Goal: Task Accomplishment & Management: Manage account settings

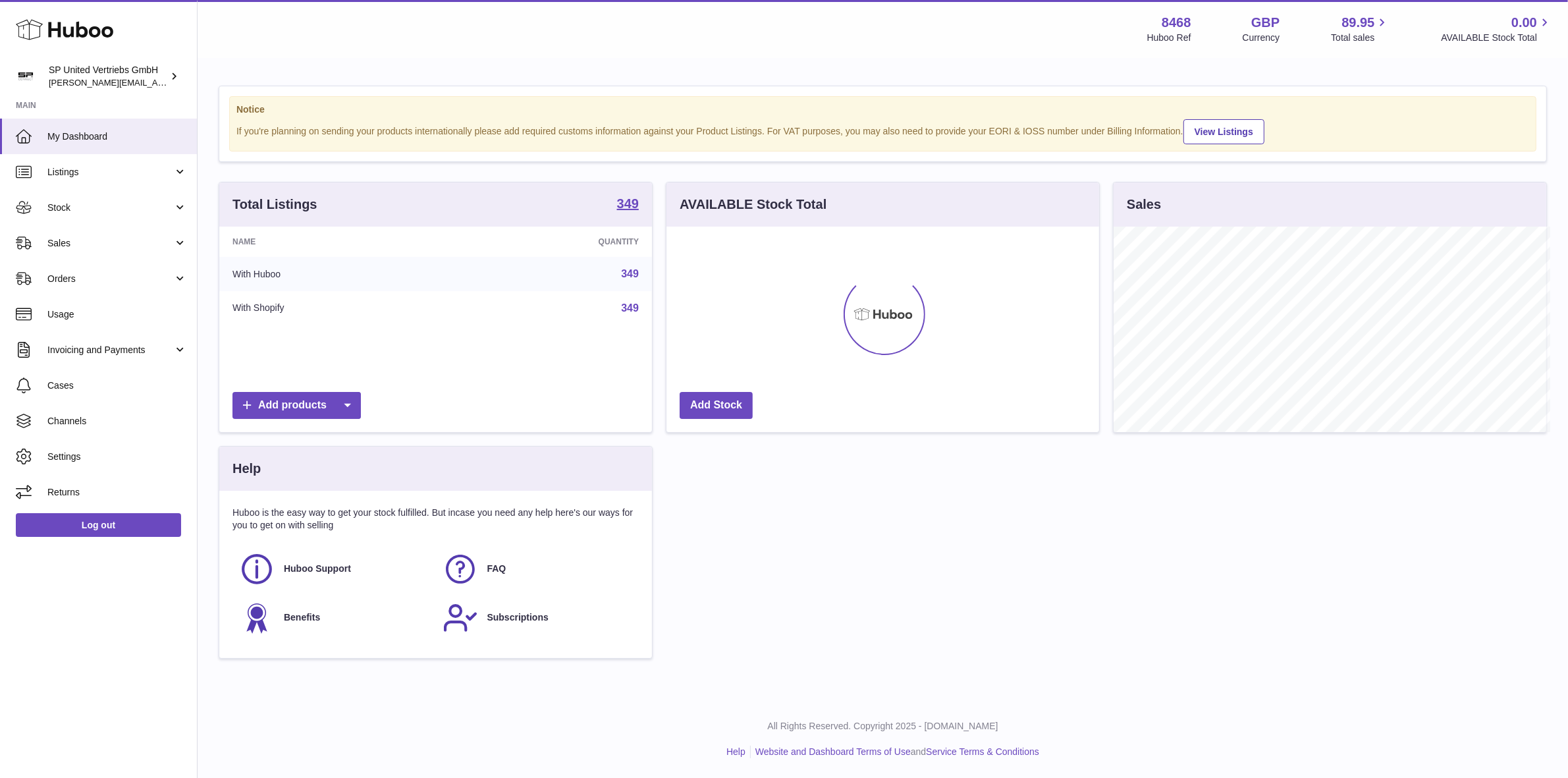
scroll to position [658338, 658125]
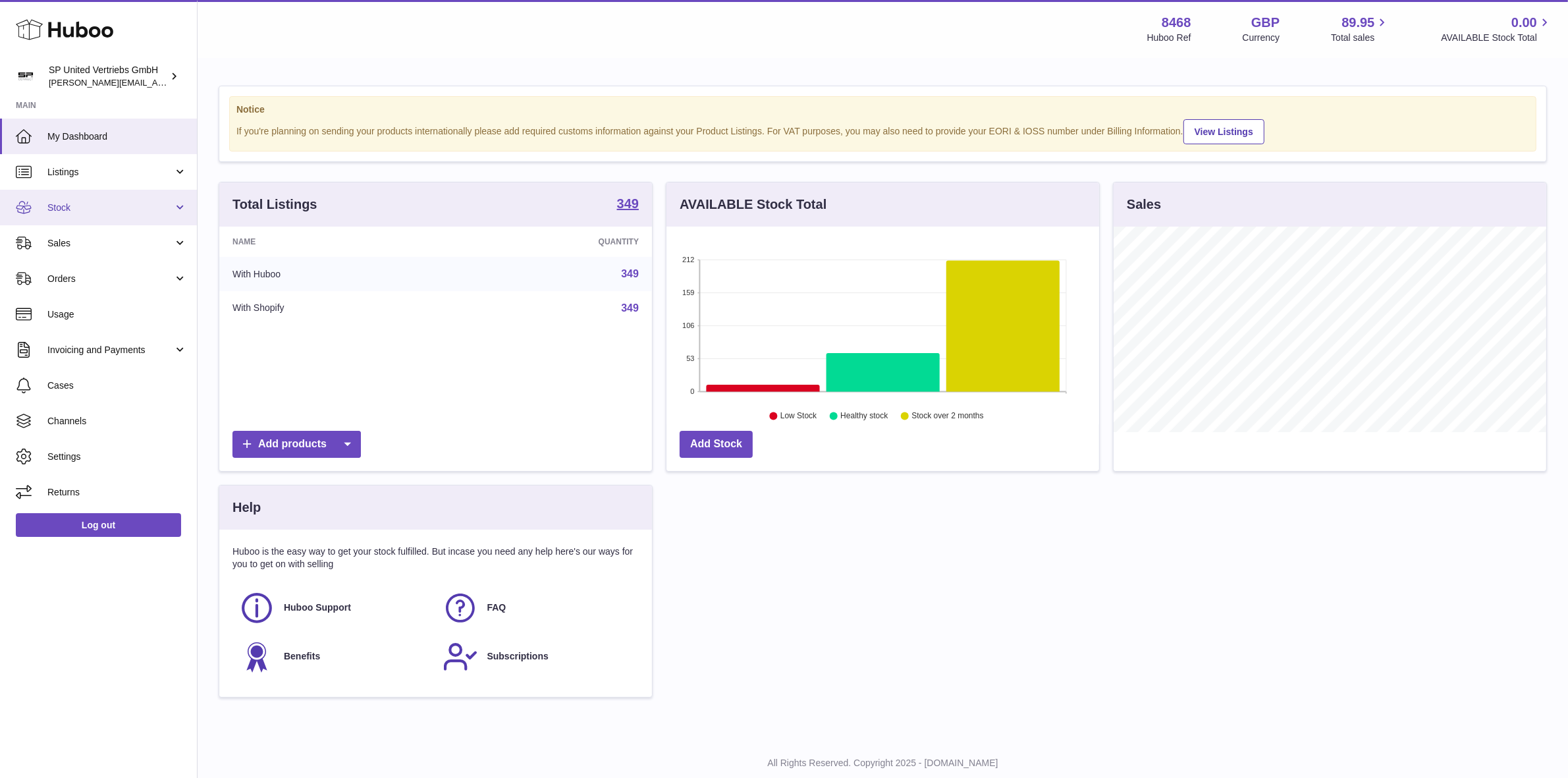
click at [130, 201] on span "Stock" at bounding box center [110, 208] width 126 height 13
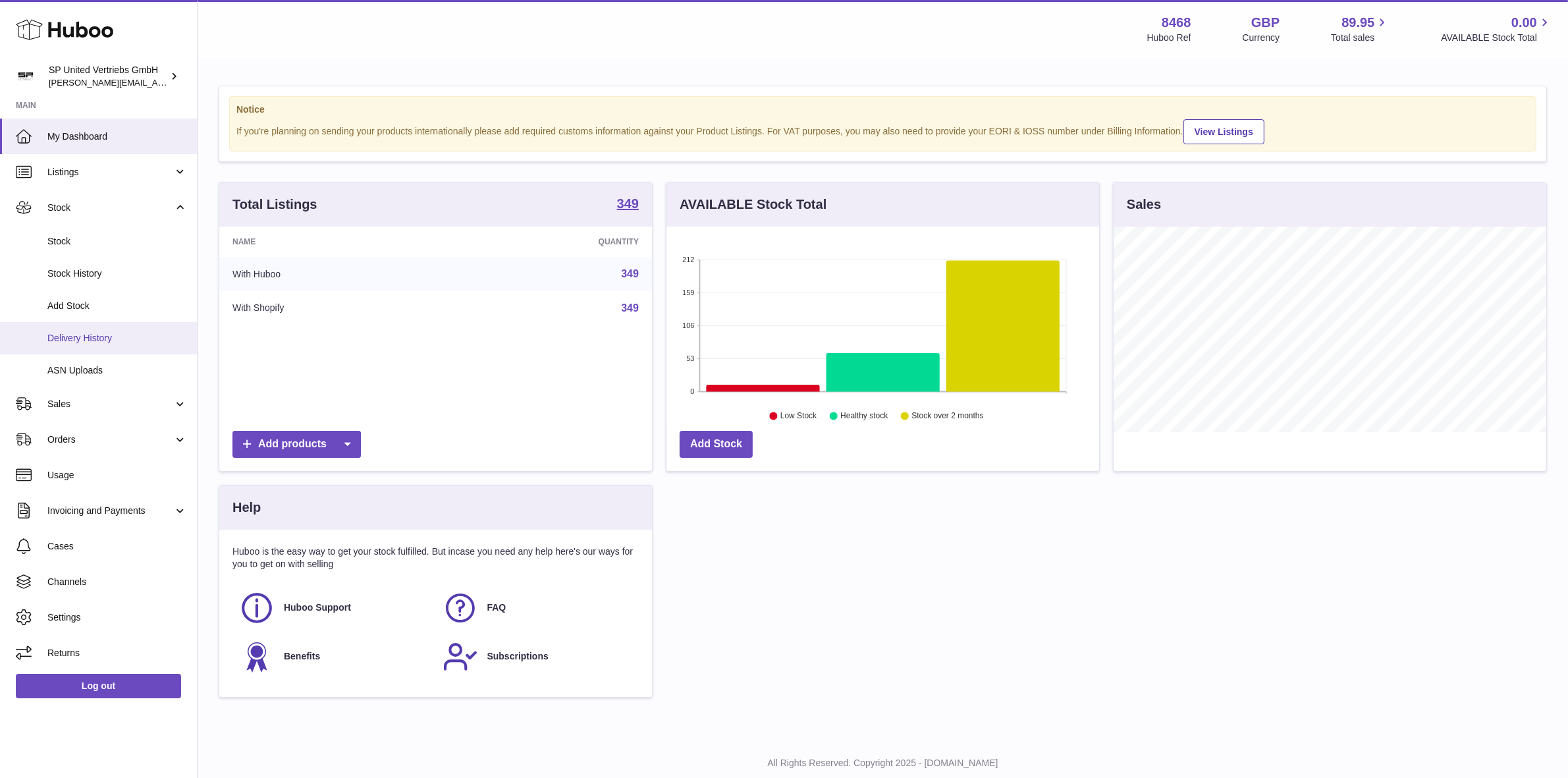
click at [100, 336] on span "Delivery History" at bounding box center [117, 338] width 139 height 13
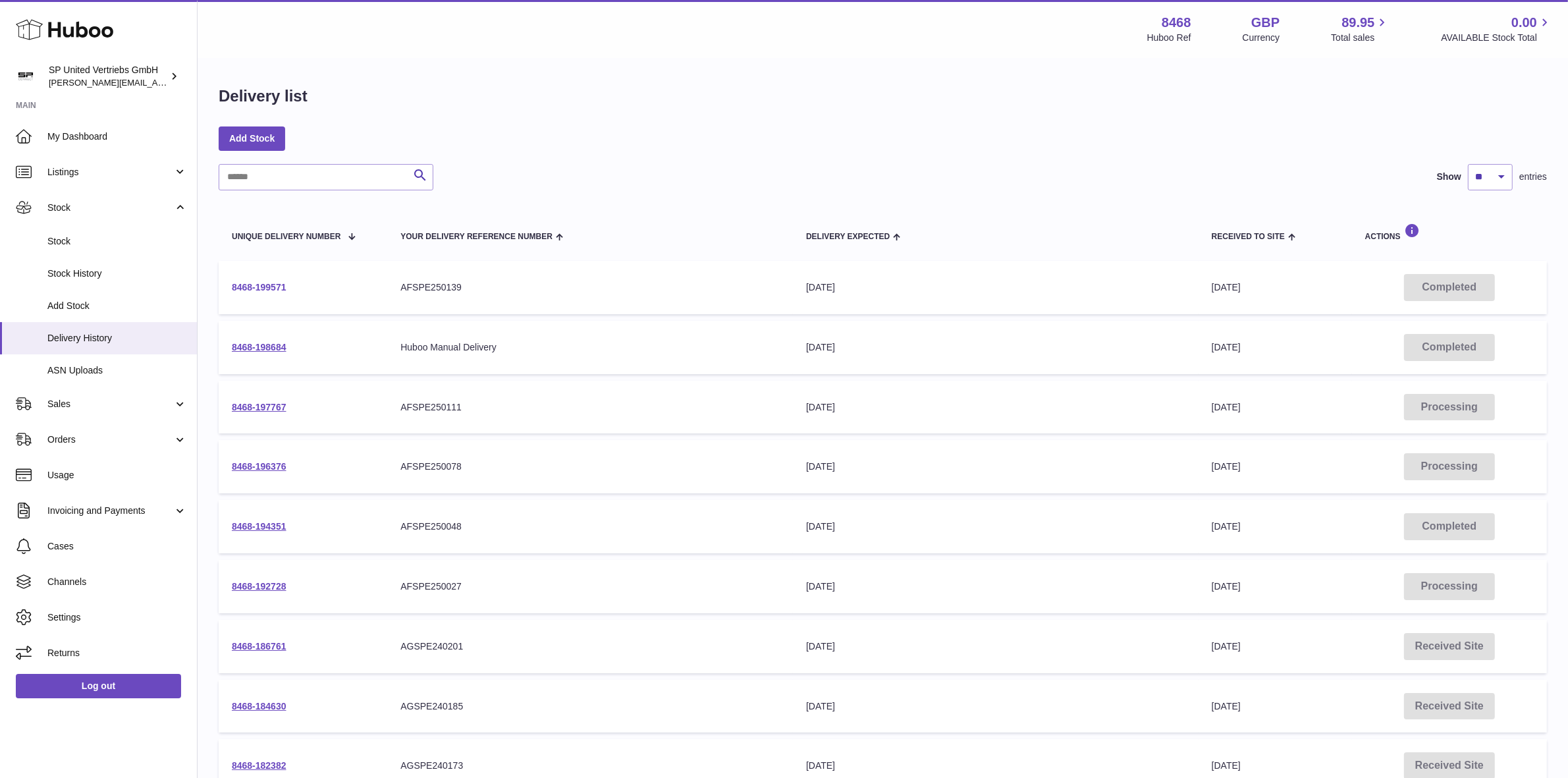
click at [272, 287] on link "8468-199571" at bounding box center [259, 287] width 55 height 11
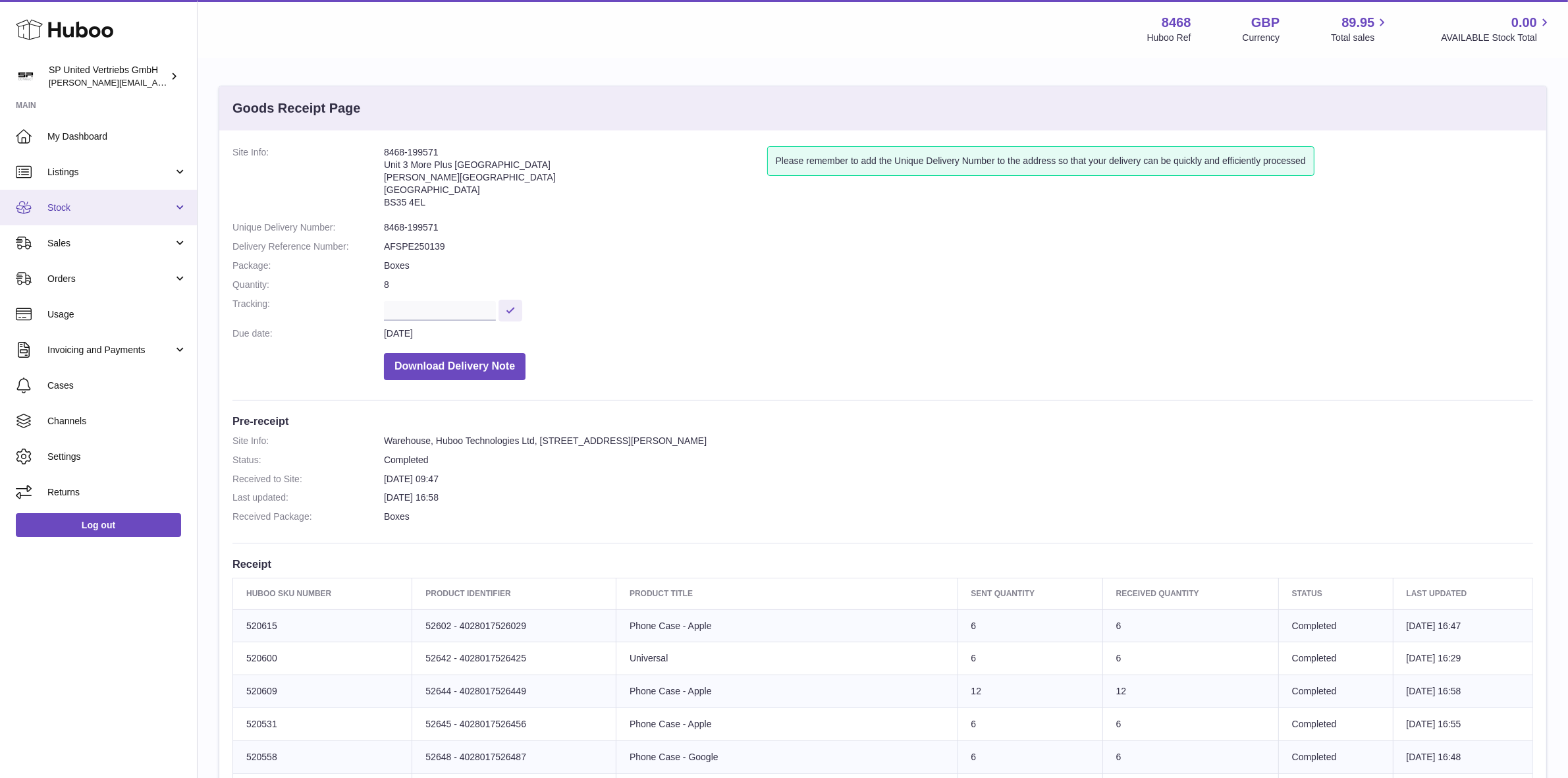
click at [73, 204] on span "Stock" at bounding box center [110, 208] width 126 height 13
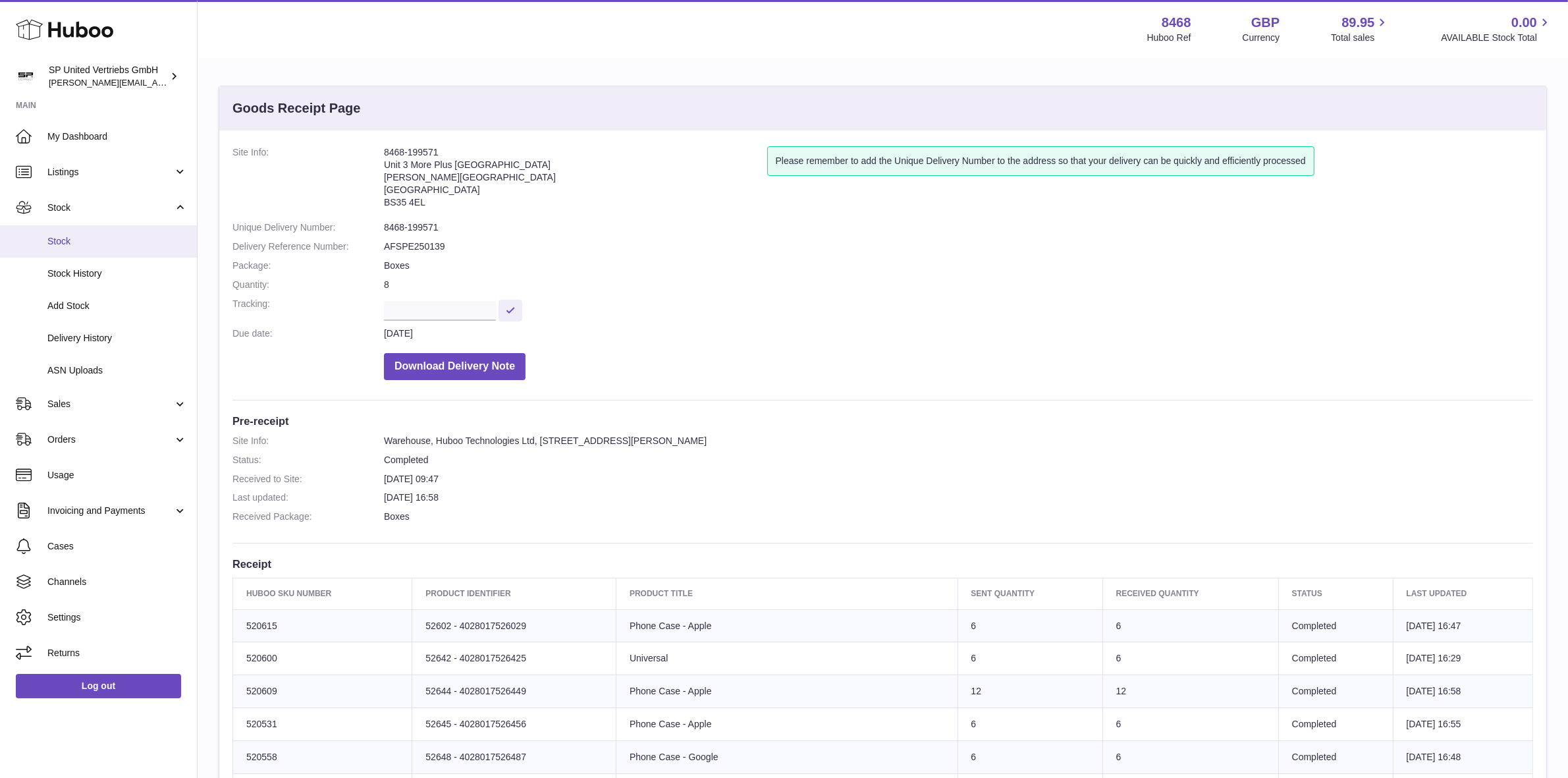
click at [61, 247] on span "Stock" at bounding box center [117, 241] width 139 height 13
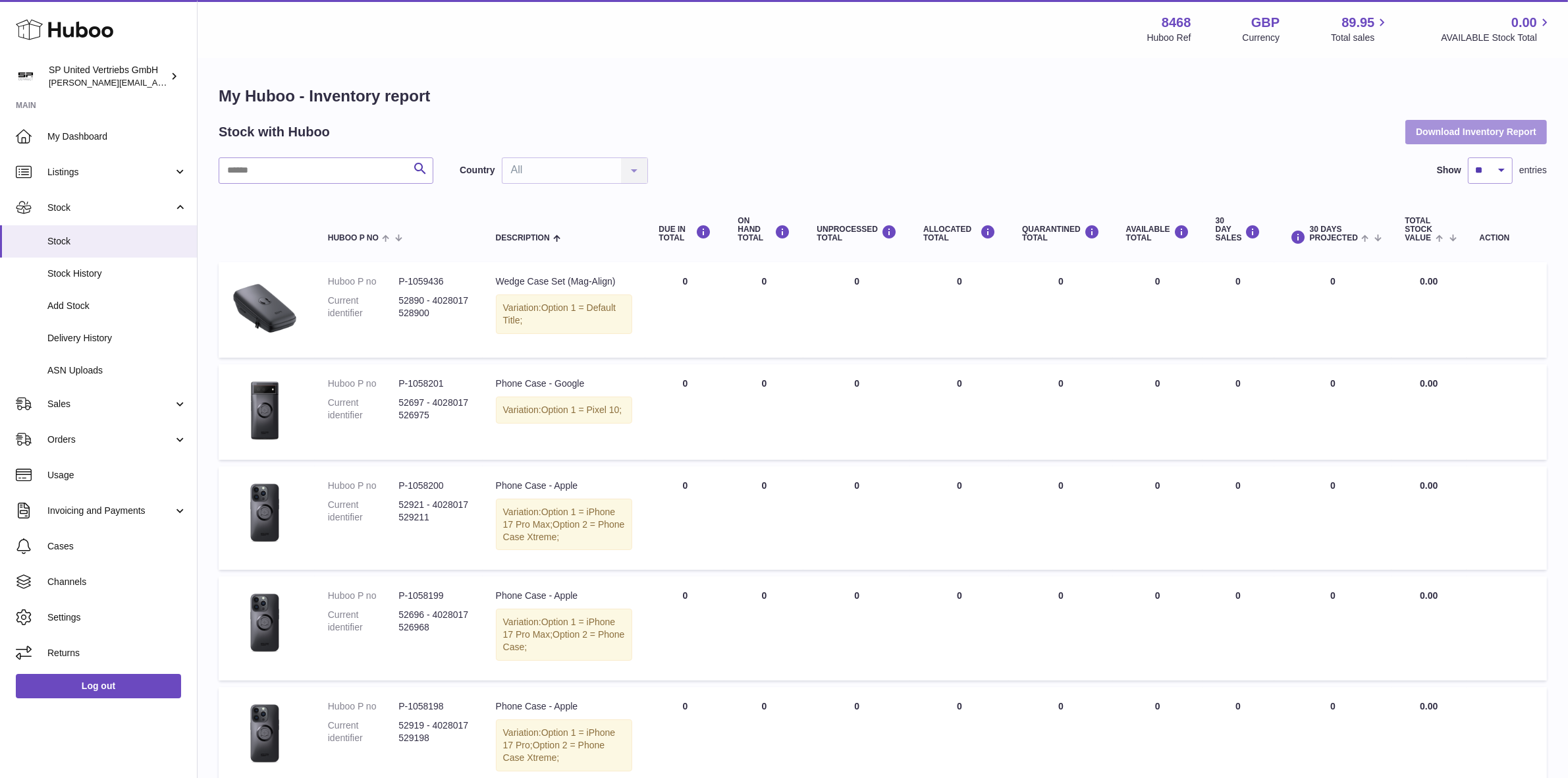
click at [1472, 136] on button "Download Inventory Report" at bounding box center [1476, 132] width 142 height 24
click at [71, 173] on span "Listings" at bounding box center [110, 172] width 126 height 13
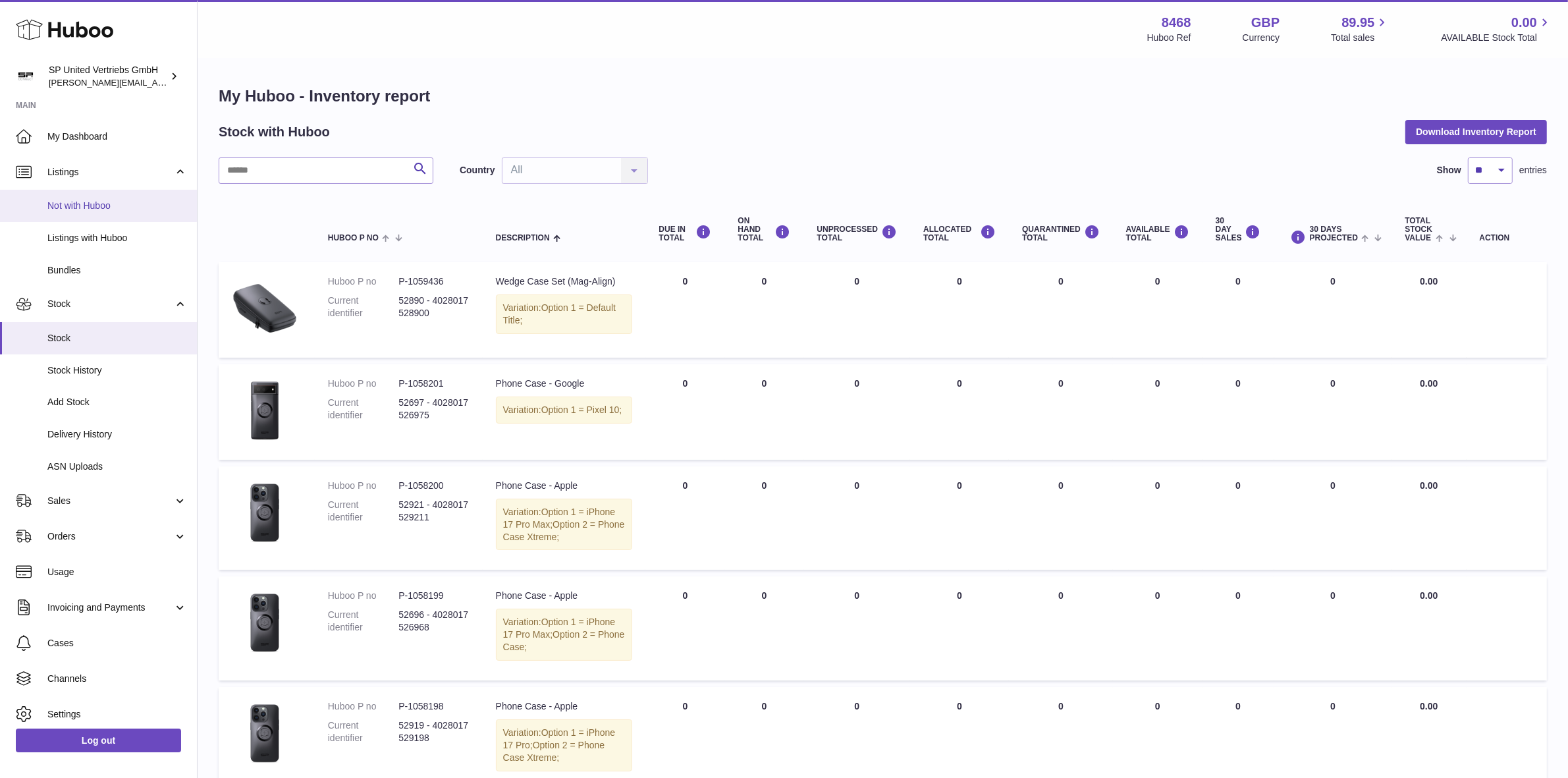
click at [92, 206] on span "Not with Huboo" at bounding box center [117, 206] width 139 height 13
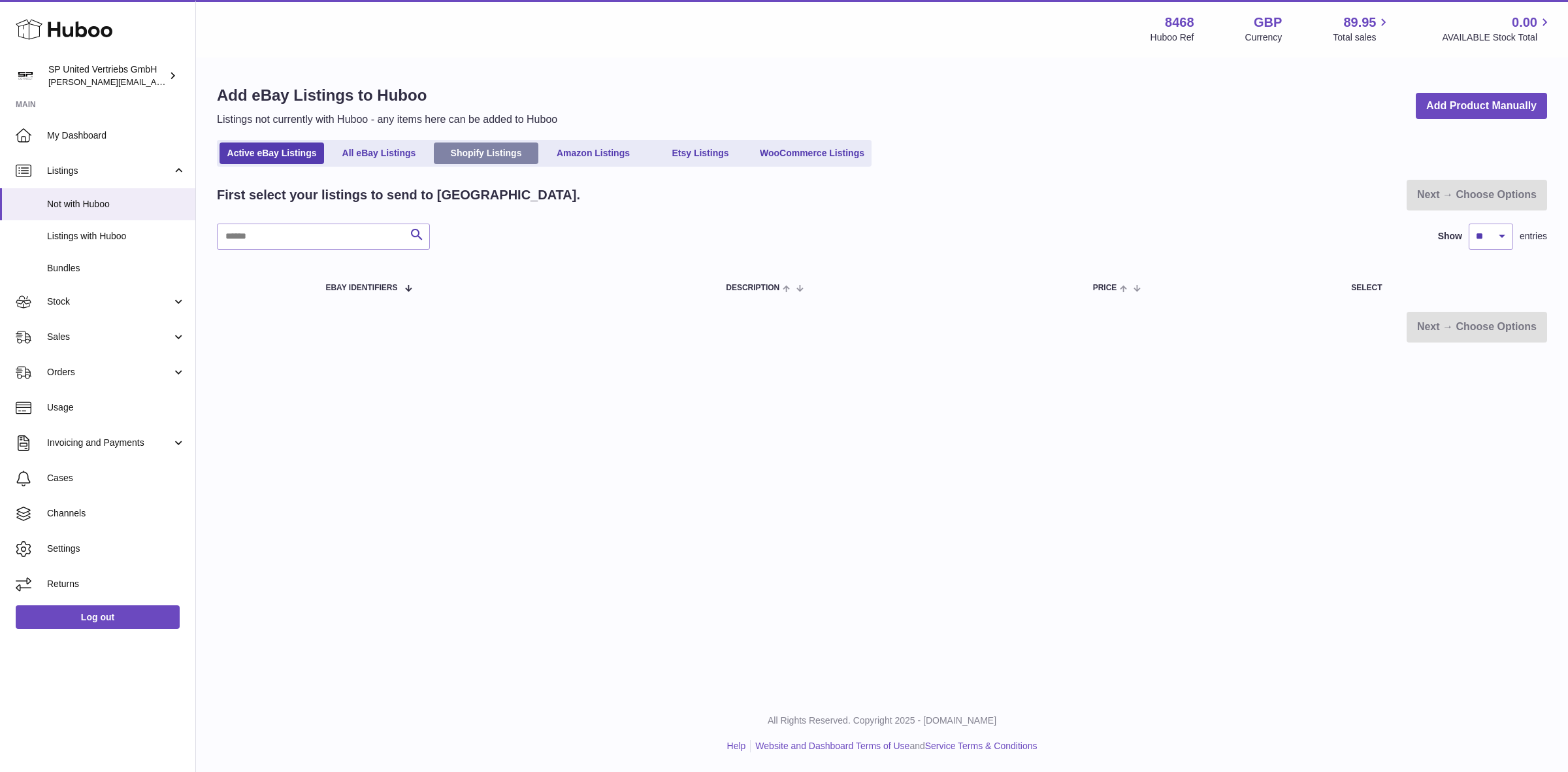
click at [511, 157] on link "Shopify Listings" at bounding box center [486, 153] width 105 height 22
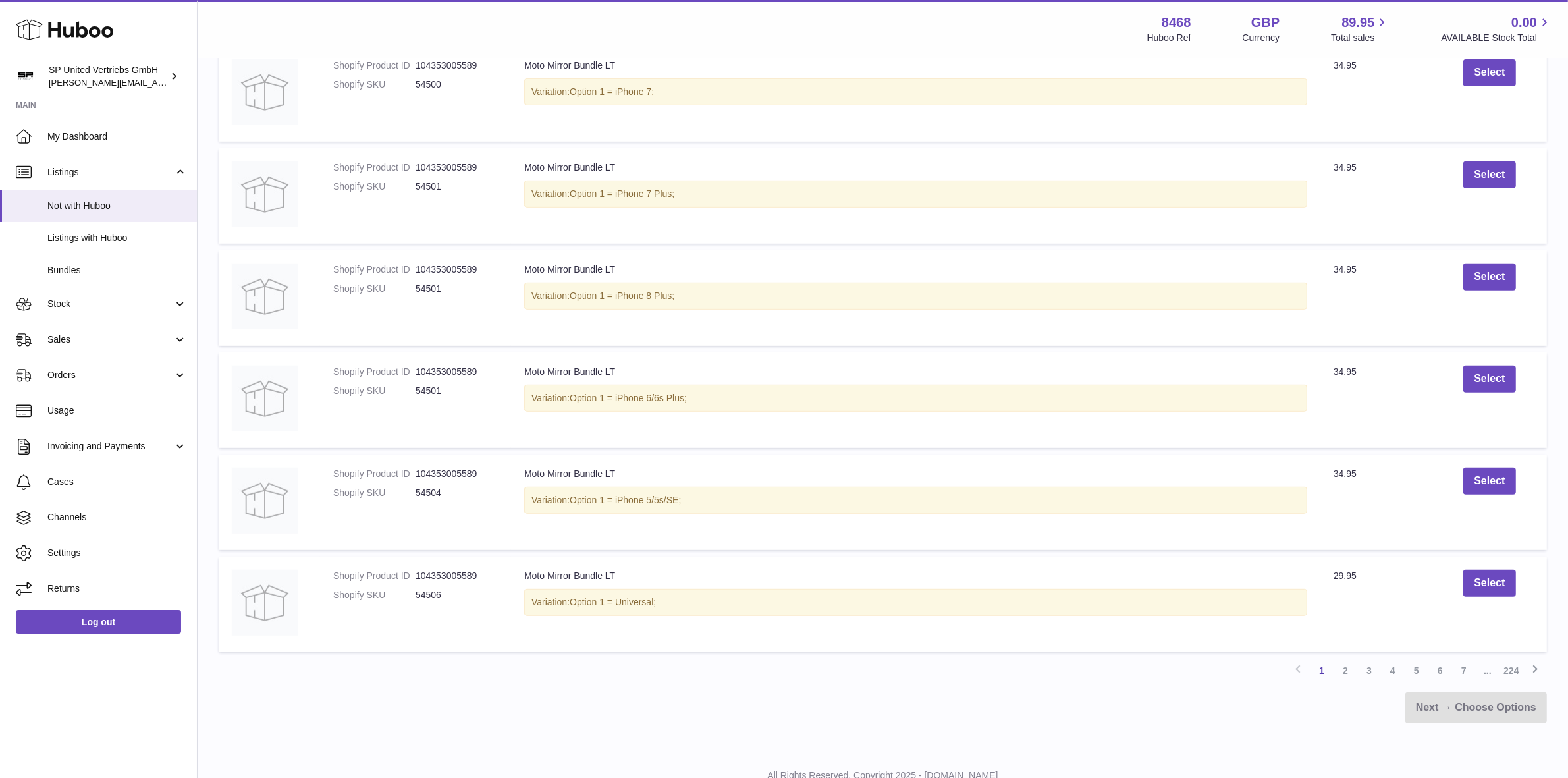
scroll to position [749, 0]
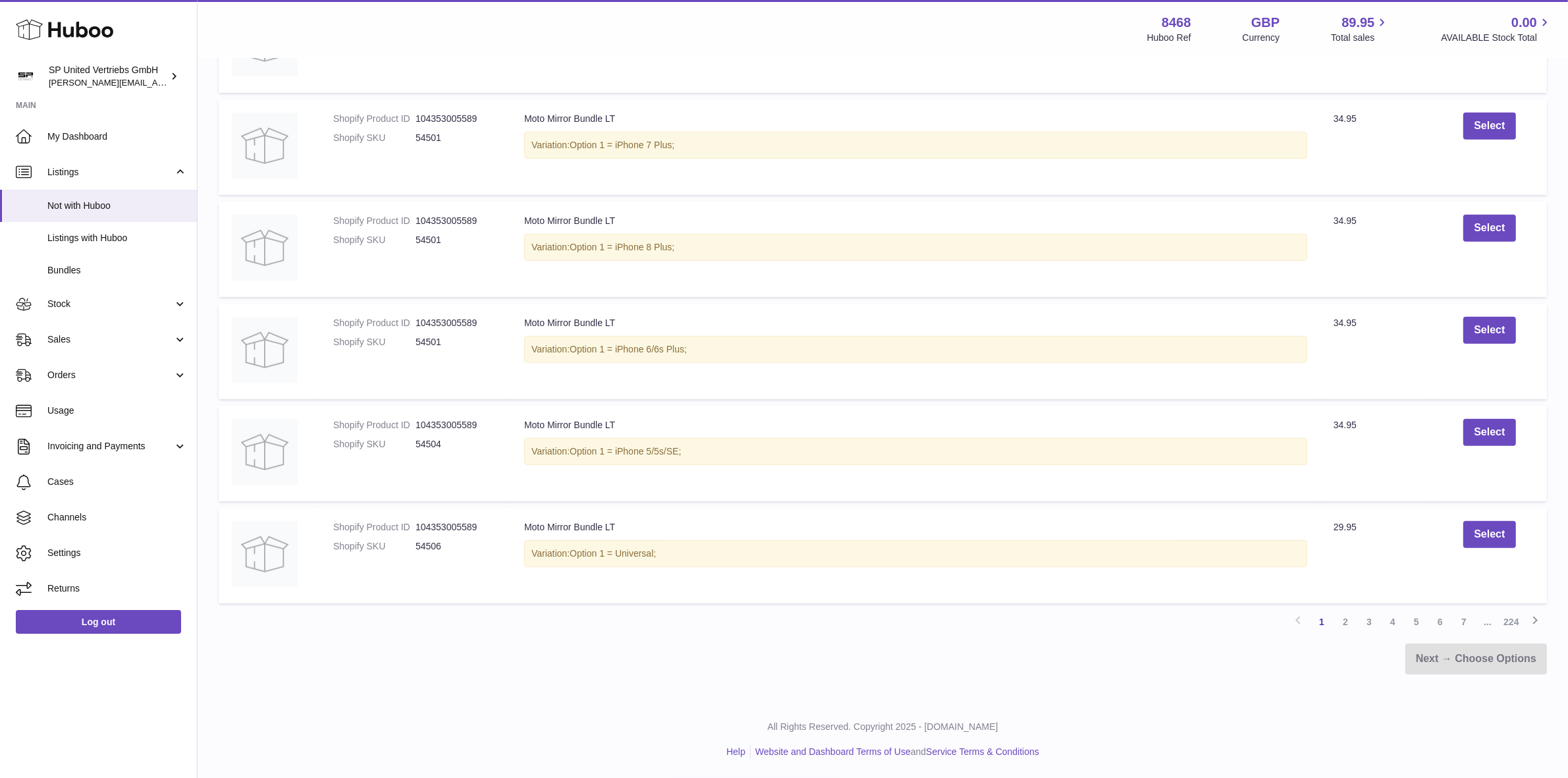
click at [1505, 627] on link "224" at bounding box center [1512, 622] width 24 height 24
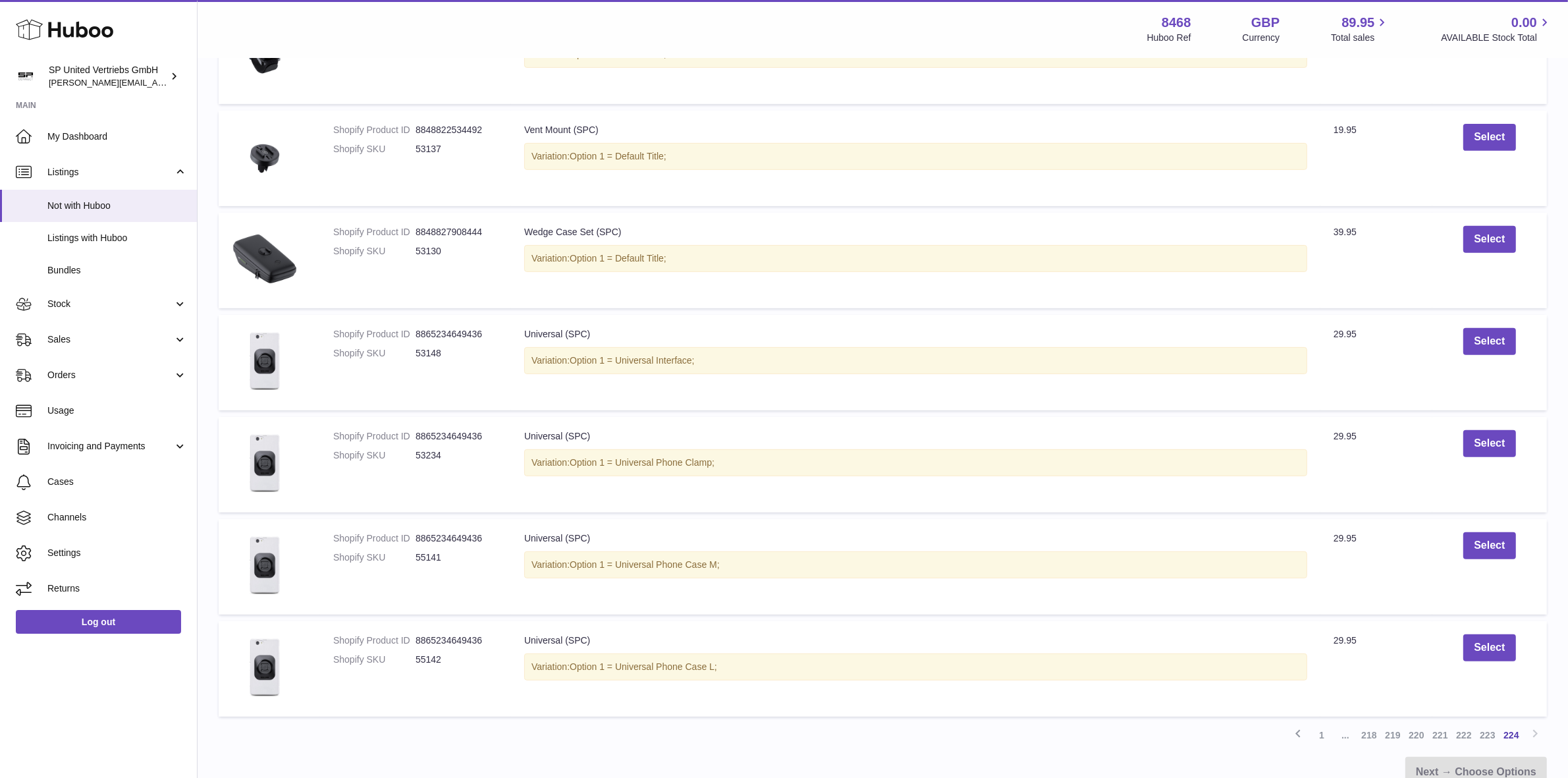
scroll to position [718, 0]
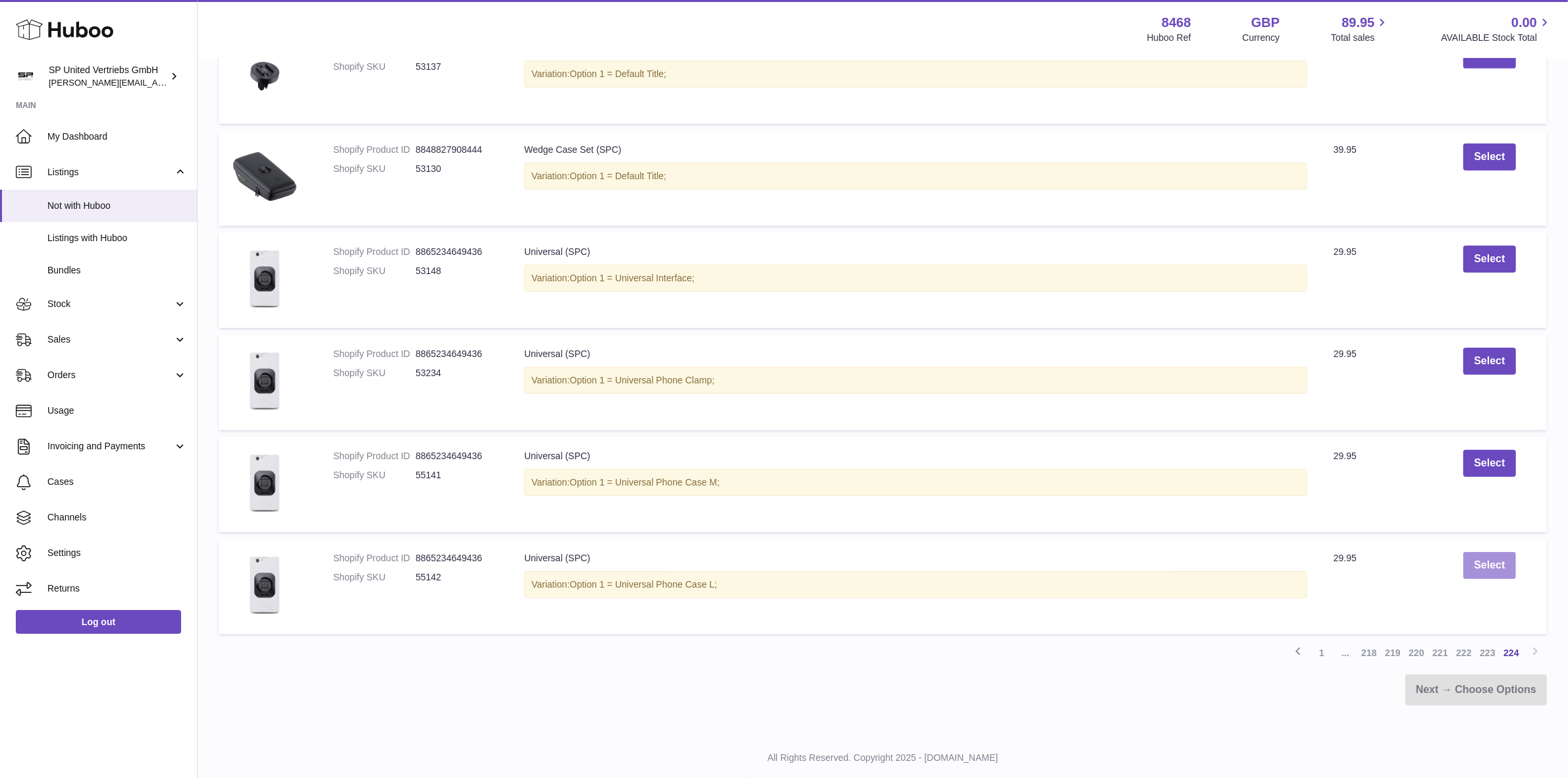
click at [1495, 574] on button "Select" at bounding box center [1489, 565] width 52 height 27
click at [1505, 695] on link "Next → Choose Options" at bounding box center [1476, 690] width 142 height 31
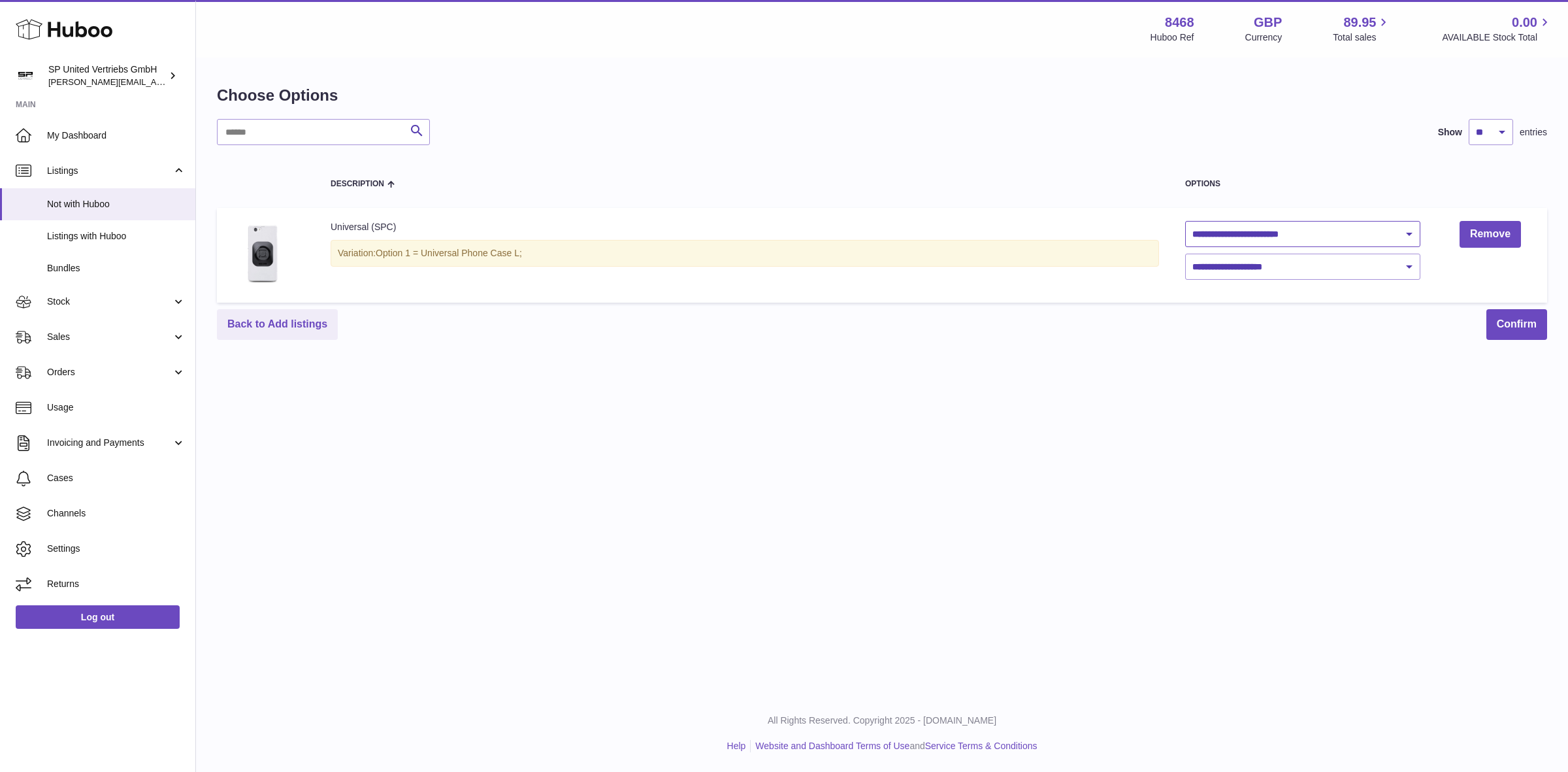
click at [1411, 228] on select "**********" at bounding box center [1303, 233] width 235 height 26
click at [1138, 335] on div "Back to Add listings Confirm" at bounding box center [882, 324] width 1330 height 31
click at [1274, 258] on select "**********" at bounding box center [1303, 266] width 235 height 26
click at [947, 390] on div "**********" at bounding box center [882, 347] width 1372 height 694
click at [78, 236] on span "Listings with Huboo" at bounding box center [116, 236] width 138 height 13
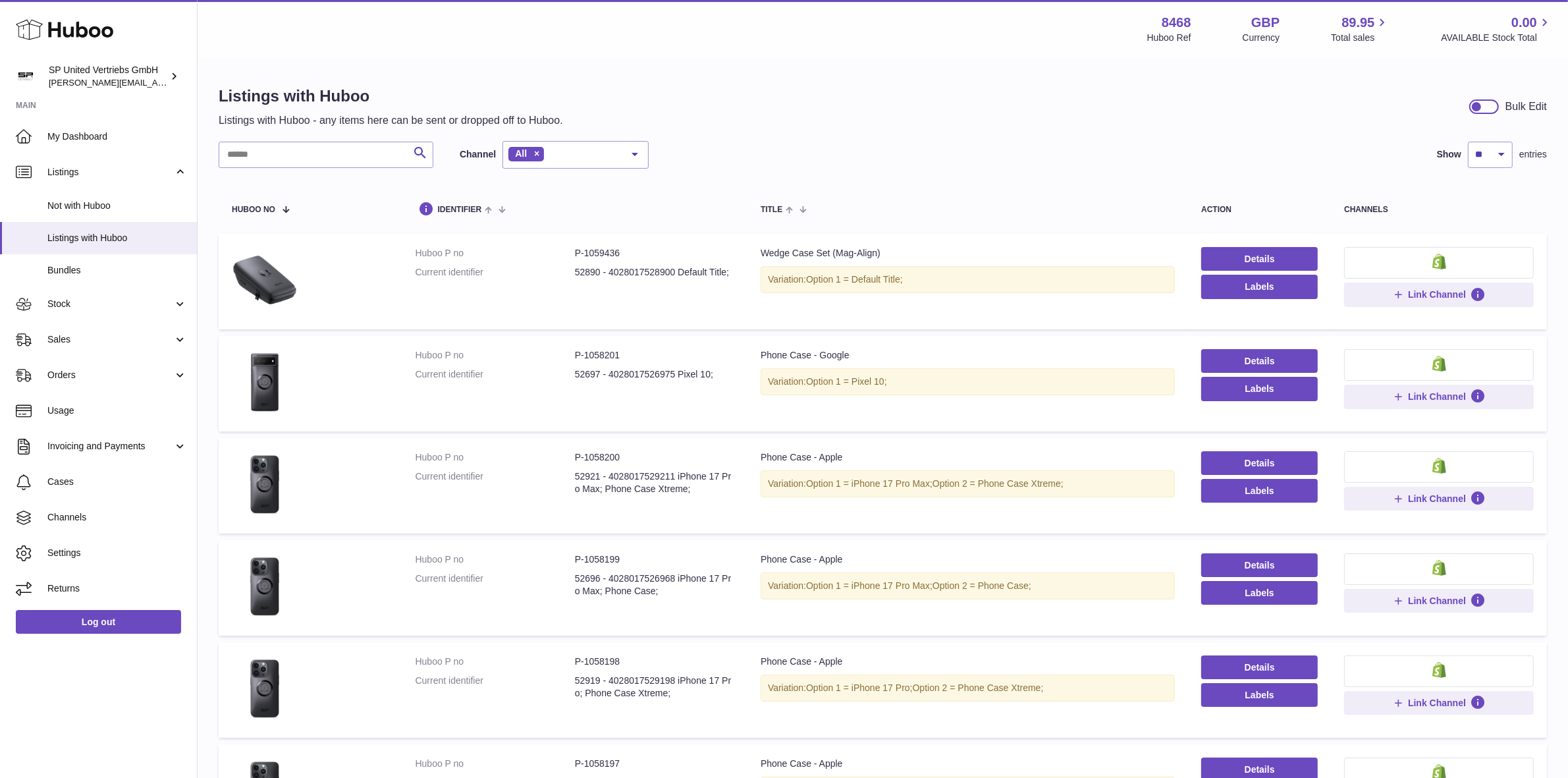
drag, startPoint x: 607, startPoint y: 270, endPoint x: 674, endPoint y: 270, distance: 67.0
click at [674, 270] on dd "52890 - 4028017528900 Default Title;" at bounding box center [655, 272] width 159 height 13
click at [1275, 251] on link "Details" at bounding box center [1260, 259] width 117 height 24
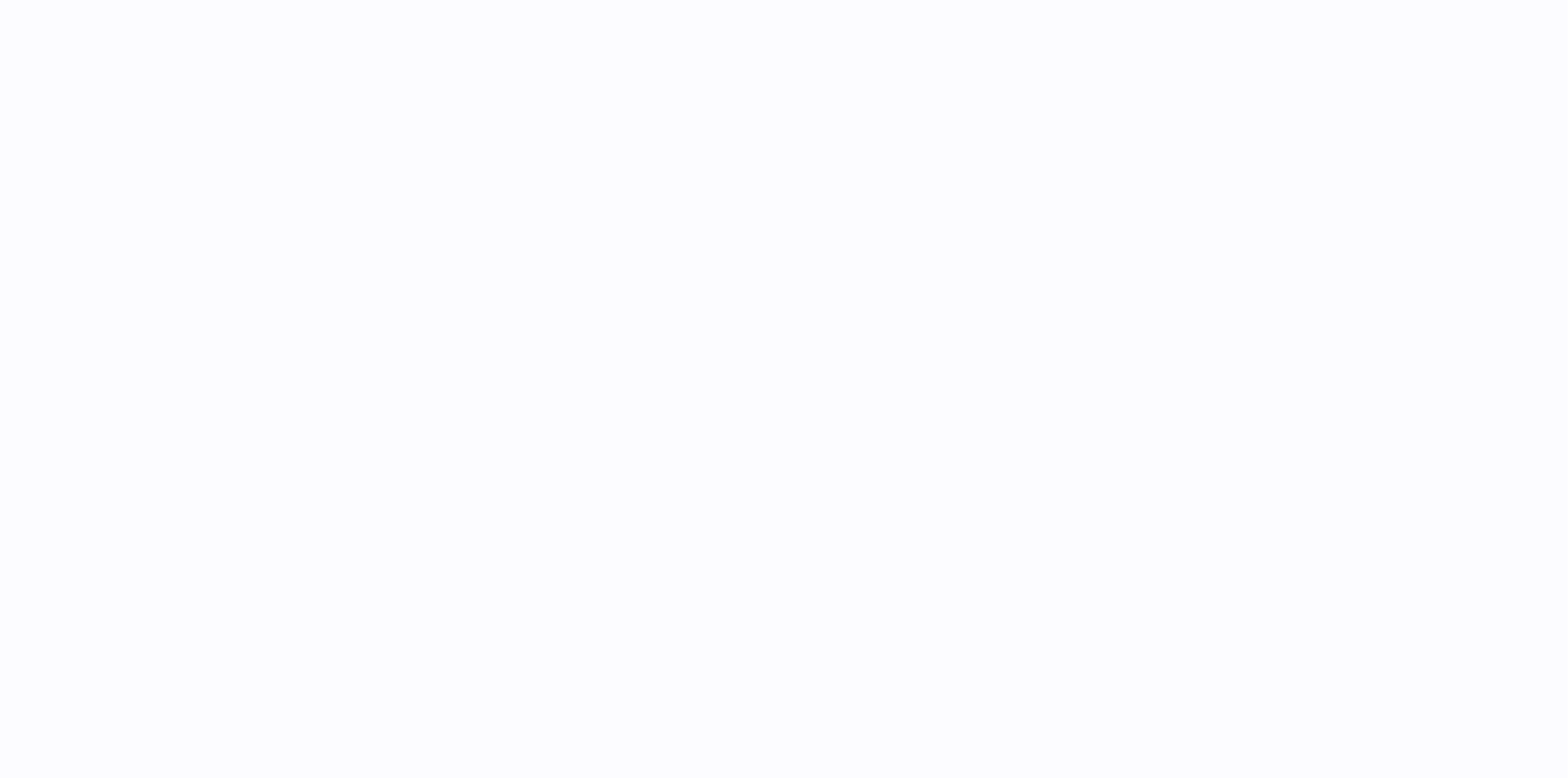
select select
select select "****"
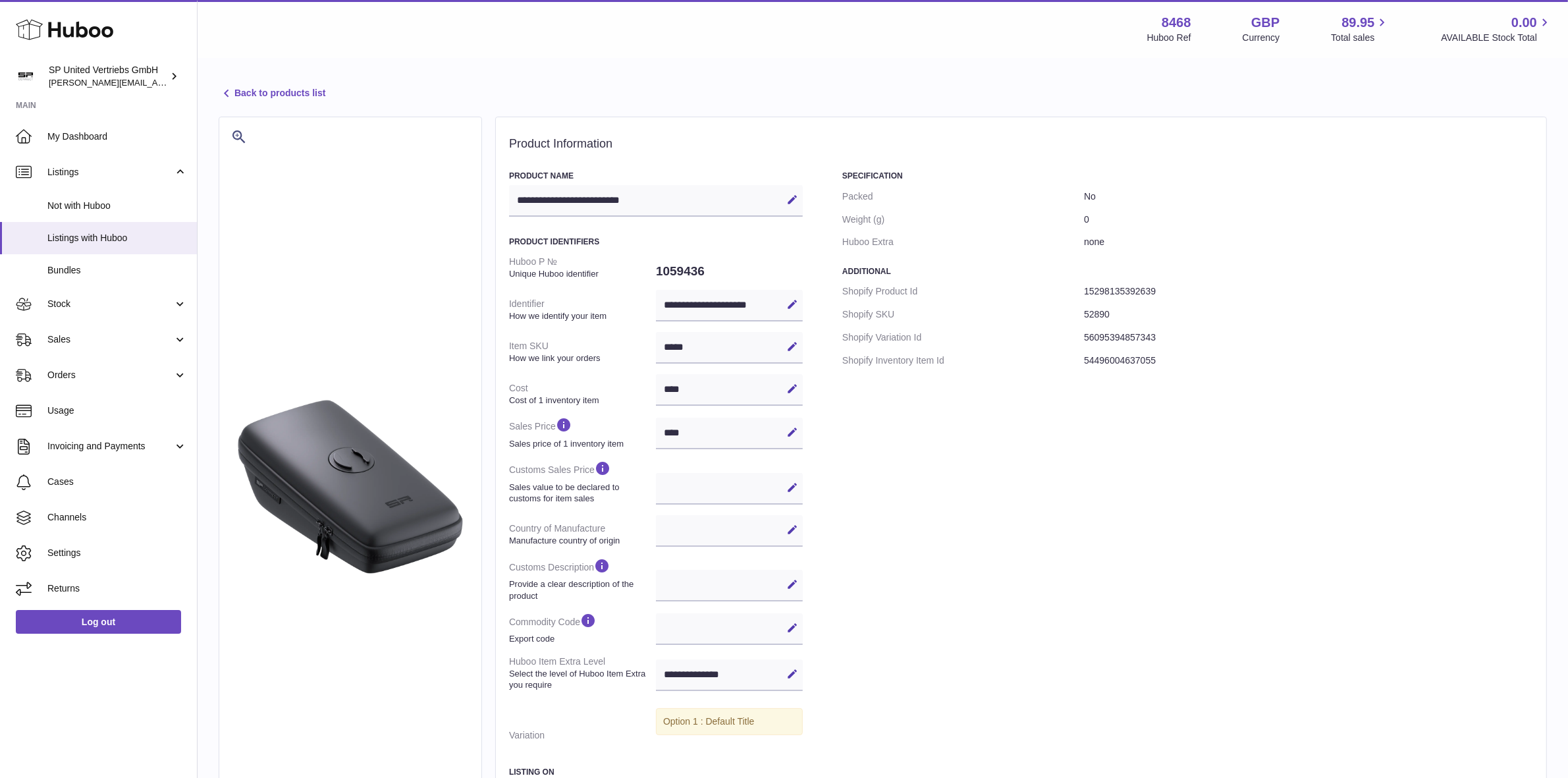
click at [225, 87] on icon at bounding box center [227, 94] width 15 height 15
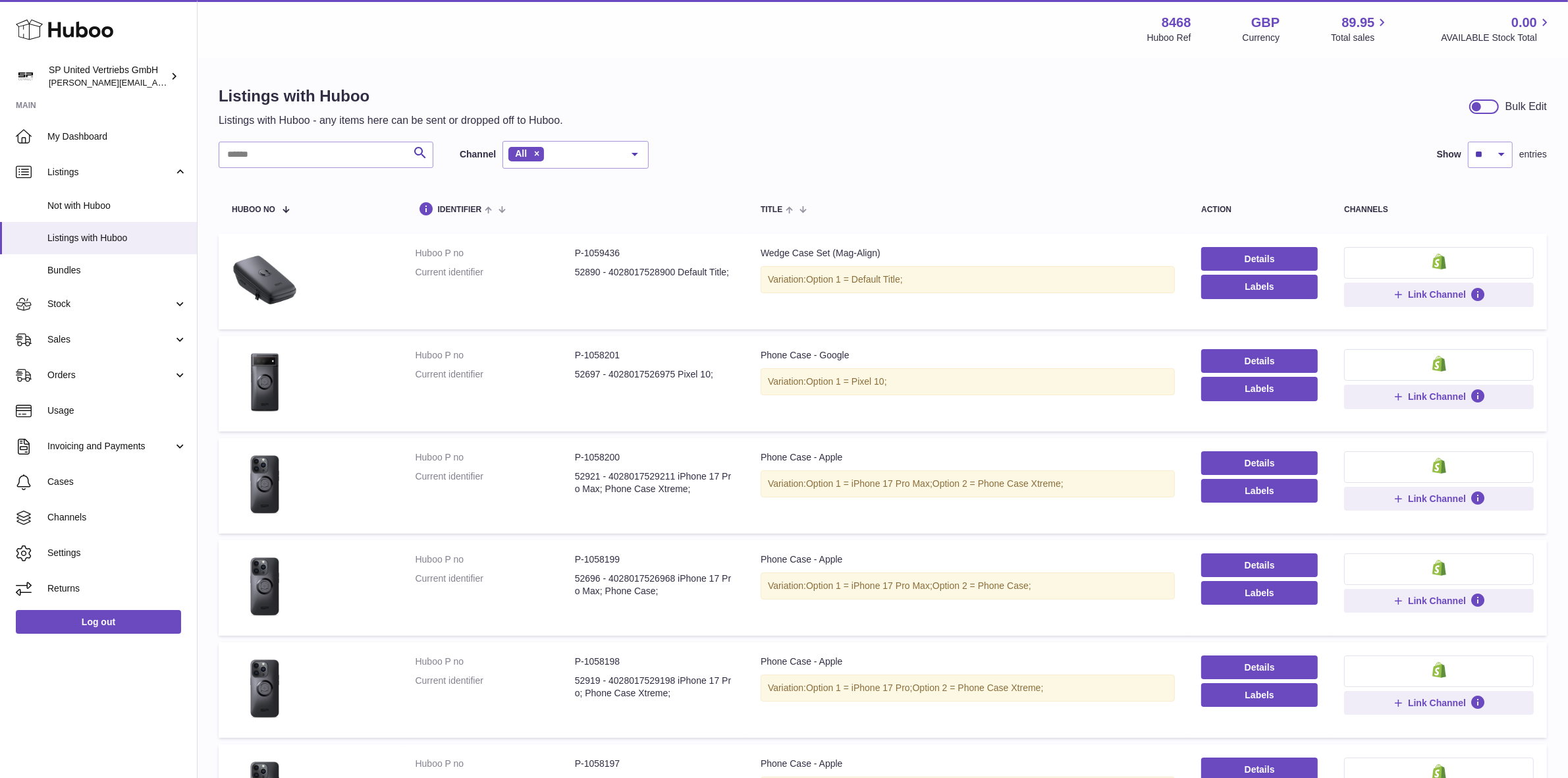
click at [597, 250] on dd "P-1059436" at bounding box center [655, 253] width 159 height 13
drag, startPoint x: 585, startPoint y: 252, endPoint x: 615, endPoint y: 249, distance: 30.1
click at [615, 249] on dd "P-1059436" at bounding box center [655, 253] width 159 height 13
click at [623, 251] on dd "P-1059436" at bounding box center [655, 253] width 159 height 13
drag, startPoint x: 622, startPoint y: 253, endPoint x: 584, endPoint y: 253, distance: 38.0
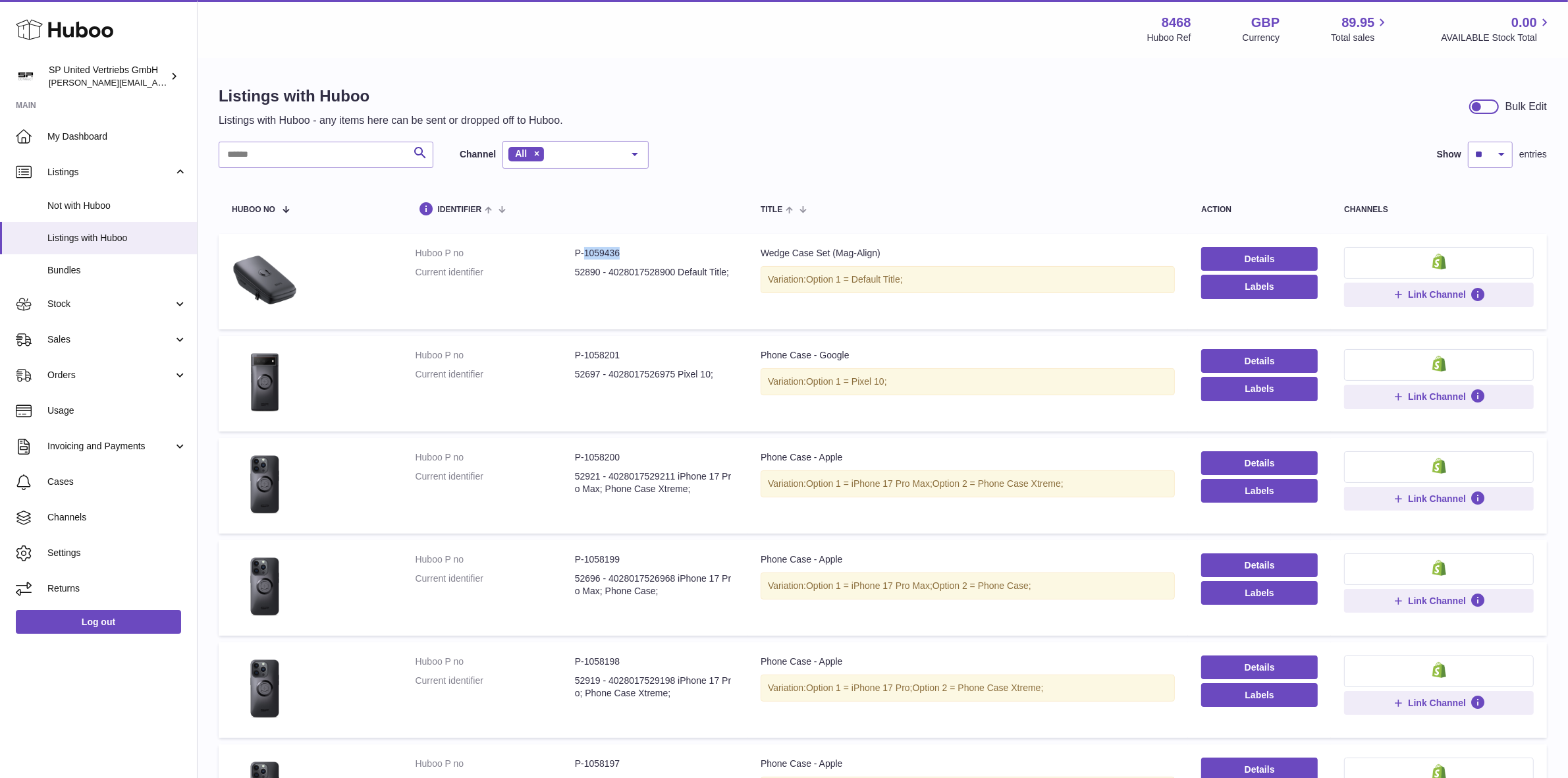
click at [584, 253] on dd "P-1059436" at bounding box center [655, 253] width 159 height 13
click at [739, 137] on div "Listings with Huboo Listings with Huboo - any items here can be sent or dropped…" at bounding box center [883, 686] width 1370 height 1255
click at [609, 256] on dd "P-1059436" at bounding box center [655, 253] width 159 height 13
copy dd "1059436"
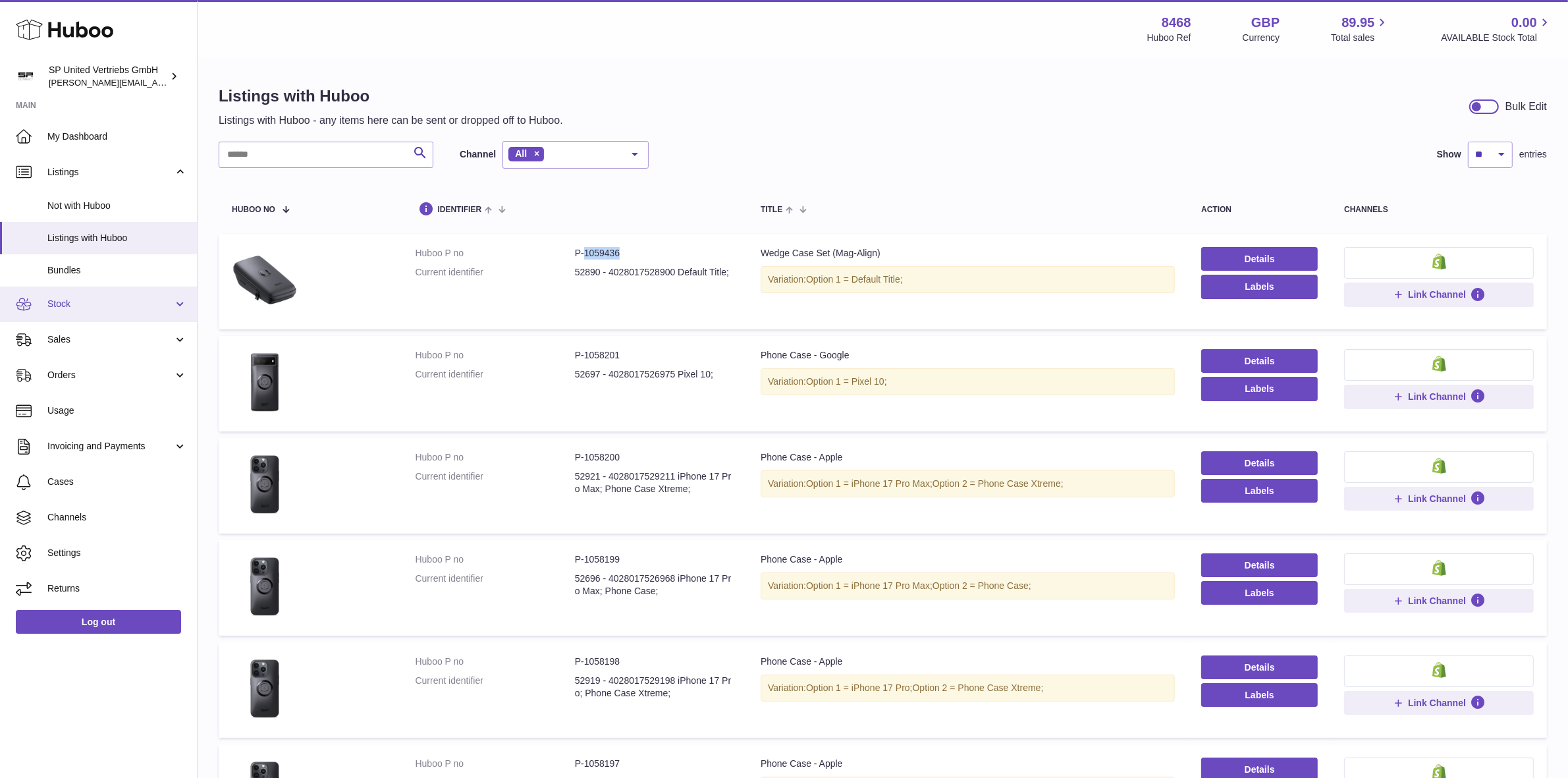
click at [120, 304] on span "Stock" at bounding box center [110, 304] width 126 height 13
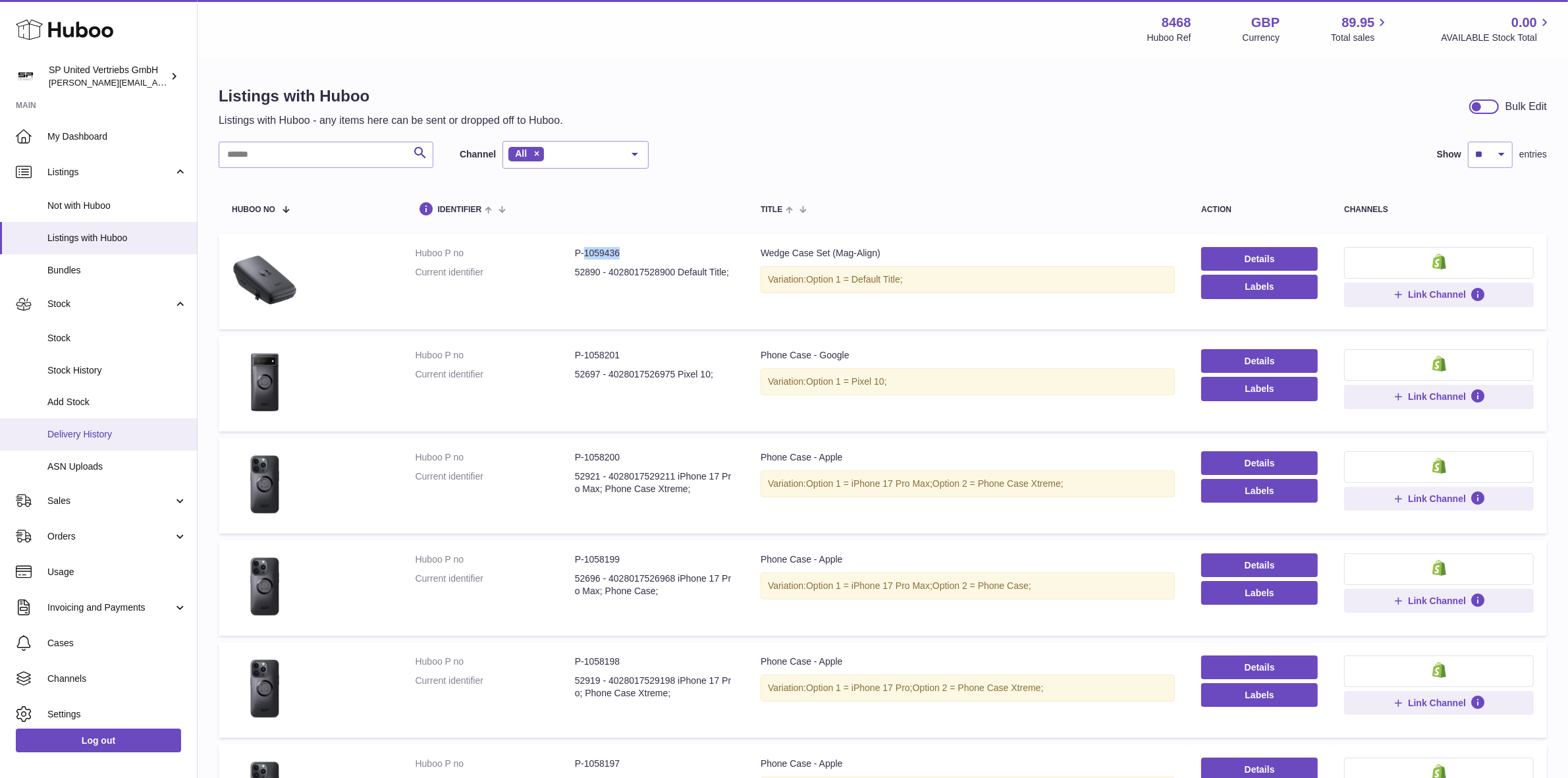
click at [101, 433] on span "Delivery History" at bounding box center [117, 434] width 139 height 13
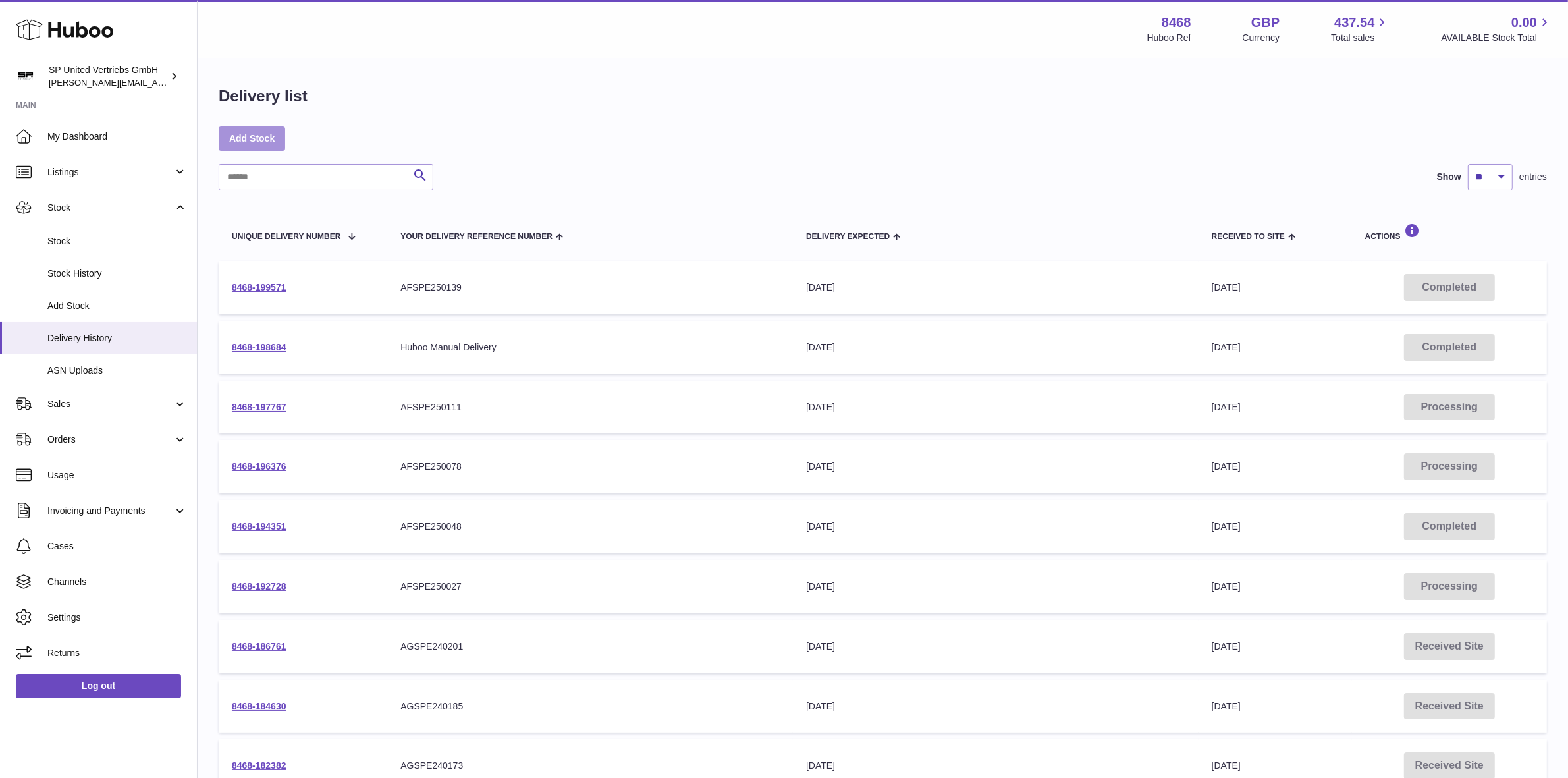
click at [282, 137] on link "Add Stock" at bounding box center [252, 139] width 66 height 24
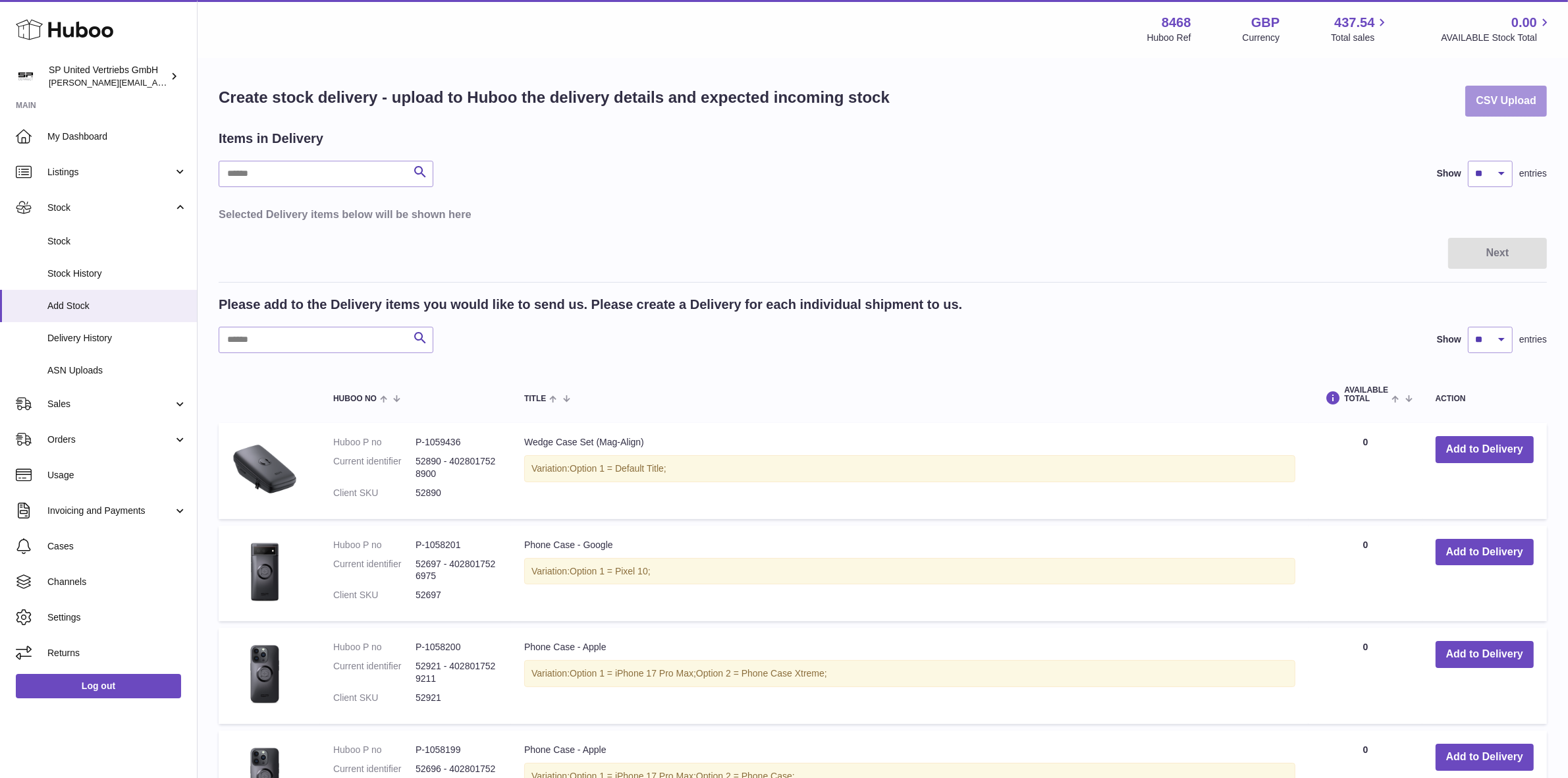
click at [1508, 103] on button "CSV Upload" at bounding box center [1506, 101] width 82 height 31
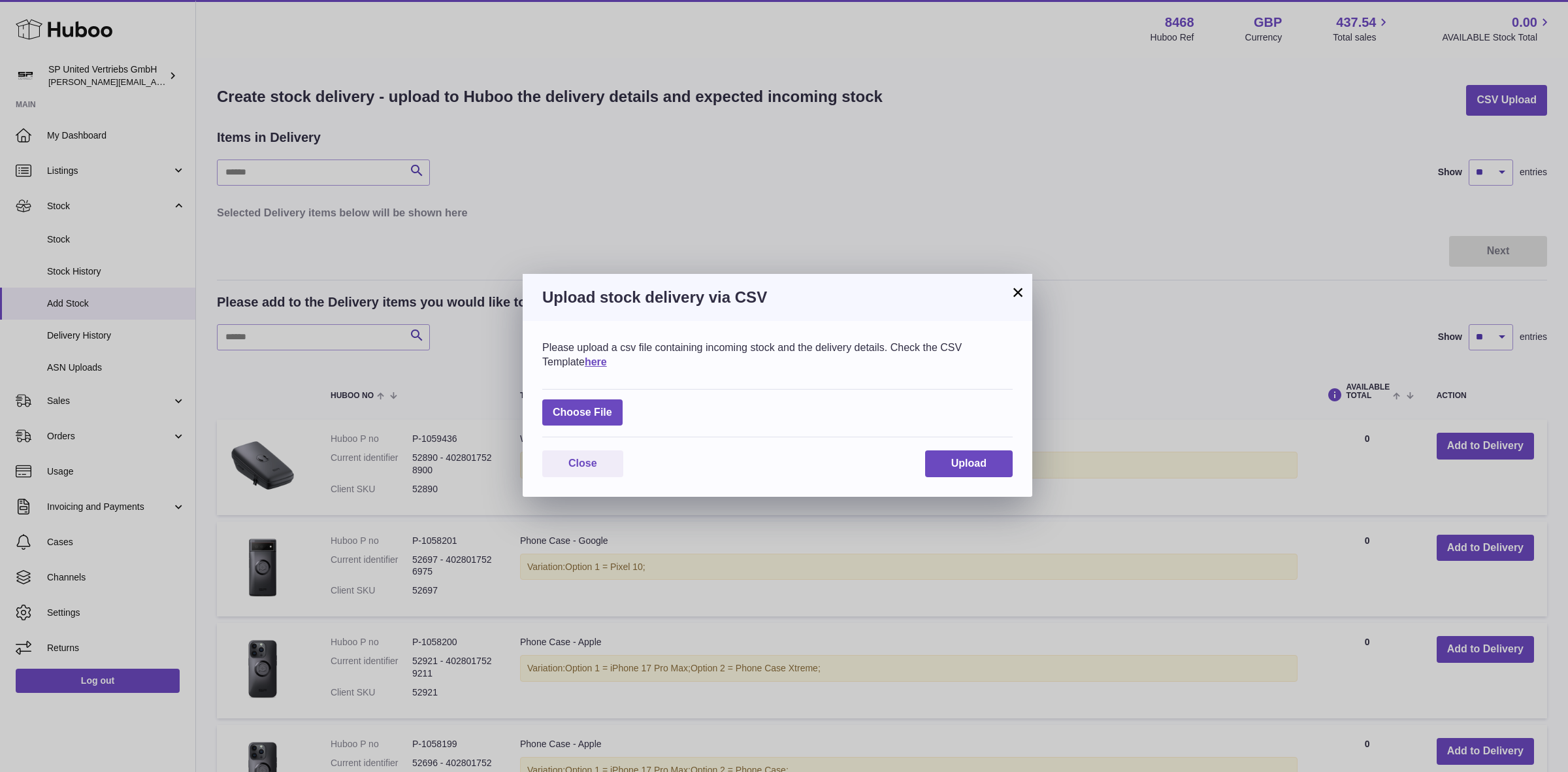
click at [506, 30] on div "× Upload stock delivery via CSV Please upload a csv file containing incoming st…" at bounding box center [784, 386] width 1568 height 772
click at [600, 407] on label at bounding box center [582, 412] width 80 height 27
click at [612, 407] on input "file" at bounding box center [612, 406] width 1 height 1
type input "**********"
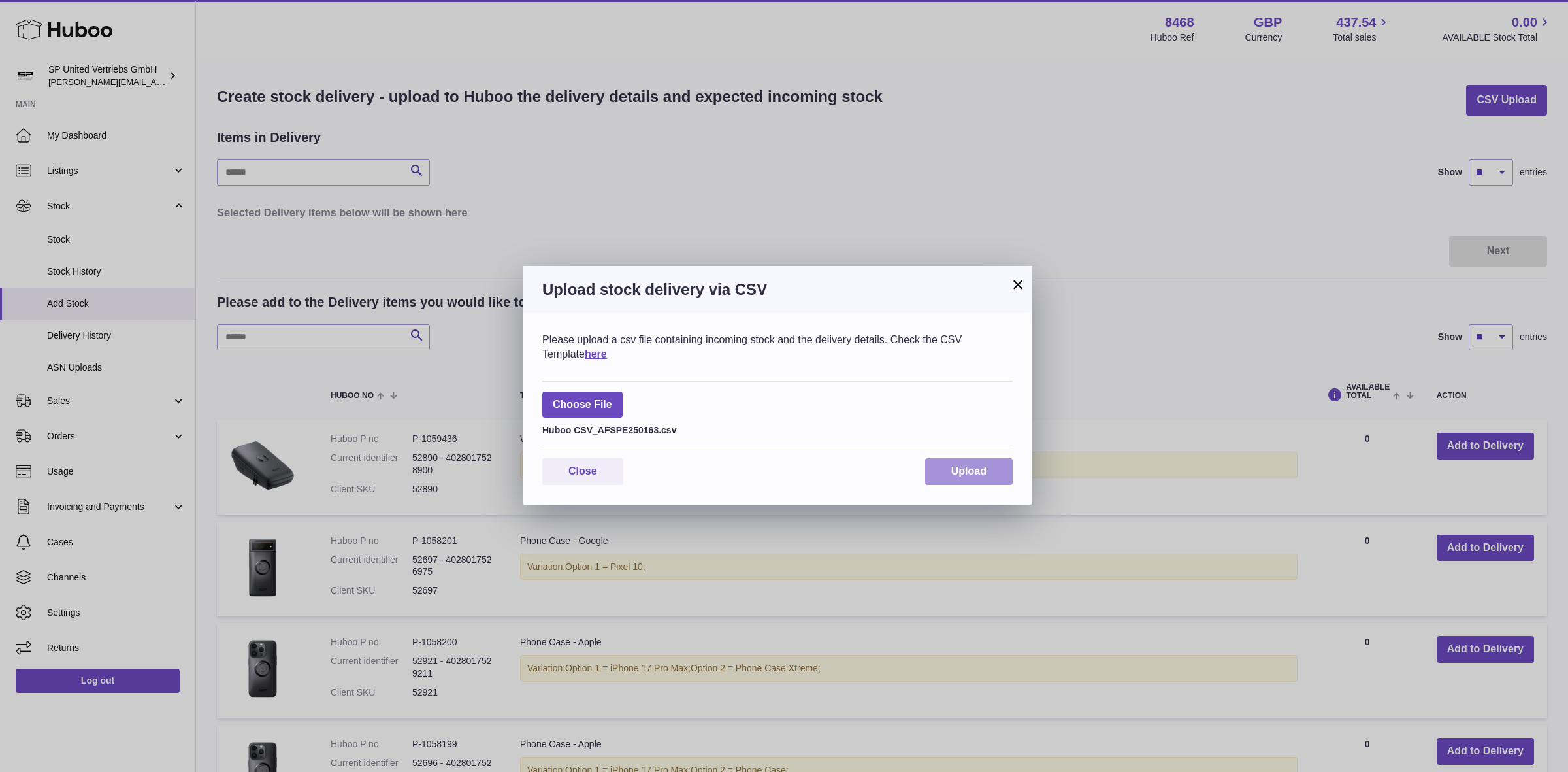
click at [958, 471] on span "Upload" at bounding box center [969, 471] width 36 height 11
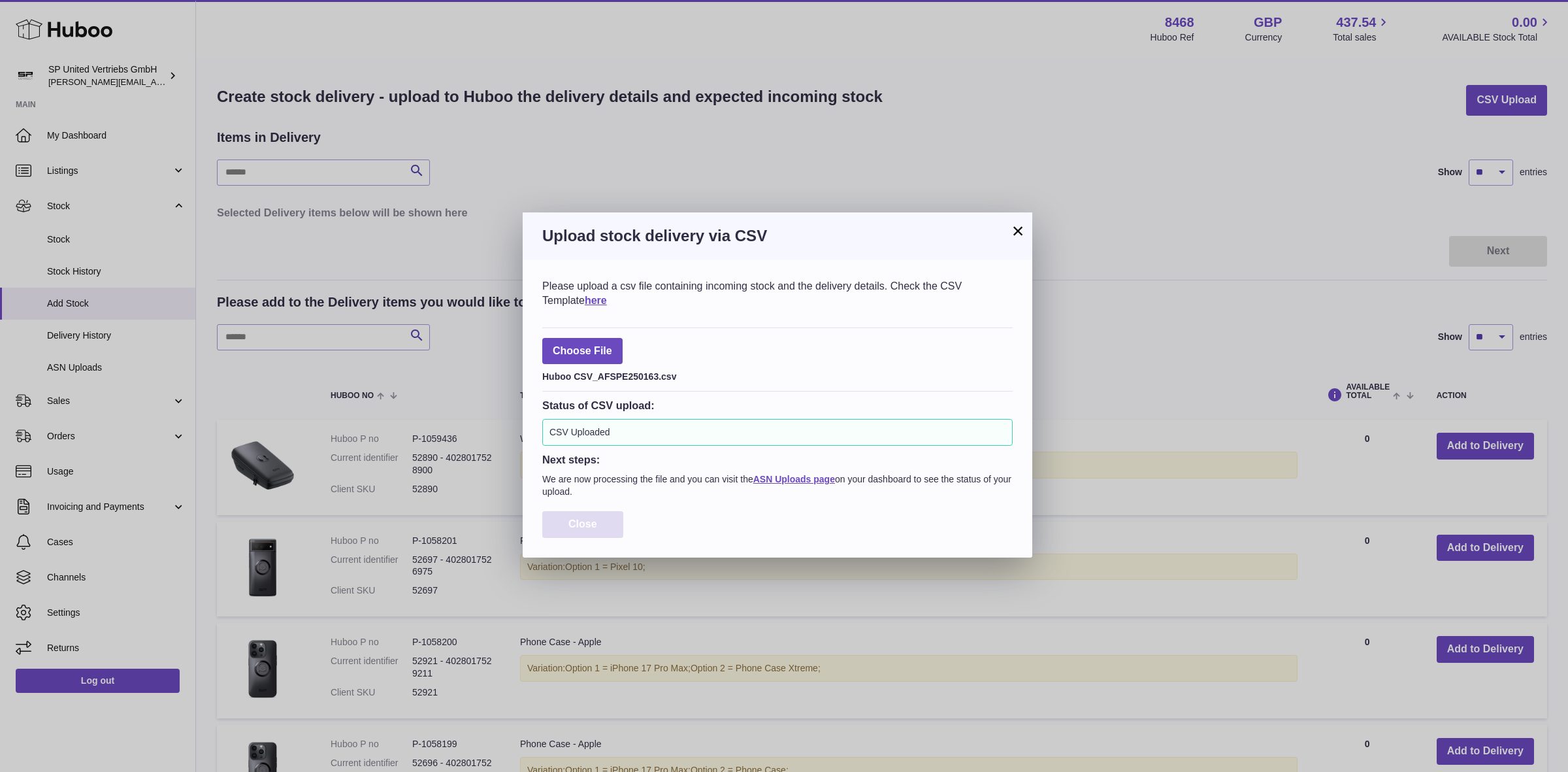
click at [582, 527] on span "Close" at bounding box center [582, 524] width 29 height 11
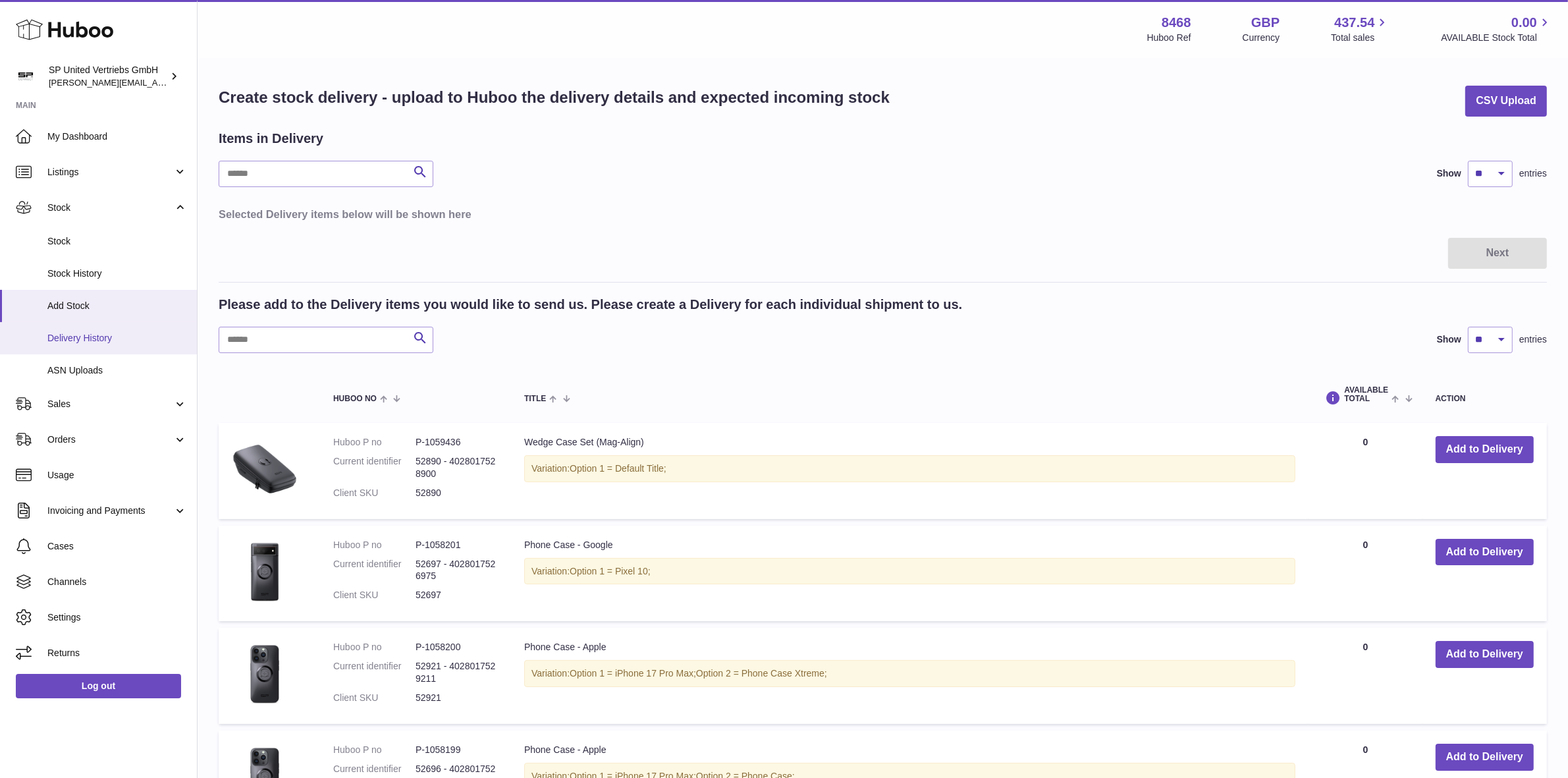
click at [99, 332] on span "Delivery History" at bounding box center [117, 338] width 139 height 13
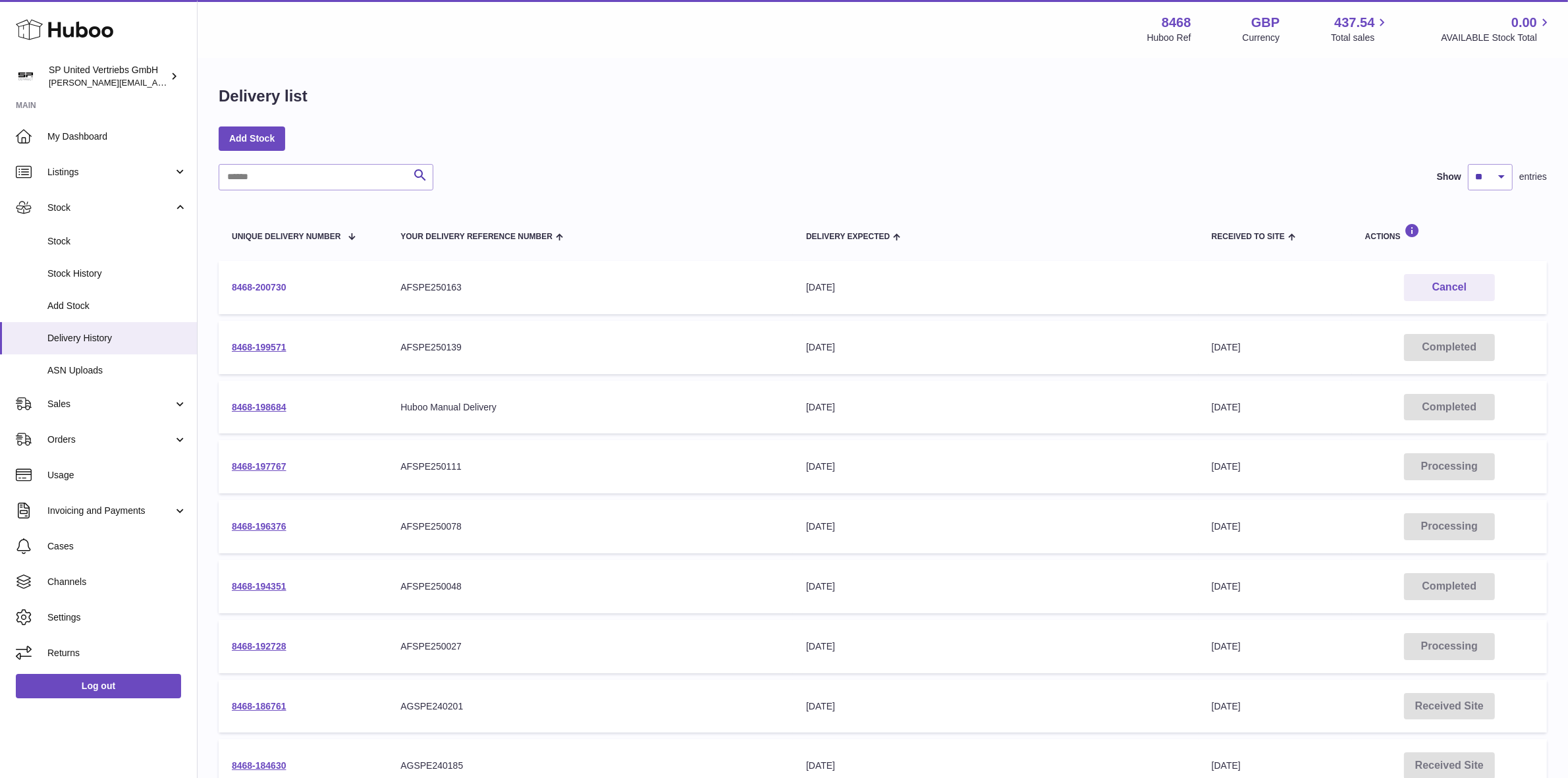
click at [282, 287] on link "8468-200730" at bounding box center [259, 287] width 55 height 11
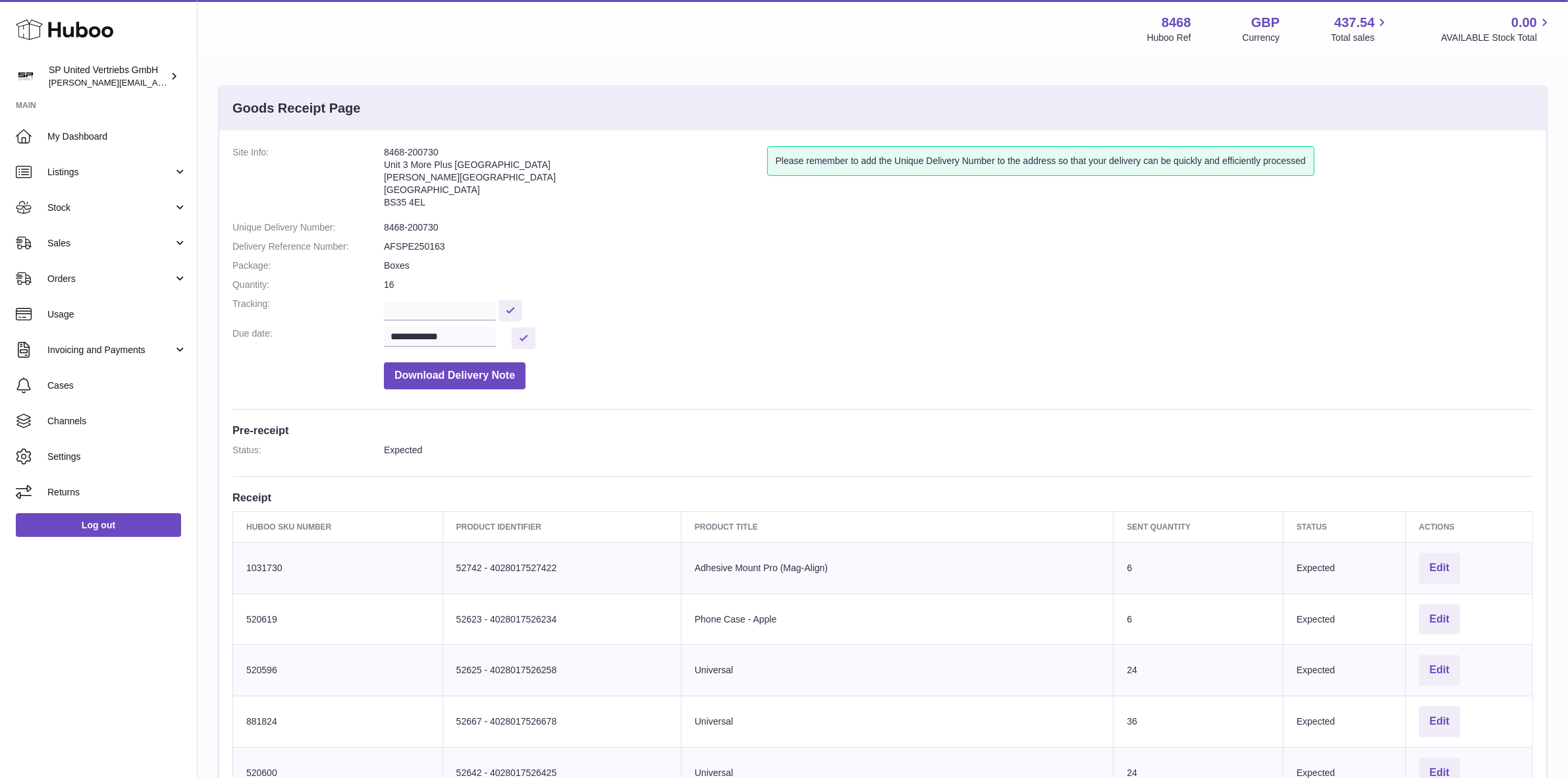
click at [413, 221] on dd "8468-200730" at bounding box center [958, 227] width 1149 height 13
click at [439, 226] on dd "8468-200730" at bounding box center [958, 227] width 1149 height 13
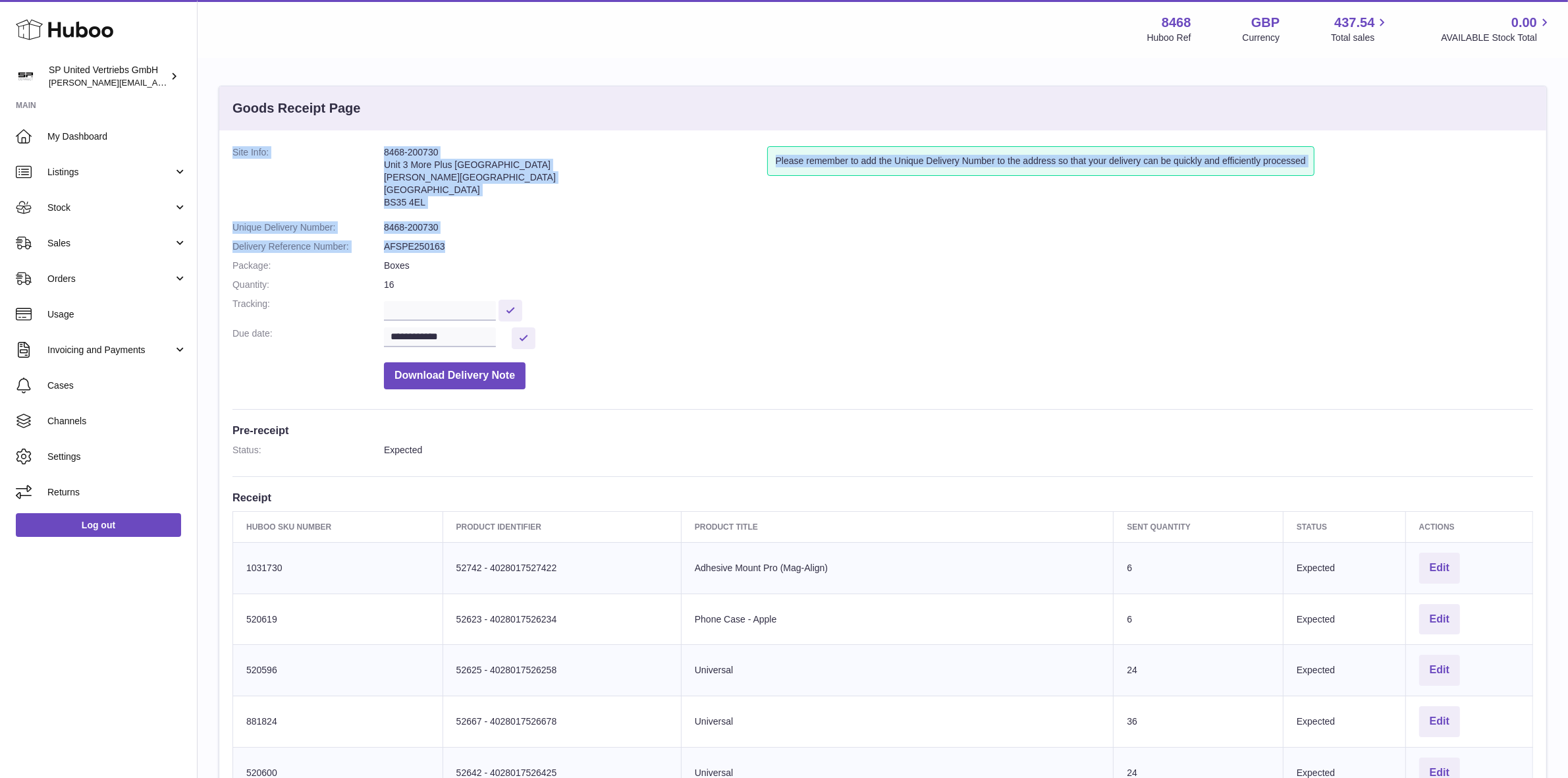
drag, startPoint x: 232, startPoint y: 152, endPoint x: 465, endPoint y: 246, distance: 251.2
click at [465, 246] on dl "**********" at bounding box center [882, 271] width 1300 height 249
copy dl "Site Info: 8468-200730 Unit 3 More Plus Central Park Hudson Avenue Severn Beach…"
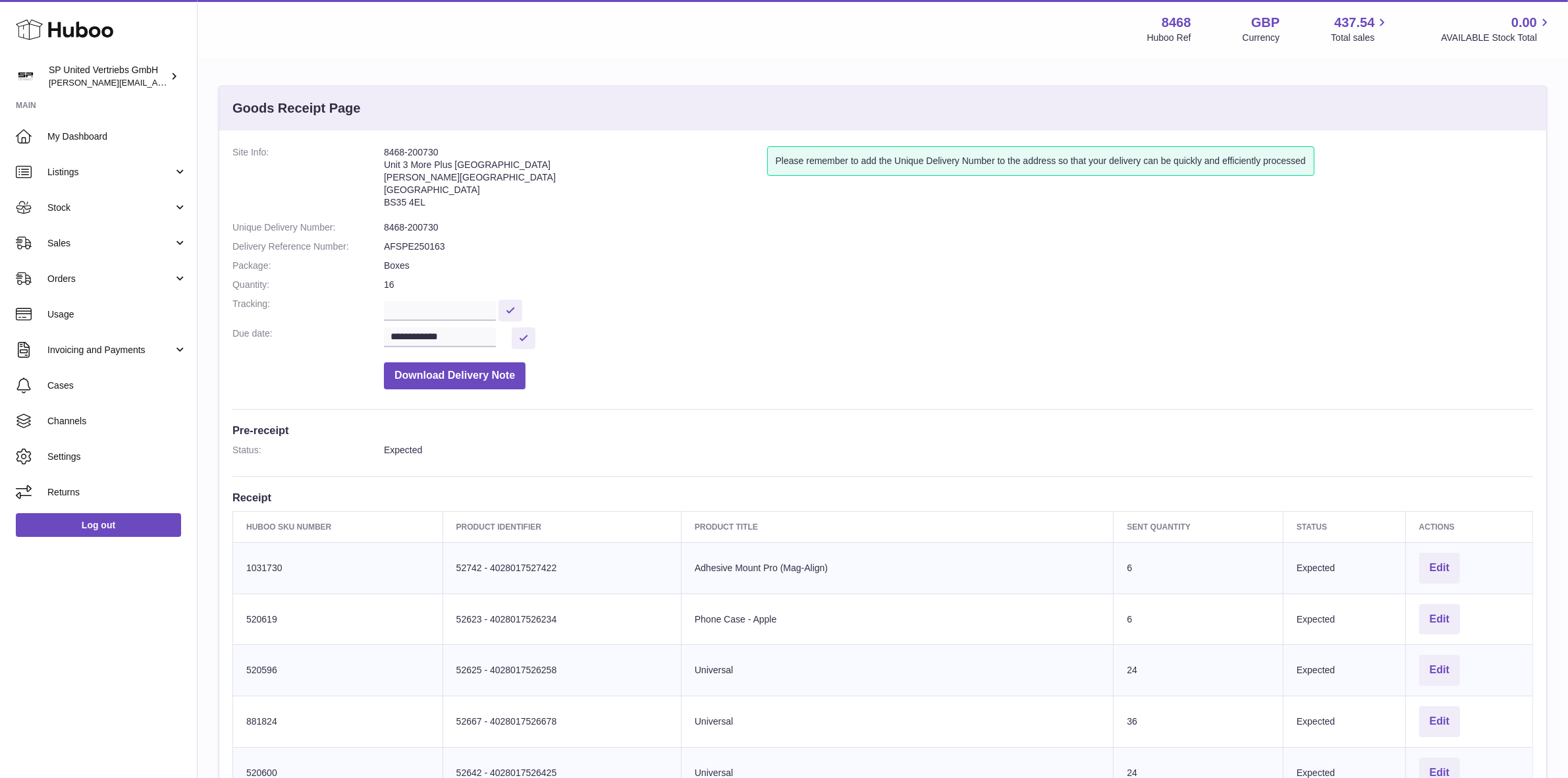
drag, startPoint x: 403, startPoint y: 283, endPoint x: 371, endPoint y: 265, distance: 36.7
click at [371, 265] on dl "**********" at bounding box center [882, 271] width 1300 height 249
click at [432, 265] on dd "Boxes" at bounding box center [958, 266] width 1149 height 13
drag, startPoint x: 364, startPoint y: 284, endPoint x: 409, endPoint y: 279, distance: 45.3
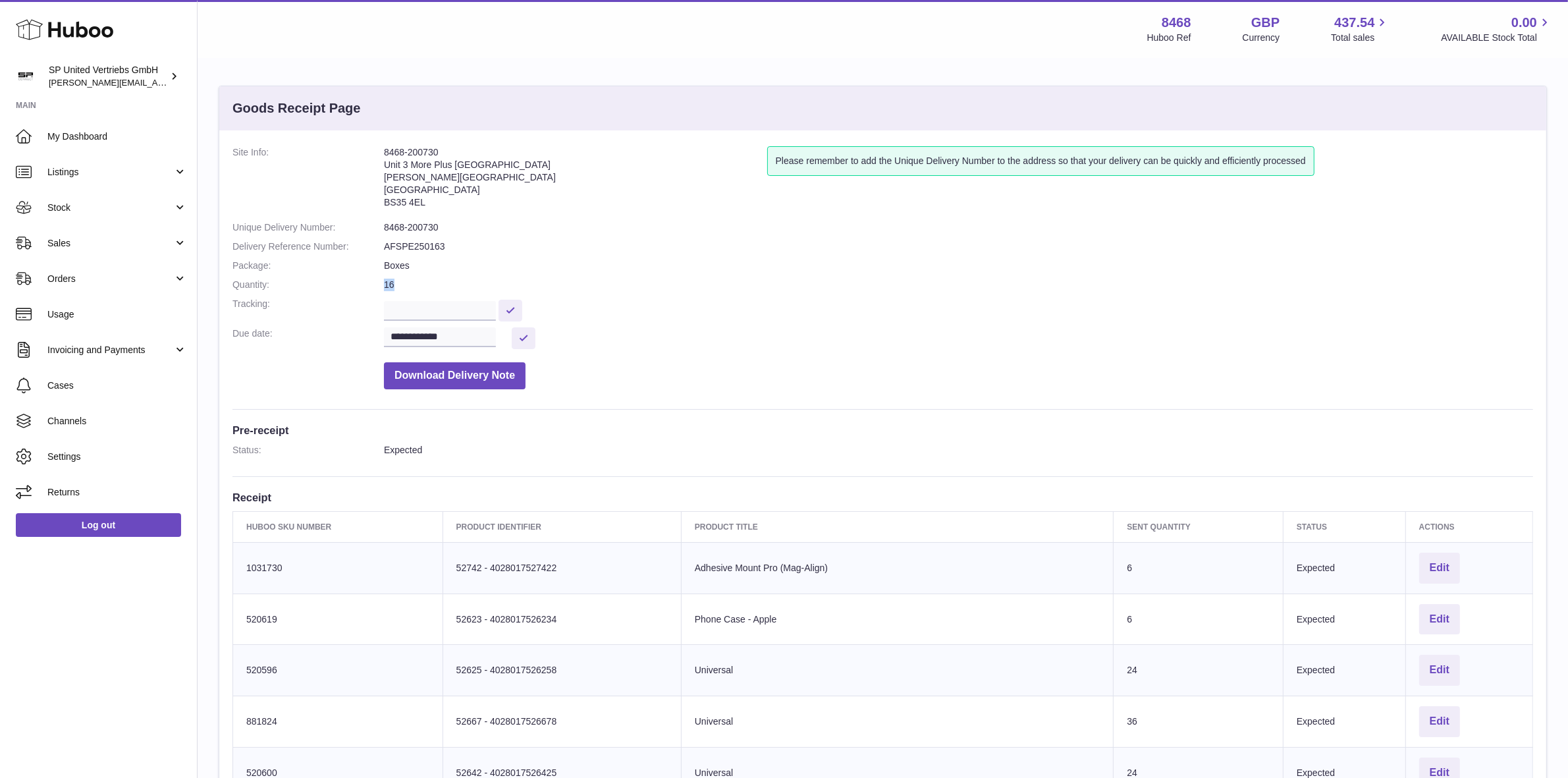
click at [409, 279] on dl "**********" at bounding box center [882, 271] width 1300 height 249
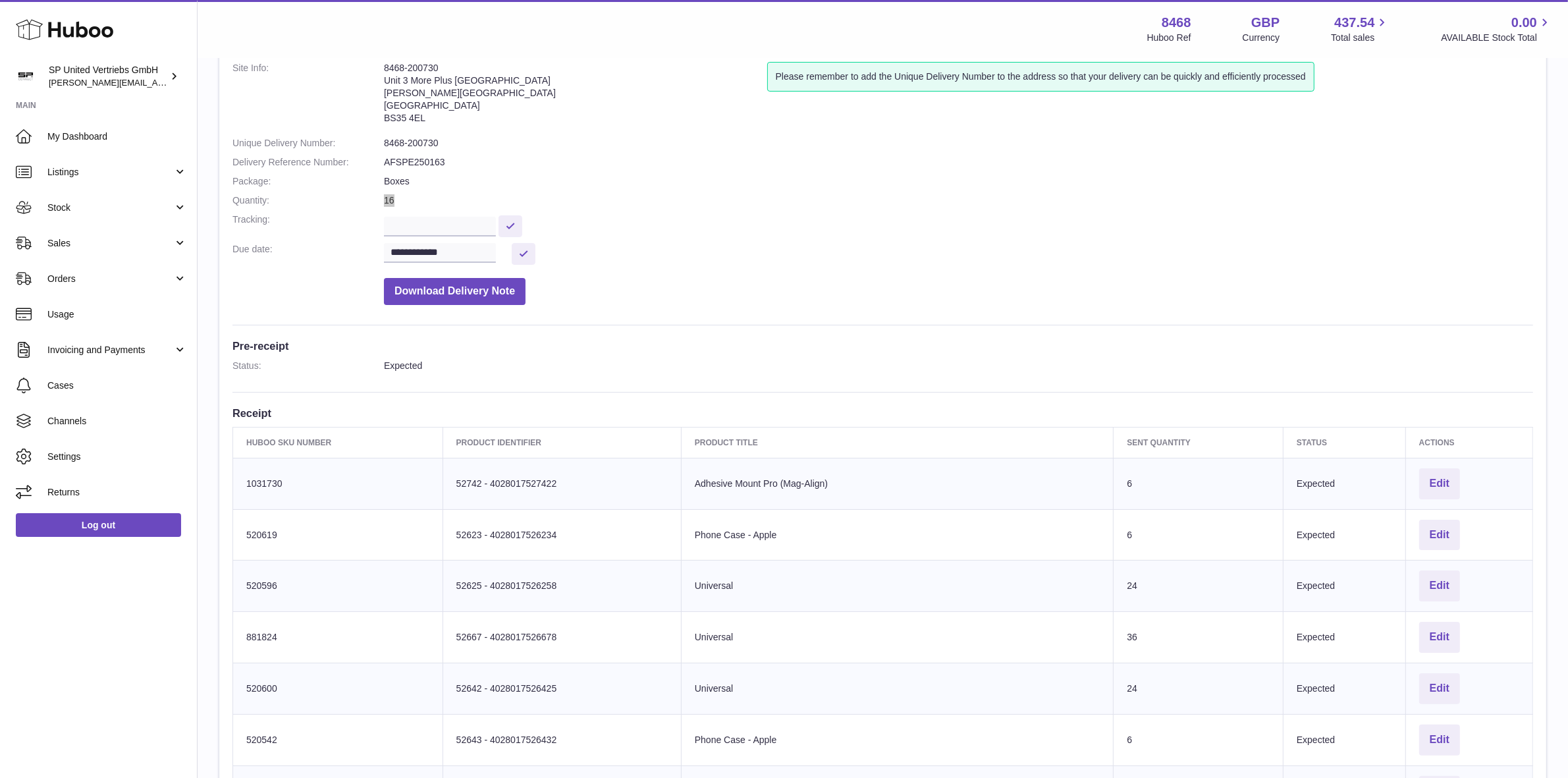
scroll to position [82, 0]
click at [80, 208] on span "Stock" at bounding box center [110, 208] width 126 height 13
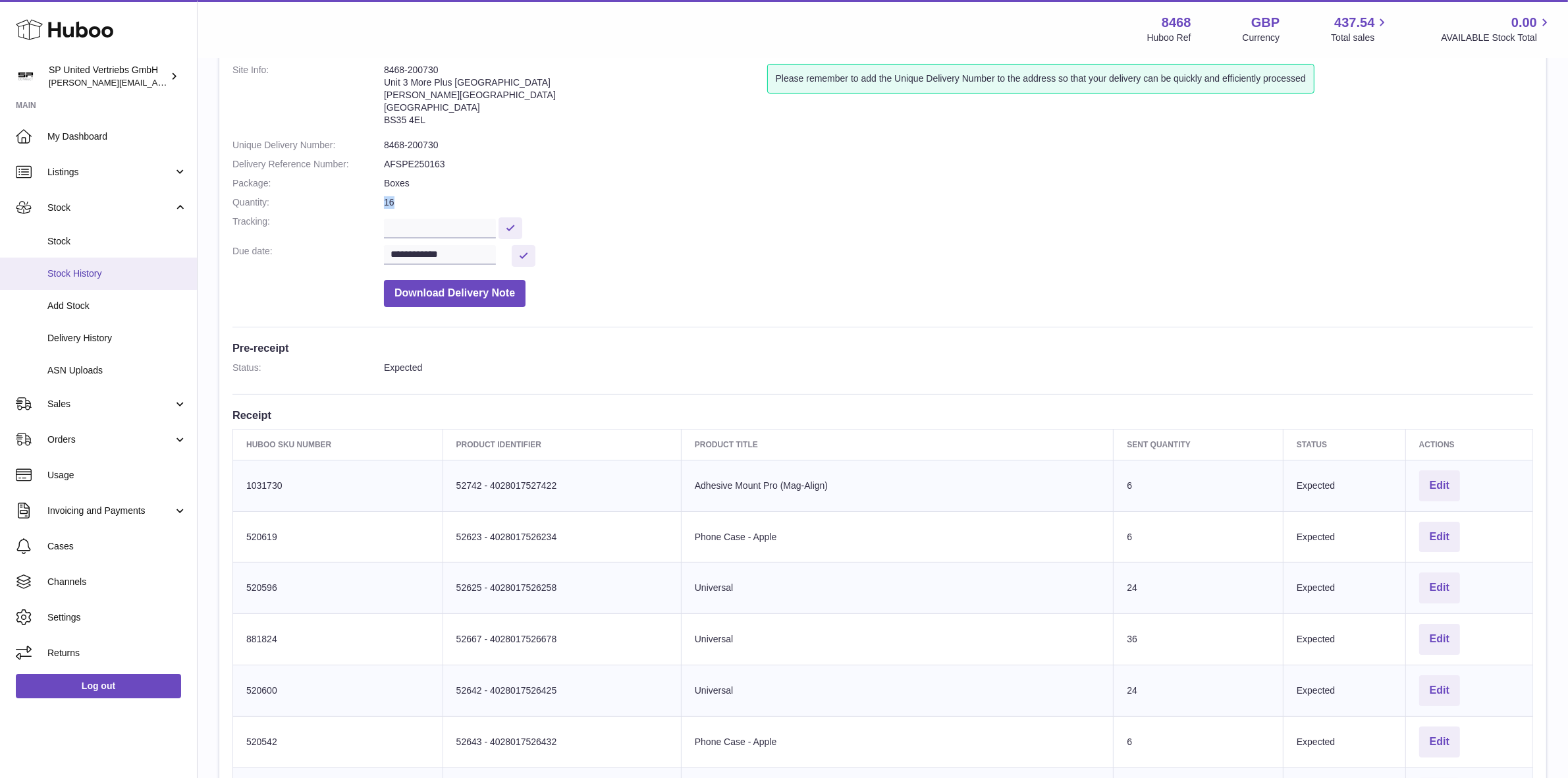
click at [86, 272] on span "Stock History" at bounding box center [117, 274] width 139 height 13
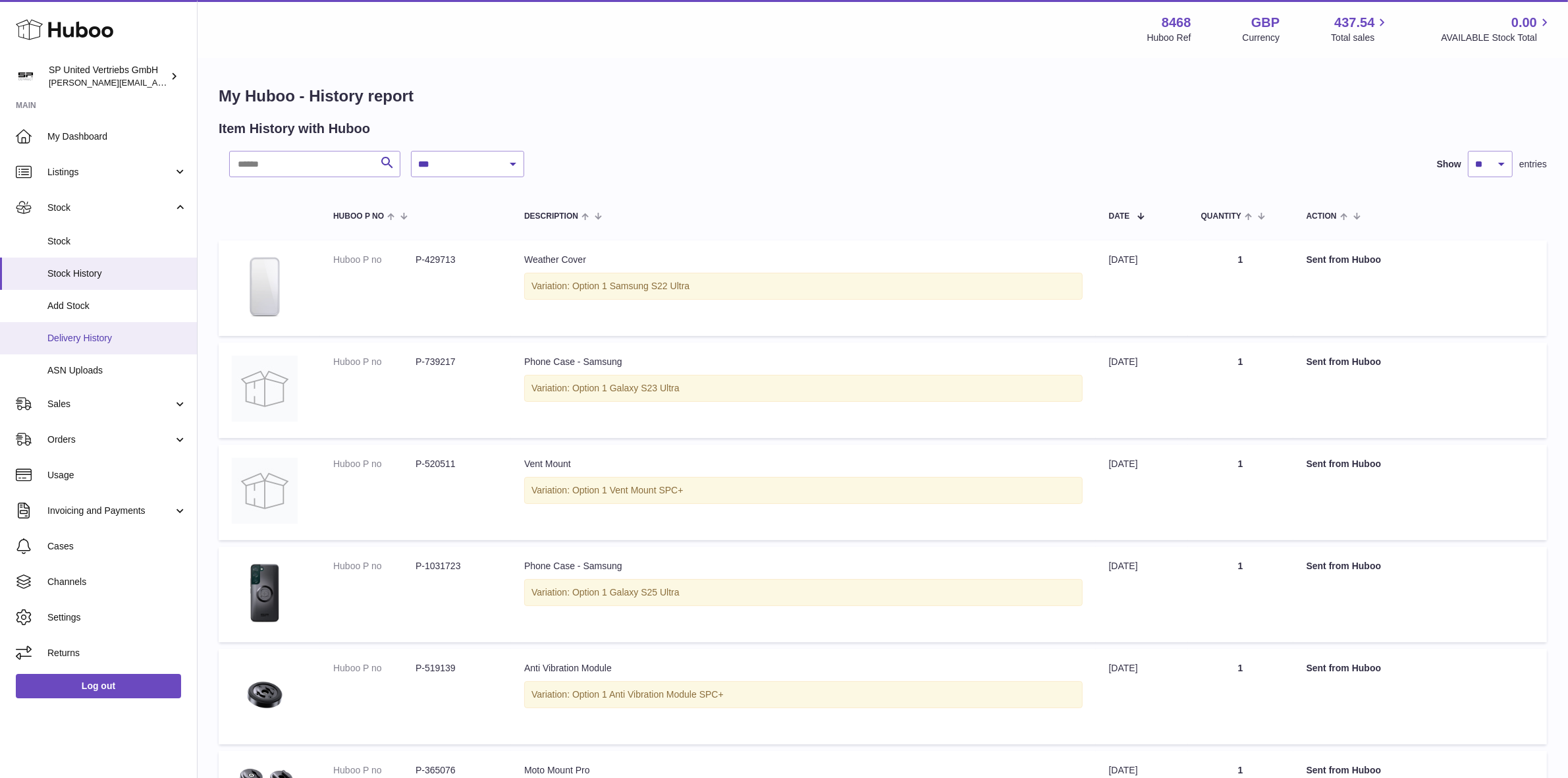
click at [106, 334] on span "Delivery History" at bounding box center [117, 338] width 139 height 13
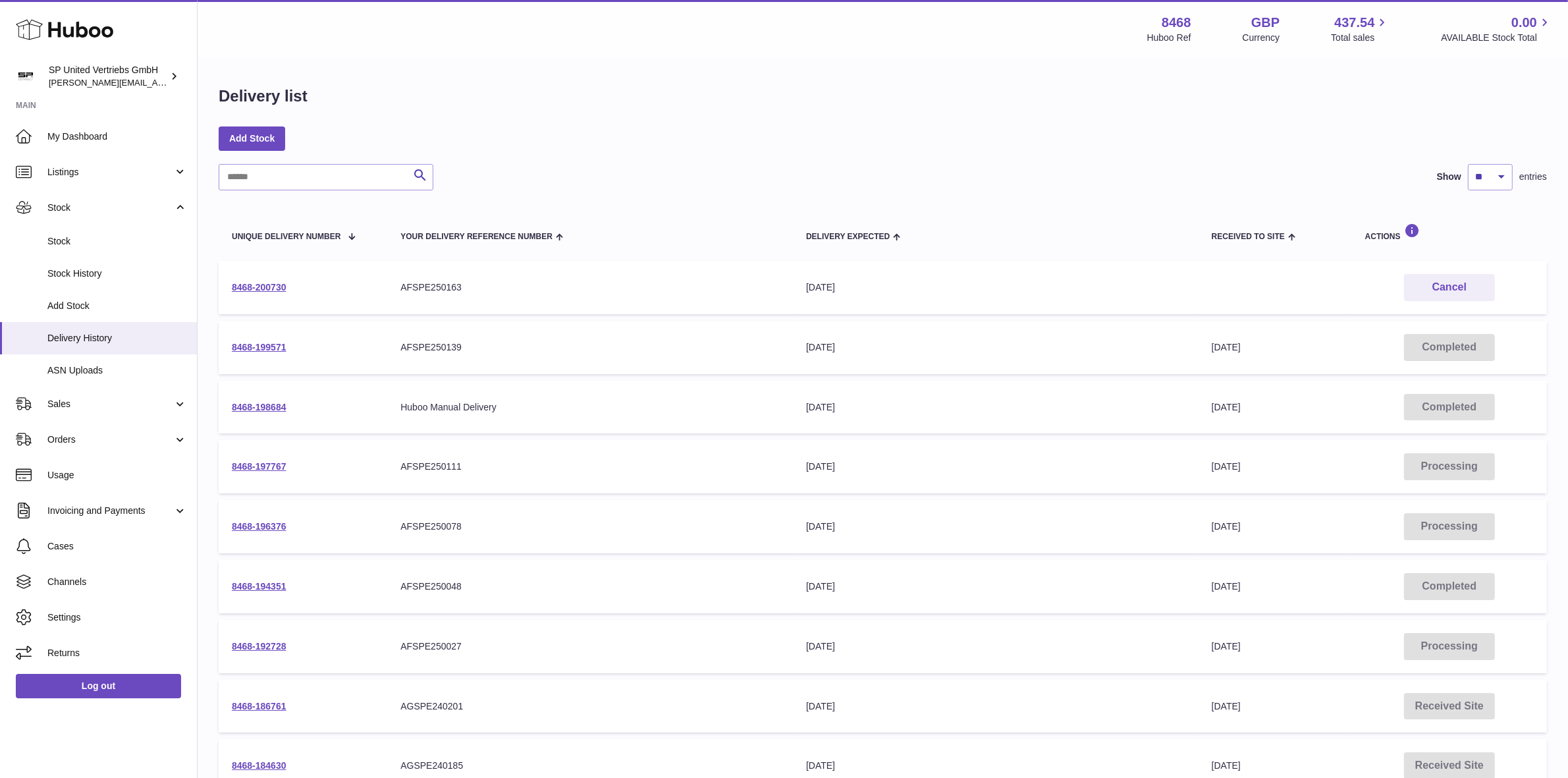
scroll to position [82, 0]
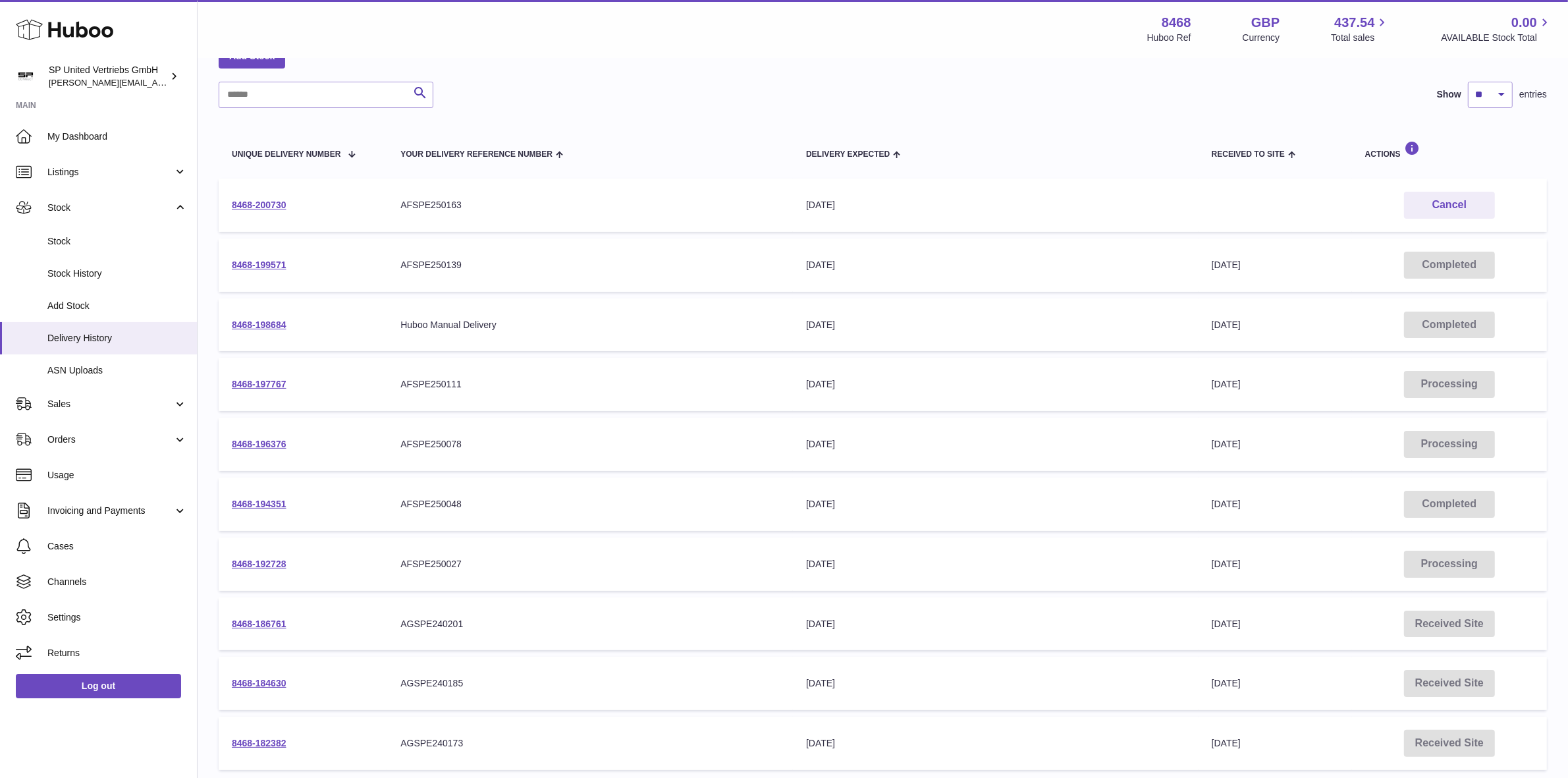
click at [261, 258] on td "8468-199571" at bounding box center [303, 265] width 168 height 54
click at [261, 262] on link "8468-199571" at bounding box center [259, 265] width 55 height 11
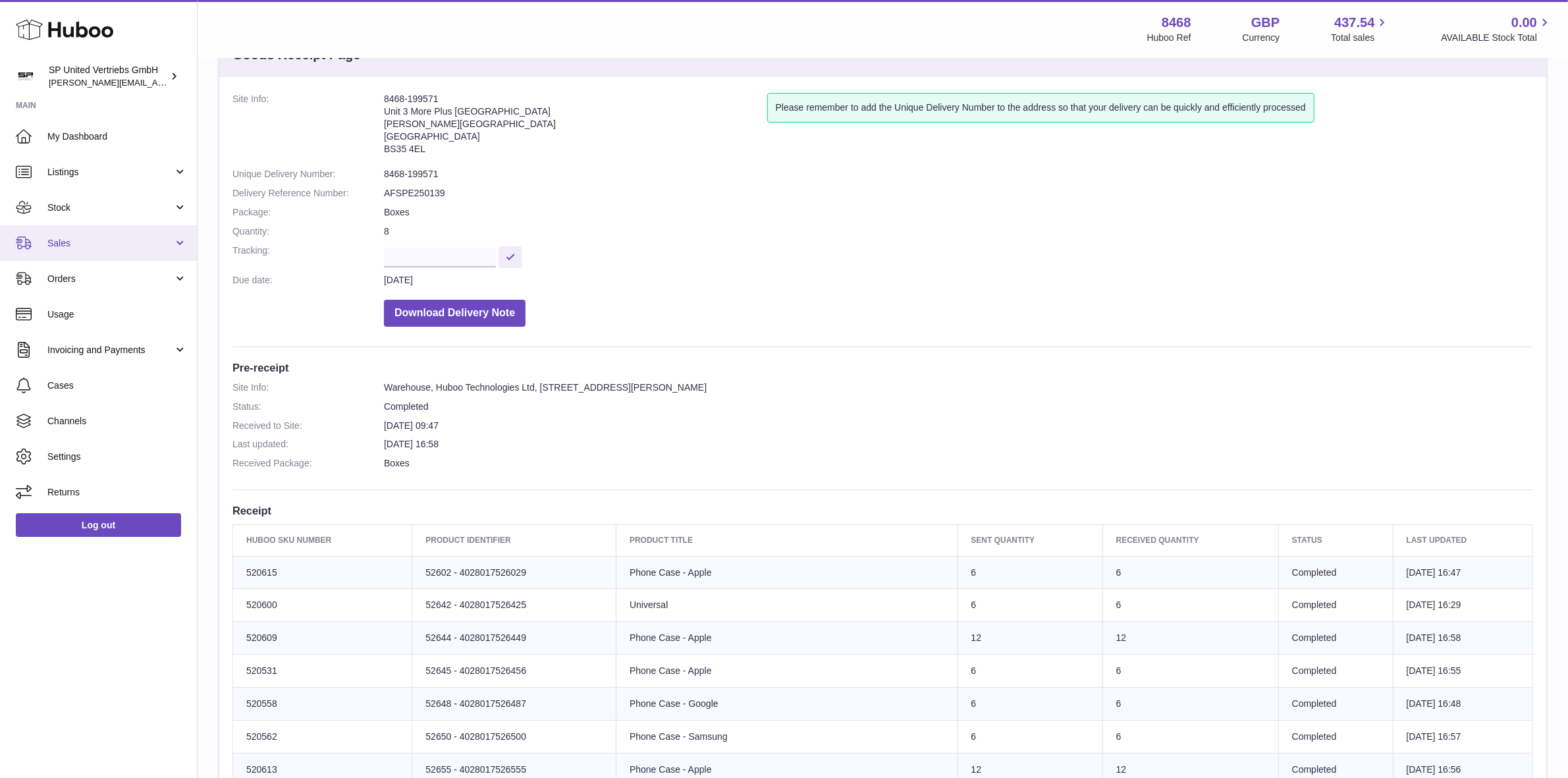
scroll to position [82, 0]
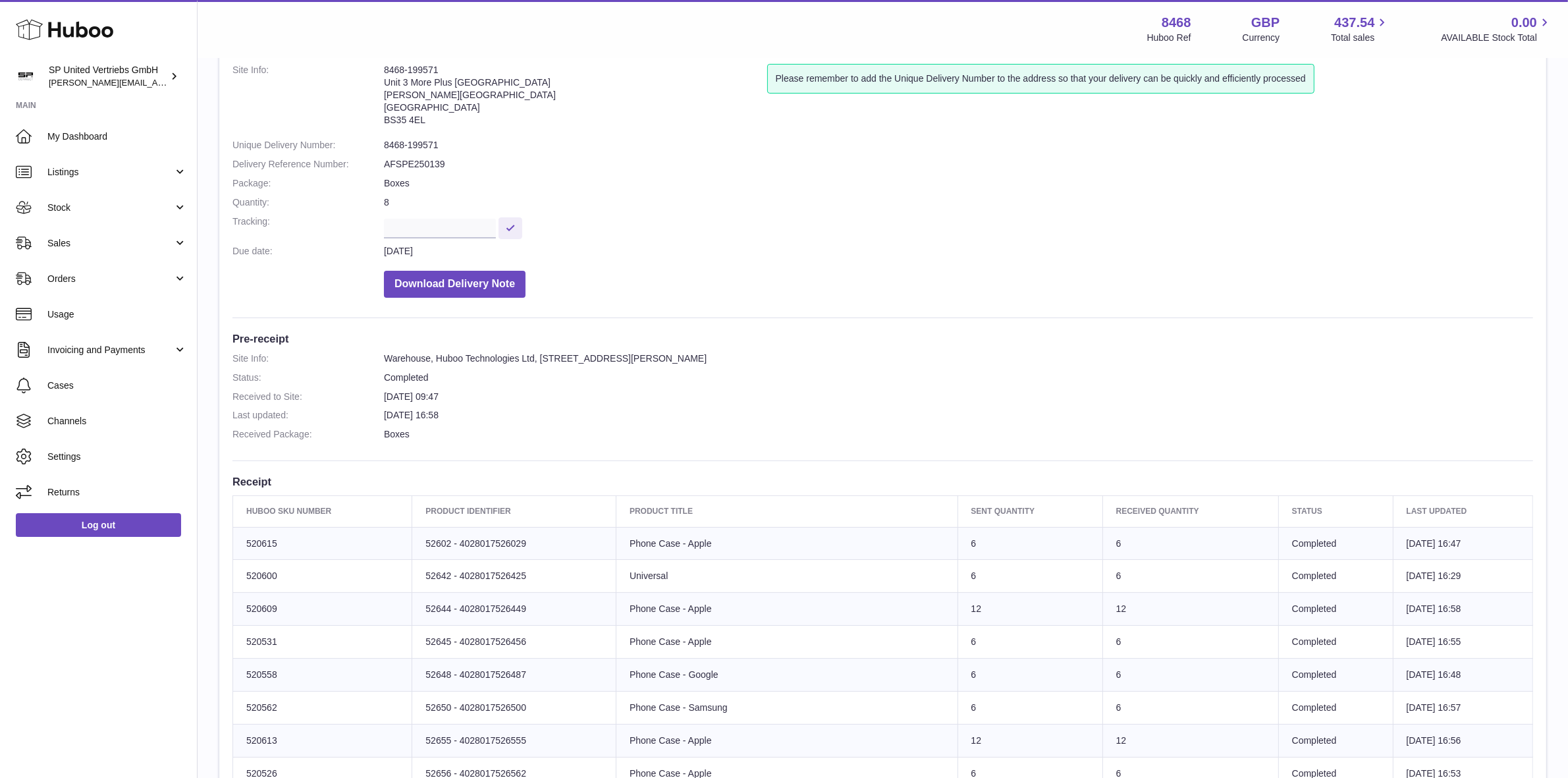
drag, startPoint x: 80, startPoint y: 389, endPoint x: 104, endPoint y: 650, distance: 262.1
click at [104, 650] on div "Huboo SP United Vertriebs GmbH tim@sp-united.com Main My Dashboard Listings Not…" at bounding box center [99, 389] width 198 height 778
click at [134, 640] on div "Huboo SP United Vertriebs GmbH tim@sp-united.com Main My Dashboard Listings Not…" at bounding box center [99, 389] width 198 height 778
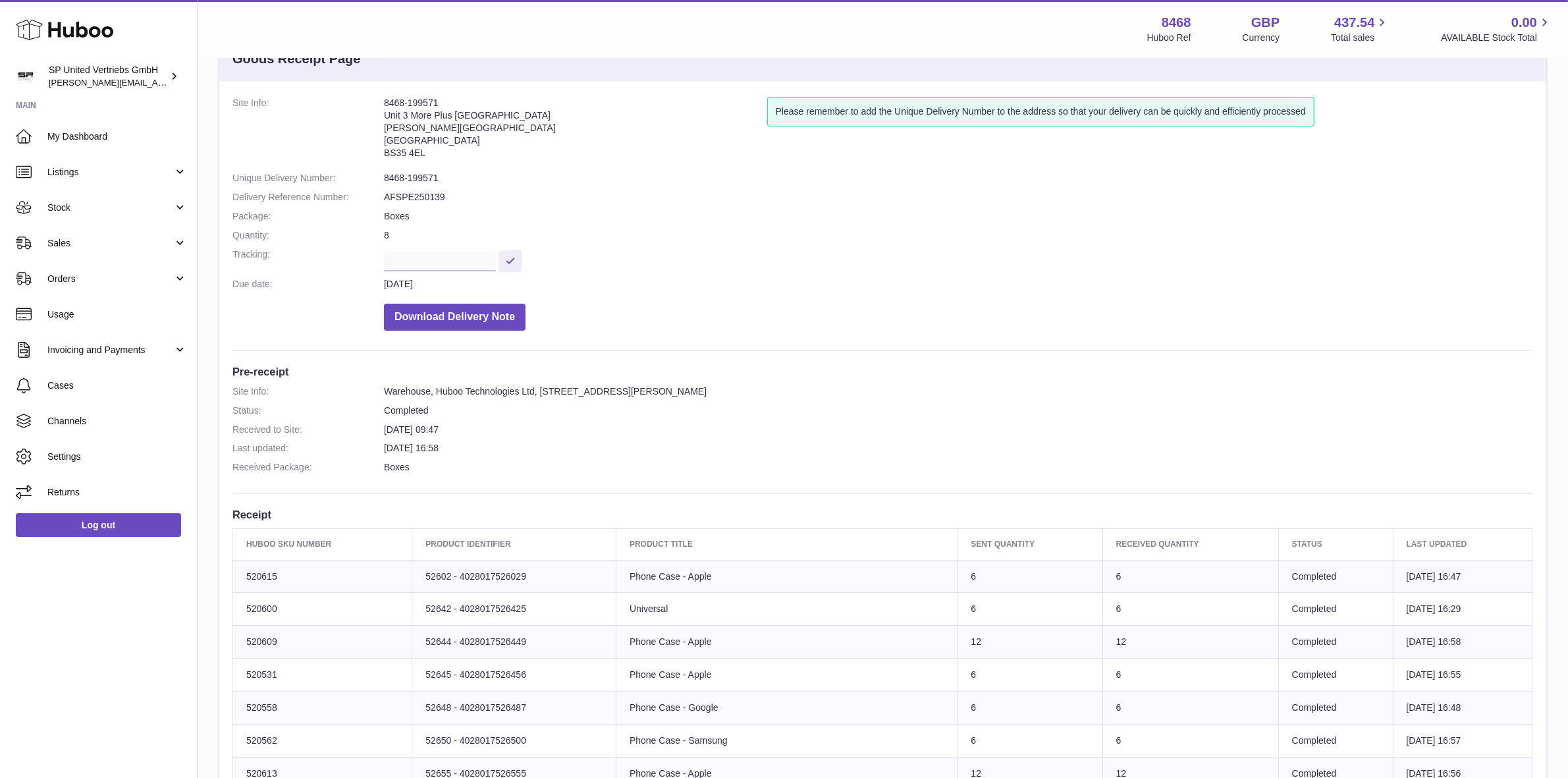
scroll to position [0, 0]
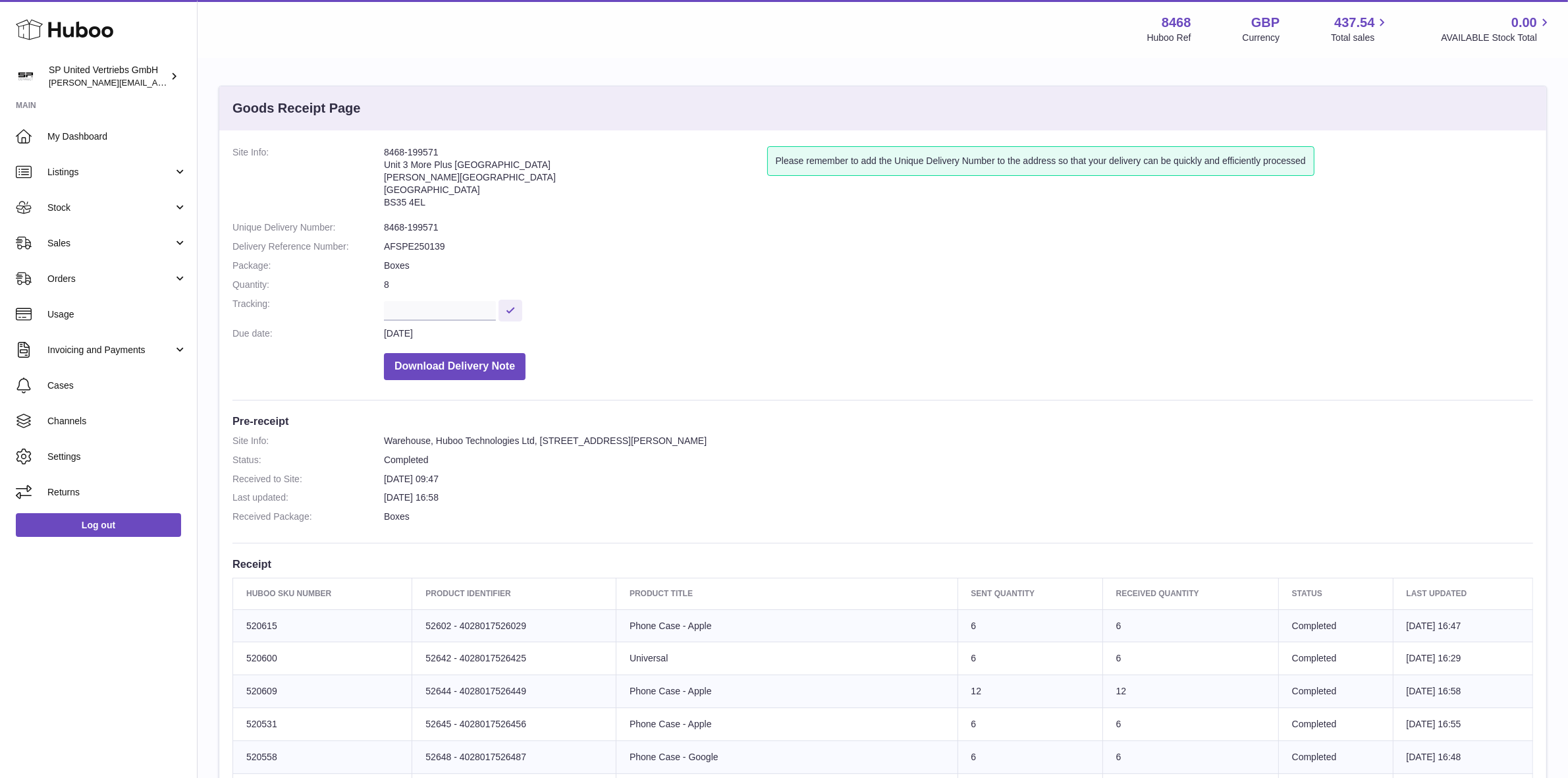
click at [880, 31] on div "Menu Huboo 8468 Huboo Ref GBP Currency 437.54 Total sales 0.00 AVAILABLE Stock …" at bounding box center [883, 29] width 1339 height 30
click at [679, 211] on address "8468-199571 Unit 3 More Plus Central Park Hudson Avenue Severn Beach BS35 4EL" at bounding box center [575, 180] width 383 height 68
click at [798, 35] on div "Menu Huboo 8468 Huboo Ref GBP Currency 437.54 Total sales 0.00 AVAILABLE Stock …" at bounding box center [883, 29] width 1339 height 30
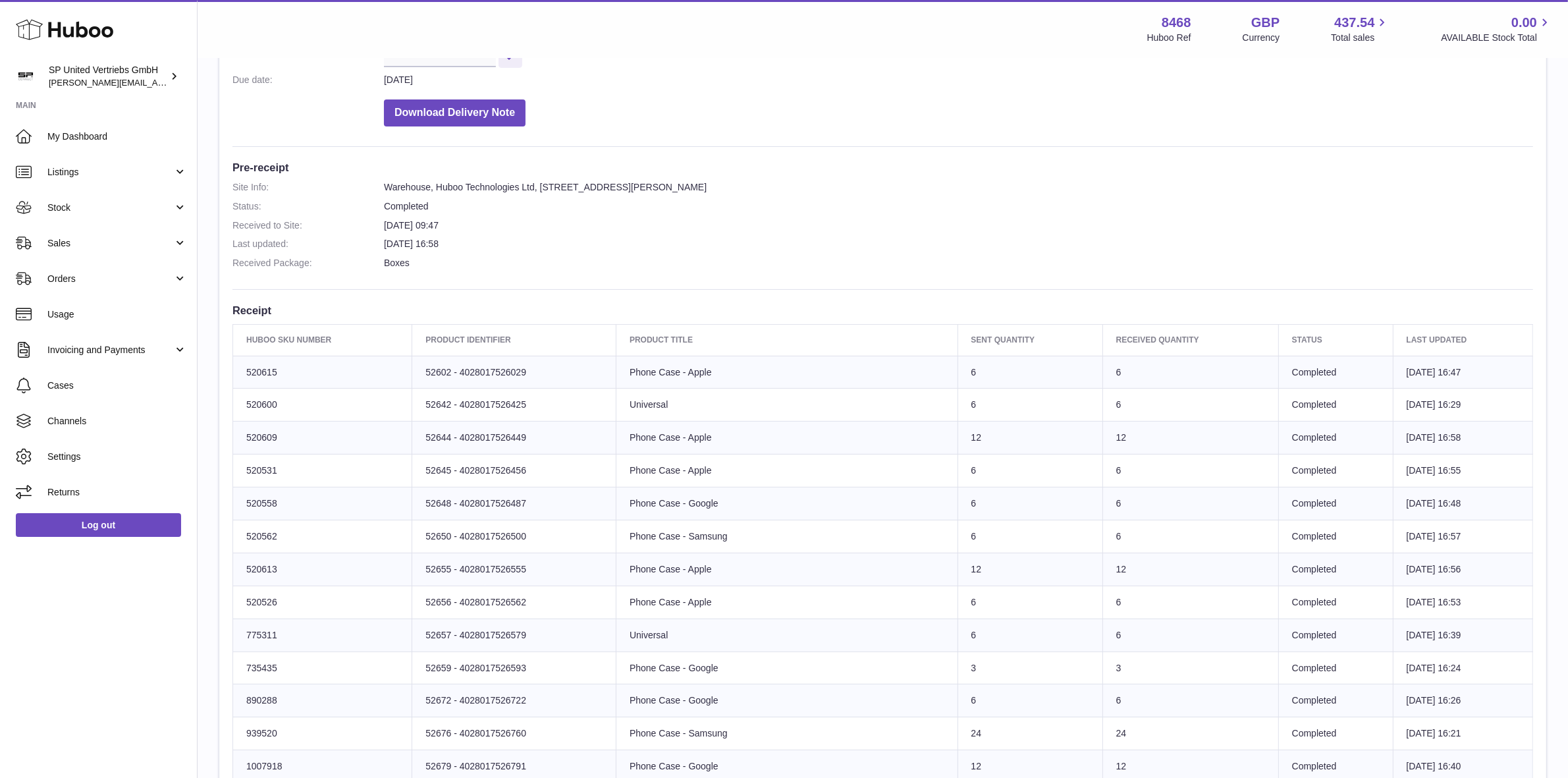
scroll to position [247, 0]
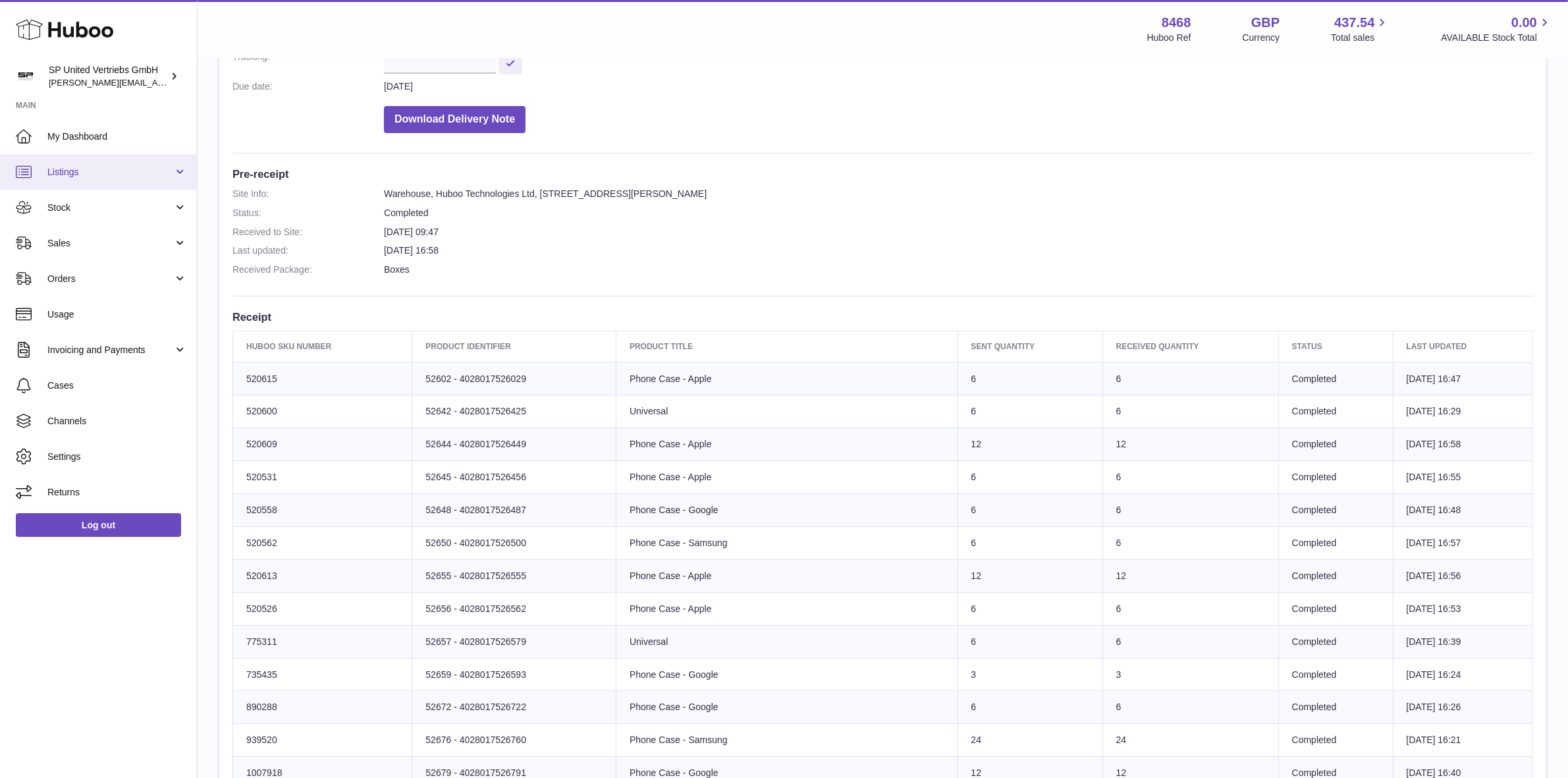
click at [107, 175] on span "Listings" at bounding box center [110, 172] width 126 height 13
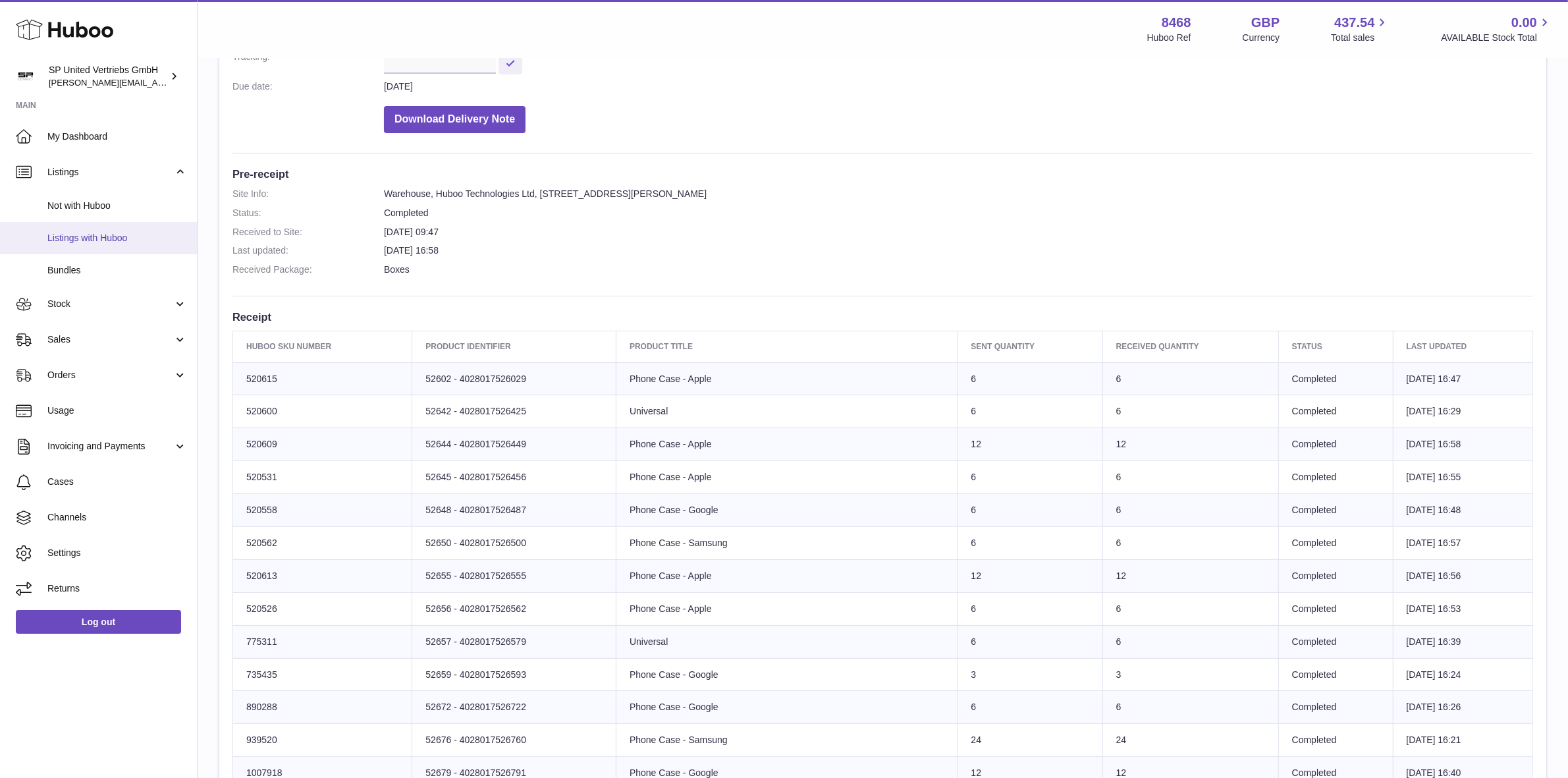
click at [123, 241] on span "Listings with Huboo" at bounding box center [117, 238] width 139 height 13
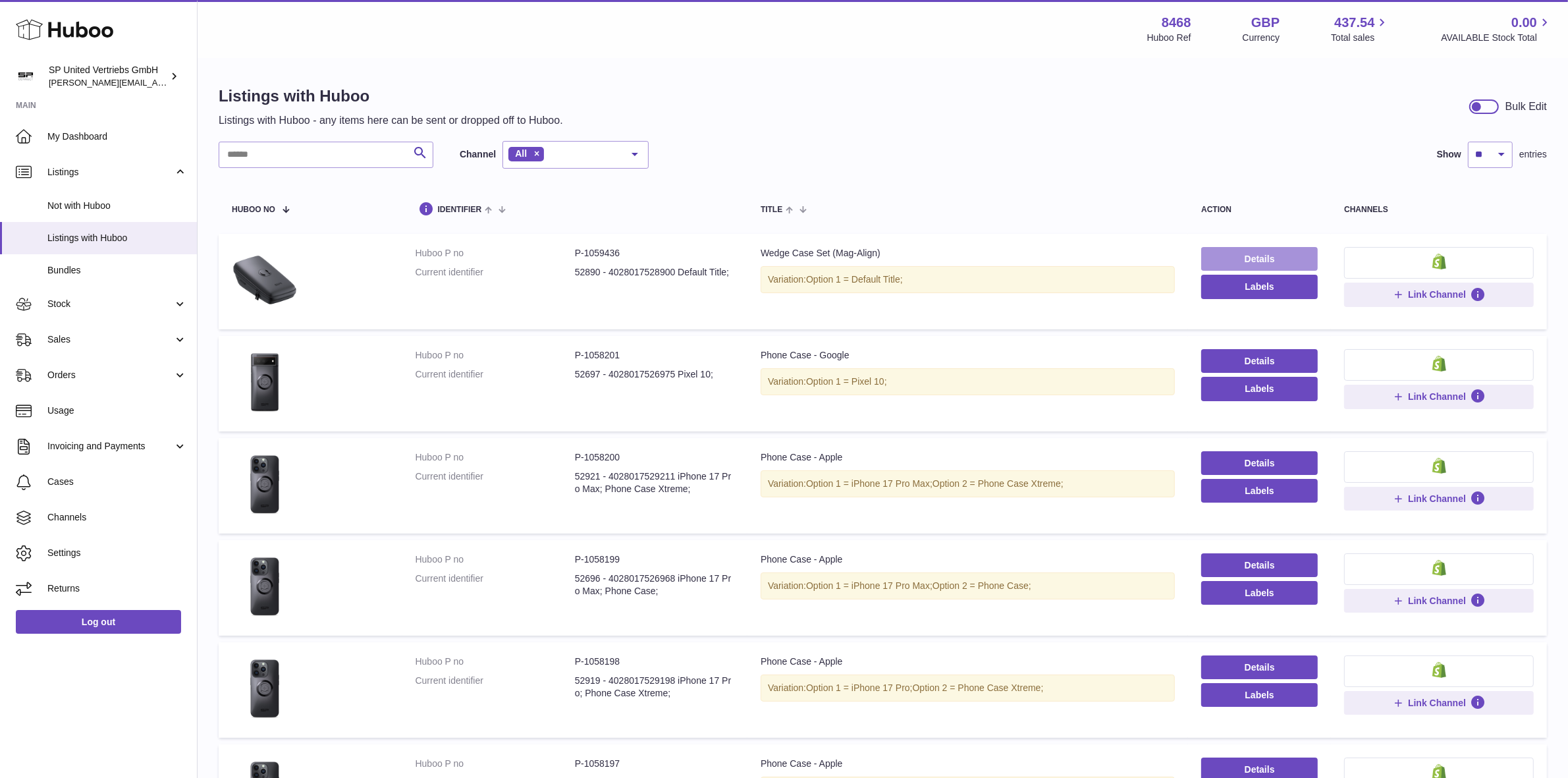
click at [1286, 261] on link "Details" at bounding box center [1260, 259] width 117 height 24
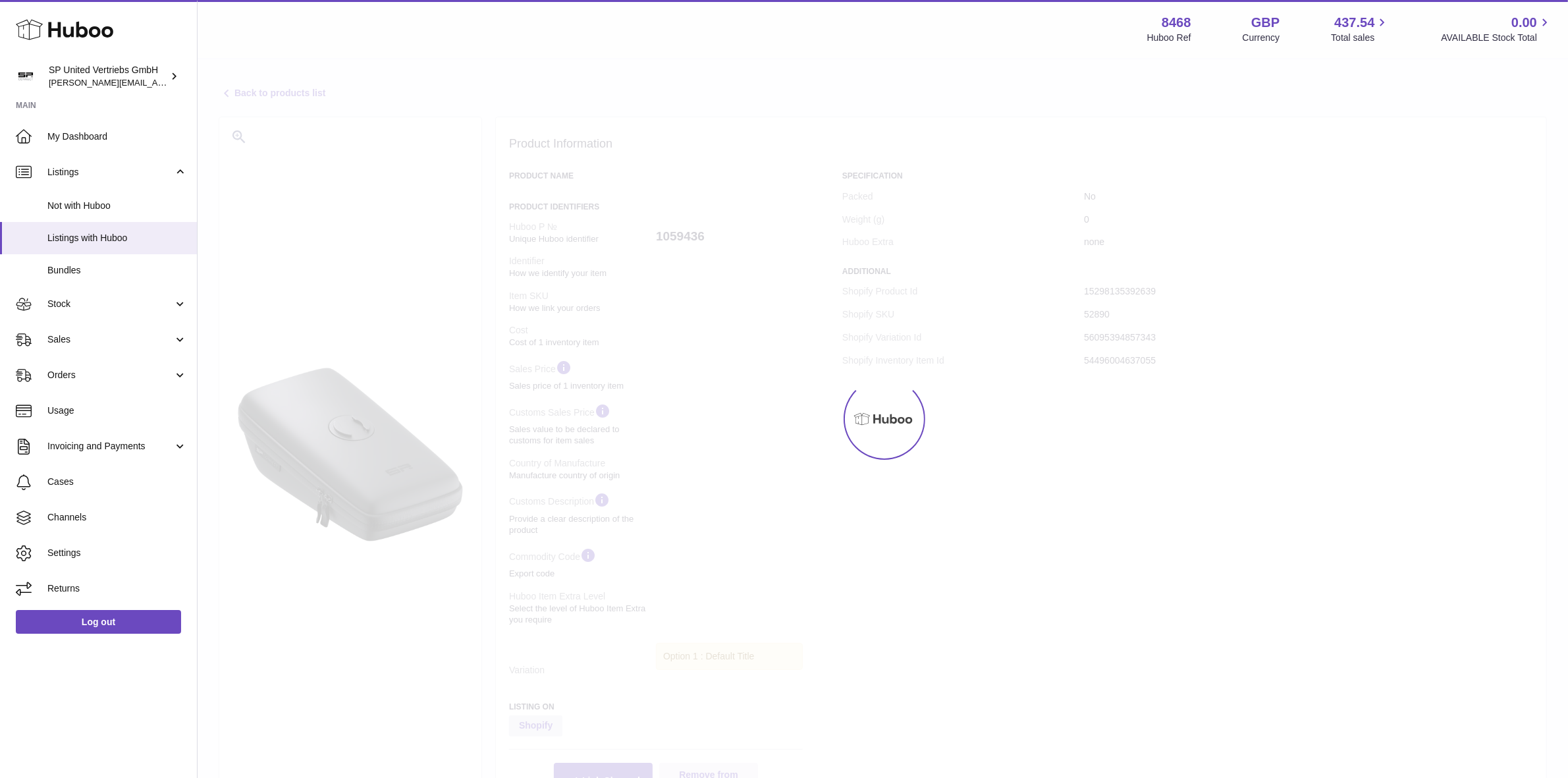
select select
select select "****"
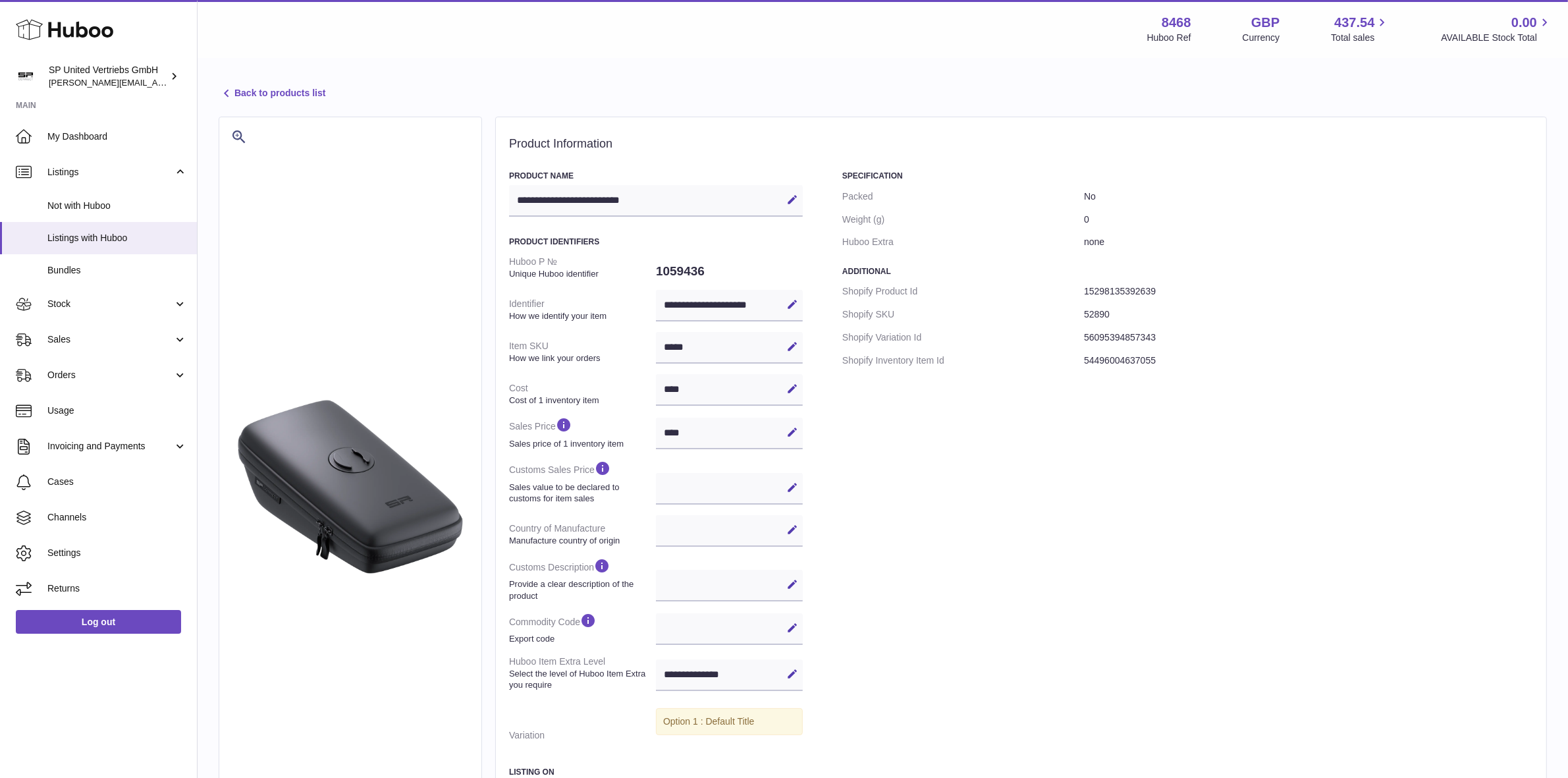
click at [231, 94] on icon at bounding box center [227, 94] width 15 height 15
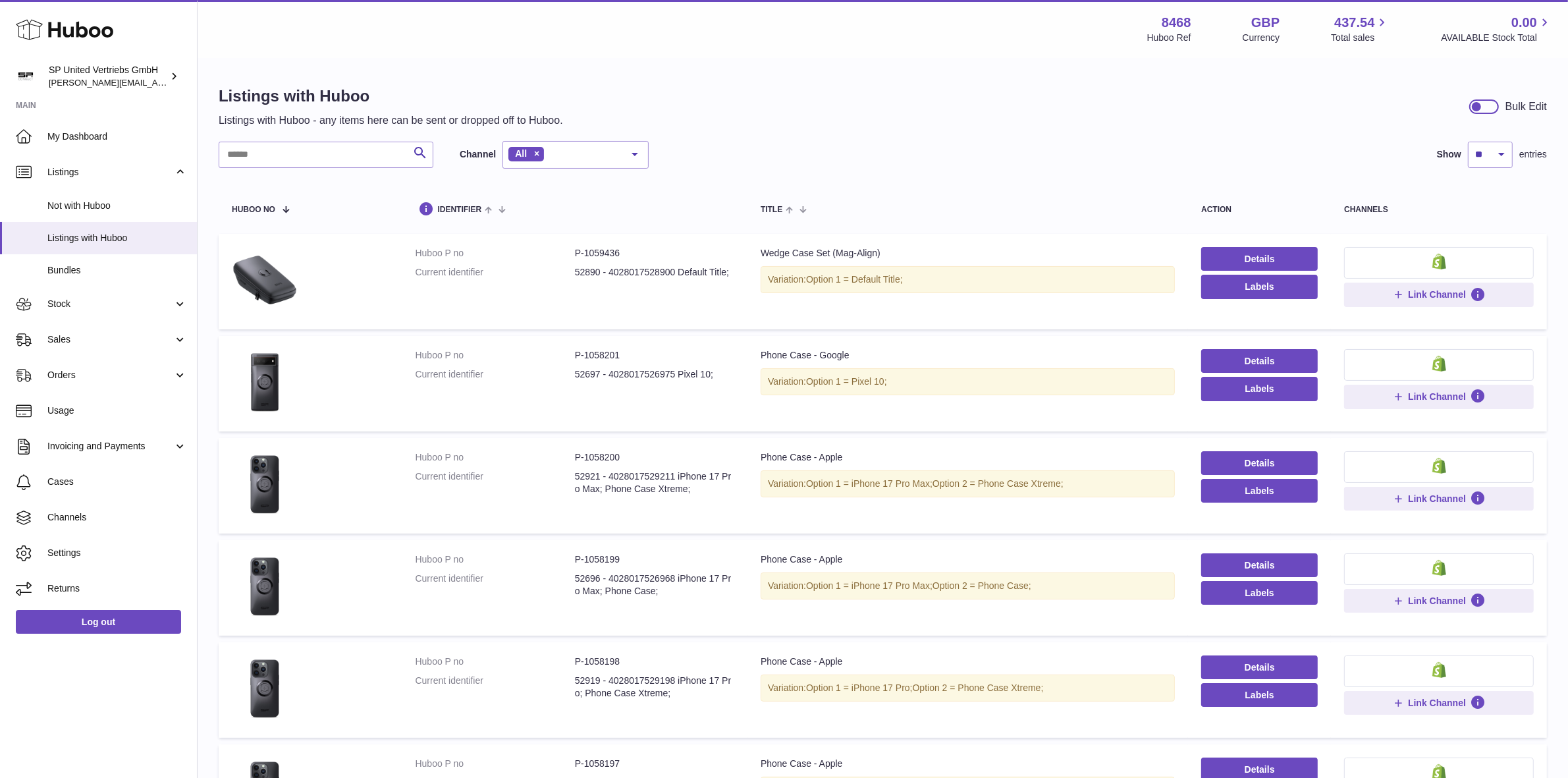
click at [1493, 107] on div at bounding box center [1484, 106] width 30 height 15
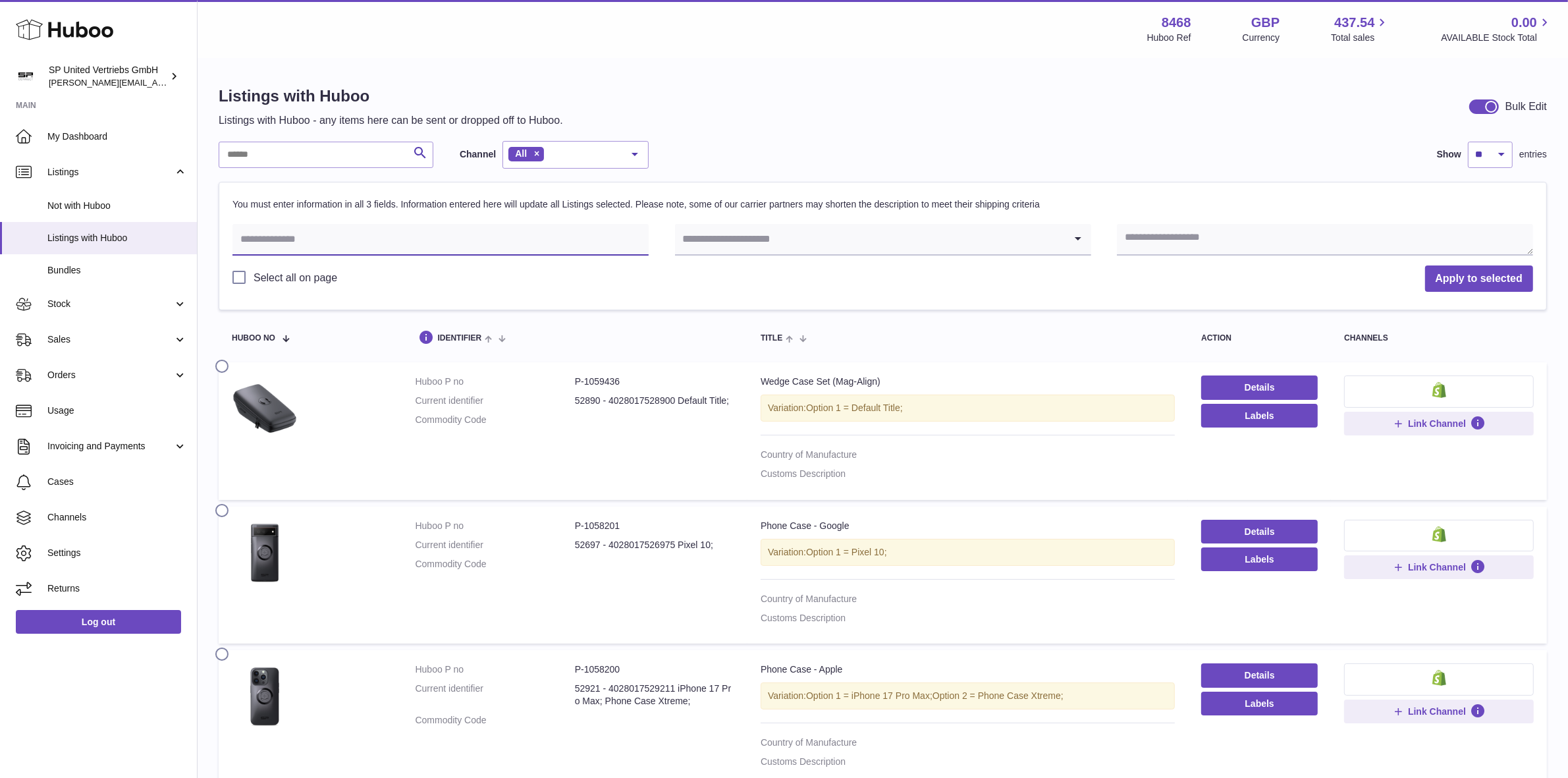
click at [389, 245] on input "text" at bounding box center [440, 239] width 416 height 32
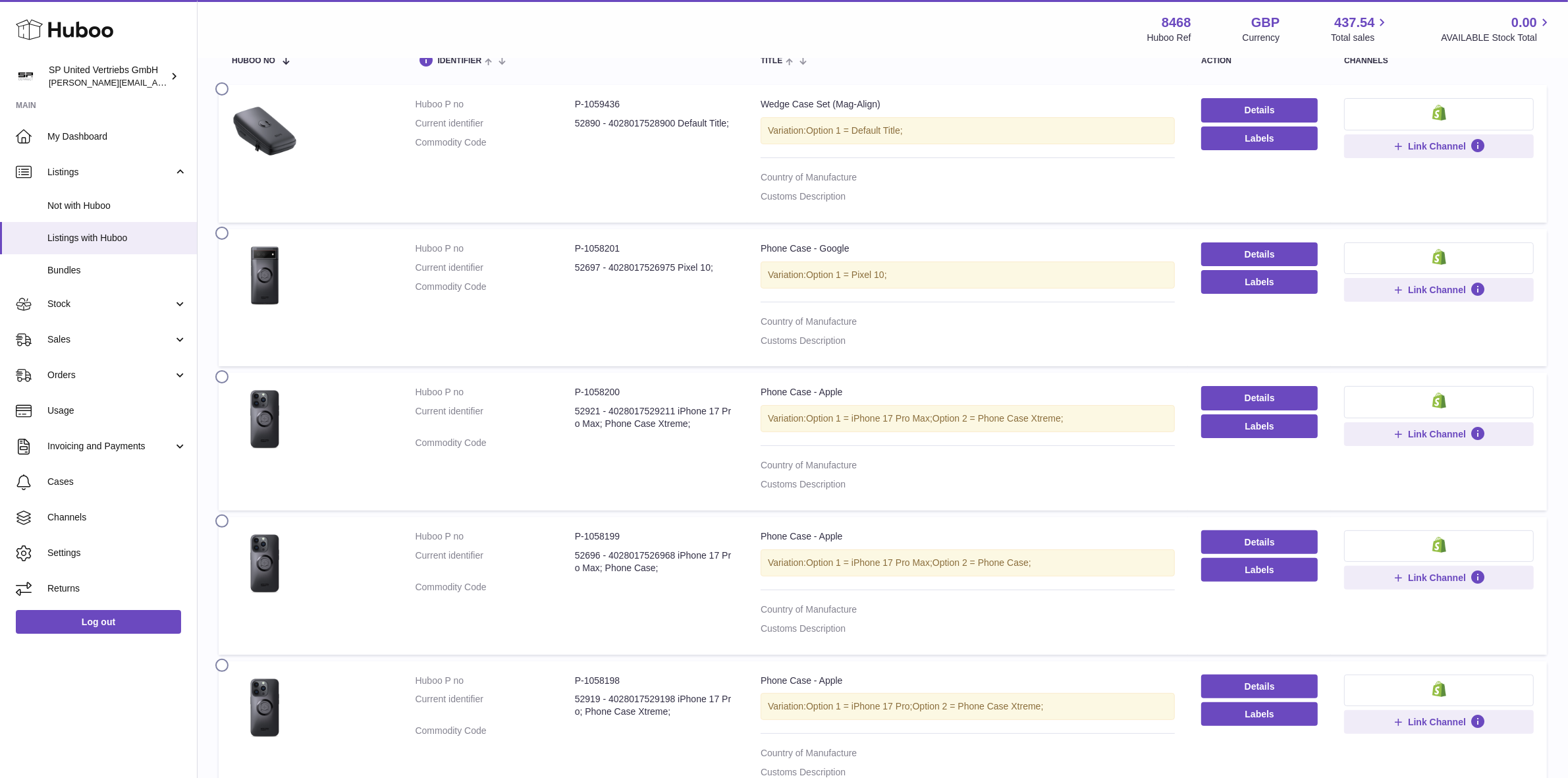
scroll to position [330, 0]
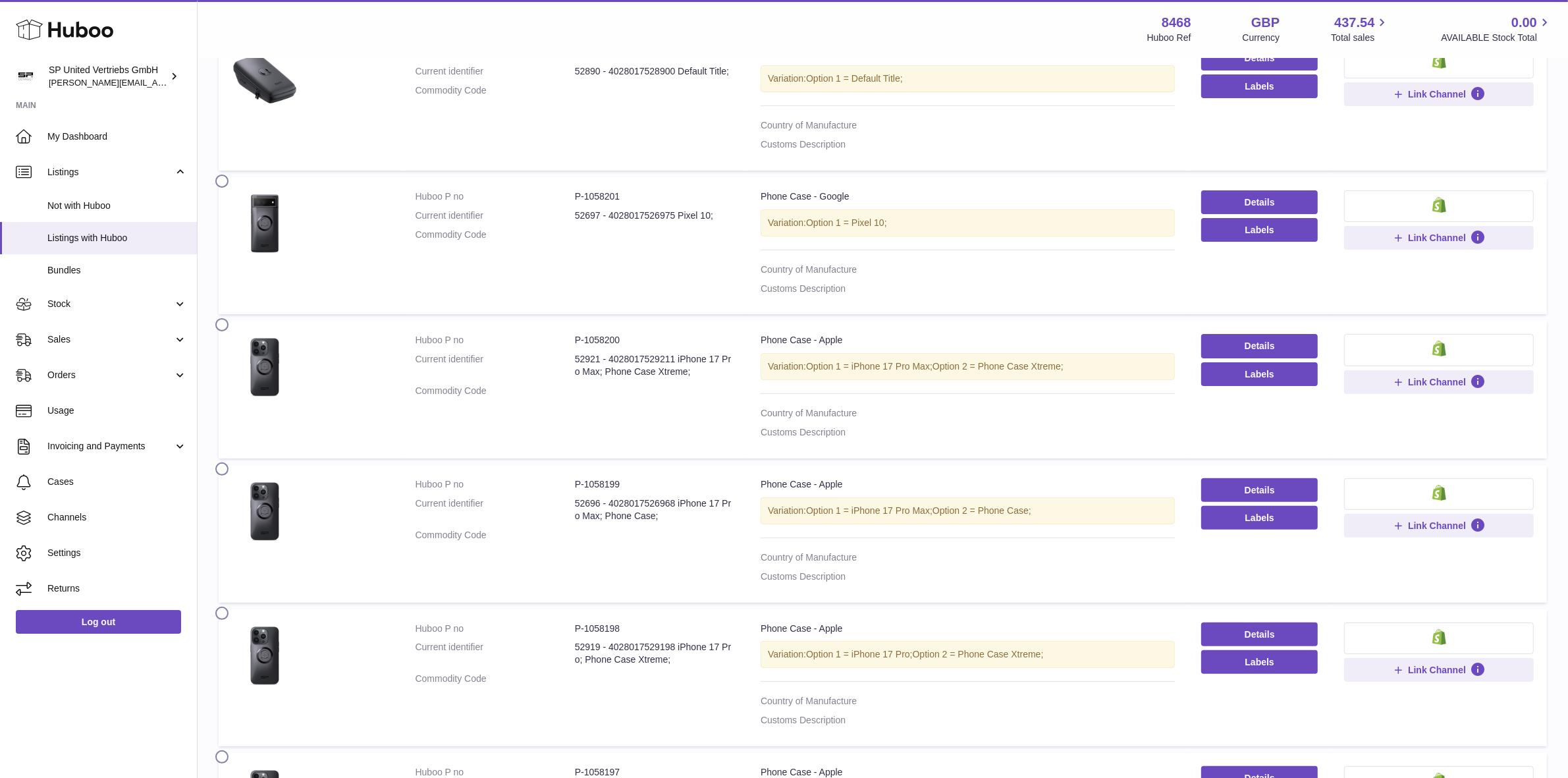
click at [222, 184] on label at bounding box center [226, 180] width 21 height 11
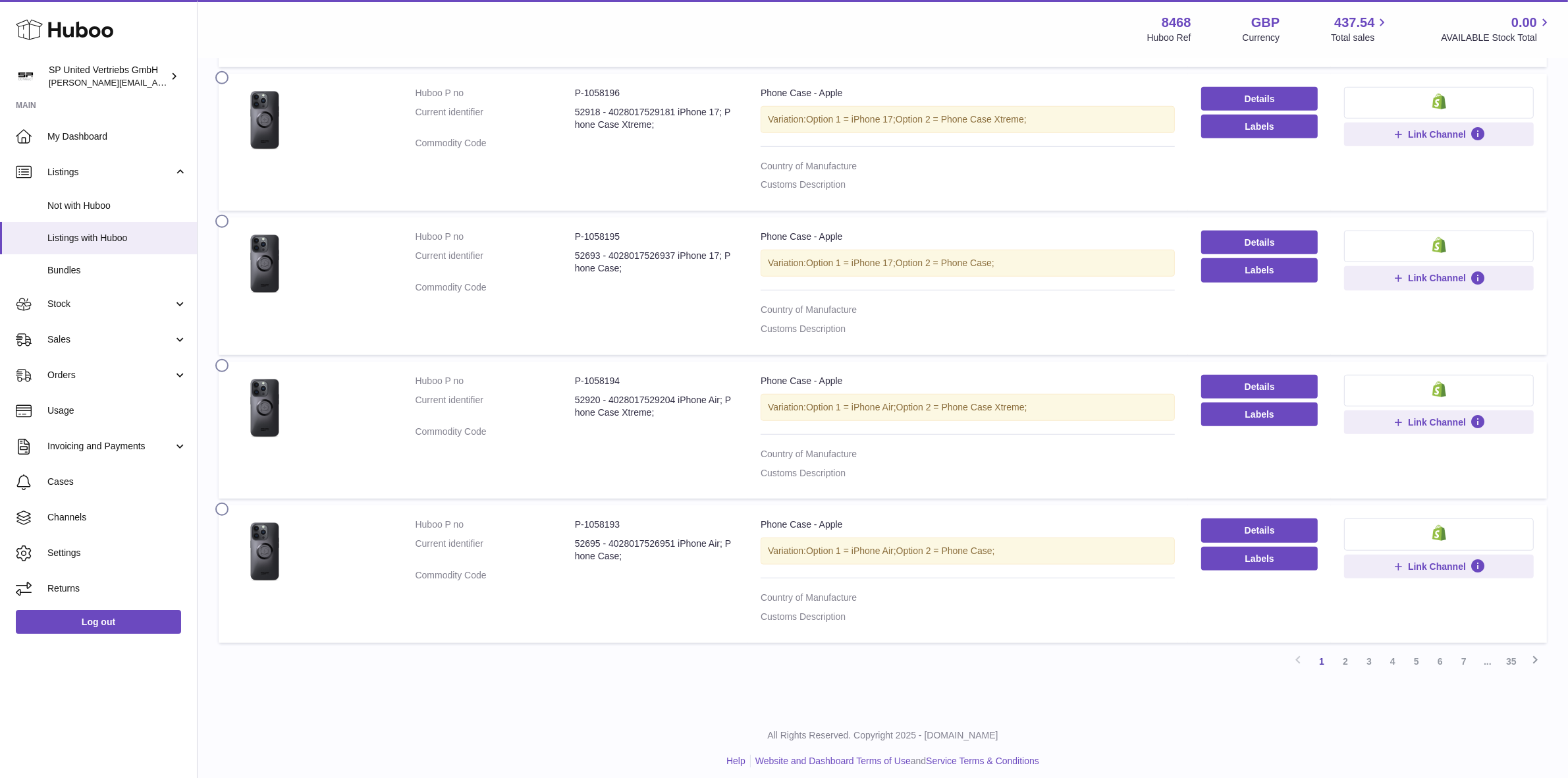
scroll to position [1167, 0]
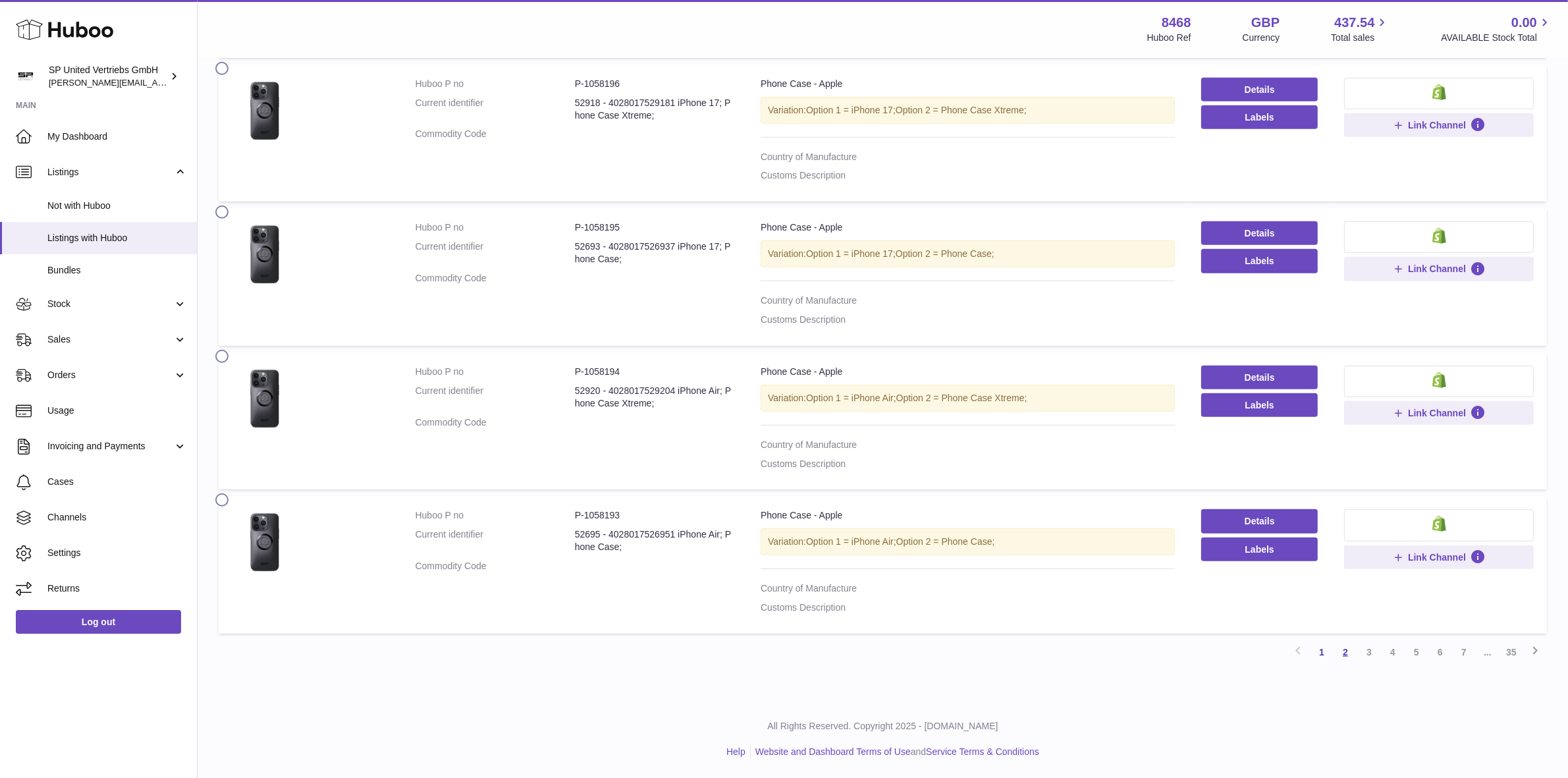
click at [1344, 654] on link "2" at bounding box center [1346, 652] width 24 height 24
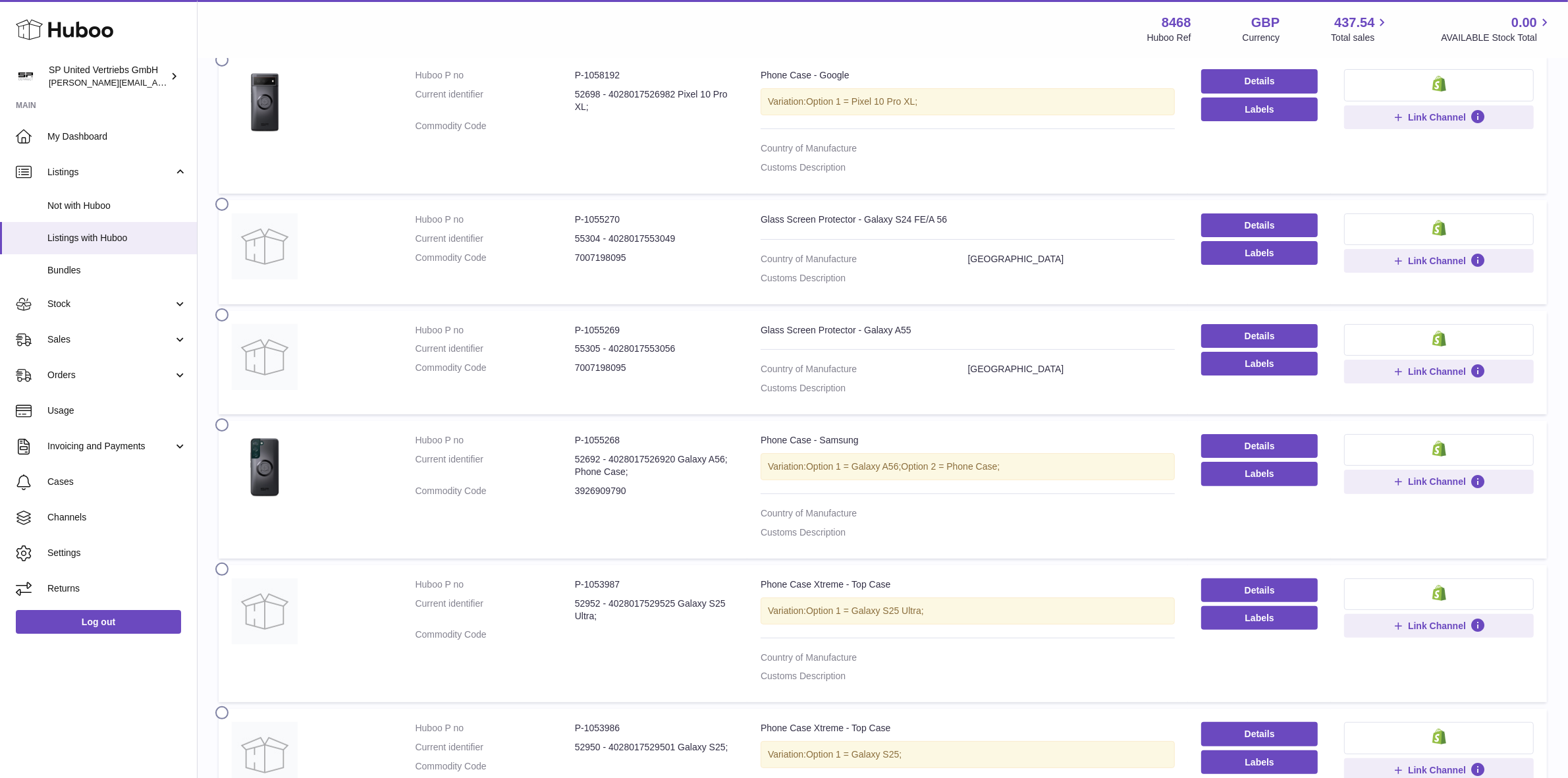
scroll to position [389, 0]
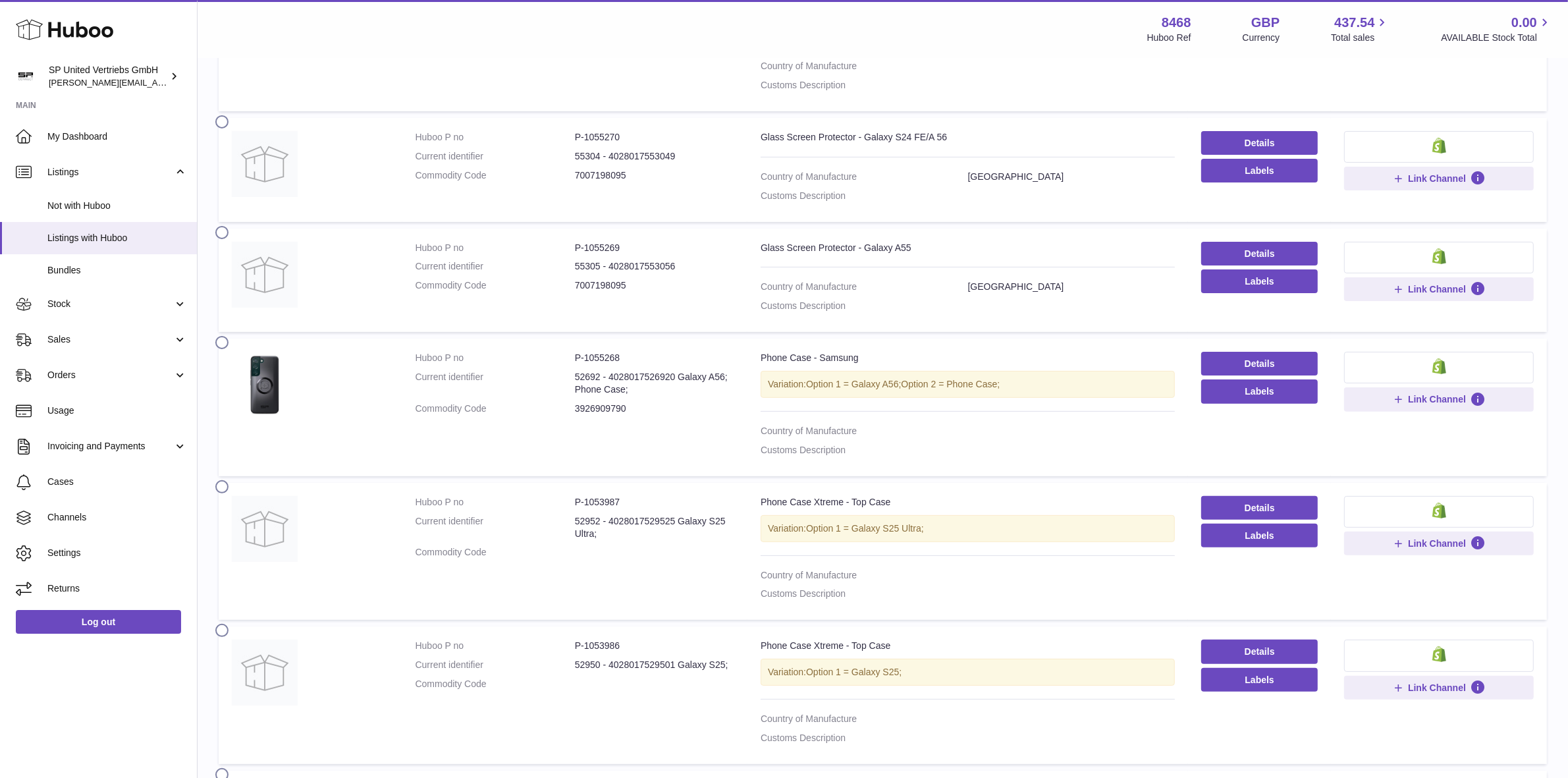
click at [627, 409] on dd "3926909790" at bounding box center [655, 408] width 159 height 13
drag, startPoint x: 598, startPoint y: 413, endPoint x: 643, endPoint y: 413, distance: 45.0
click at [643, 413] on dl "Huboo P no P-1055268 Current identifier 52692 - 4028017526920 Galaxy A56; Phone…" at bounding box center [575, 386] width 319 height 70
copy dl "3926909790"
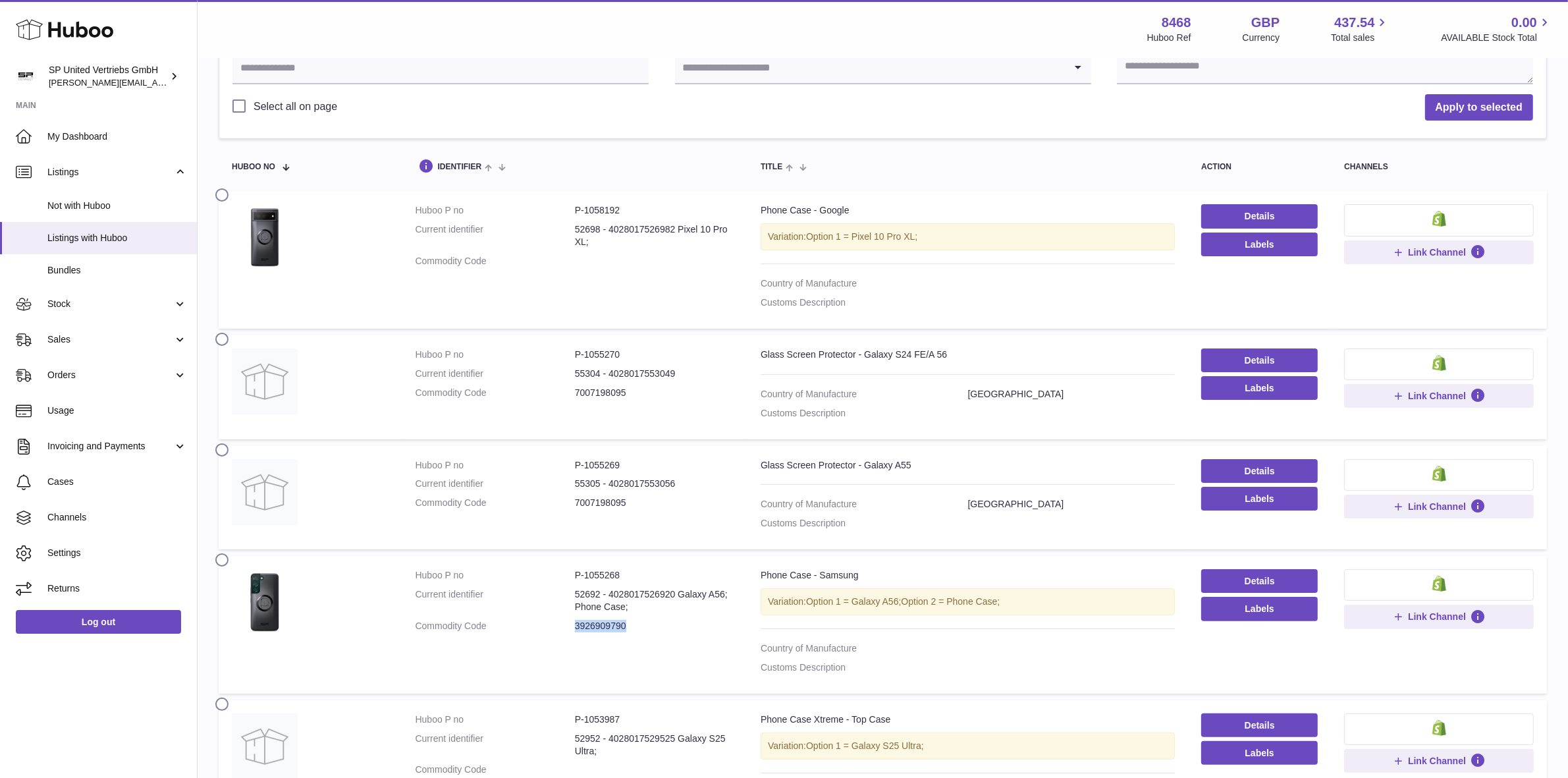
scroll to position [142, 0]
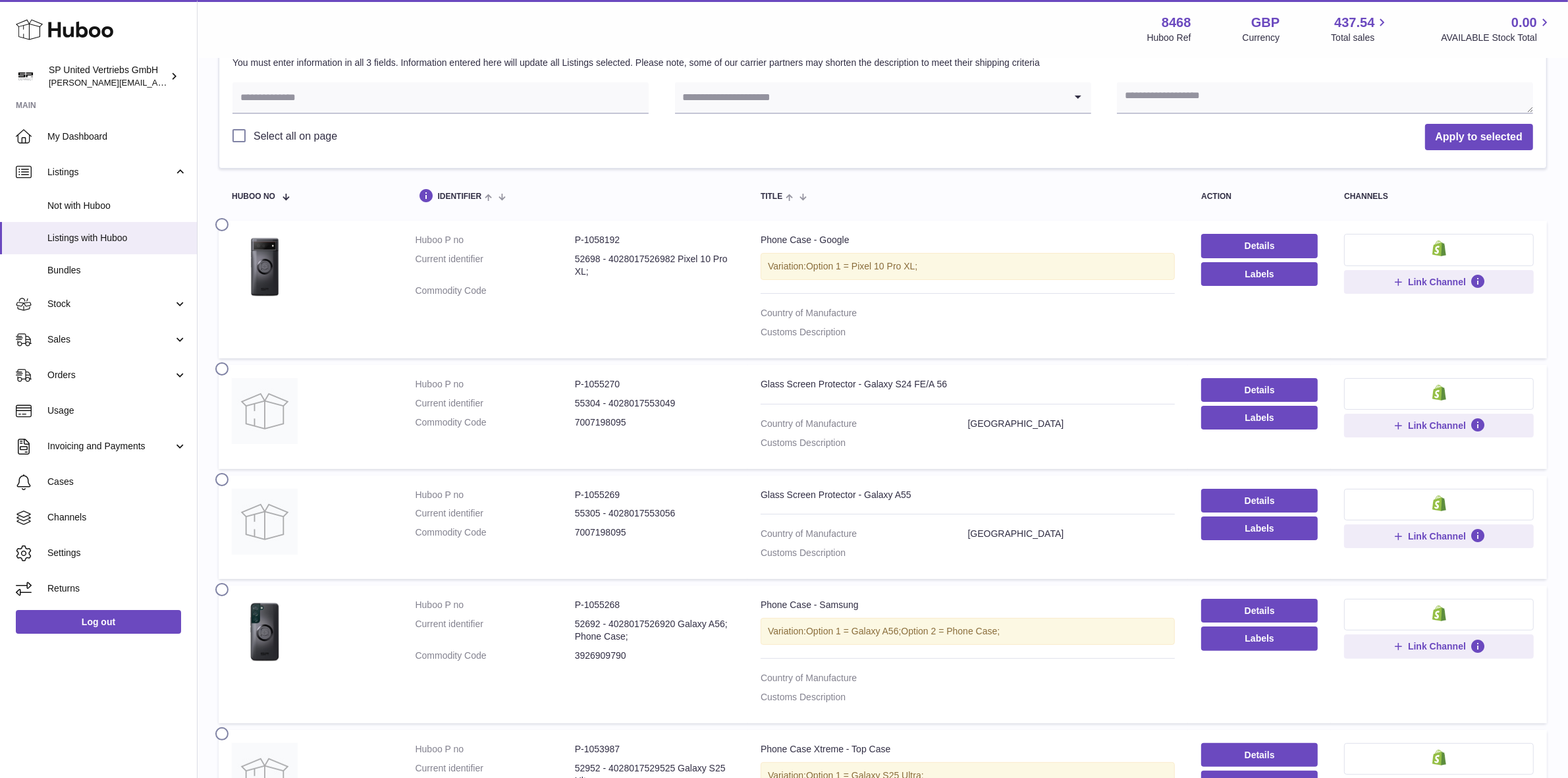
click at [587, 318] on td "Huboo P no P-1058192 Current identifier 52698 - 4028017526982 Pixel 10 Pro XL; …" at bounding box center [575, 289] width 345 height 137
click at [222, 225] on label at bounding box center [226, 223] width 21 height 11
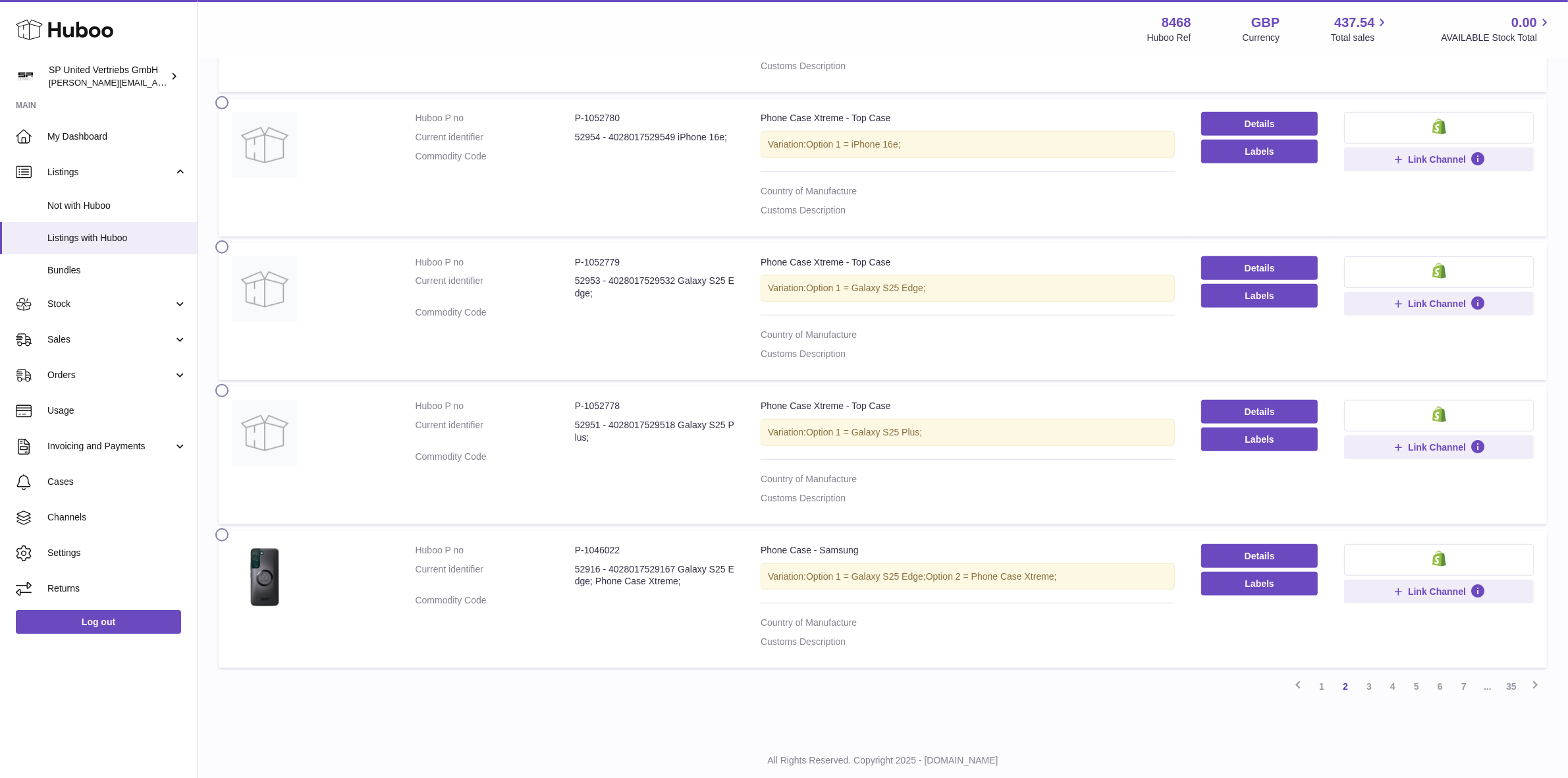
scroll to position [1100, 0]
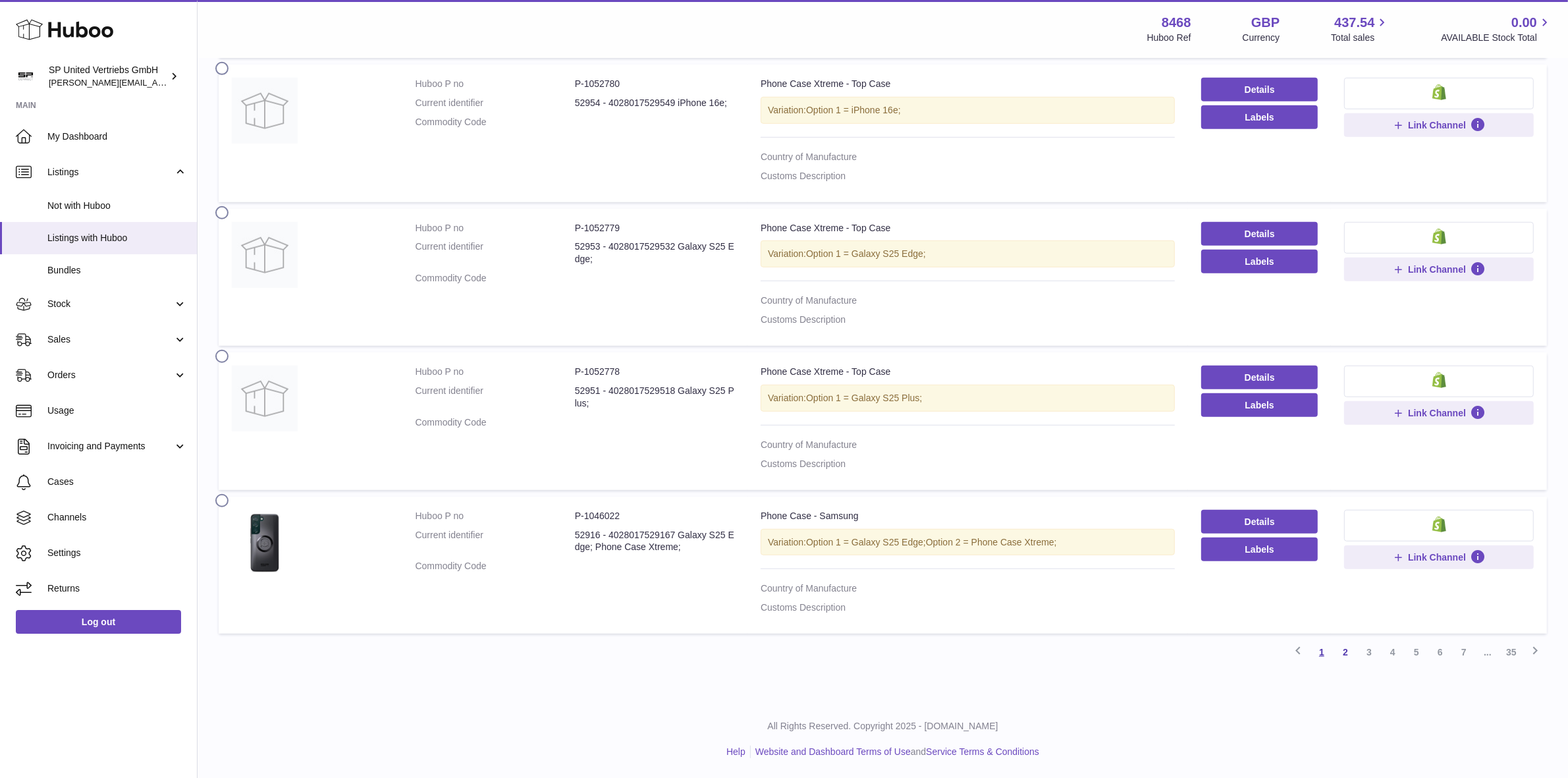
click at [1324, 651] on link "1" at bounding box center [1322, 652] width 24 height 24
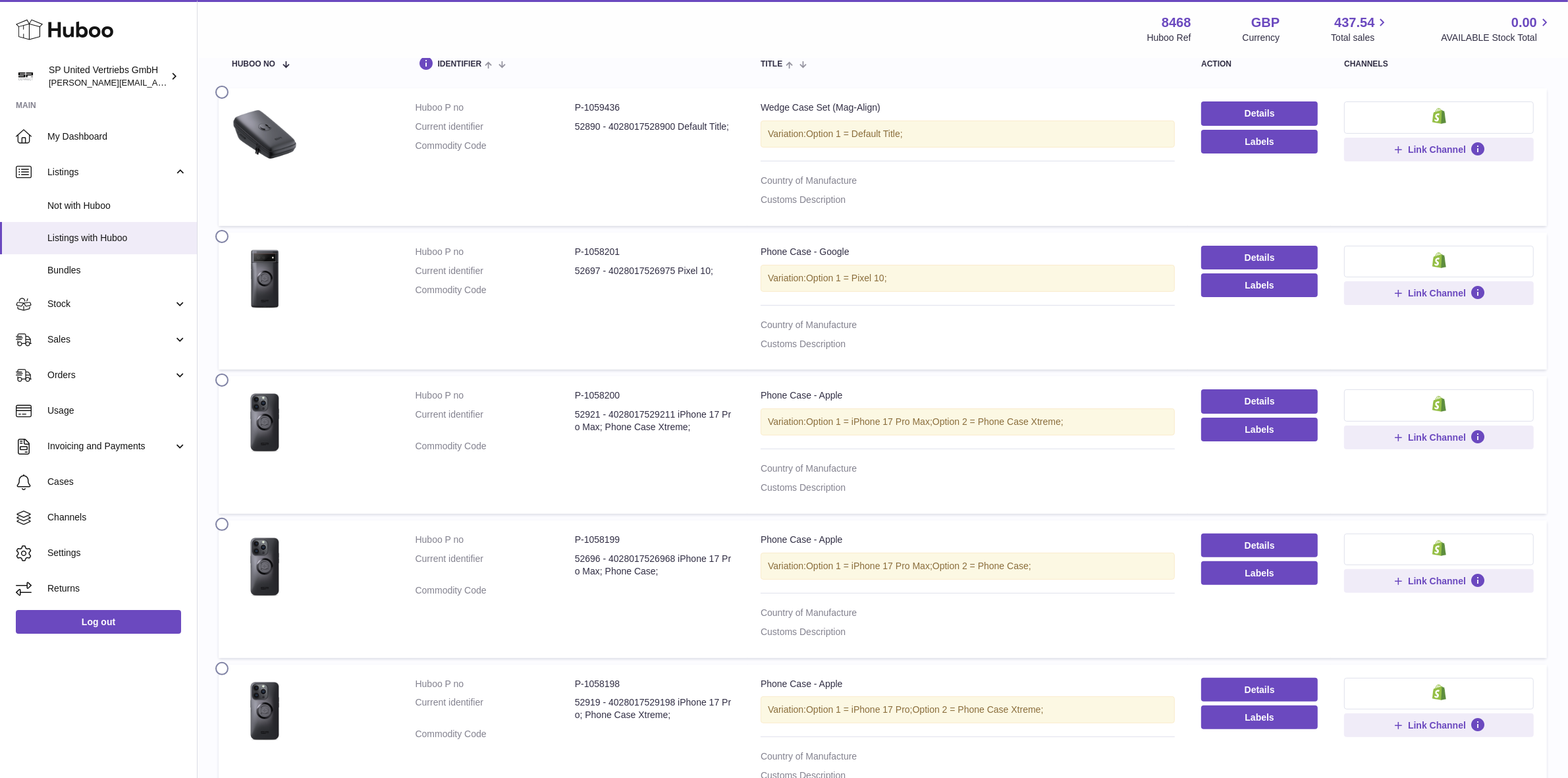
scroll to position [142, 0]
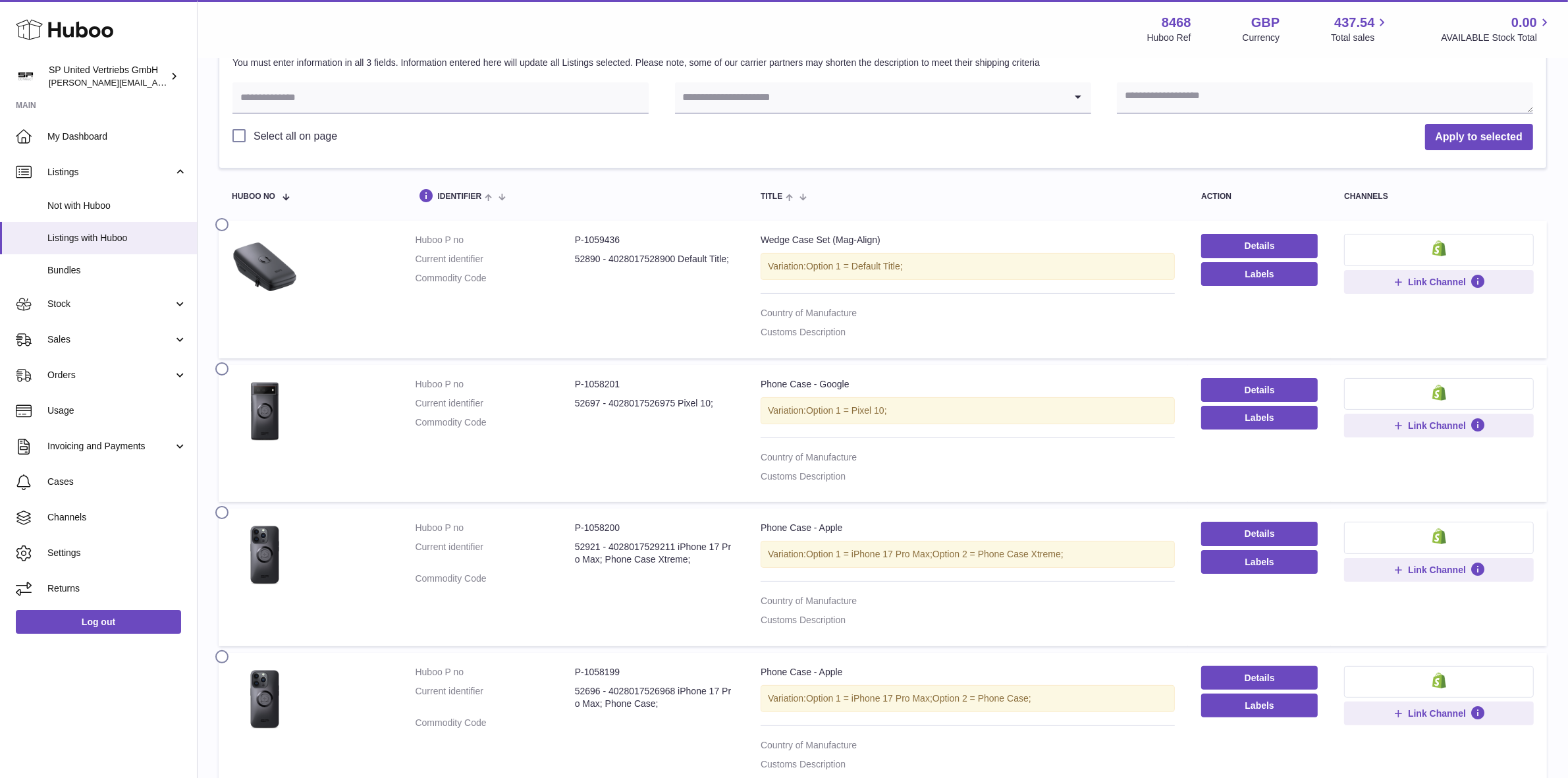
click at [225, 372] on label at bounding box center [226, 367] width 21 height 11
click at [222, 515] on label at bounding box center [226, 510] width 21 height 11
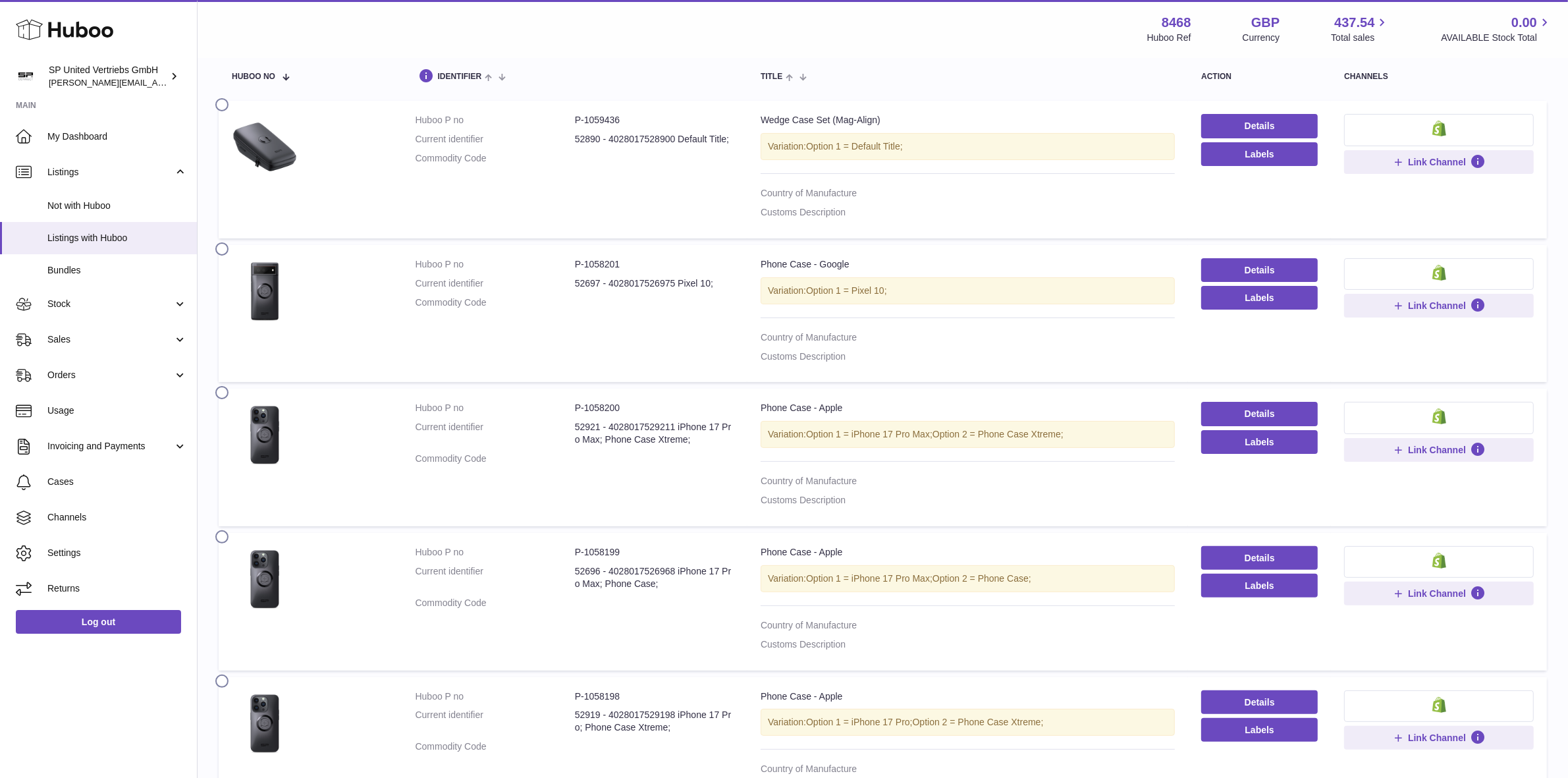
scroll to position [389, 0]
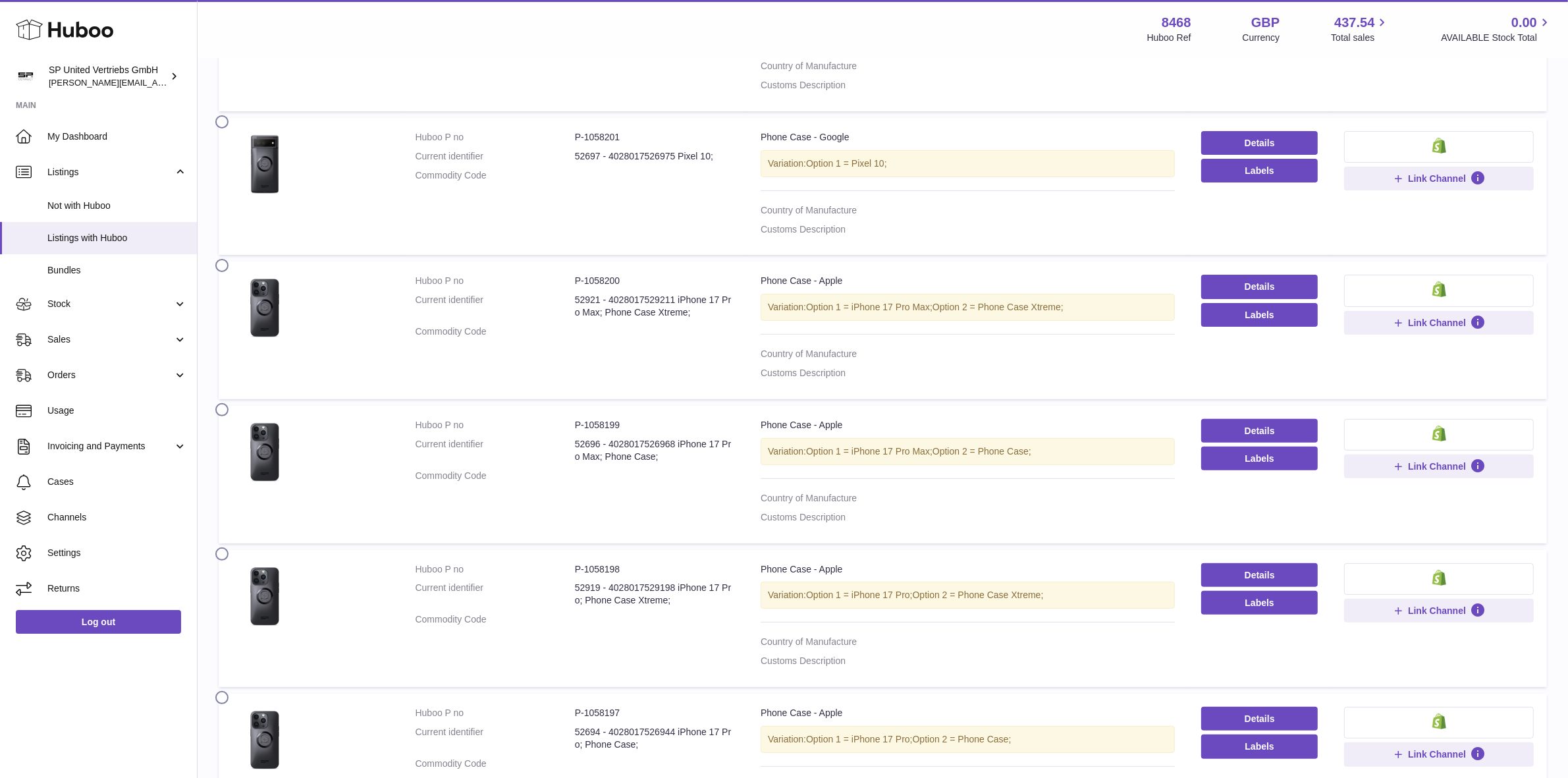
click at [219, 413] on label at bounding box center [226, 408] width 21 height 11
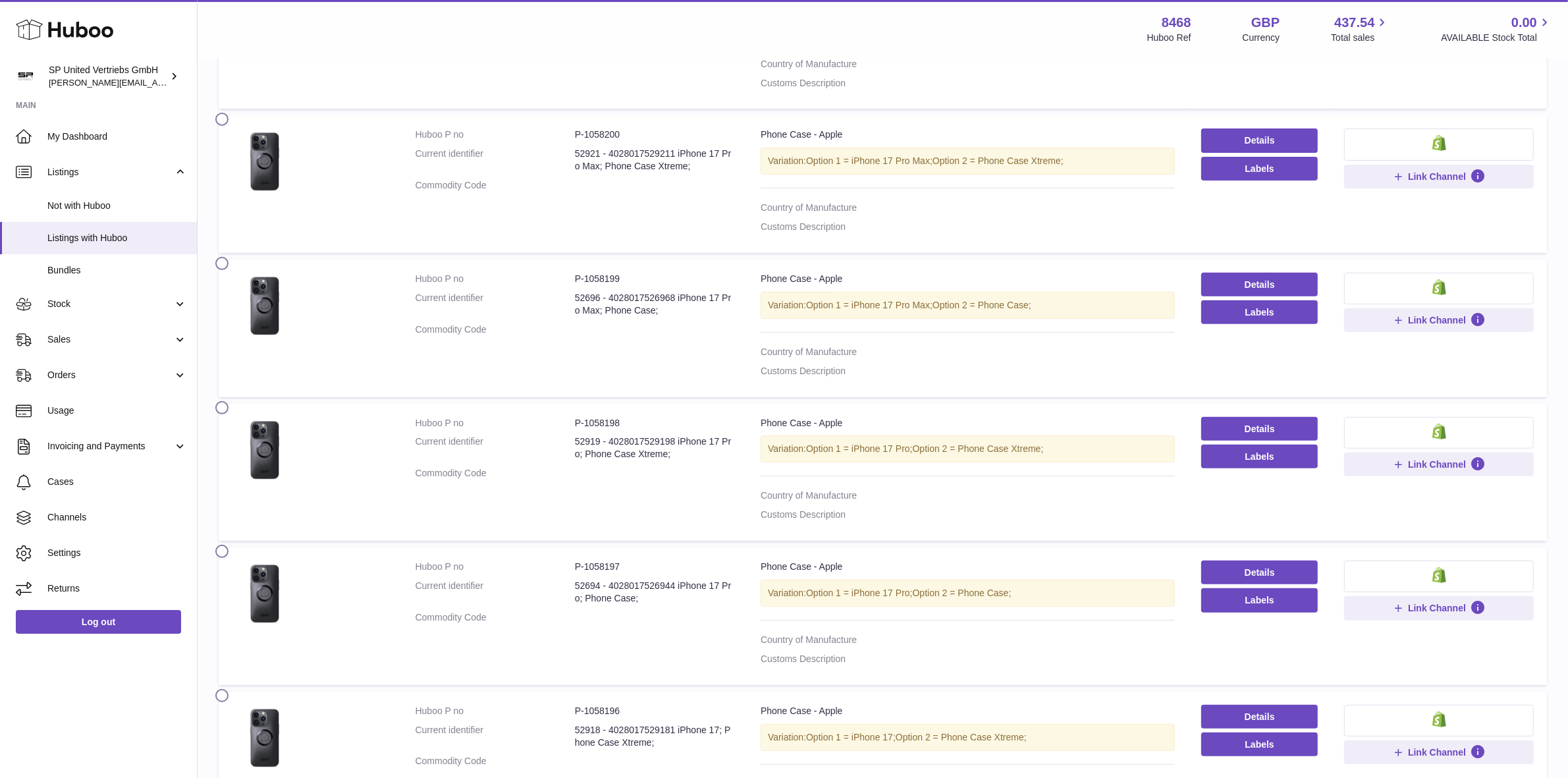
scroll to position [553, 0]
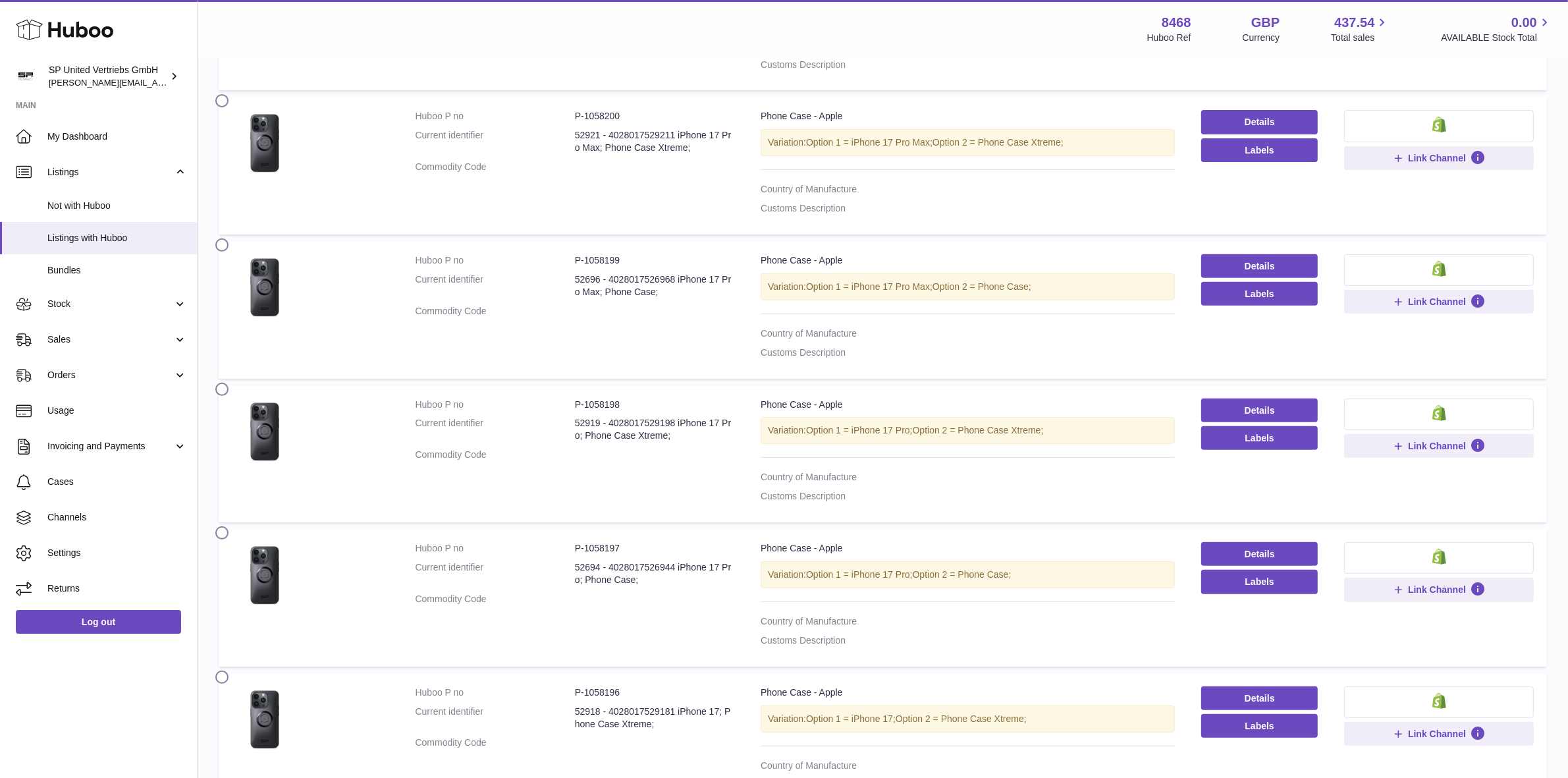
drag, startPoint x: 222, startPoint y: 390, endPoint x: 224, endPoint y: 463, distance: 73.0
click at [222, 392] on label at bounding box center [226, 387] width 21 height 11
click at [225, 535] on label at bounding box center [226, 531] width 21 height 11
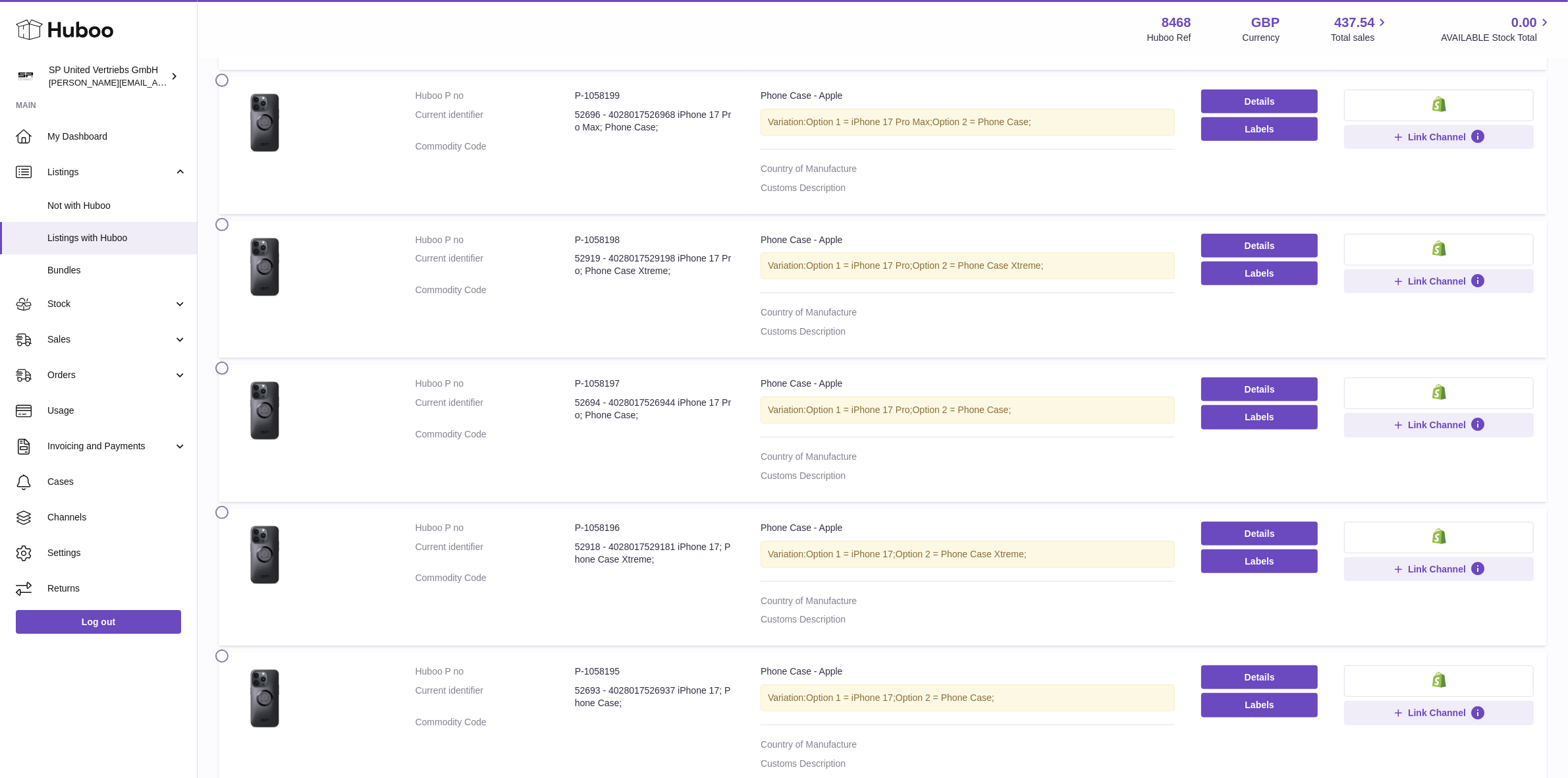
click at [225, 516] on label at bounding box center [226, 510] width 21 height 11
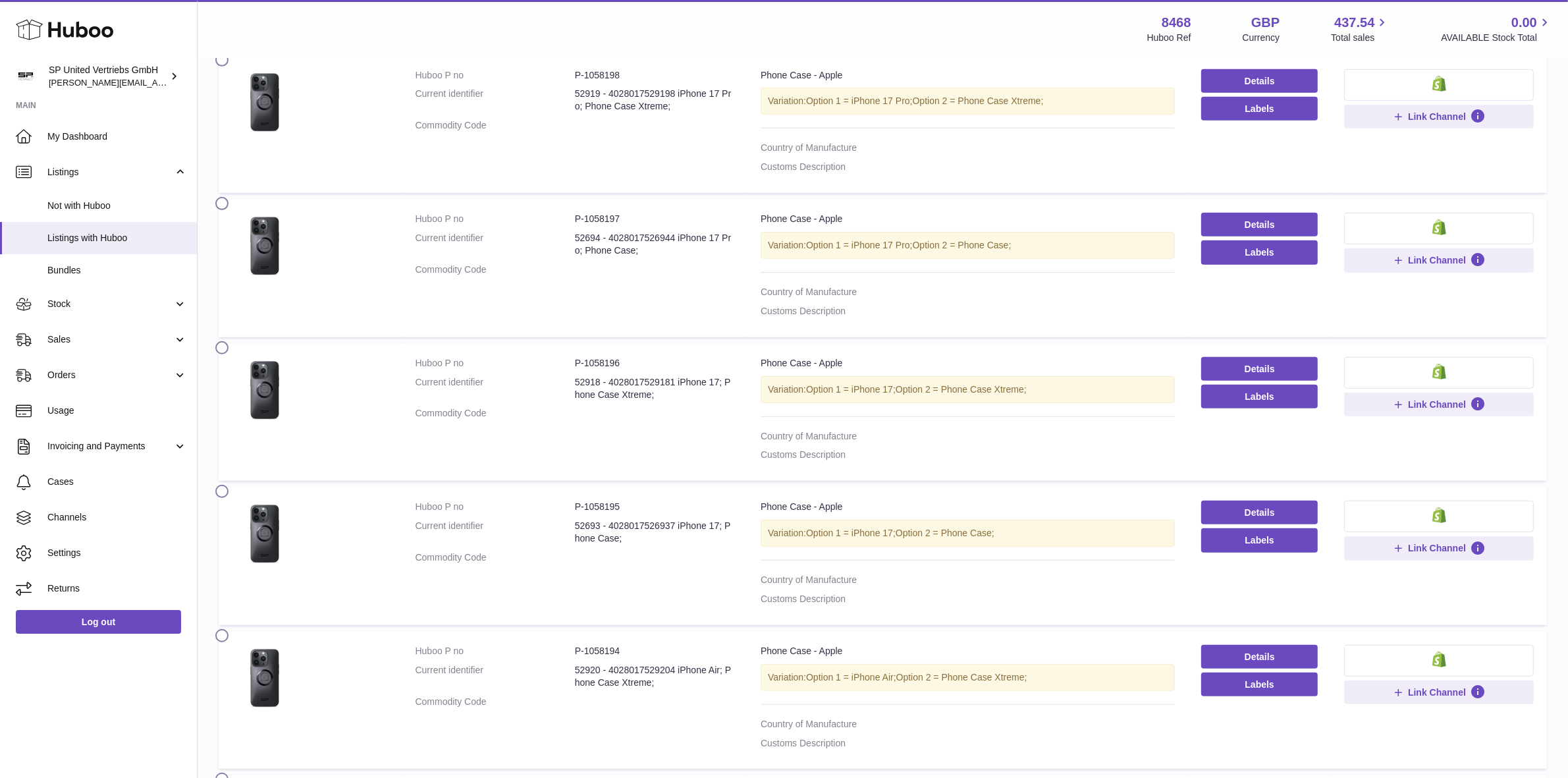
click at [224, 494] on label at bounding box center [226, 489] width 21 height 11
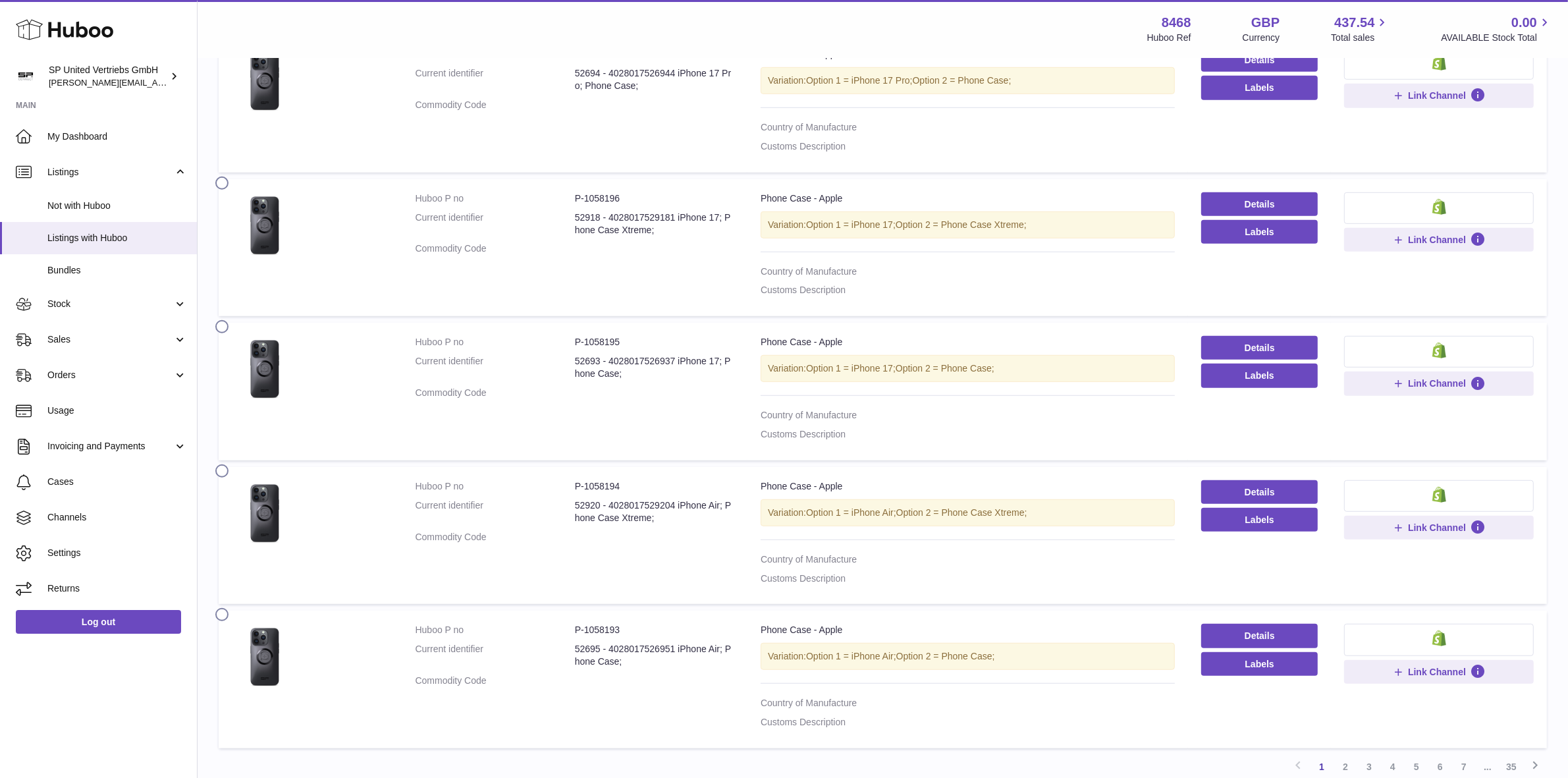
click at [222, 475] on label at bounding box center [226, 469] width 21 height 11
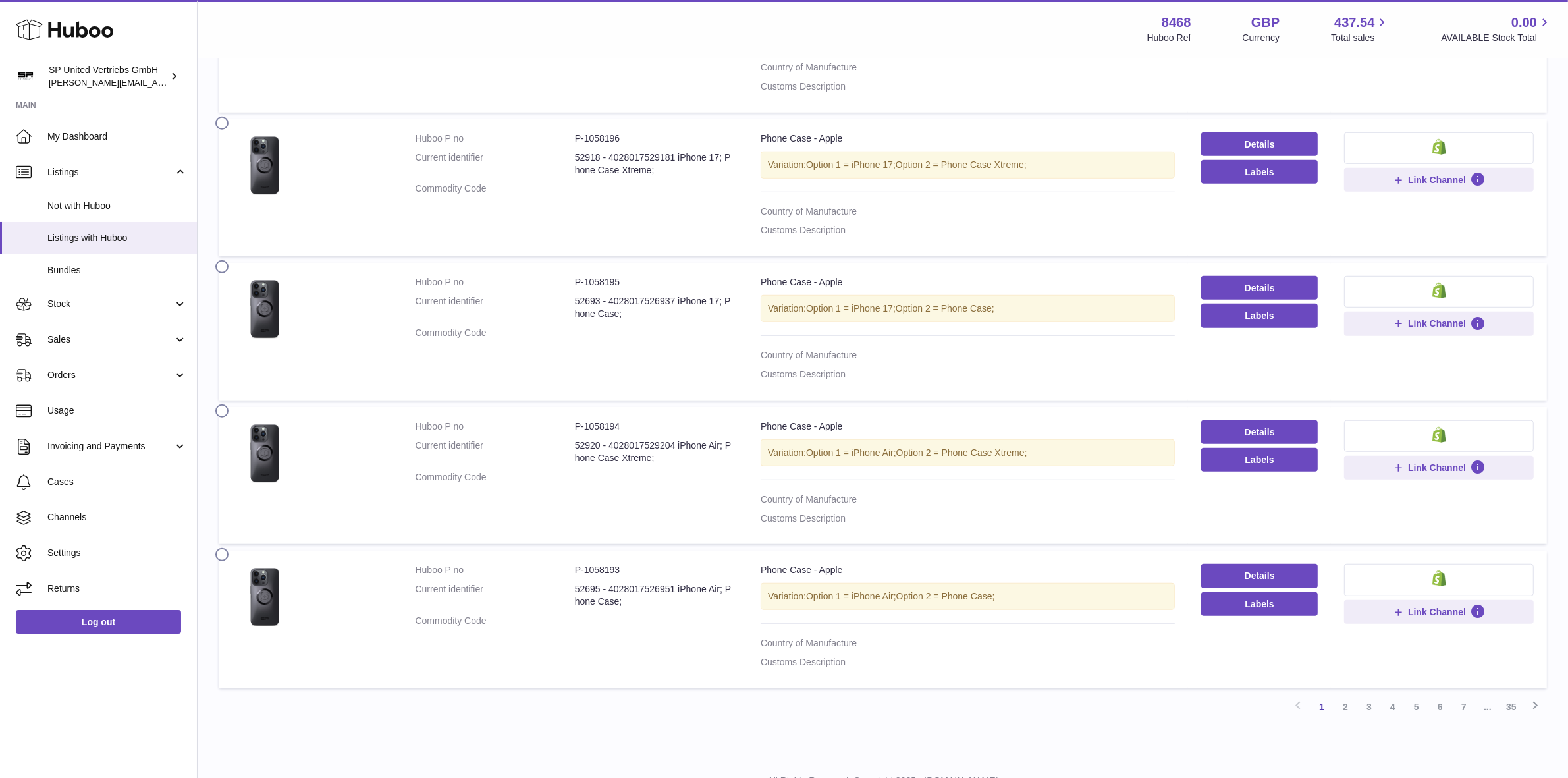
scroll to position [1167, 0]
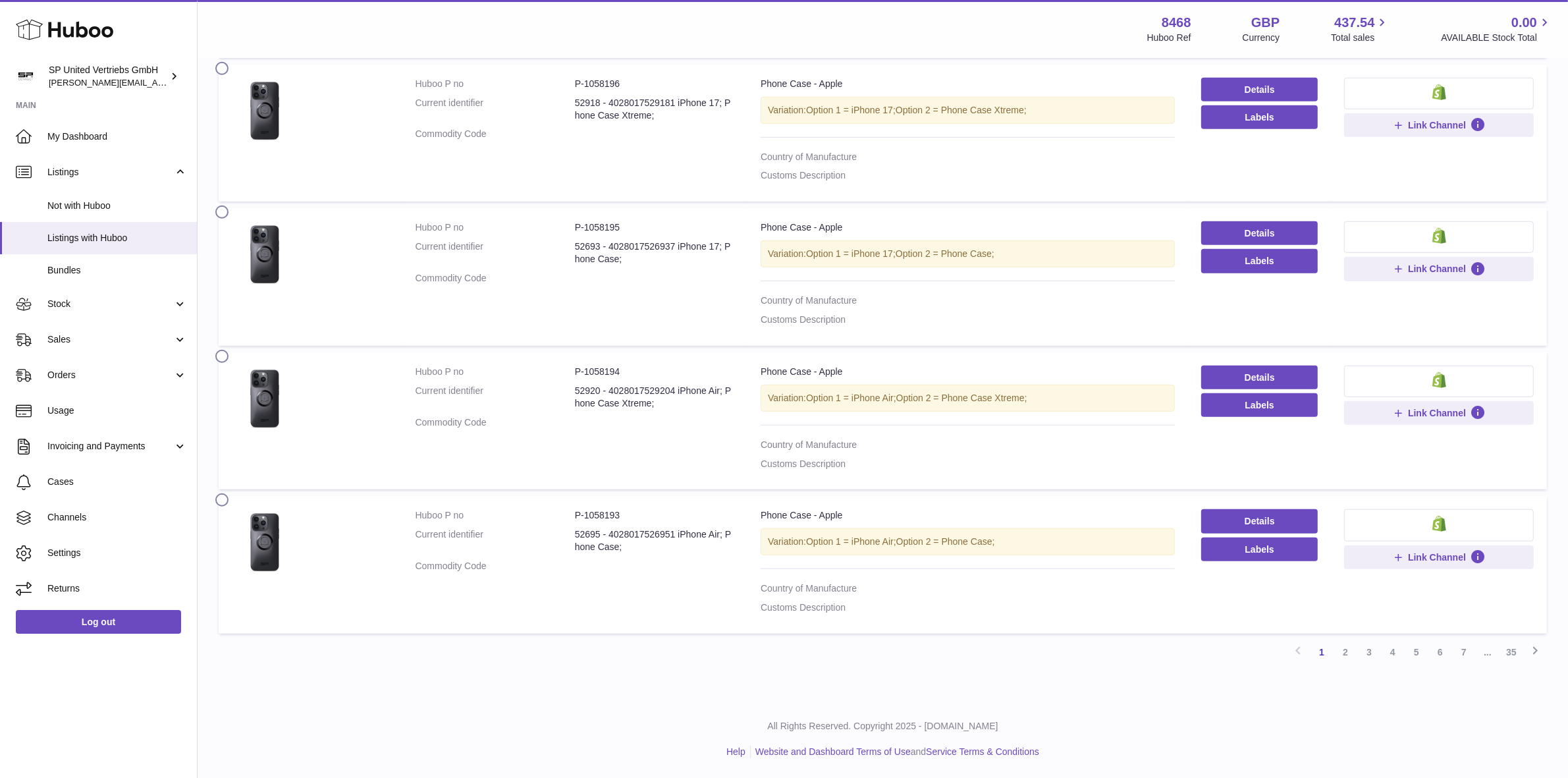
click at [221, 499] on label at bounding box center [226, 498] width 21 height 11
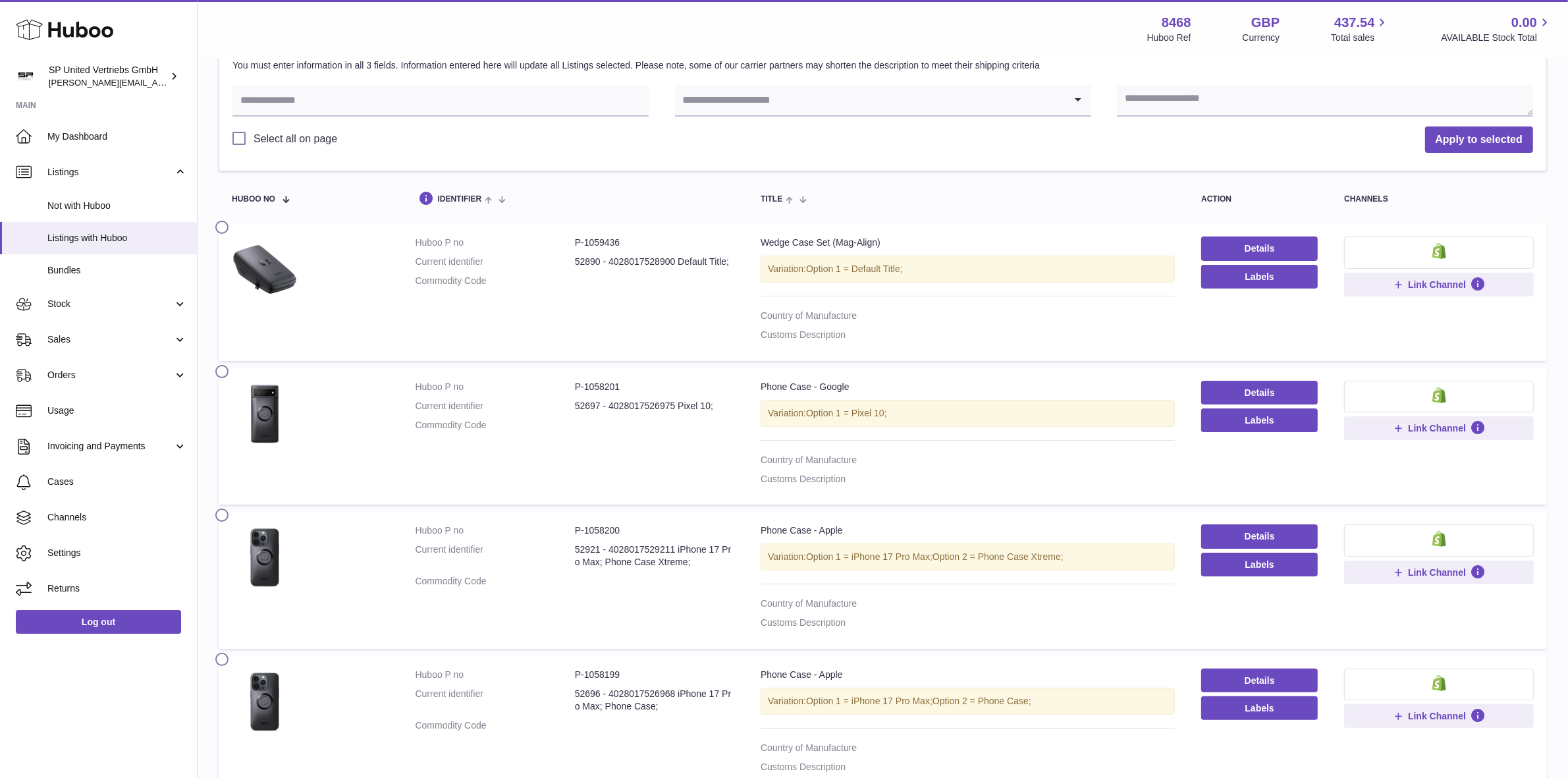
scroll to position [15, 0]
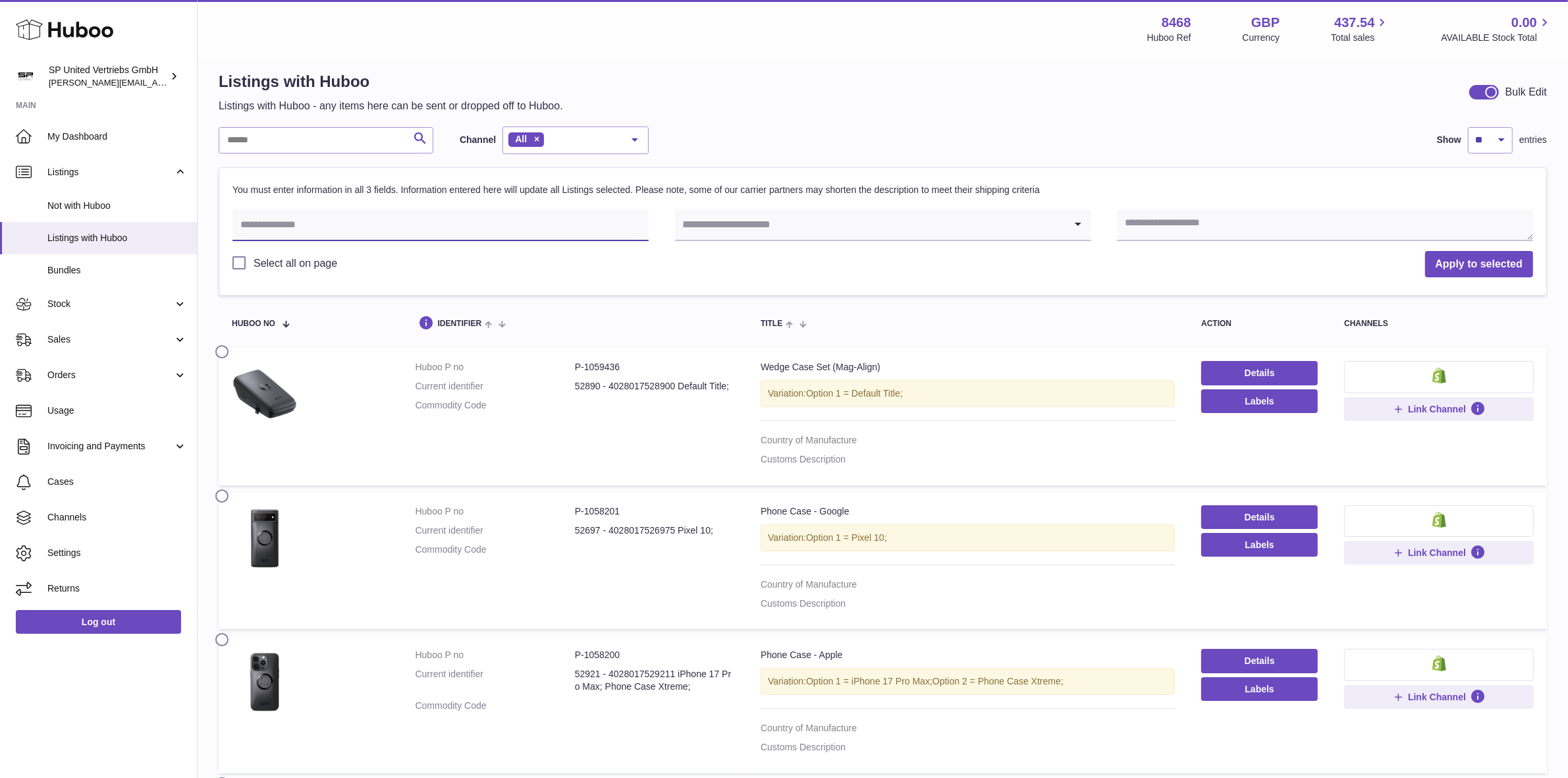
click at [340, 228] on input "text" at bounding box center [440, 225] width 416 height 32
paste input "**********"
type input "**********"
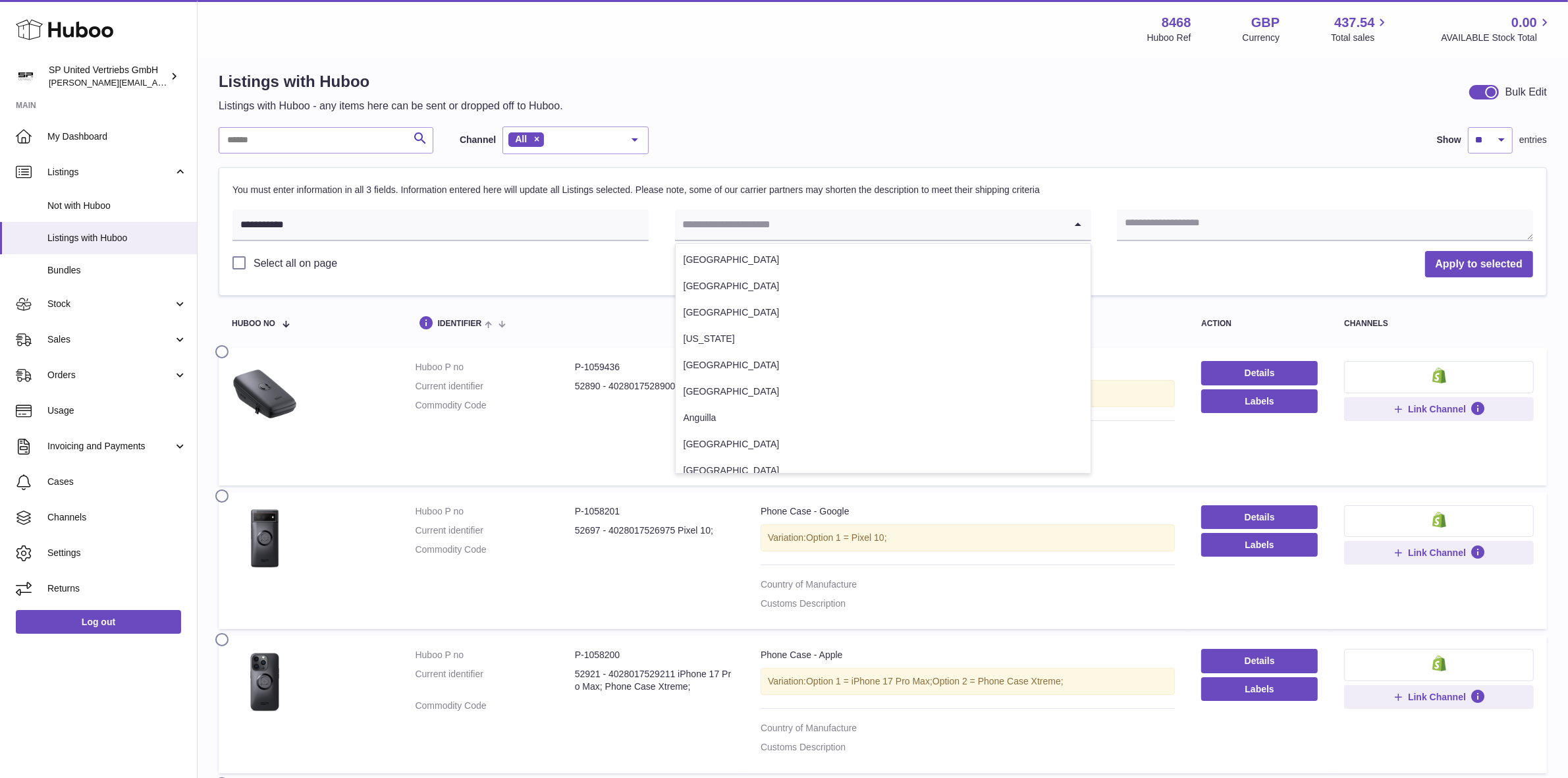
click at [1074, 227] on icon "Search for option" at bounding box center [1077, 224] width 26 height 30
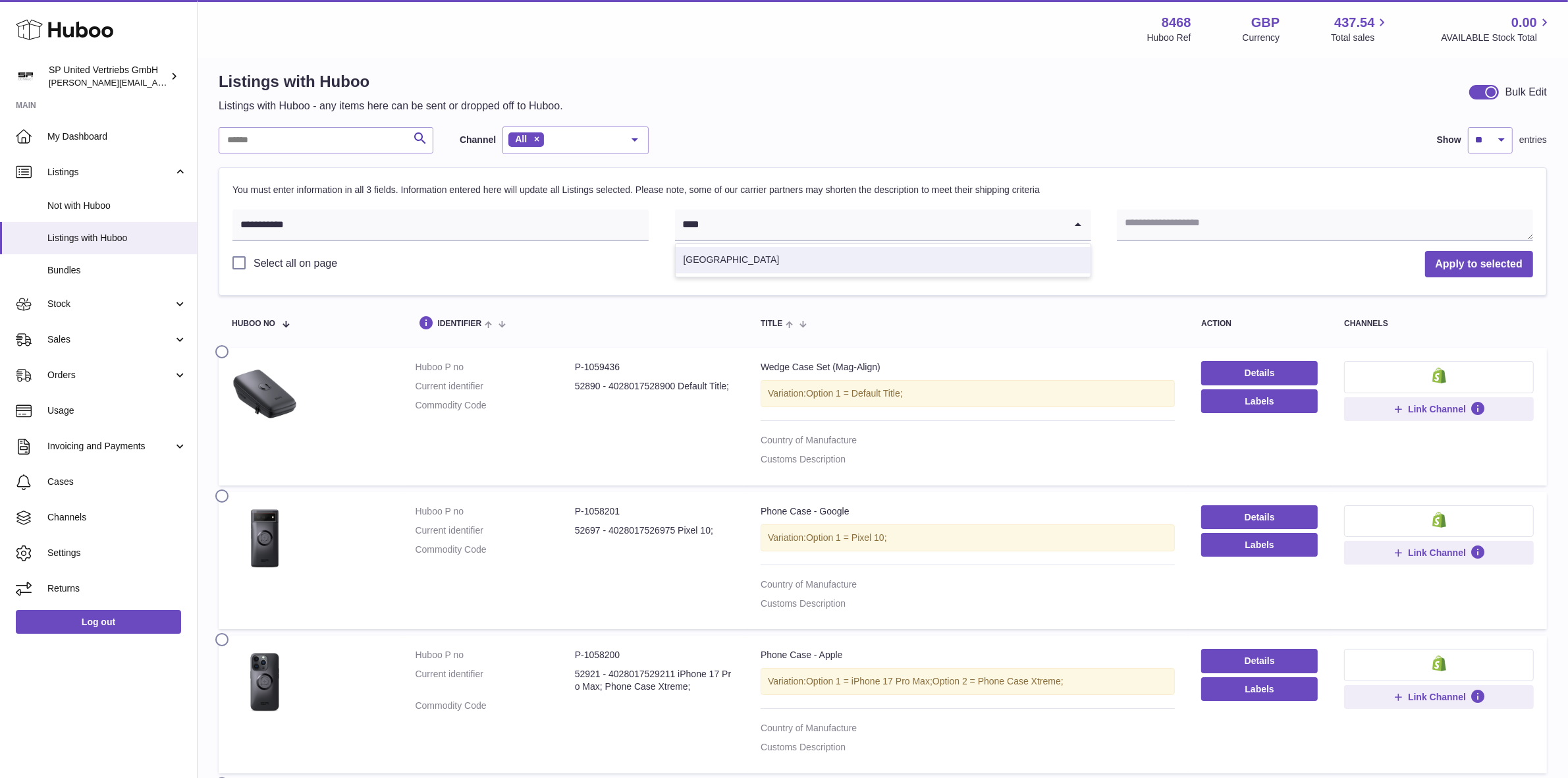
click at [934, 267] on li "[GEOGRAPHIC_DATA]" at bounding box center [883, 260] width 415 height 26
type input "****"
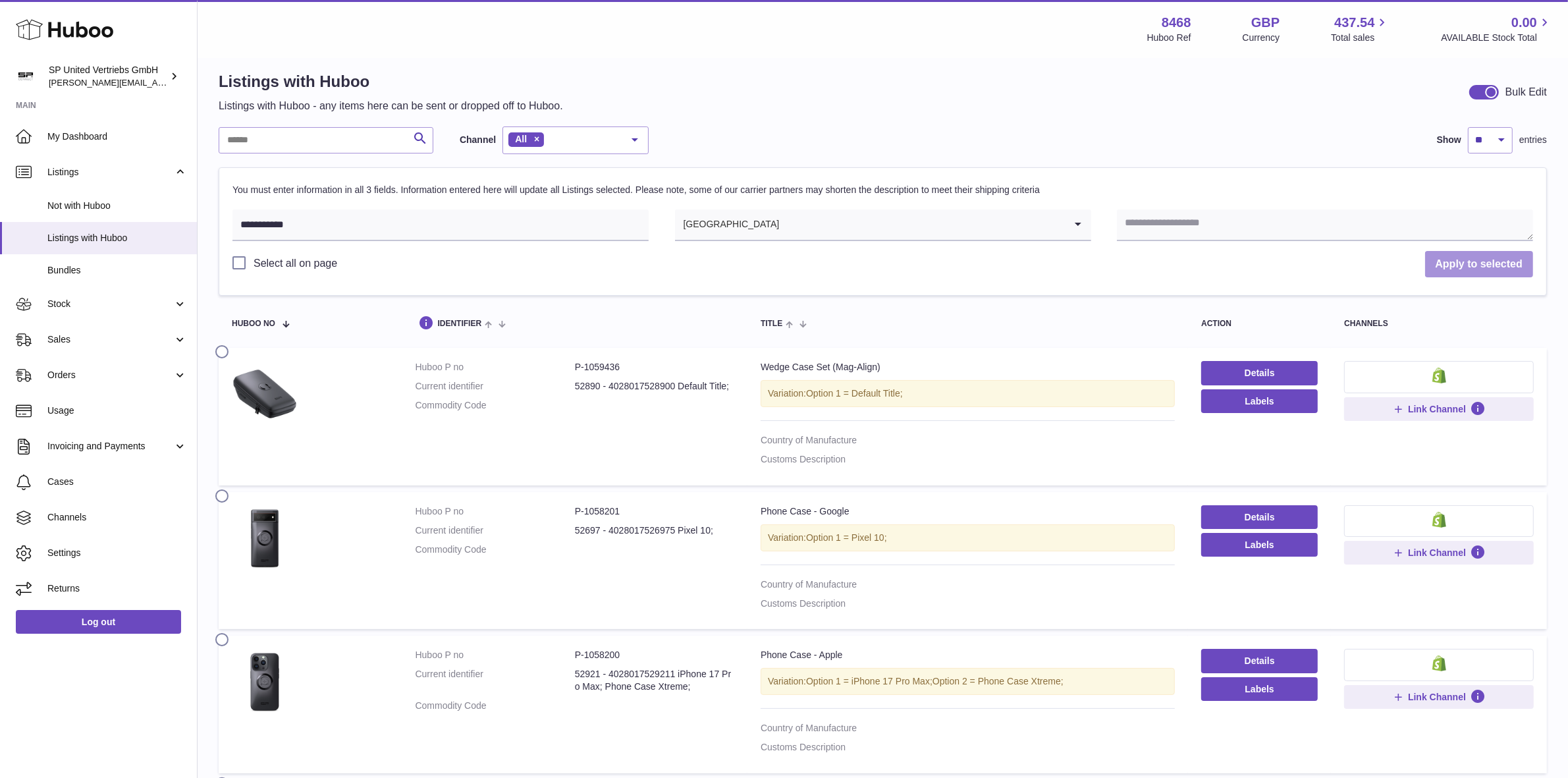
click at [1463, 267] on button "Apply to selected" at bounding box center [1479, 264] width 108 height 27
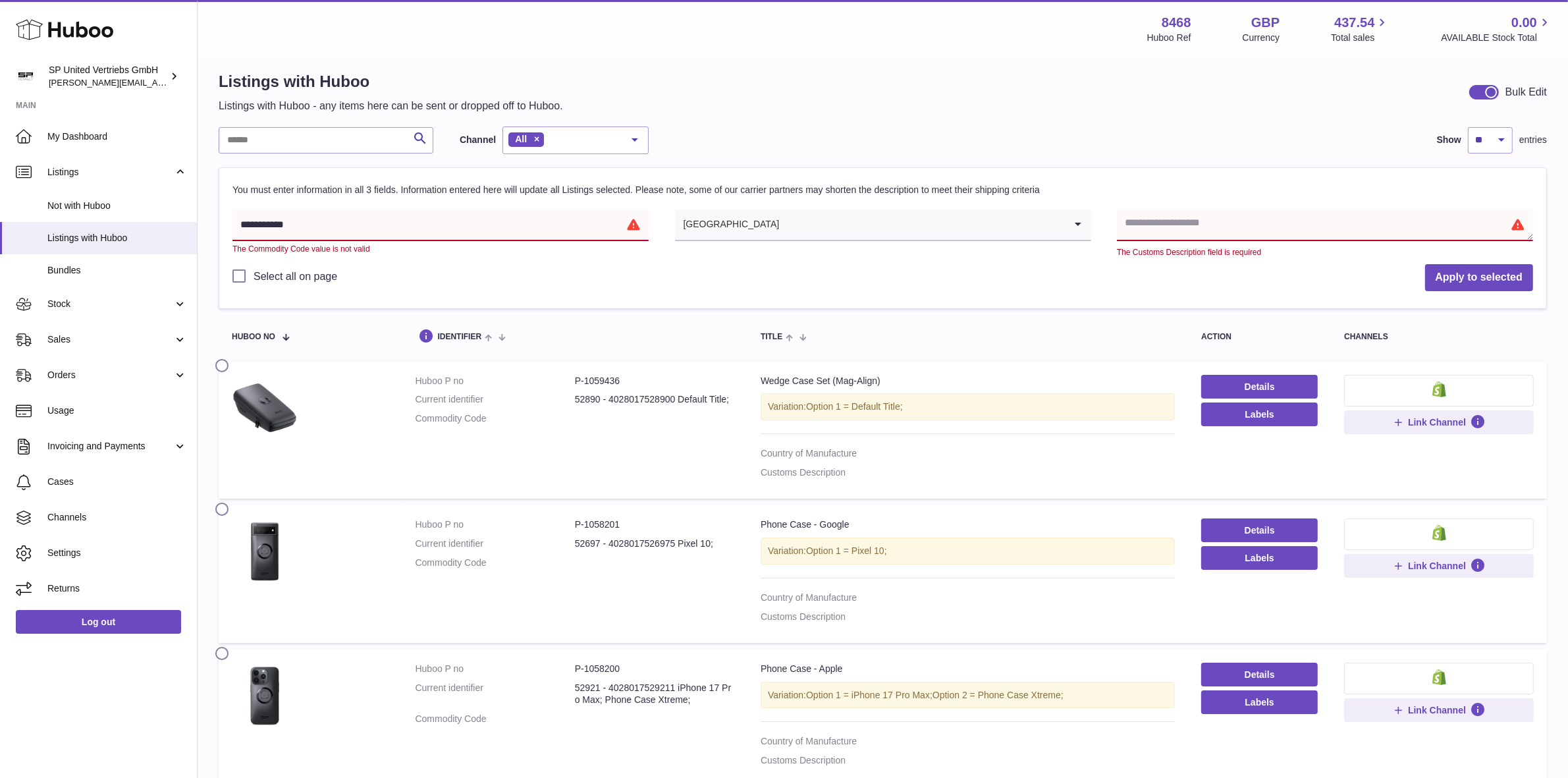
click at [1315, 220] on textarea at bounding box center [1324, 225] width 416 height 32
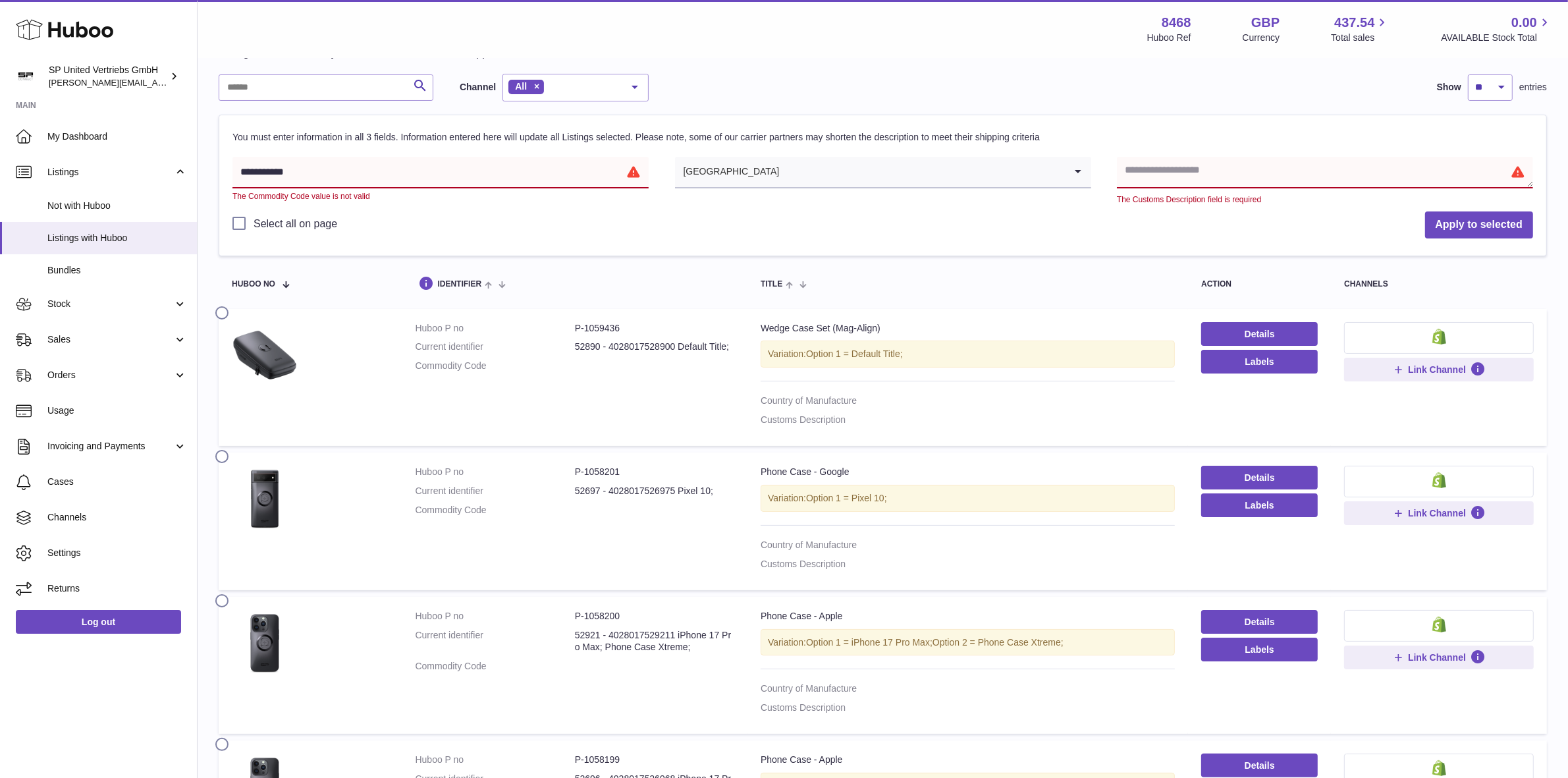
scroll to position [96, 0]
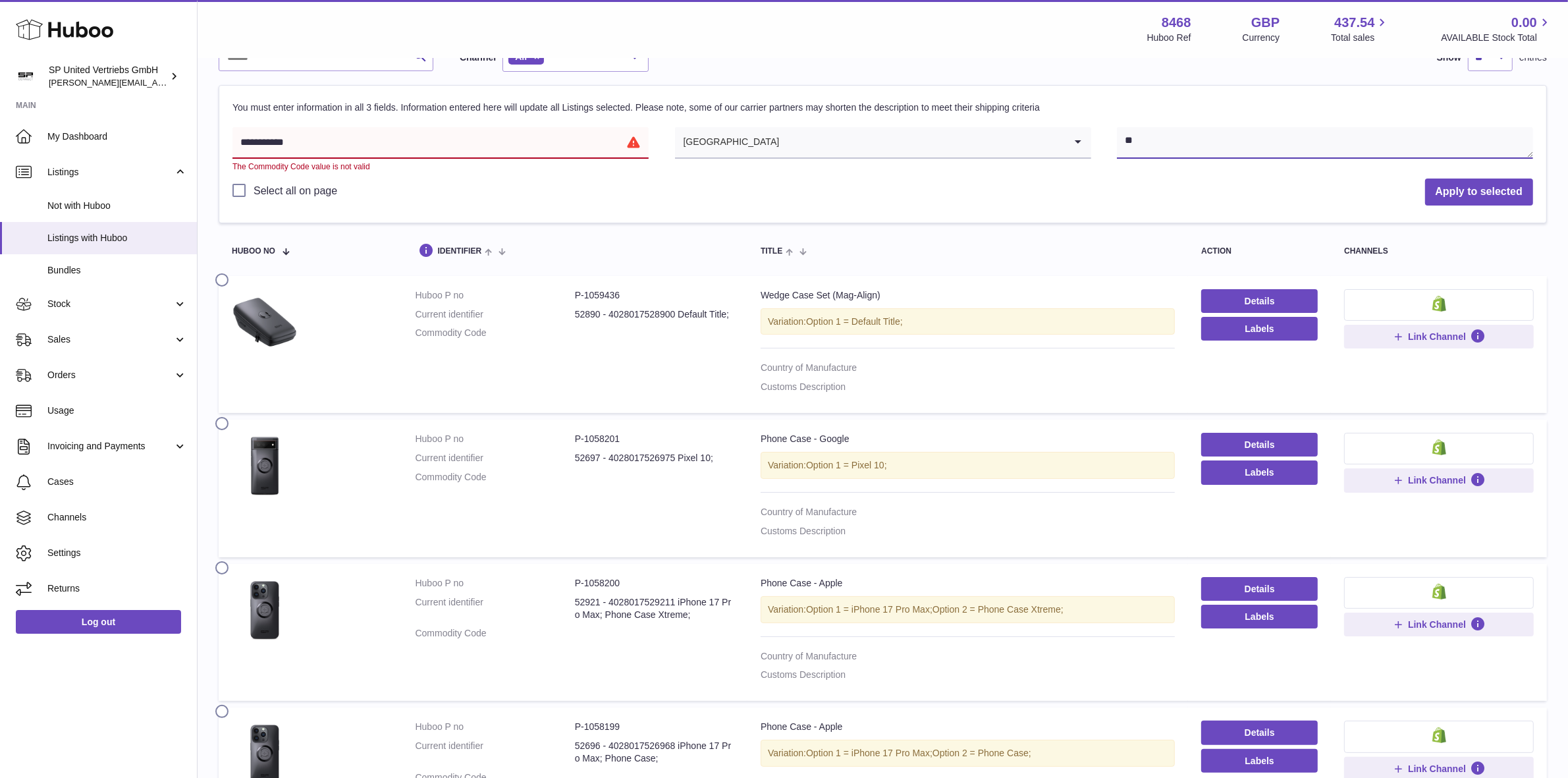
type textarea "*"
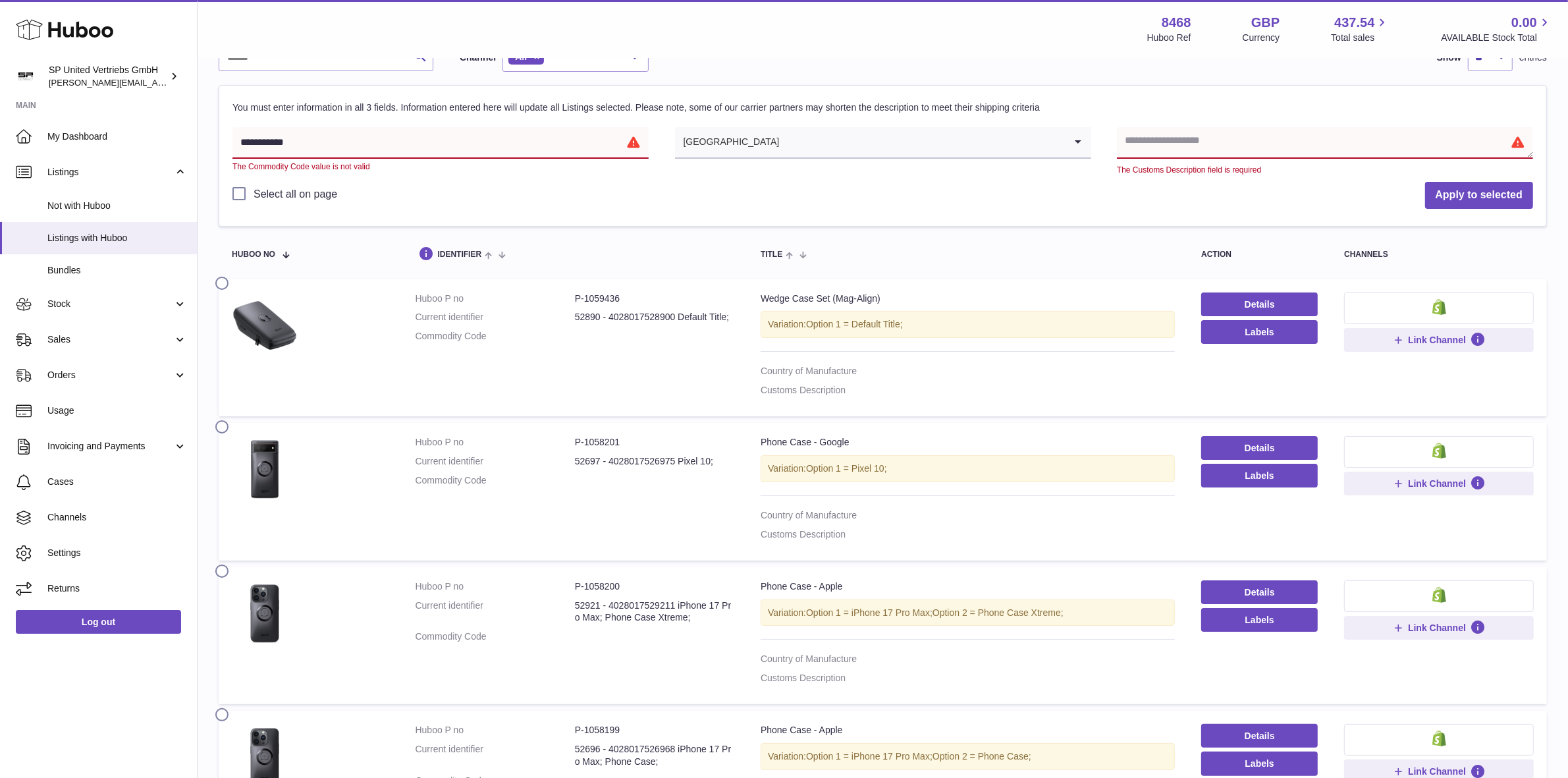
drag, startPoint x: 1216, startPoint y: 151, endPoint x: 1210, endPoint y: 143, distance: 10.0
click at [1216, 150] on textarea at bounding box center [1324, 143] width 416 height 32
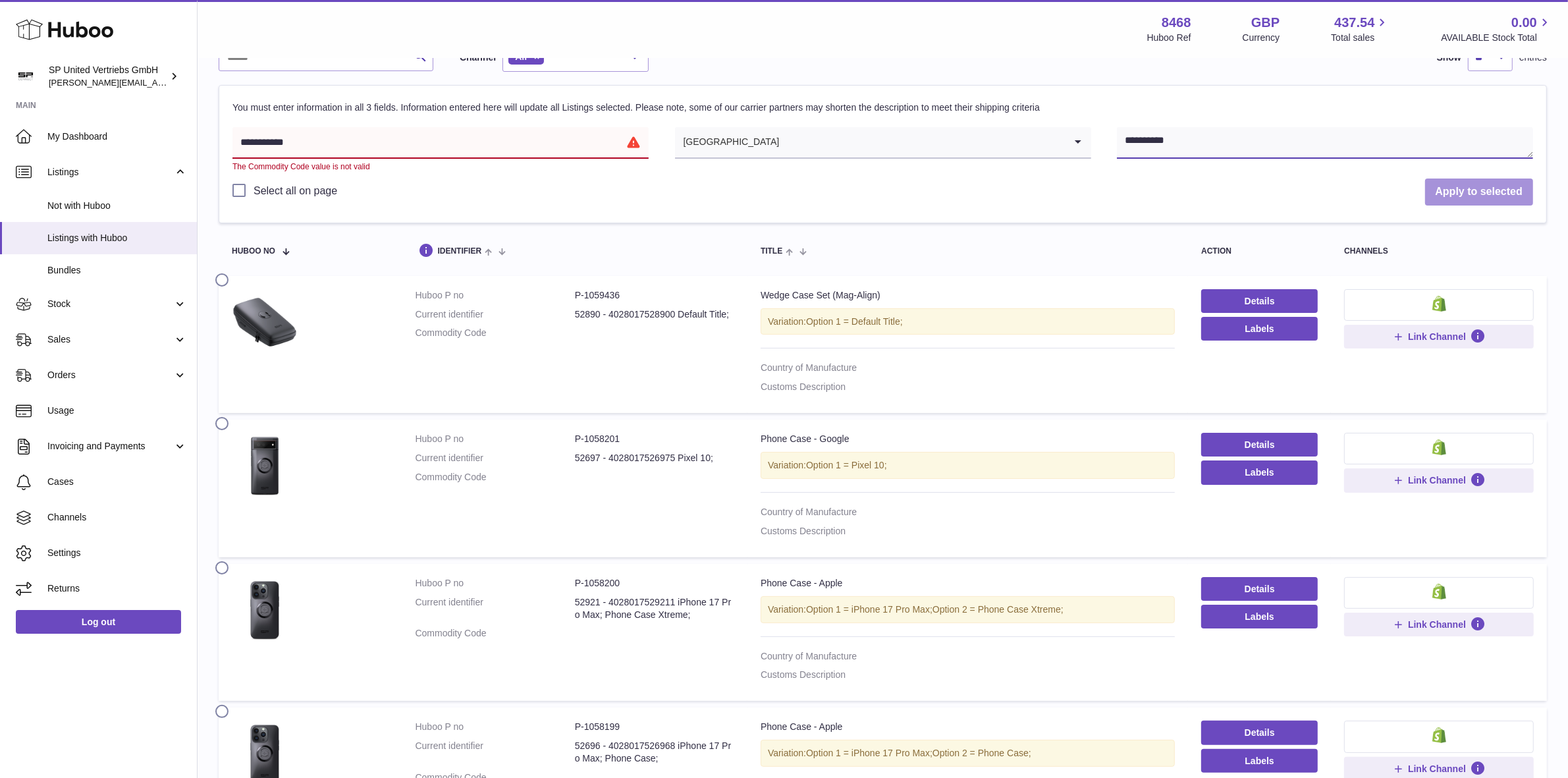
type textarea "**********"
click at [1495, 188] on button "Apply to selected" at bounding box center [1479, 192] width 108 height 27
click at [413, 147] on input "**********" at bounding box center [440, 143] width 416 height 32
click at [308, 142] on input "**********" at bounding box center [440, 143] width 416 height 32
click at [434, 142] on input "**********" at bounding box center [440, 143] width 416 height 32
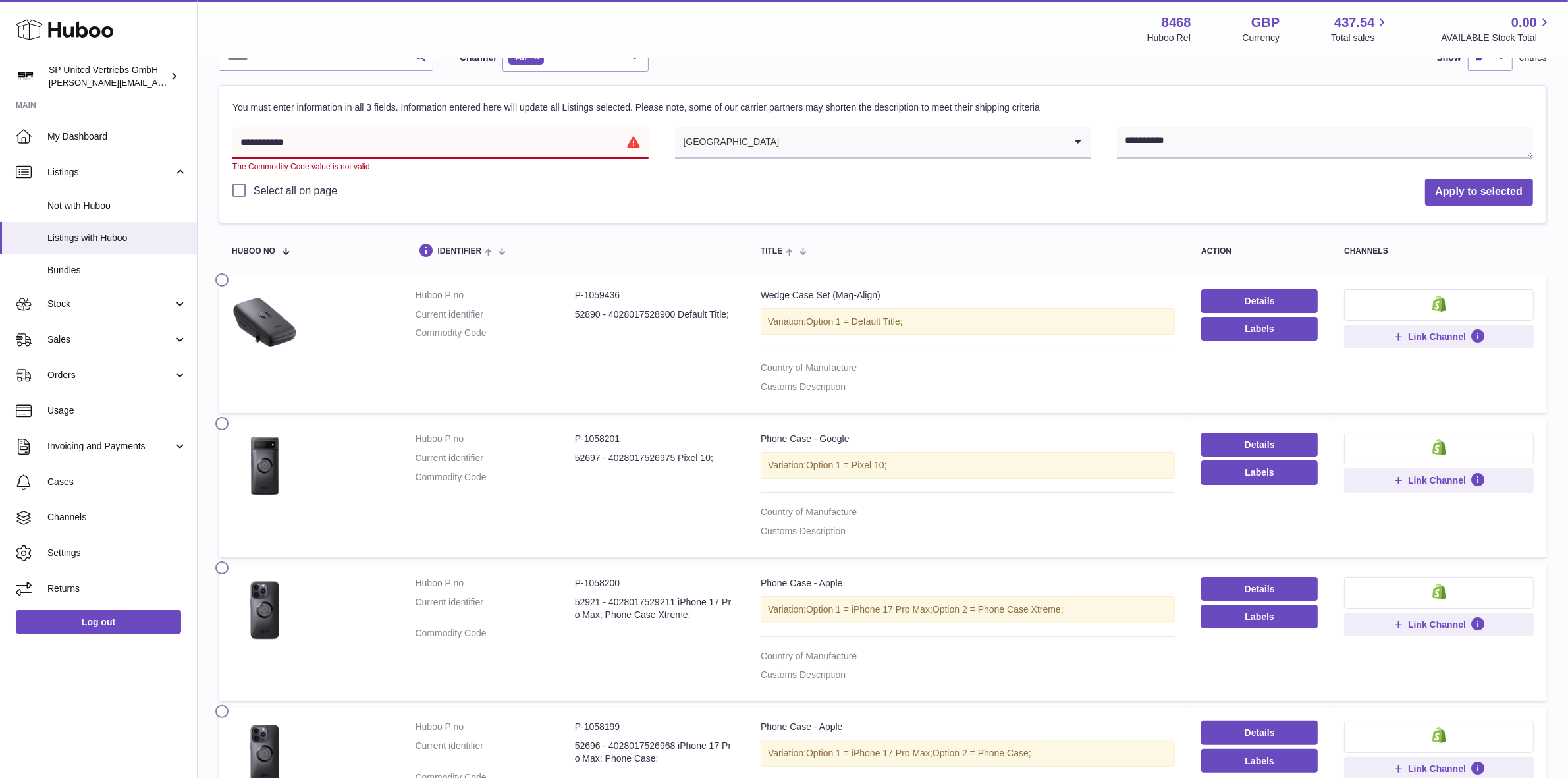
click at [634, 144] on input "**********" at bounding box center [440, 143] width 416 height 32
click at [444, 142] on input "**********" at bounding box center [440, 143] width 416 height 32
click at [1425, 178] on button "Apply to selected" at bounding box center [1479, 192] width 108 height 27
click at [1484, 193] on button "Apply to selected" at bounding box center [1479, 192] width 108 height 27
click at [330, 137] on input "**********" at bounding box center [440, 143] width 416 height 32
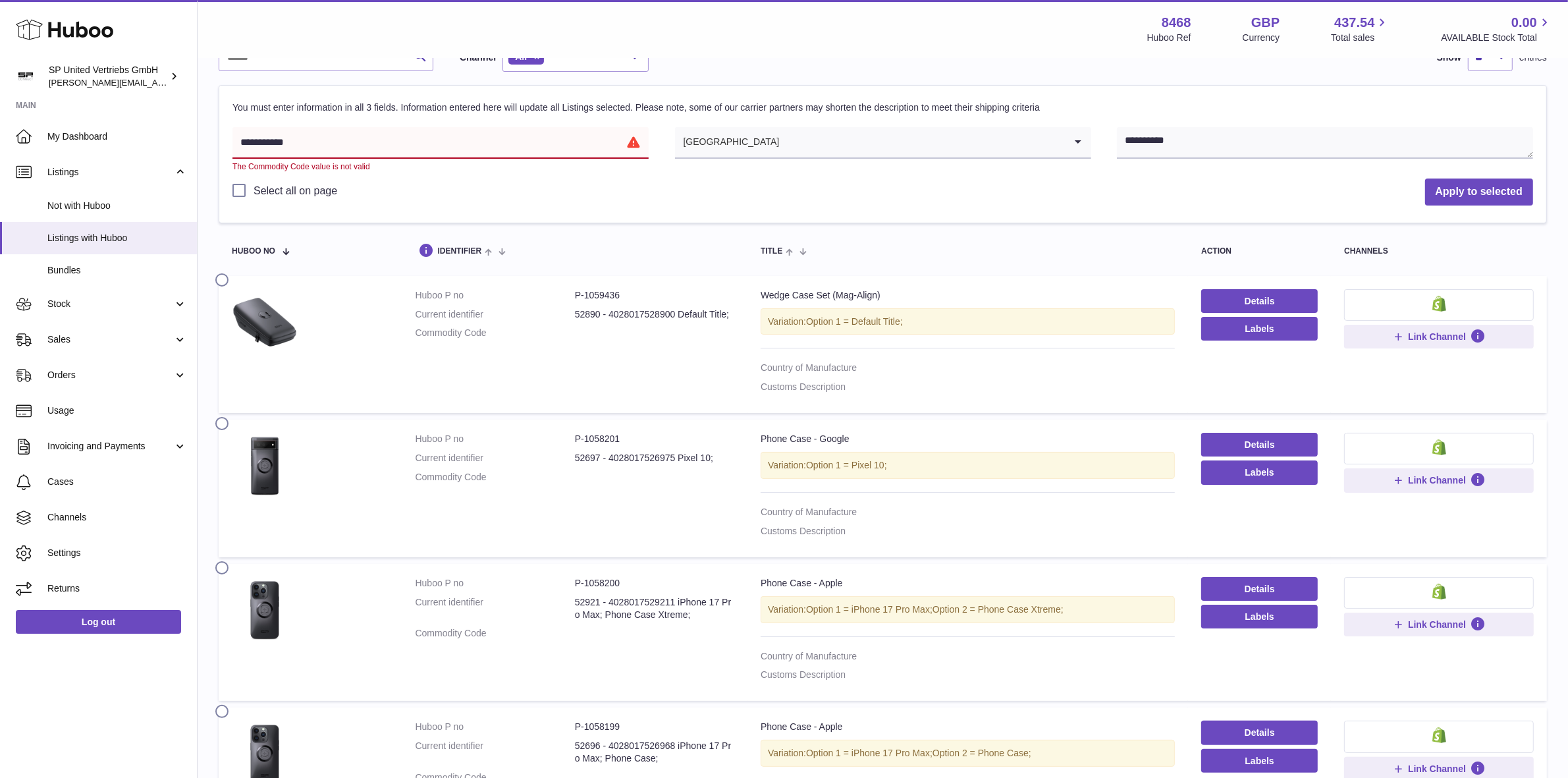
click at [353, 143] on input "**********" at bounding box center [440, 143] width 416 height 32
drag, startPoint x: 352, startPoint y: 142, endPoint x: 127, endPoint y: 137, distance: 225.1
paste input "text"
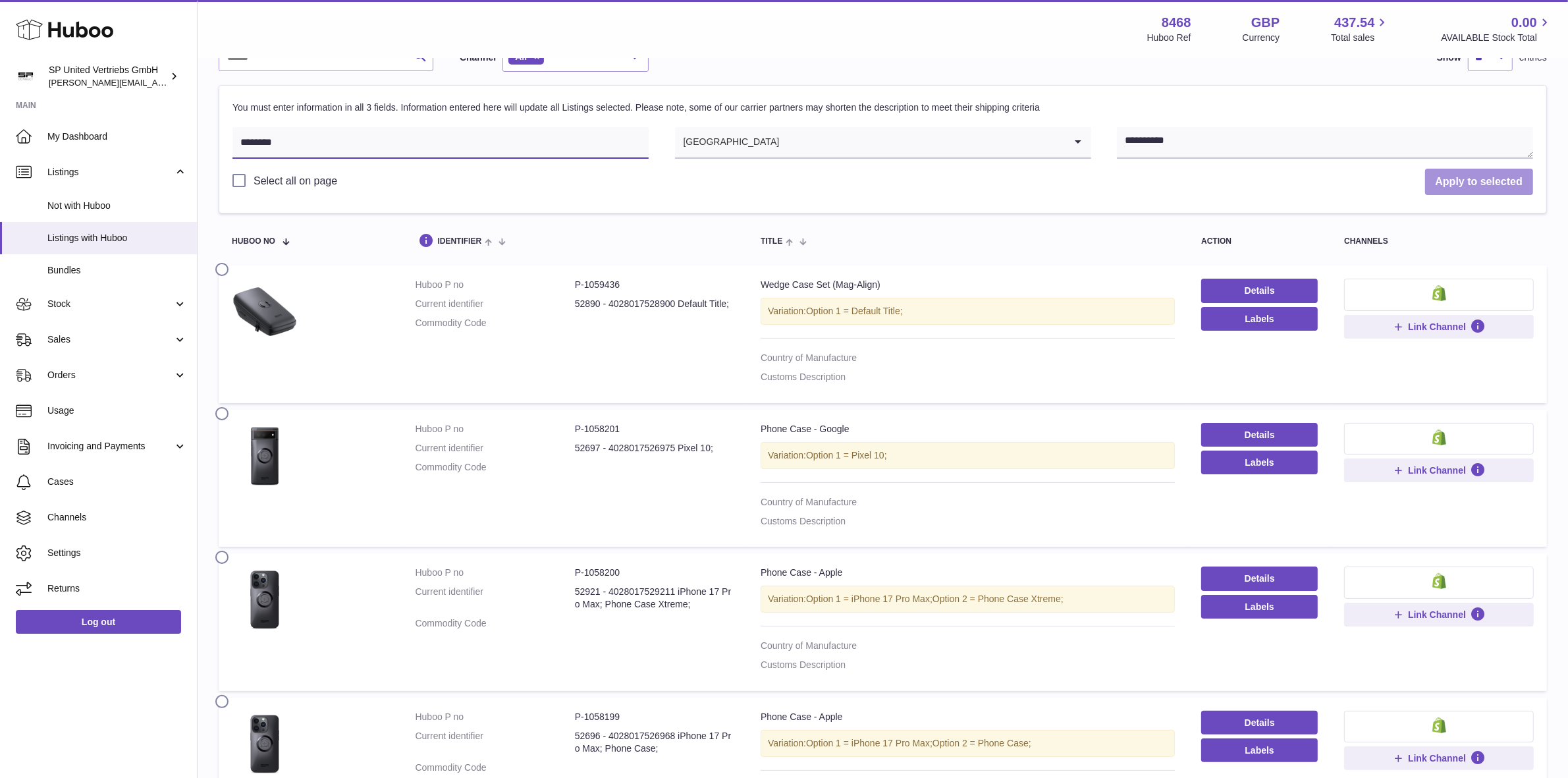
type input "********"
click at [1485, 183] on button "Apply to selected" at bounding box center [1479, 182] width 108 height 27
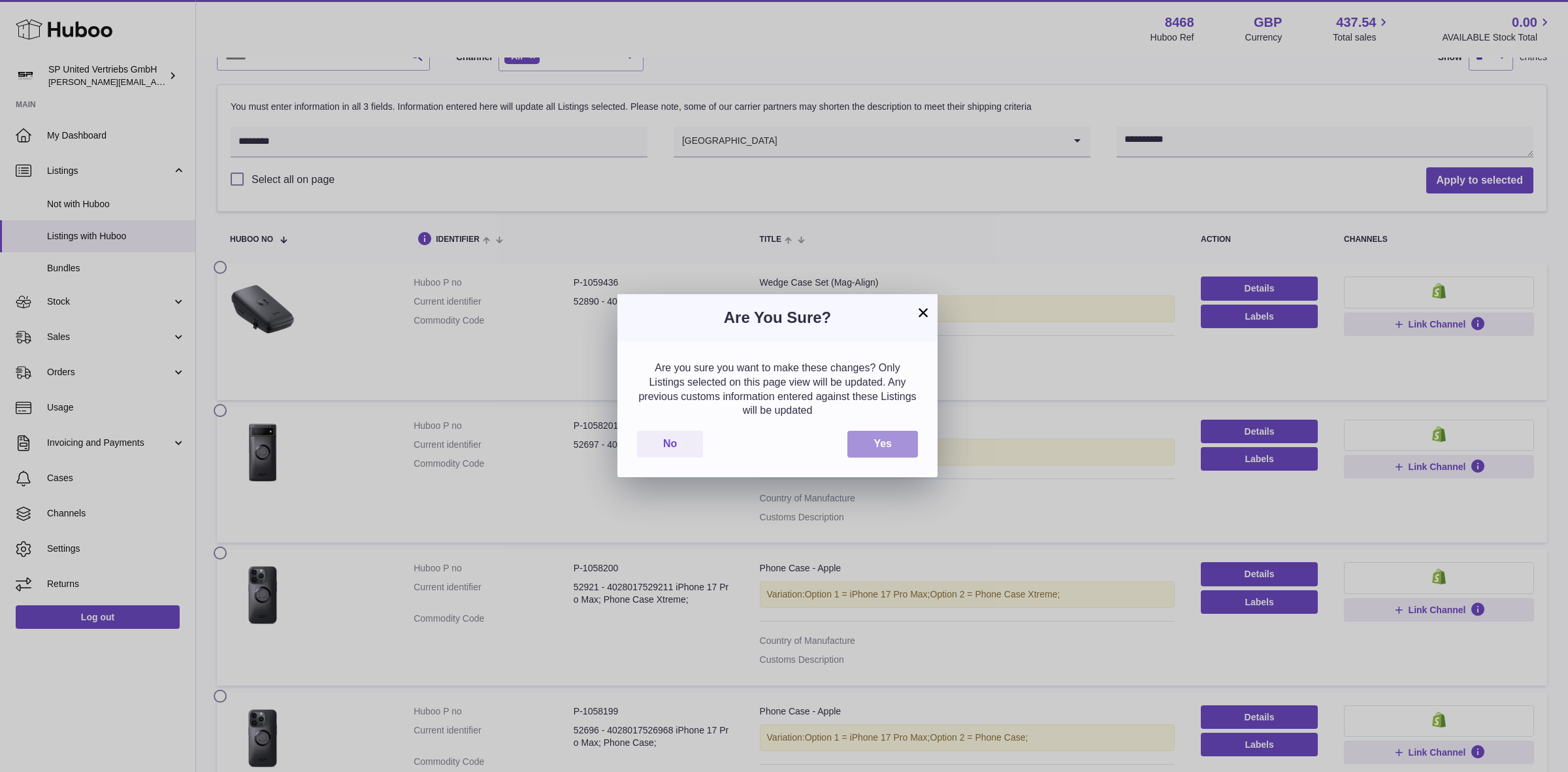
click at [886, 442] on button "Yes" at bounding box center [882, 444] width 71 height 27
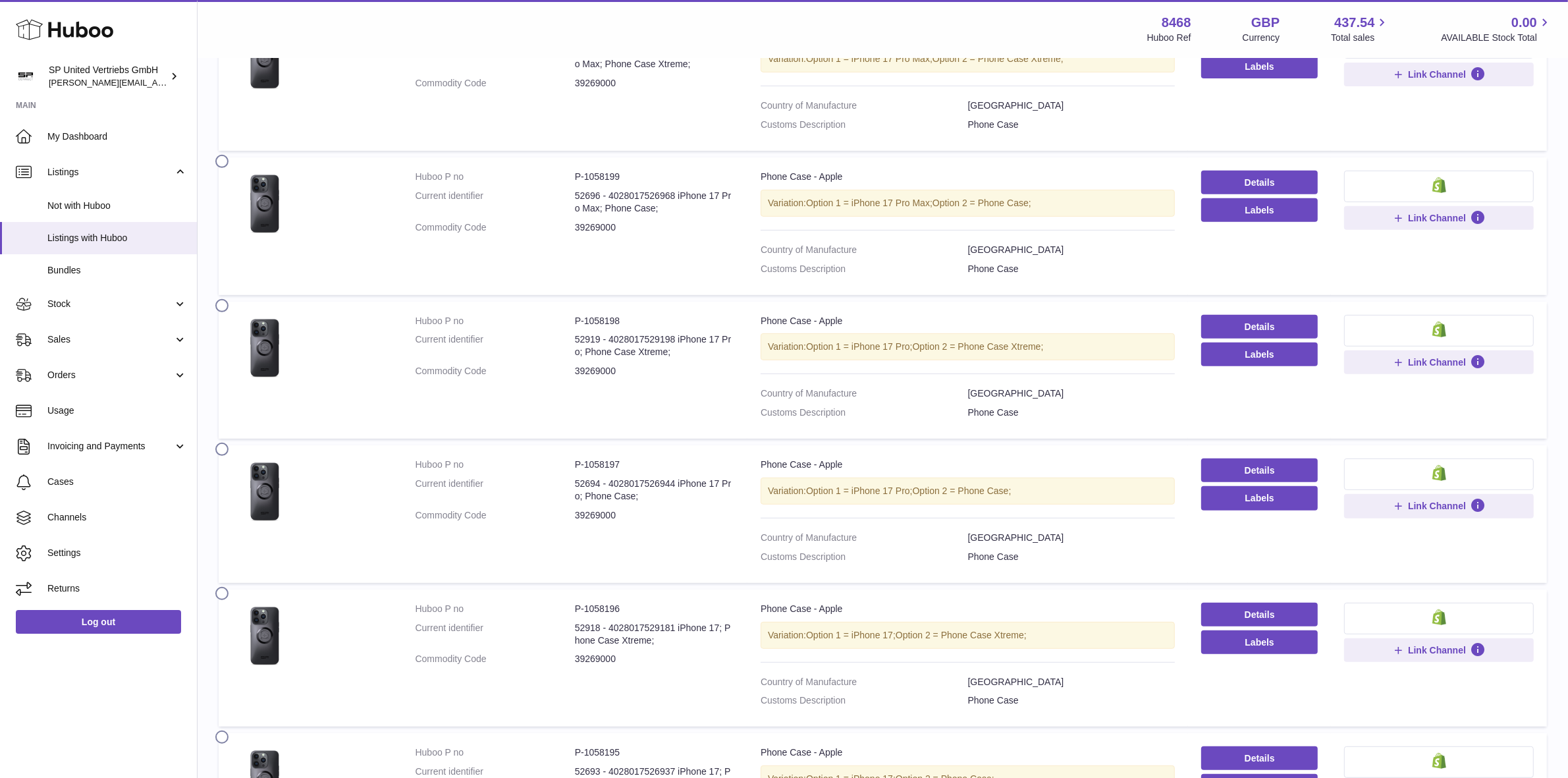
scroll to position [673, 0]
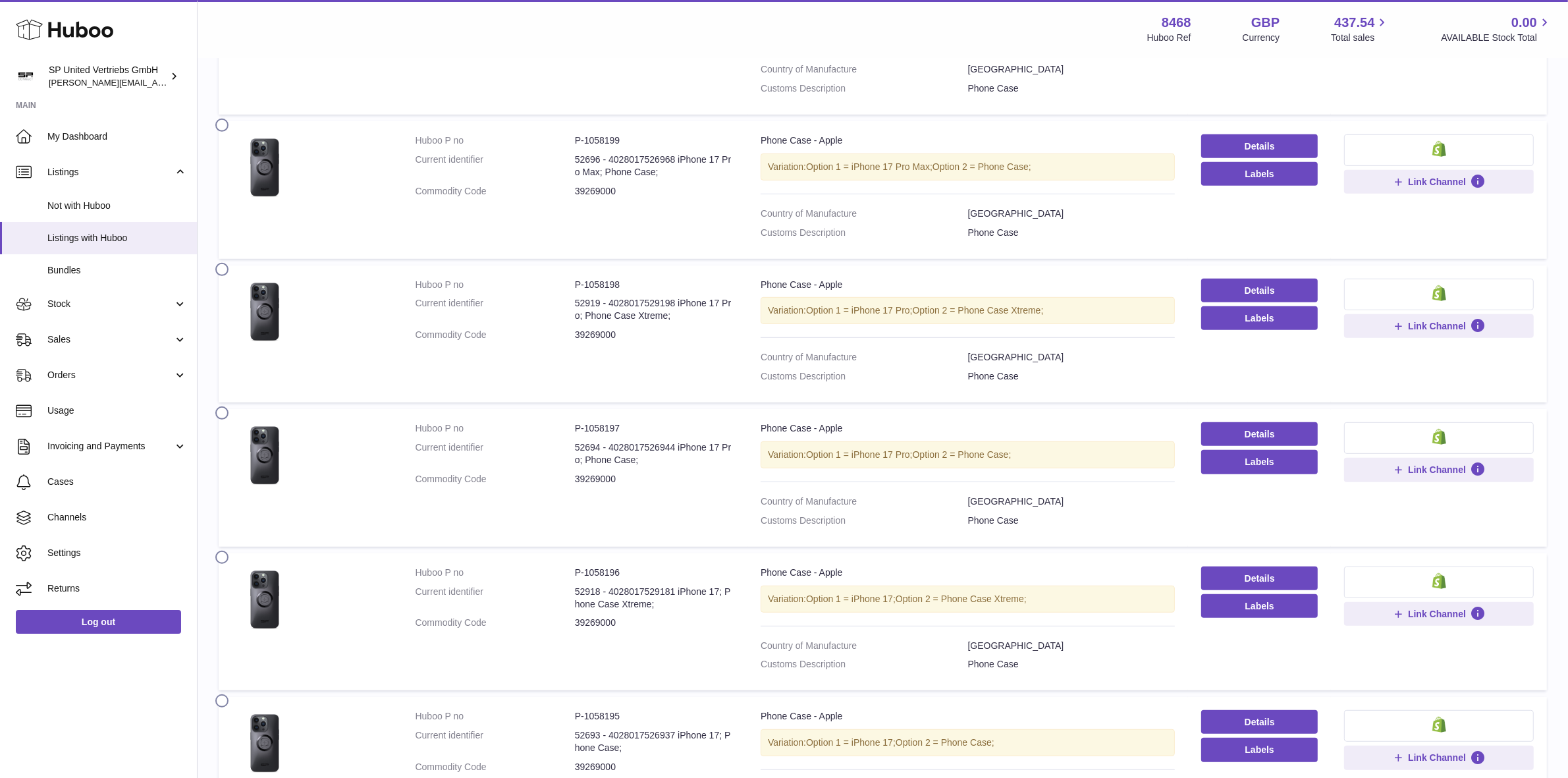
click at [650, 198] on dd "39269000" at bounding box center [655, 192] width 159 height 13
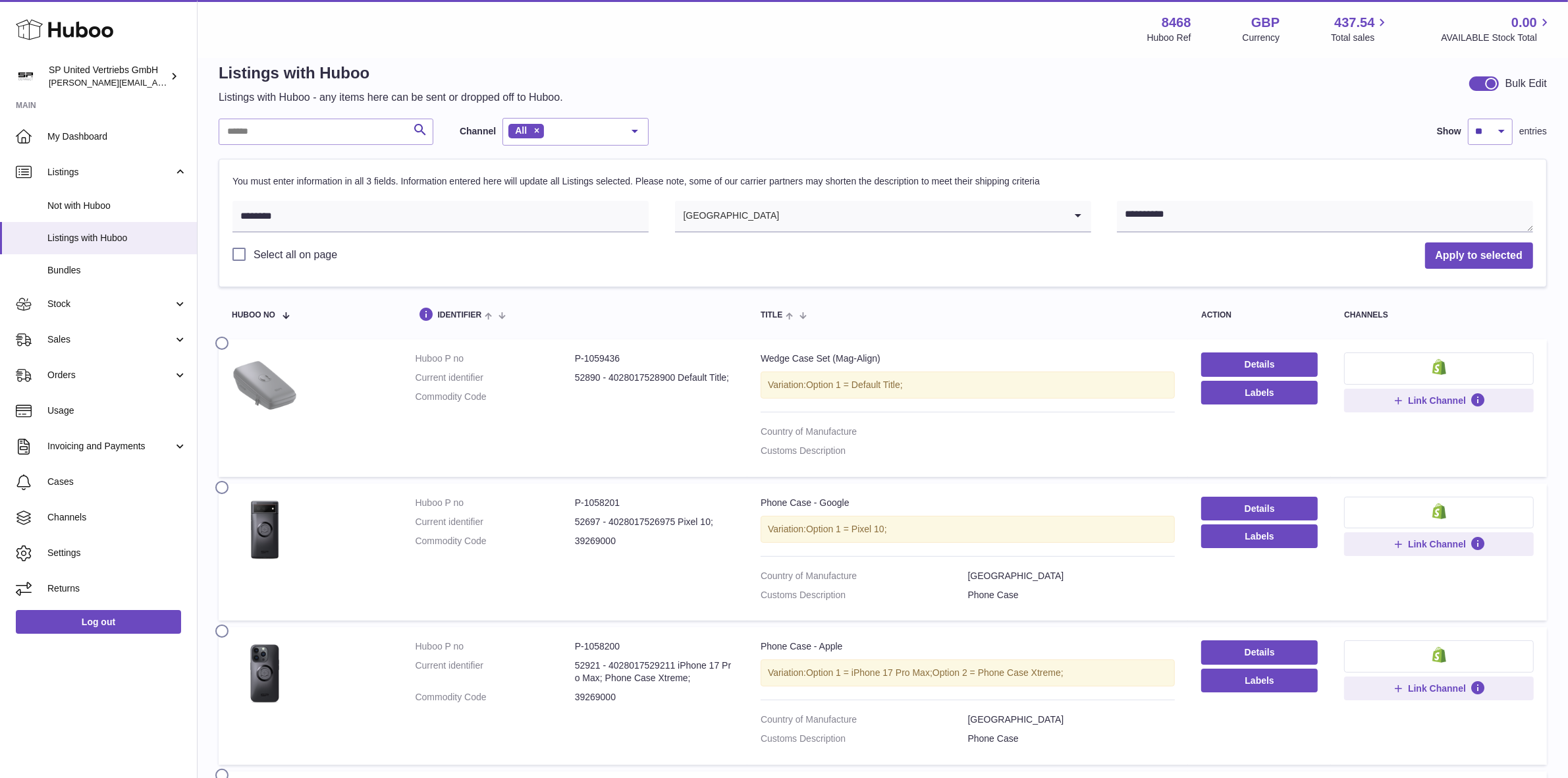
scroll to position [15, 0]
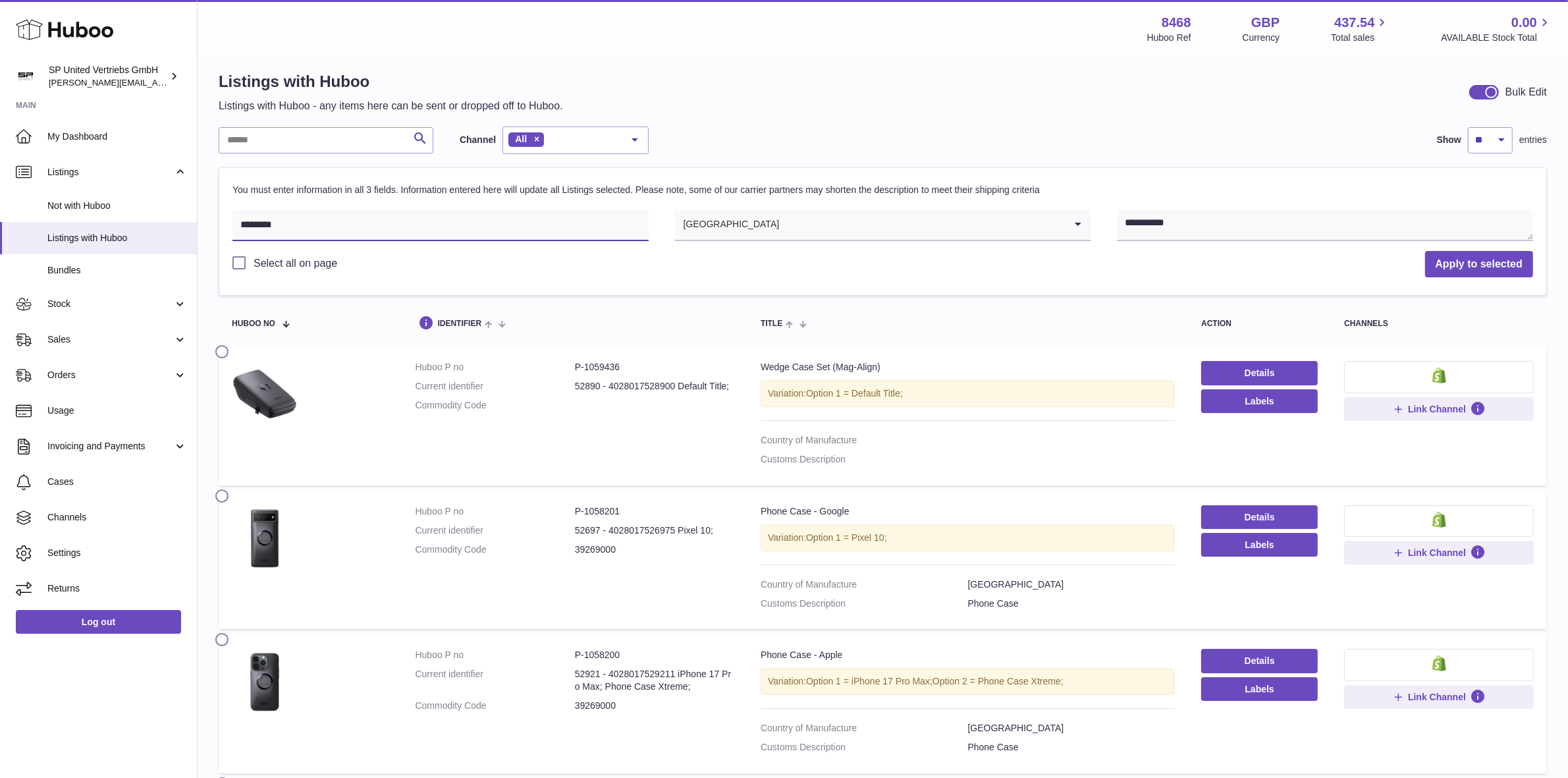
click at [338, 230] on input "********" at bounding box center [440, 225] width 416 height 32
click at [287, 136] on input "text" at bounding box center [326, 140] width 215 height 26
type input "**********"
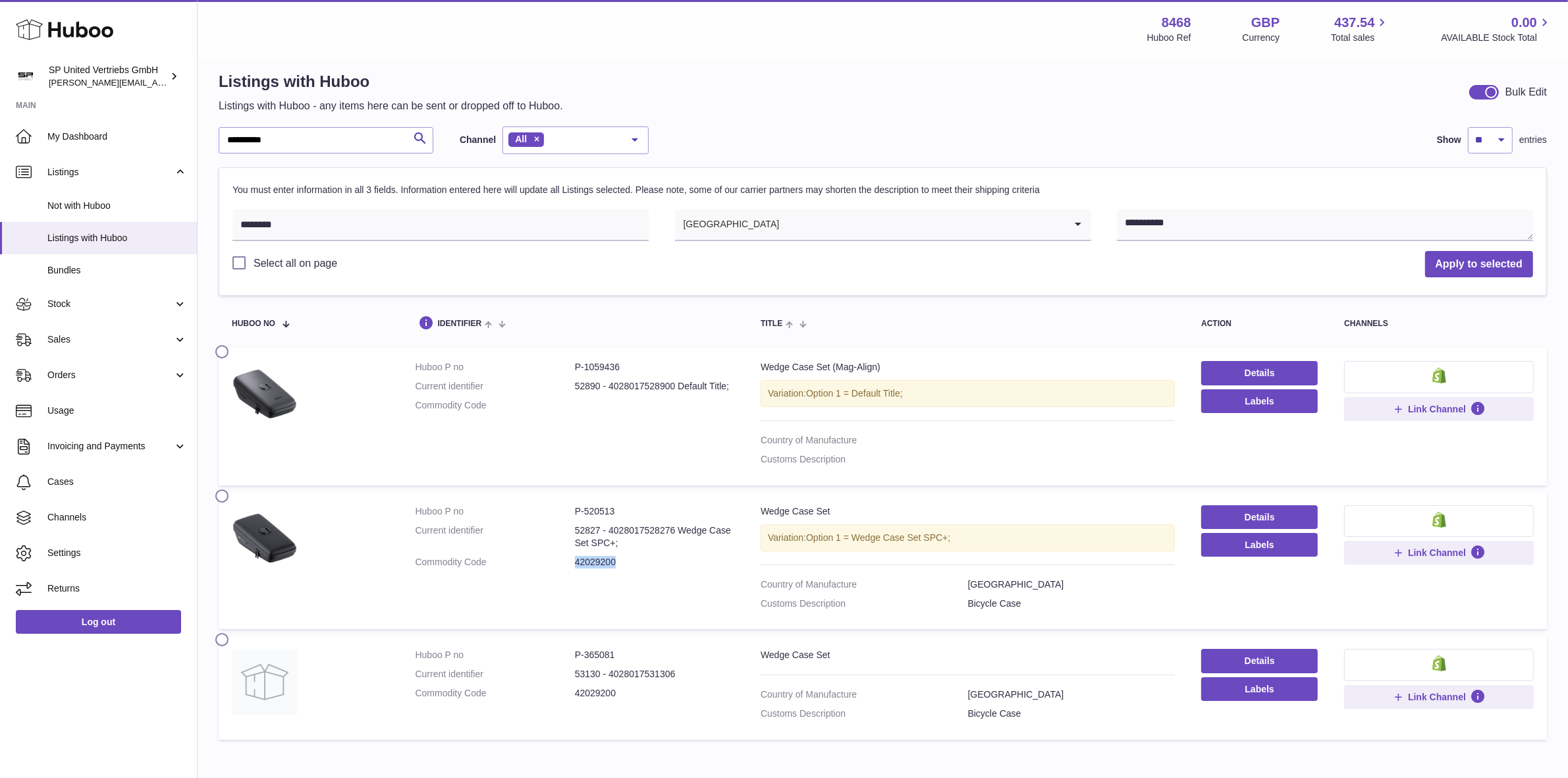
drag, startPoint x: 617, startPoint y: 561, endPoint x: 570, endPoint y: 565, distance: 47.2
click at [570, 565] on dl "Huboo P no P-520513 Current identifier 52827 - 4028017528276 Wedge Case Set SPC…" at bounding box center [575, 539] width 319 height 70
copy dl "42029200"
click at [224, 353] on label at bounding box center [226, 350] width 21 height 11
drag, startPoint x: 334, startPoint y: 222, endPoint x: 186, endPoint y: 215, distance: 148.2
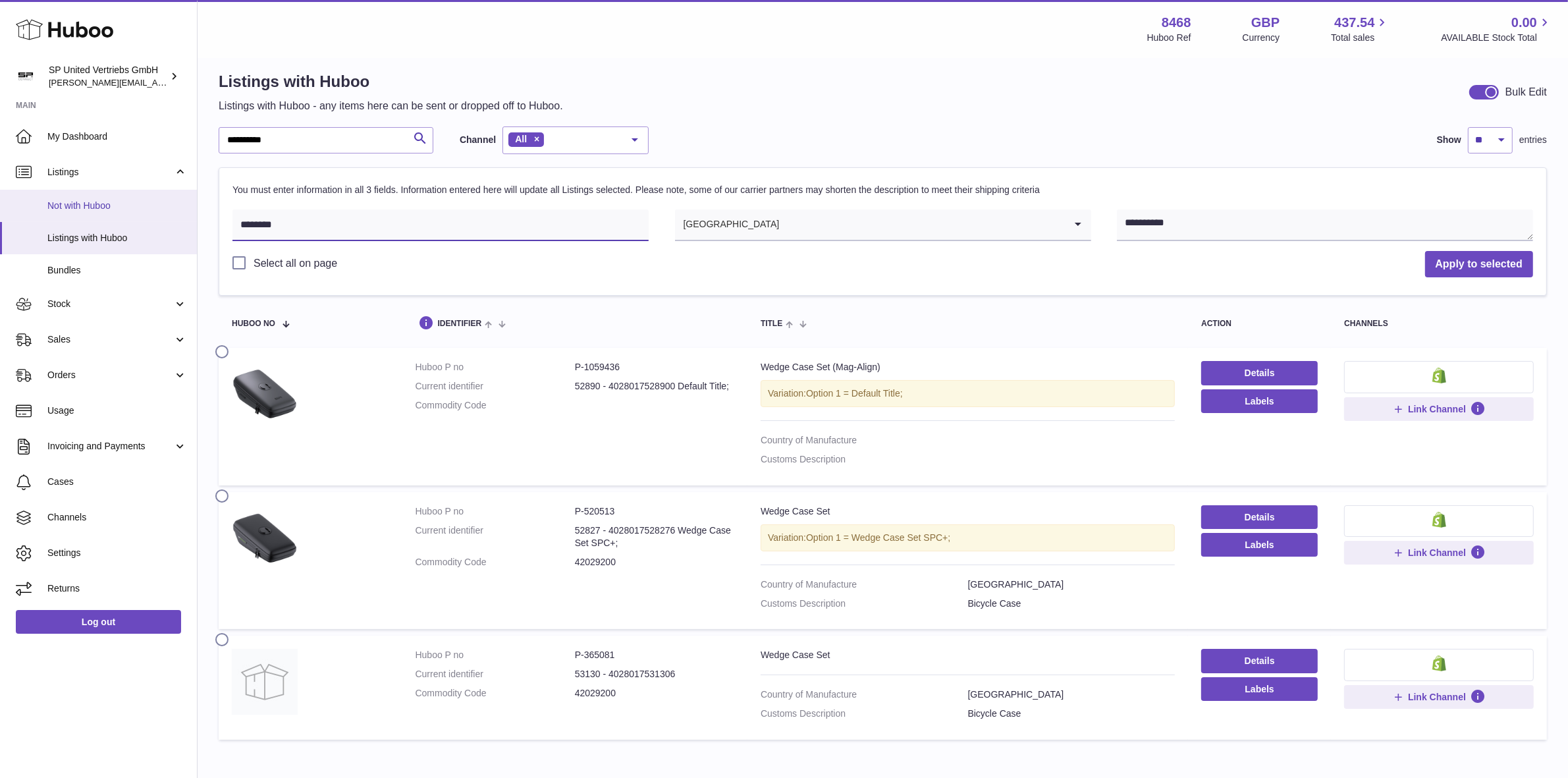
click at [185, 216] on div "**********" at bounding box center [784, 418] width 1568 height 865
paste input "text"
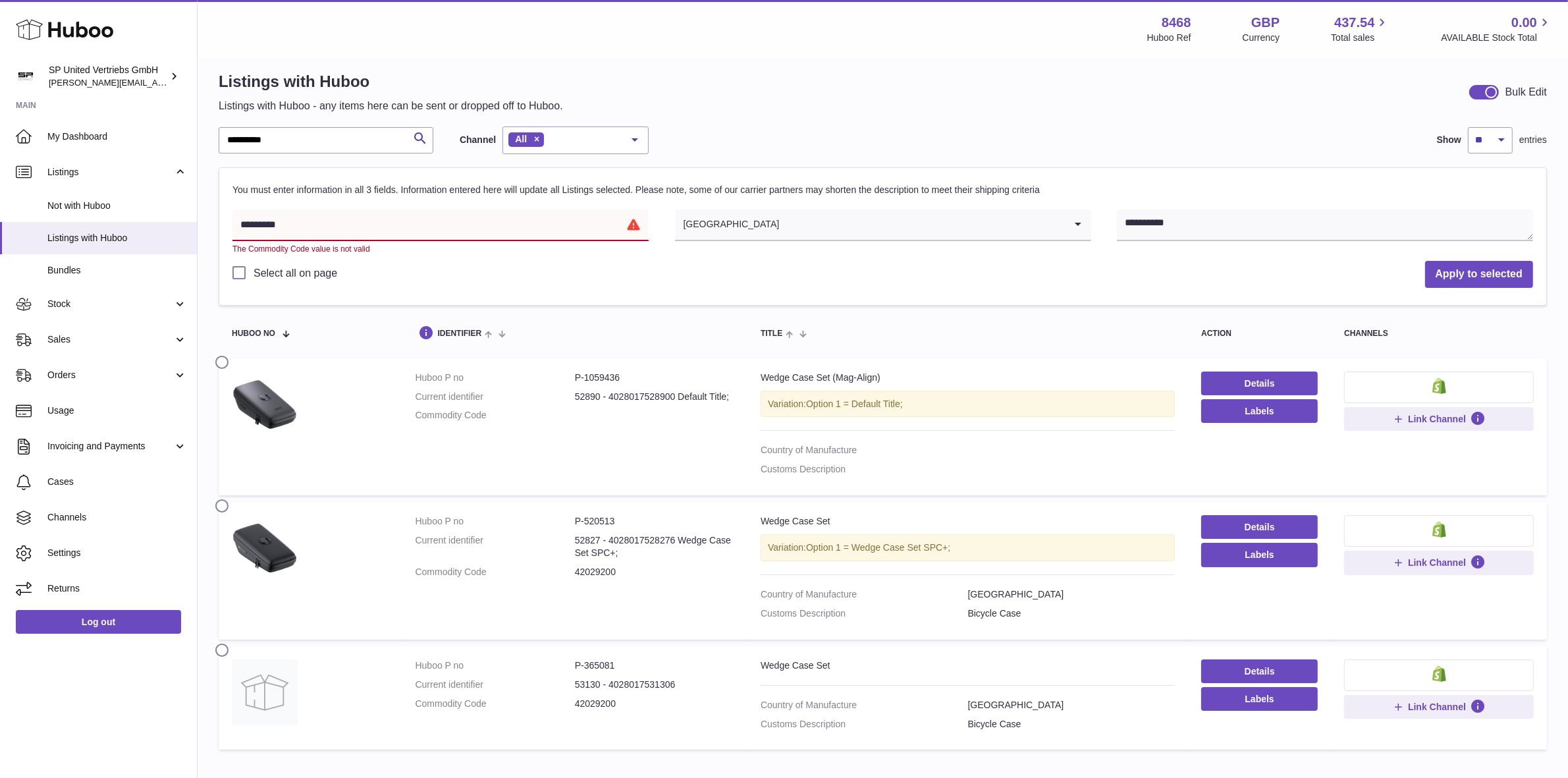
click at [246, 222] on input "********" at bounding box center [440, 225] width 416 height 32
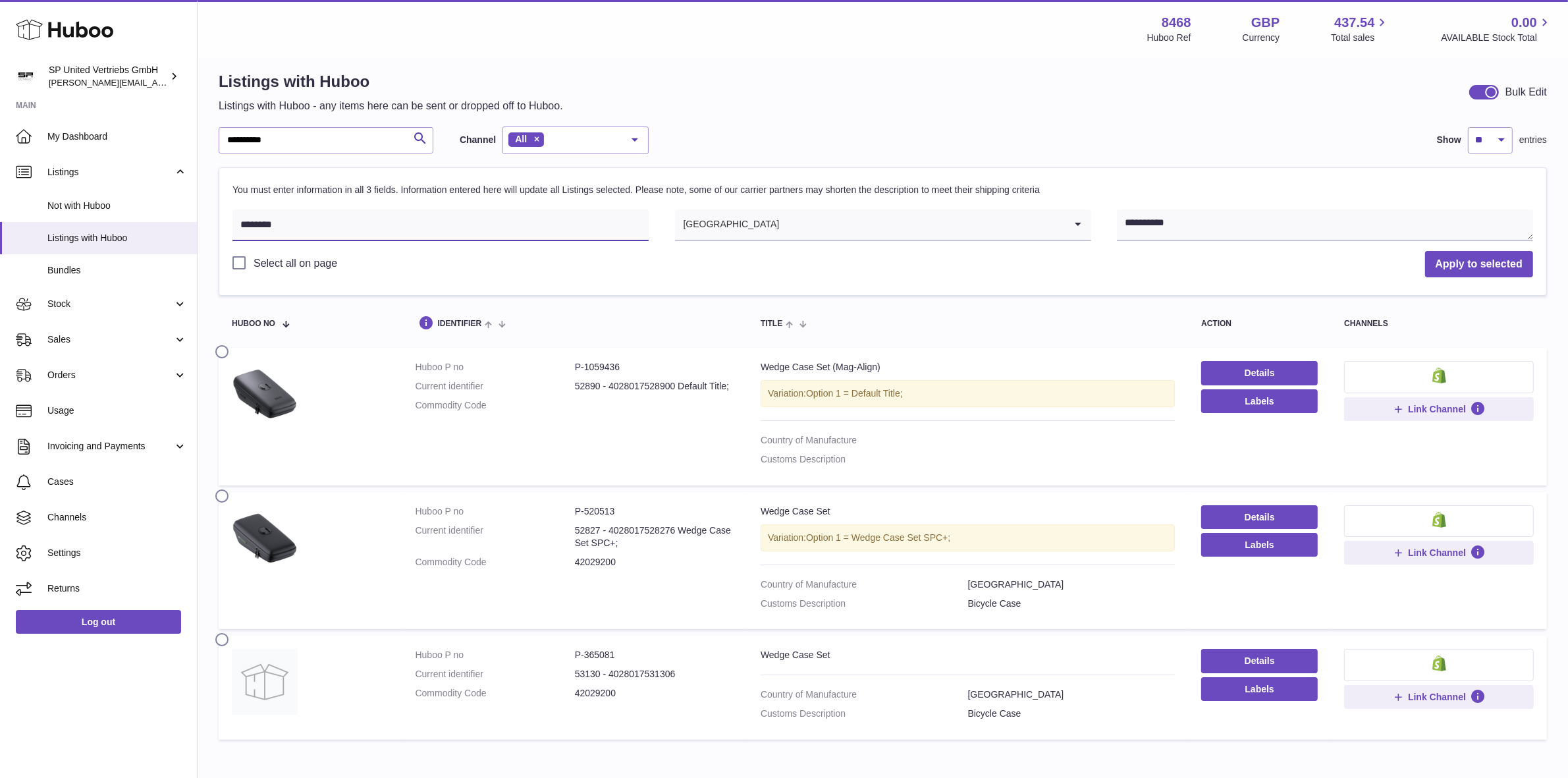
type input "********"
drag, startPoint x: 1186, startPoint y: 228, endPoint x: 1102, endPoint y: 218, distance: 84.6
click at [1102, 218] on div "**********" at bounding box center [882, 227] width 1300 height 35
type textarea "**********"
click at [1465, 262] on button "Apply to selected" at bounding box center [1479, 264] width 108 height 27
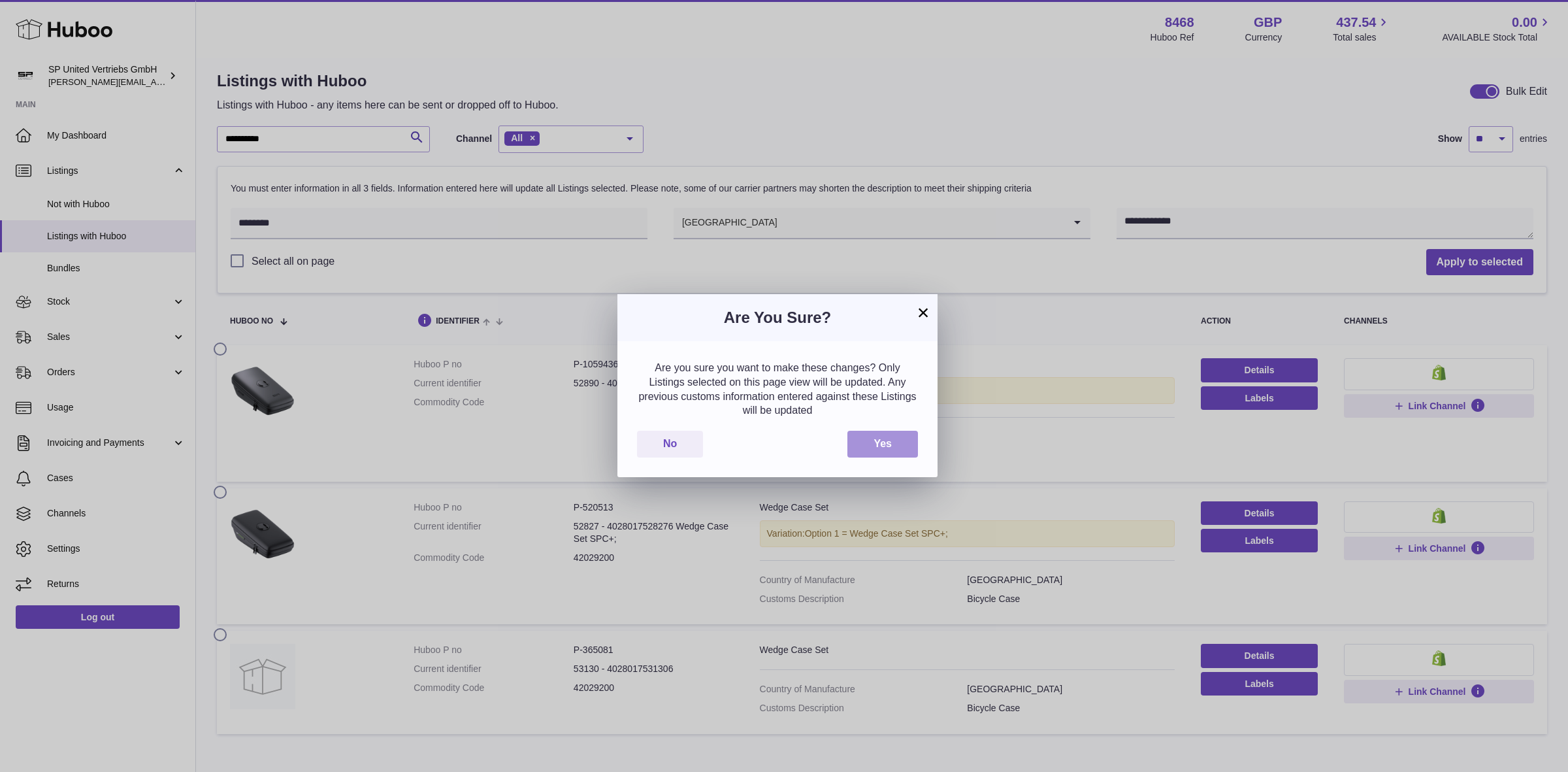
click at [879, 439] on button "Yes" at bounding box center [882, 444] width 71 height 27
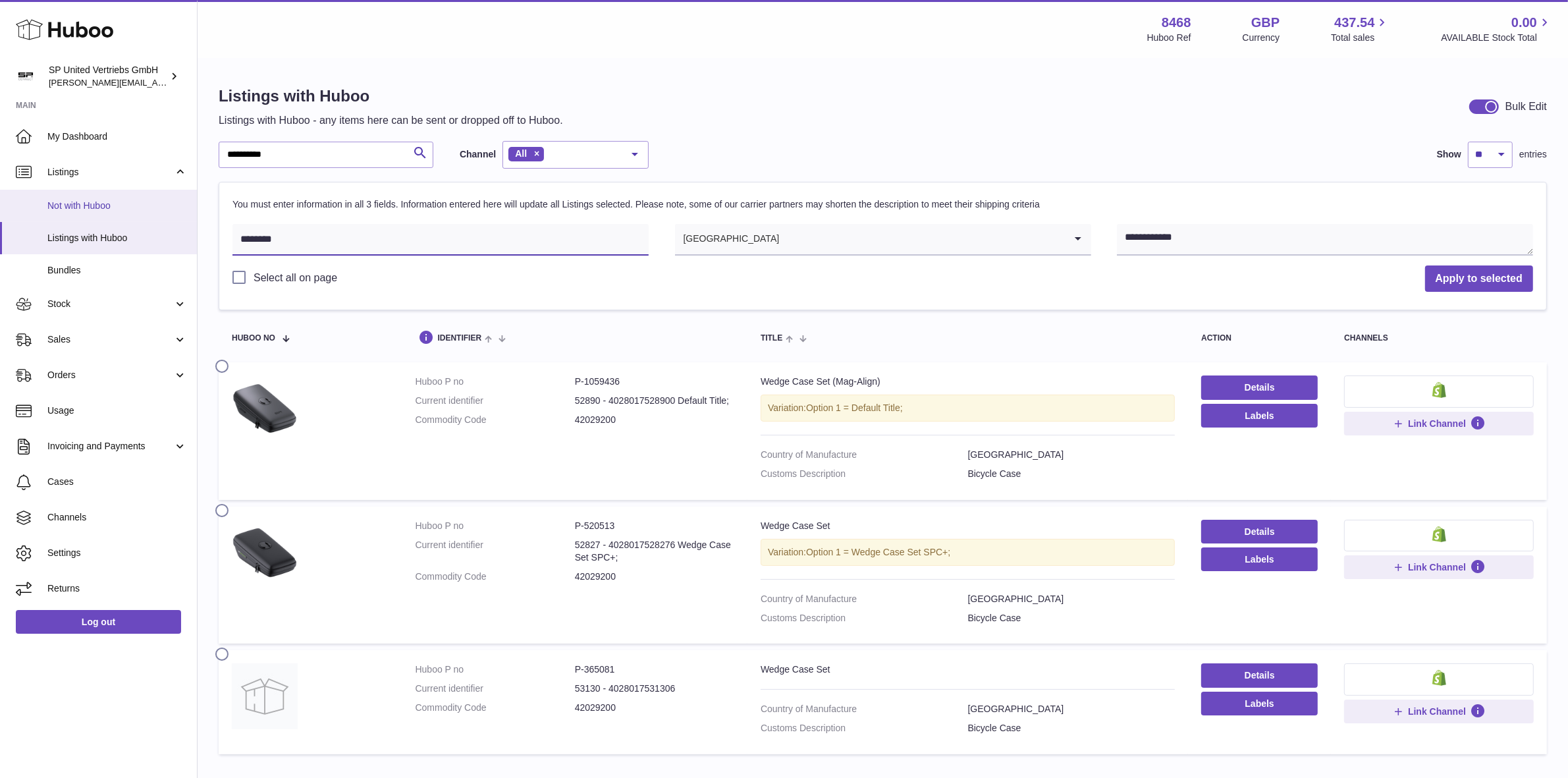
drag, startPoint x: 337, startPoint y: 237, endPoint x: 112, endPoint y: 214, distance: 226.2
click at [108, 213] on div "**********" at bounding box center [784, 432] width 1568 height 865
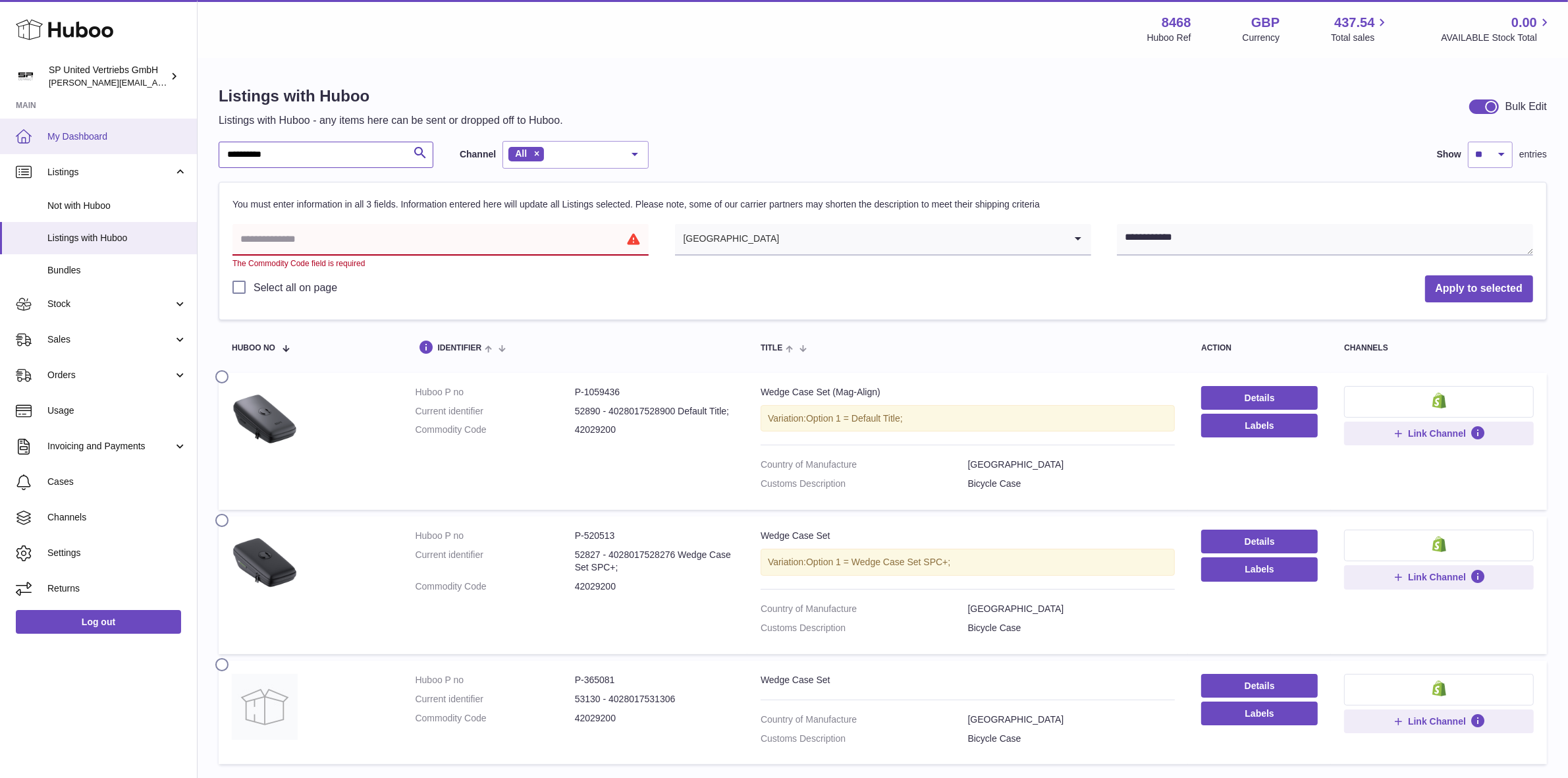
drag, startPoint x: 341, startPoint y: 153, endPoint x: 177, endPoint y: 146, distance: 164.1
click at [173, 146] on div "**********" at bounding box center [784, 437] width 1568 height 874
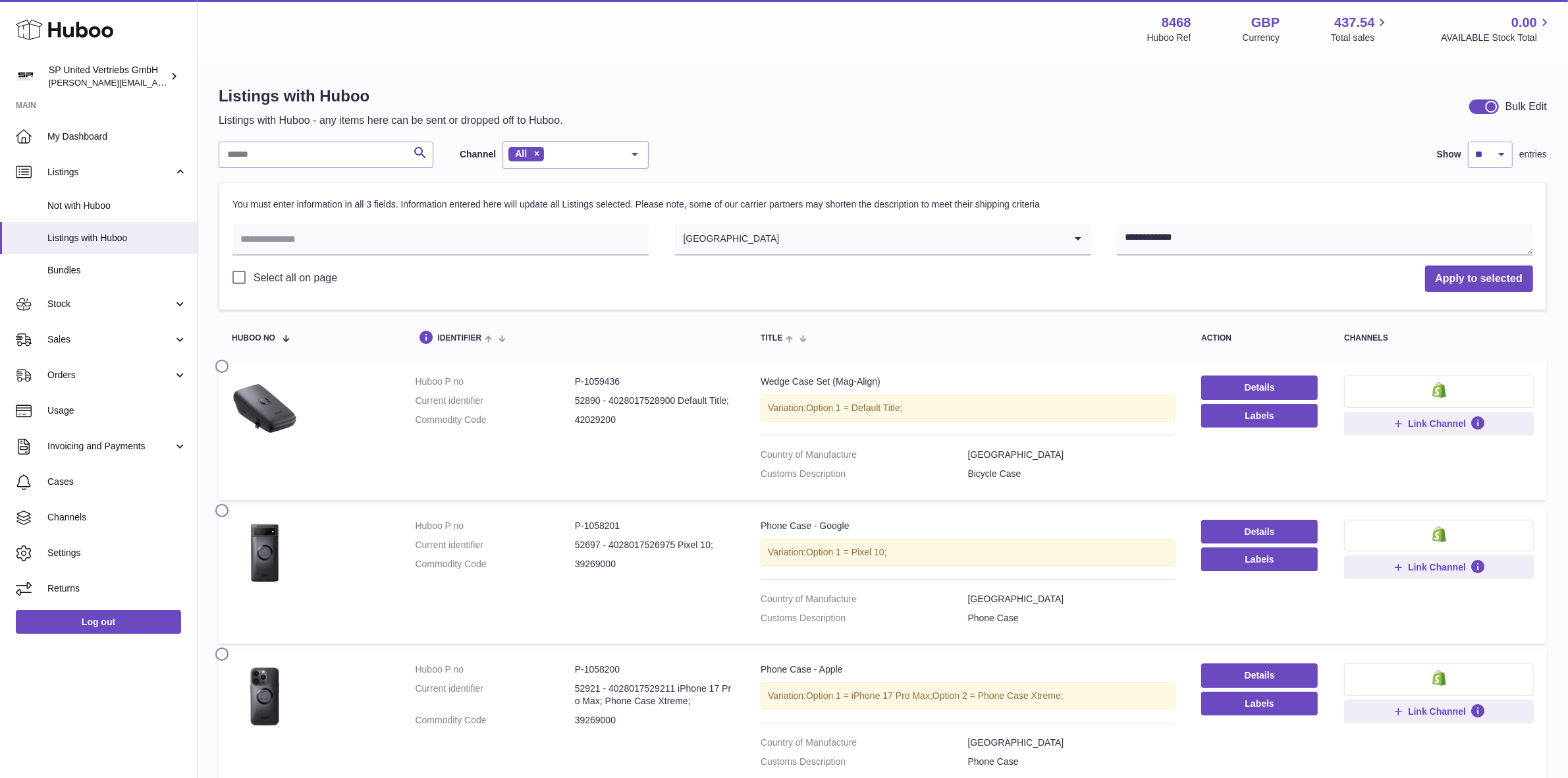
drag, startPoint x: 1098, startPoint y: 124, endPoint x: 1177, endPoint y: 120, distance: 79.1
click at [1101, 124] on div "Listings with Huboo Listings with Huboo - any items here can be sent or dropped…" at bounding box center [883, 107] width 1329 height 42
click at [1479, 107] on div at bounding box center [1484, 106] width 30 height 15
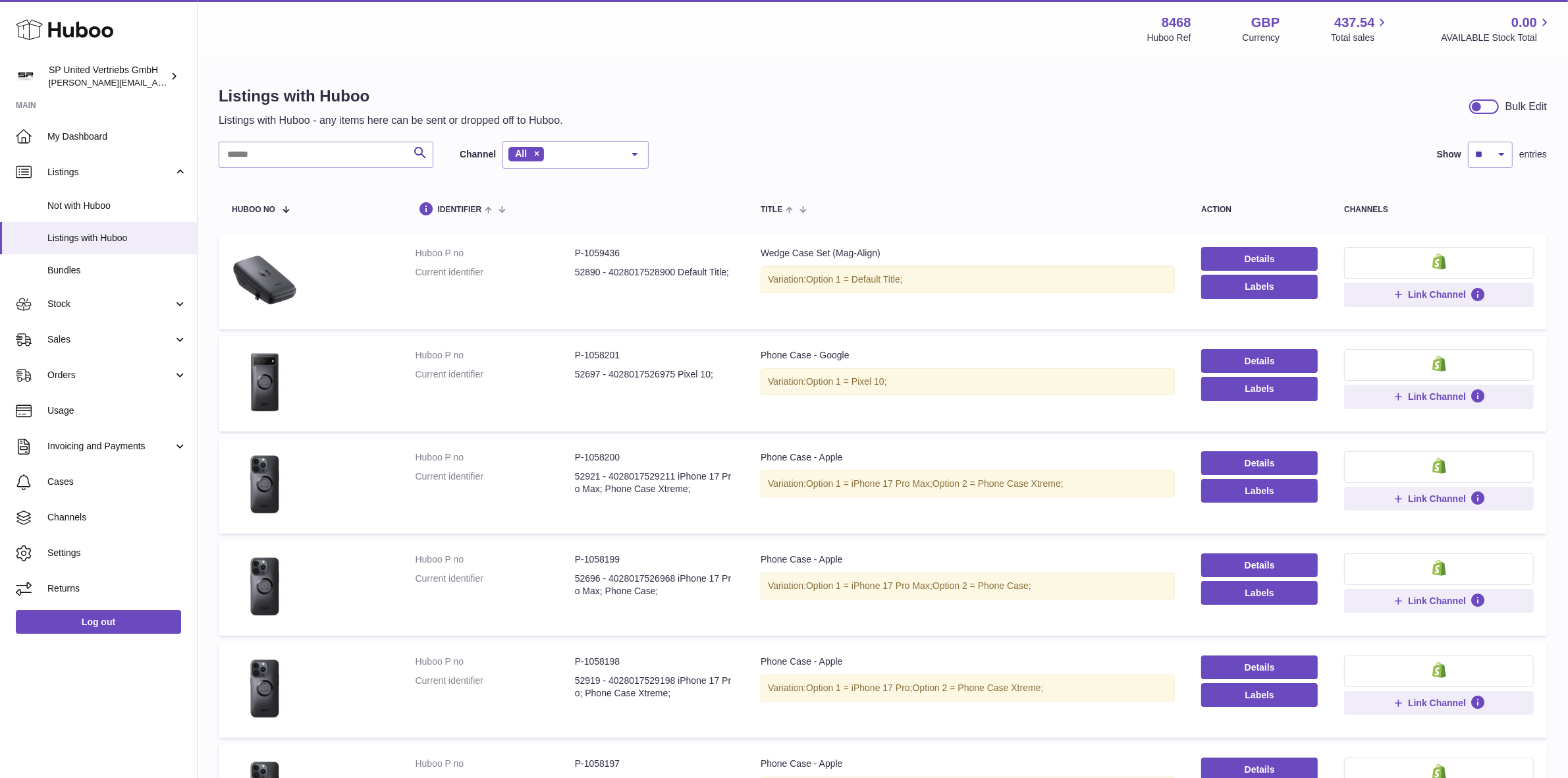
click at [1492, 106] on div at bounding box center [1484, 106] width 30 height 15
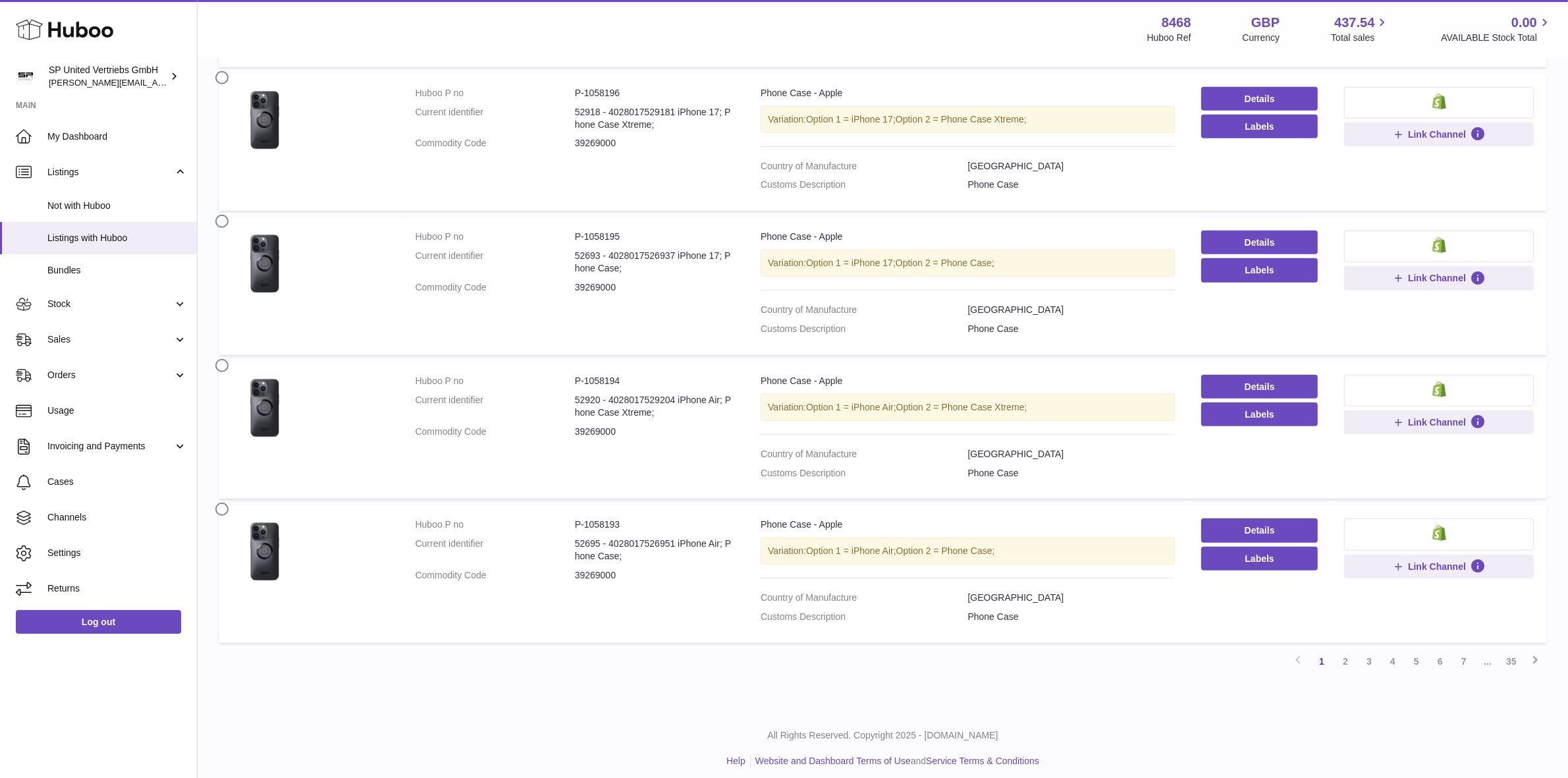
scroll to position [1167, 0]
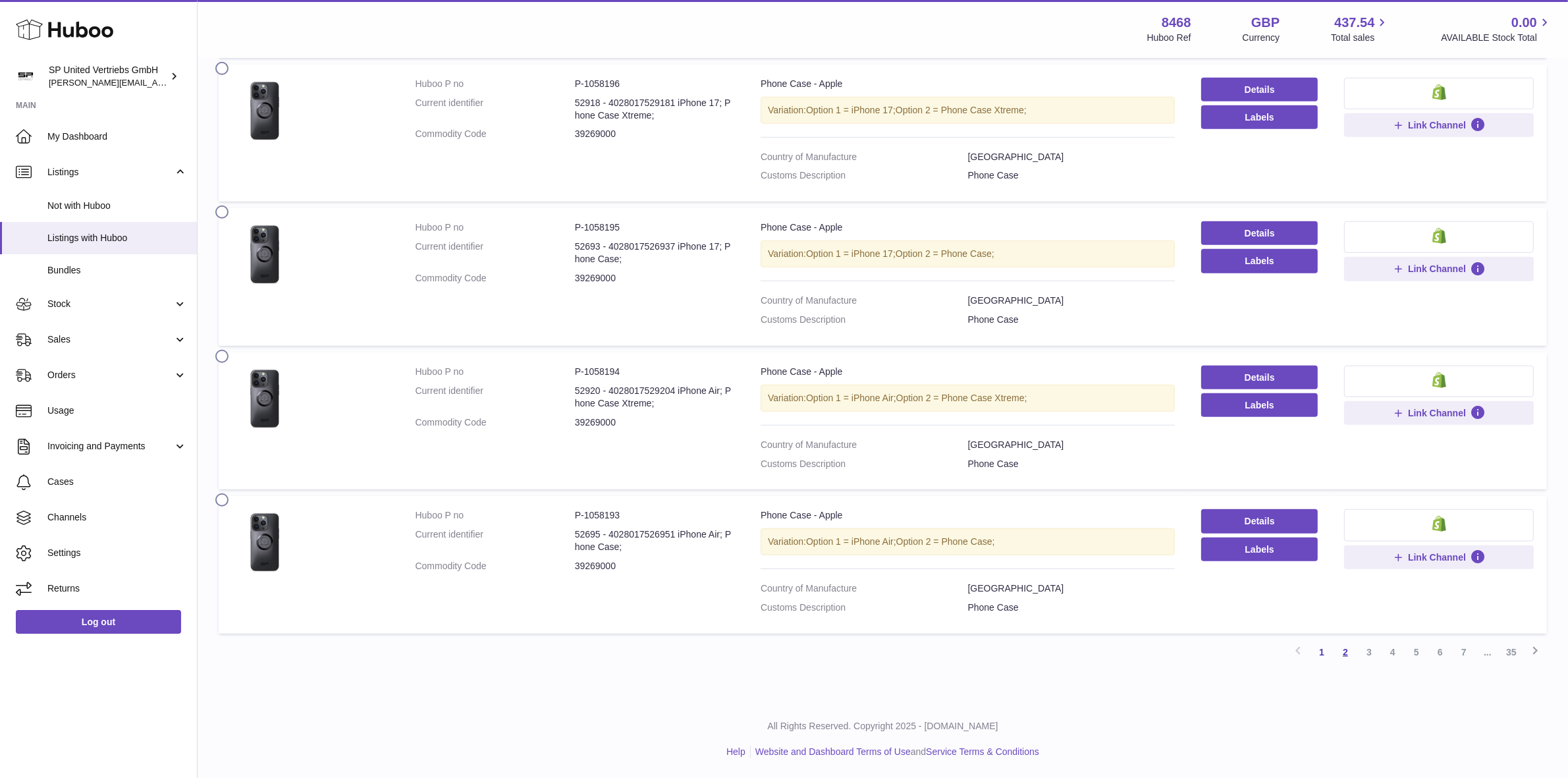
click at [1350, 657] on link "2" at bounding box center [1346, 652] width 24 height 24
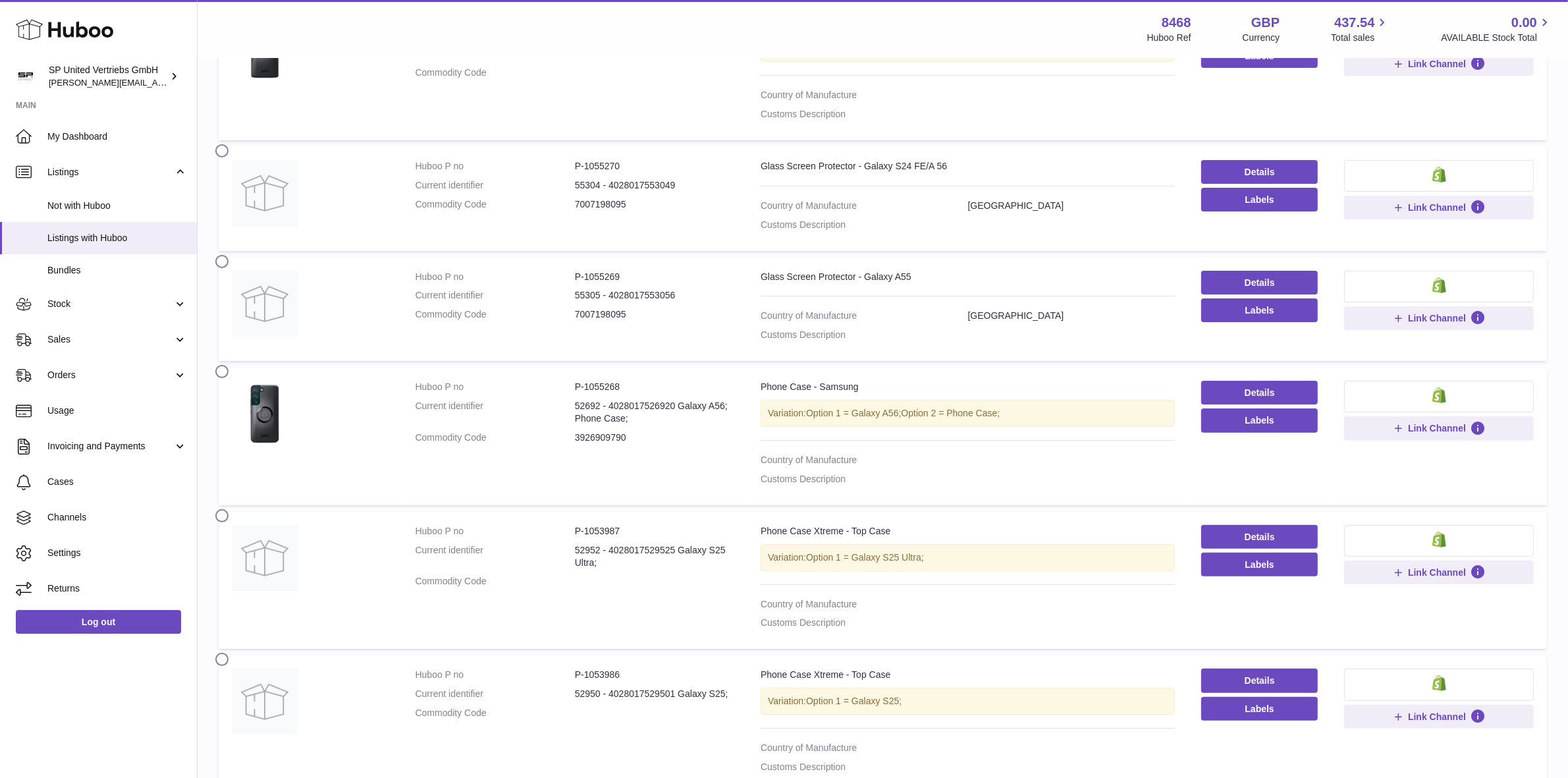
scroll to position [389, 0]
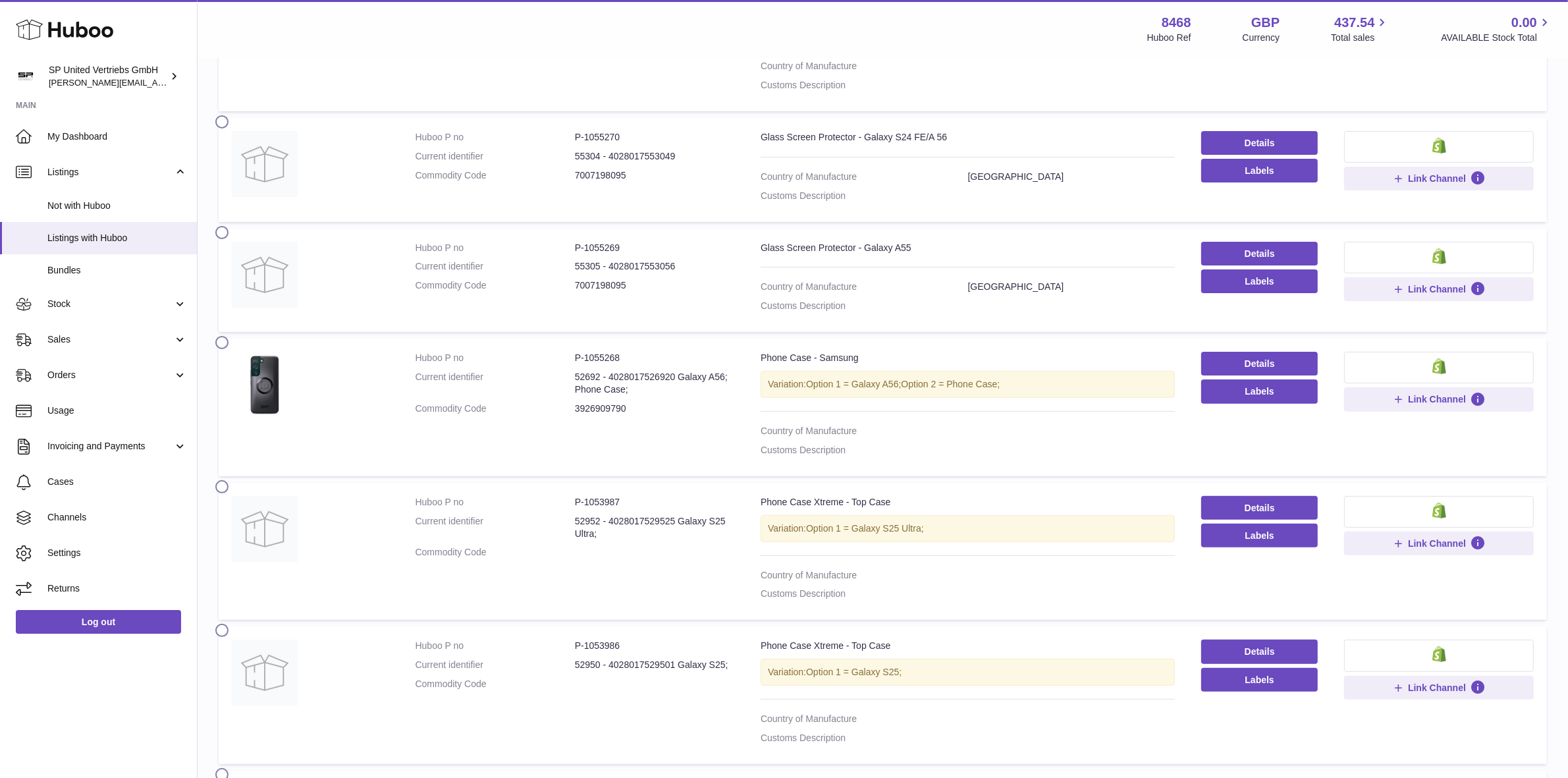
click at [624, 412] on dd "3926909790" at bounding box center [655, 408] width 159 height 13
drag, startPoint x: 631, startPoint y: 413, endPoint x: 565, endPoint y: 413, distance: 66.0
click at [565, 413] on dl "Huboo P no P-1055268 Current identifier 52692 - 4028017526920 Galaxy A56; Phone…" at bounding box center [575, 386] width 319 height 70
copy dl "3926909790"
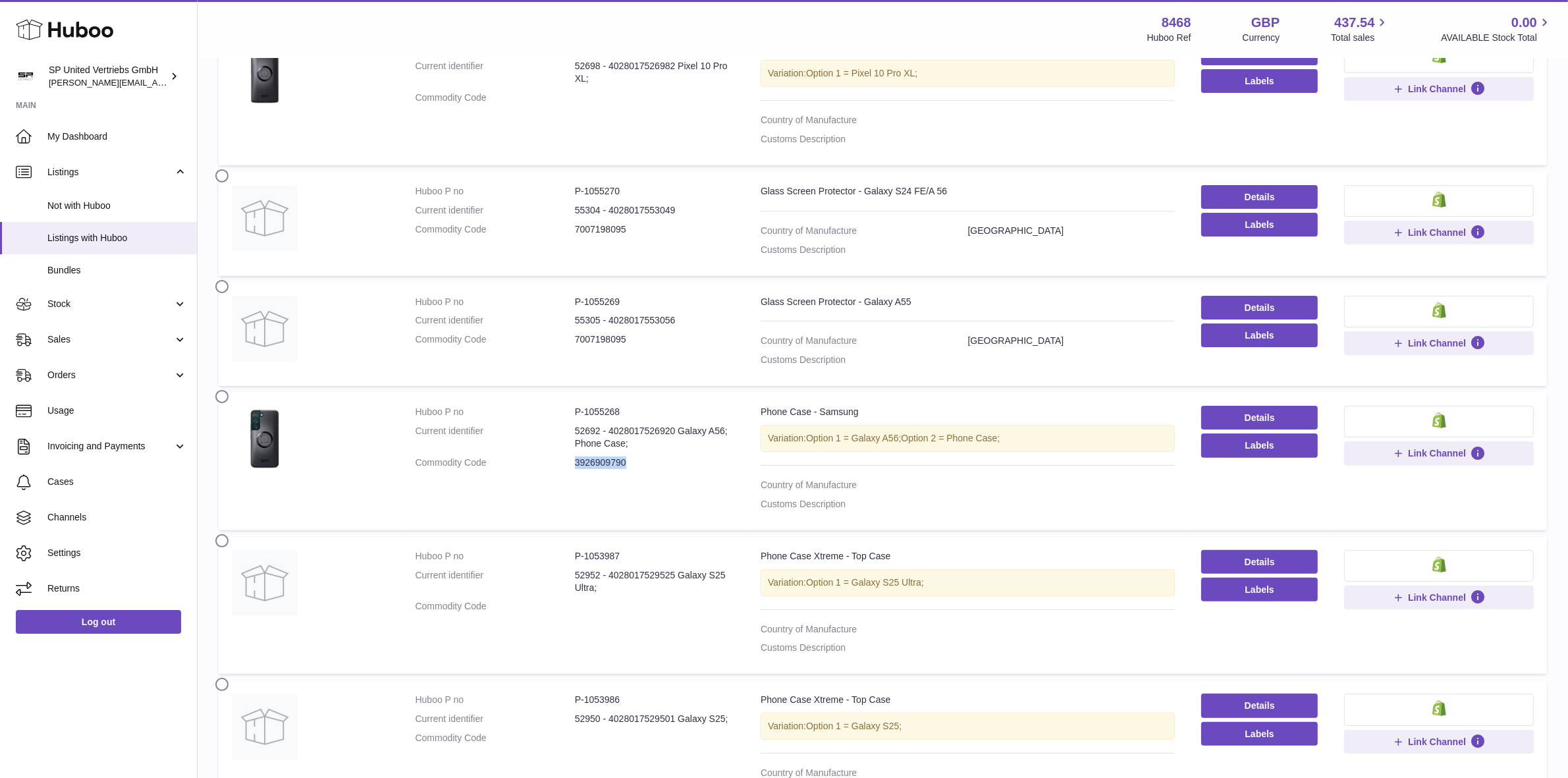
scroll to position [306, 0]
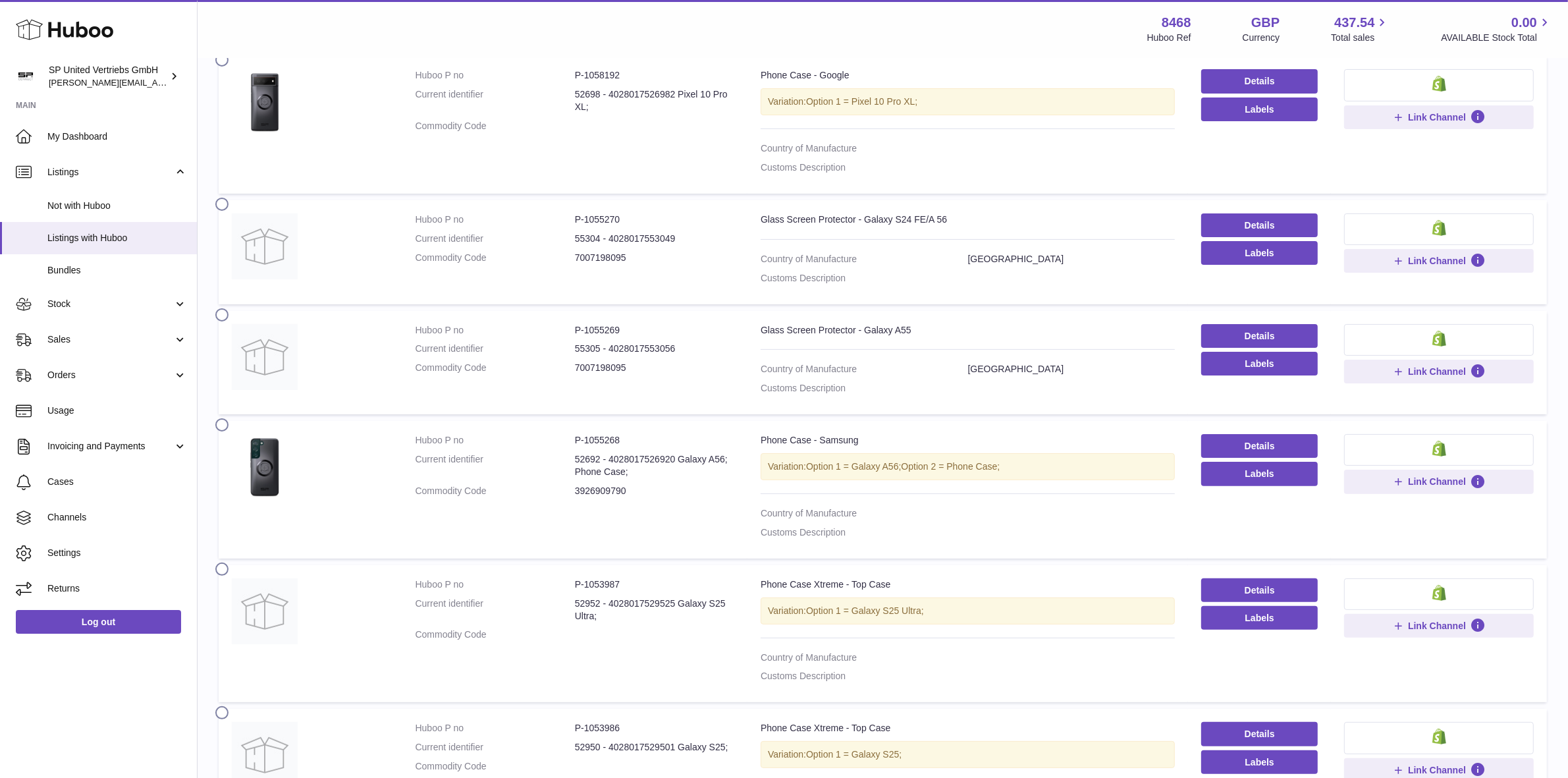
click at [222, 427] on label at bounding box center [226, 423] width 21 height 11
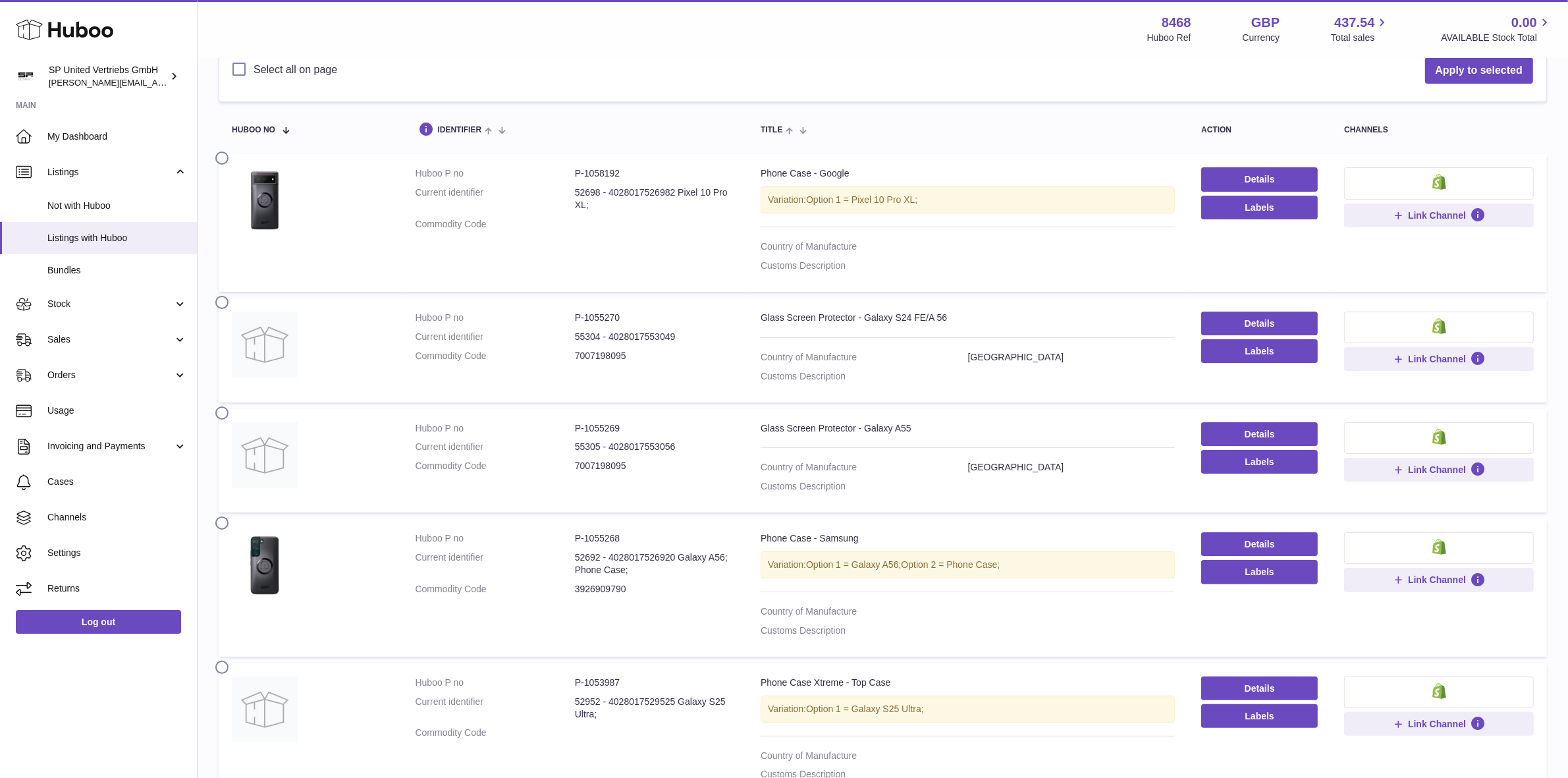
scroll to position [59, 0]
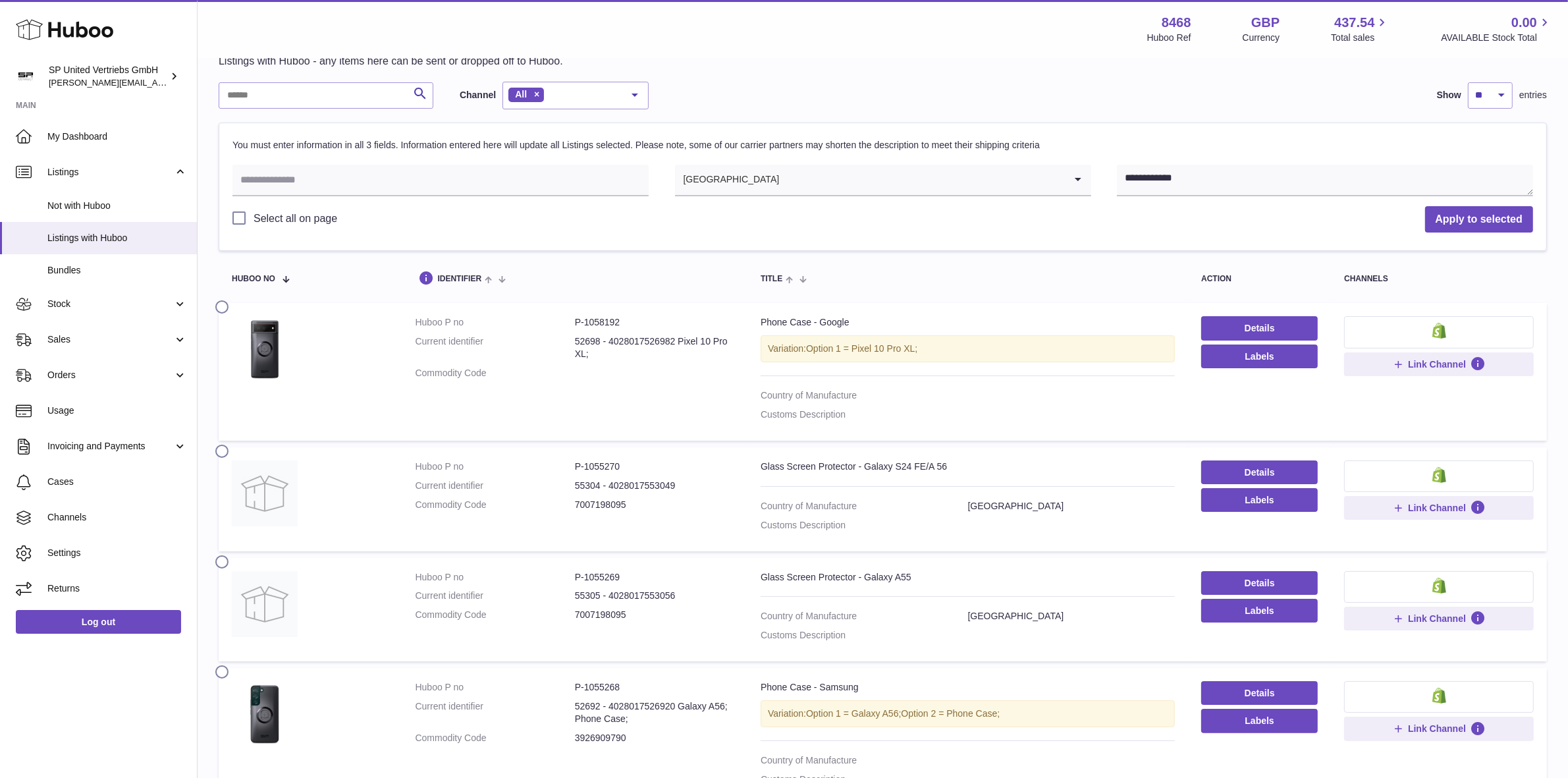
click at [221, 310] on label at bounding box center [226, 306] width 21 height 11
click at [349, 188] on input "text" at bounding box center [440, 180] width 416 height 32
paste input "**********"
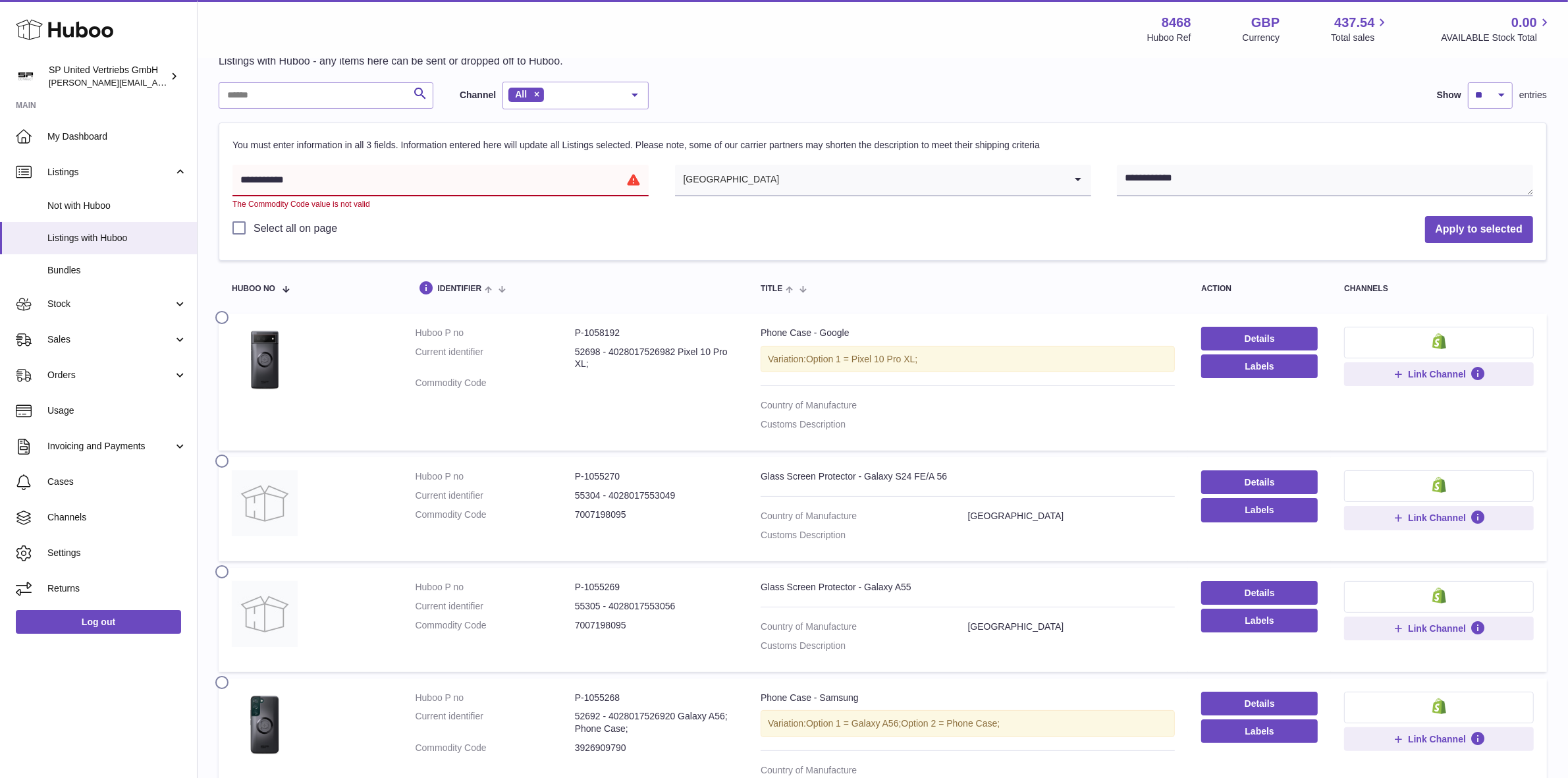
drag, startPoint x: 245, startPoint y: 177, endPoint x: 280, endPoint y: 173, distance: 35.2
click at [247, 178] on input "**********" at bounding box center [440, 180] width 416 height 32
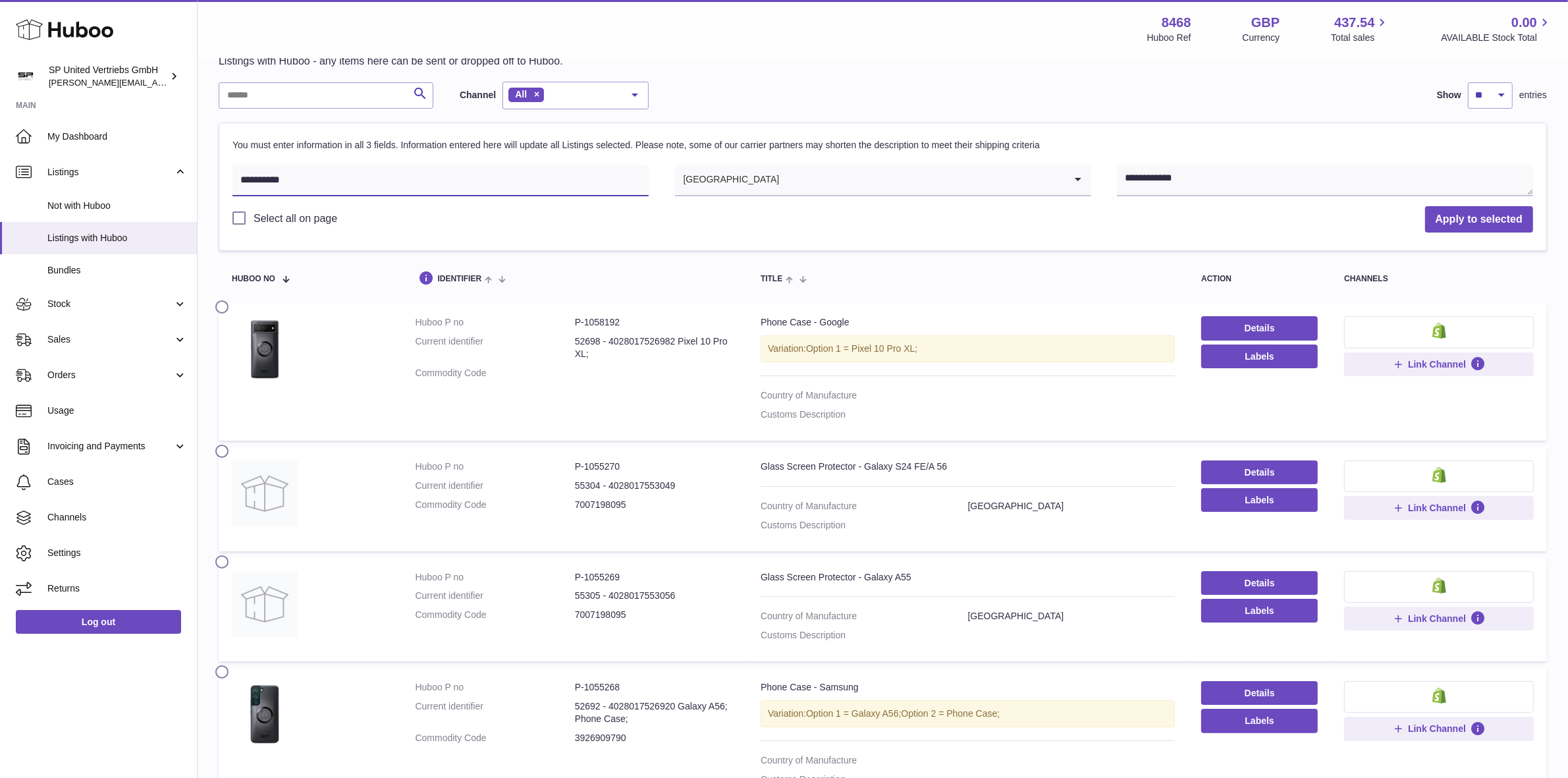
type input "**********"
drag, startPoint x: 1226, startPoint y: 192, endPoint x: 1020, endPoint y: 167, distance: 207.5
click at [1055, 176] on div "**********" at bounding box center [882, 182] width 1300 height 35
type textarea "**********"
click at [1503, 212] on button "Apply to selected" at bounding box center [1479, 220] width 108 height 27
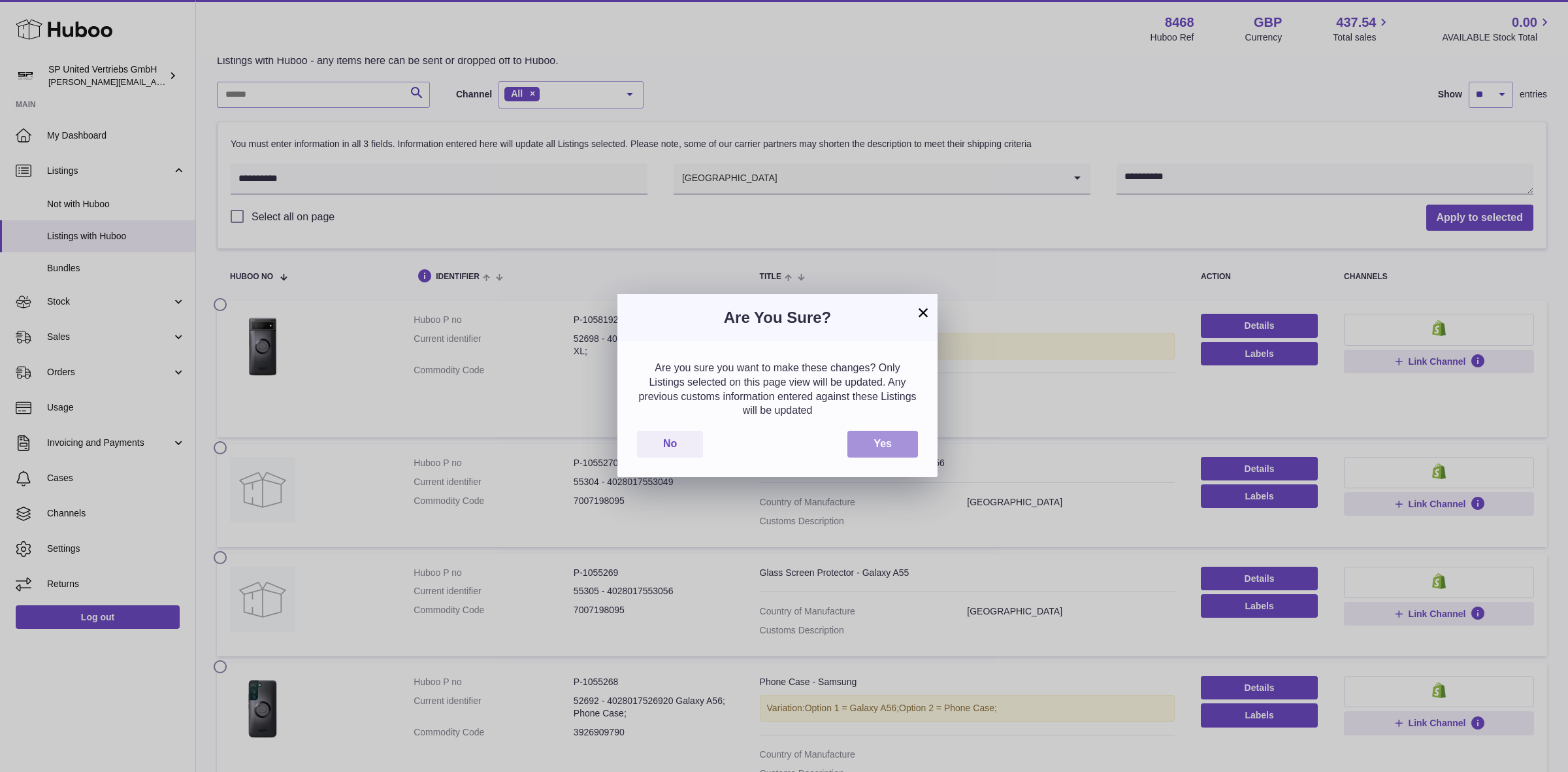
click at [884, 439] on button "Yes" at bounding box center [882, 444] width 71 height 27
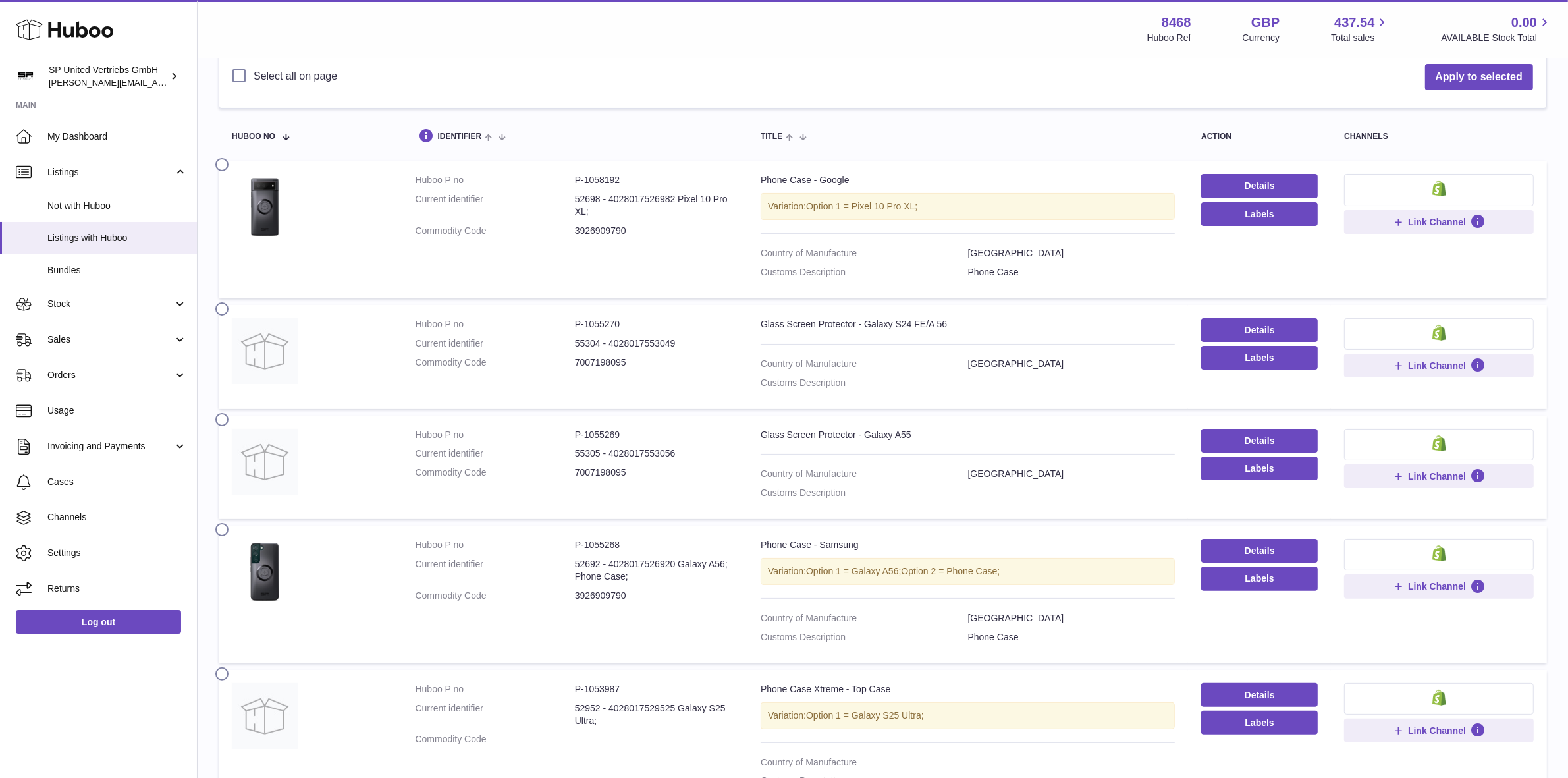
scroll to position [0, 0]
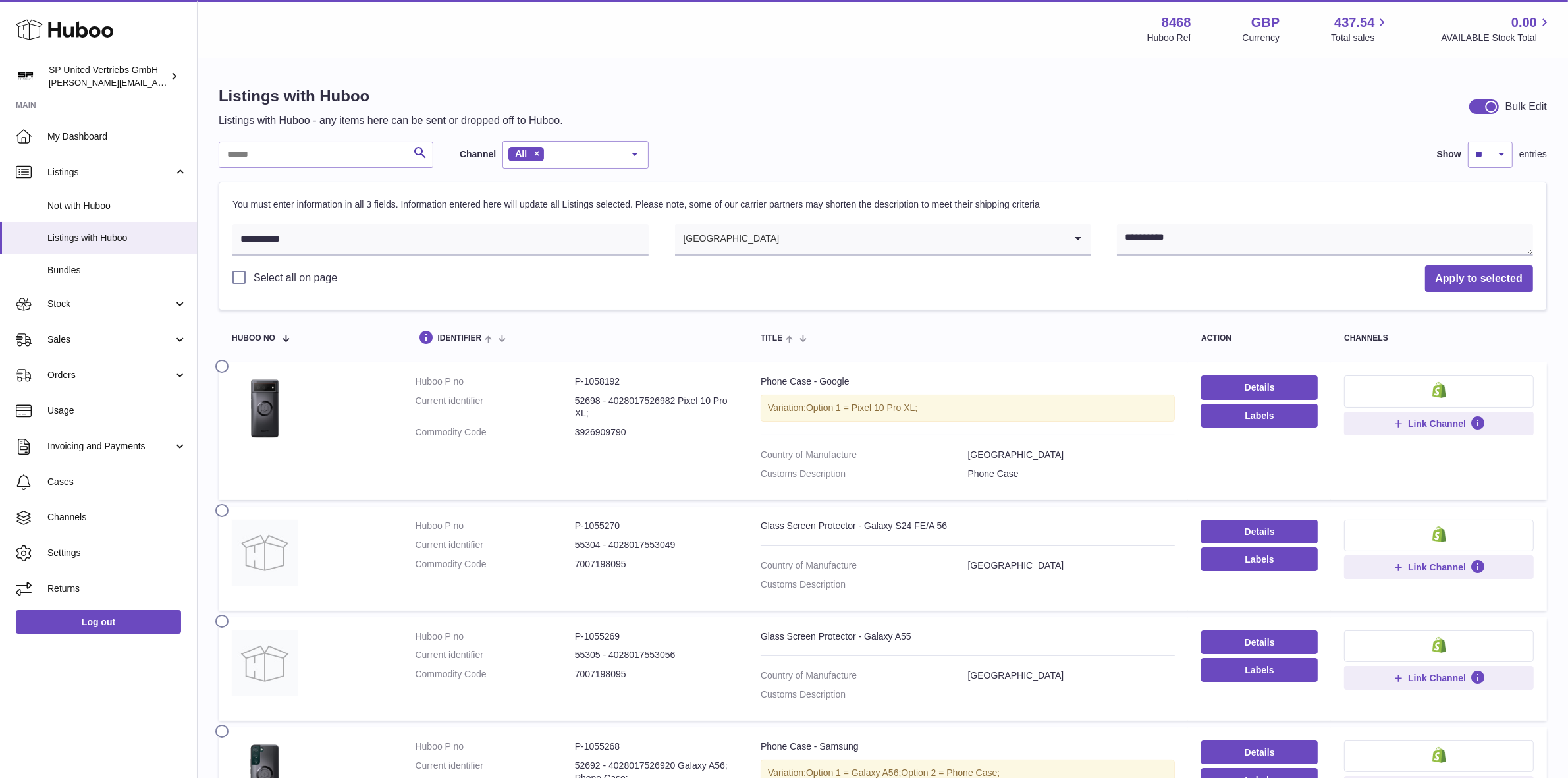
click at [871, 123] on div "Listings with Huboo Listings with Huboo - any items here can be sent or dropped…" at bounding box center [883, 107] width 1329 height 42
click at [839, 99] on div "Listings with Huboo Listings with Huboo - any items here can be sent or dropped…" at bounding box center [883, 107] width 1329 height 42
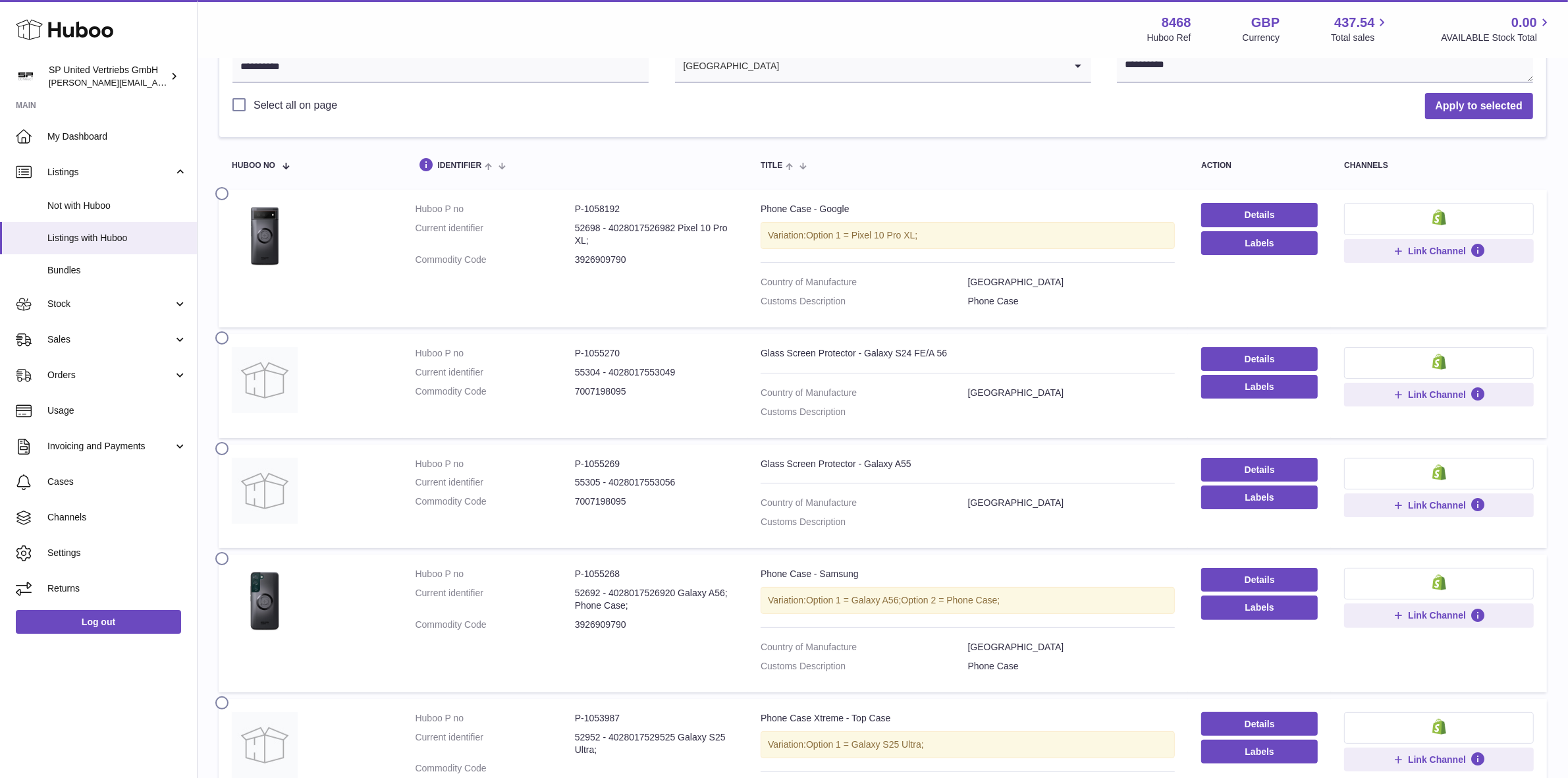
scroll to position [82, 0]
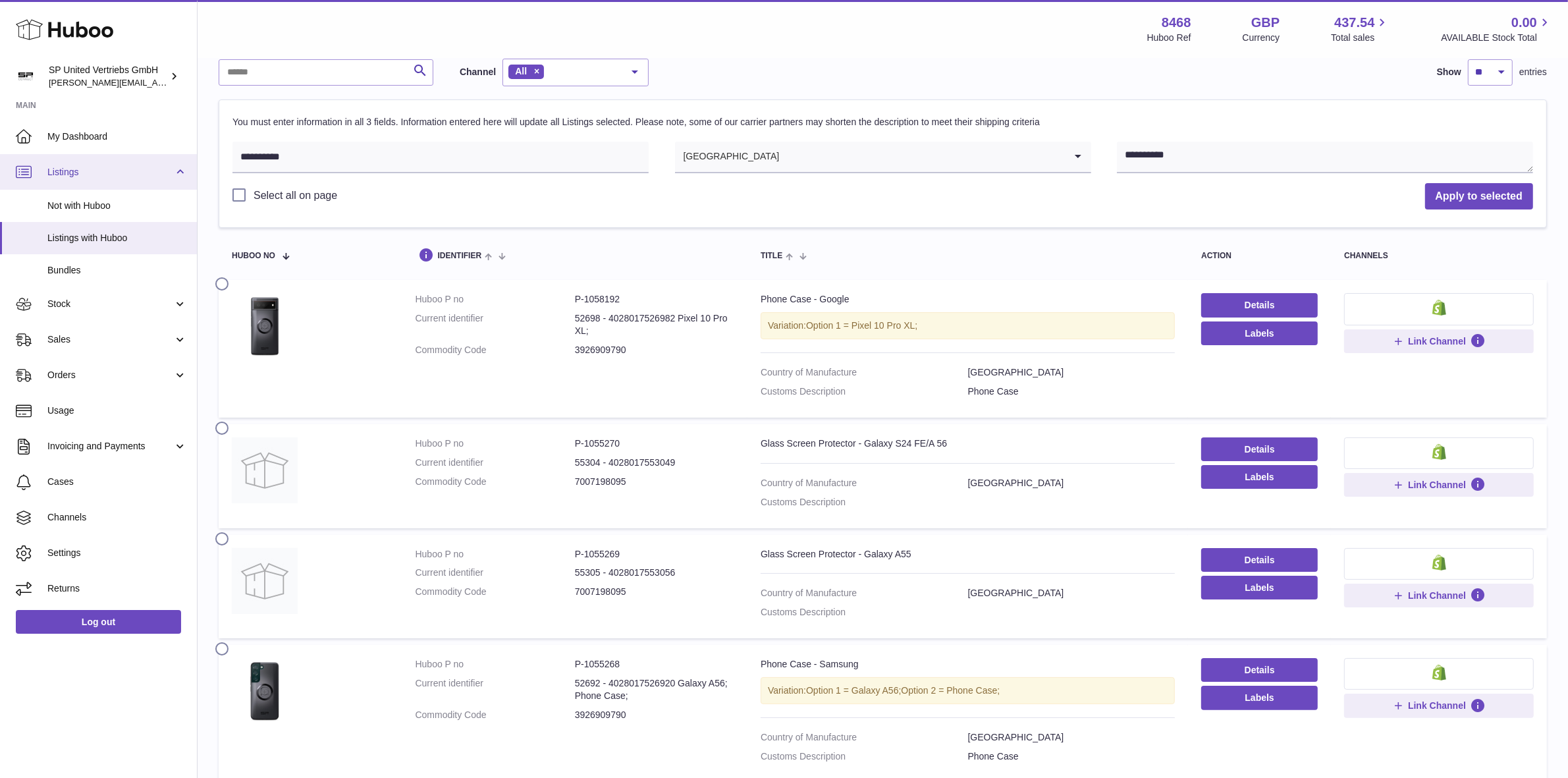
click at [84, 175] on span "Listings" at bounding box center [110, 172] width 126 height 13
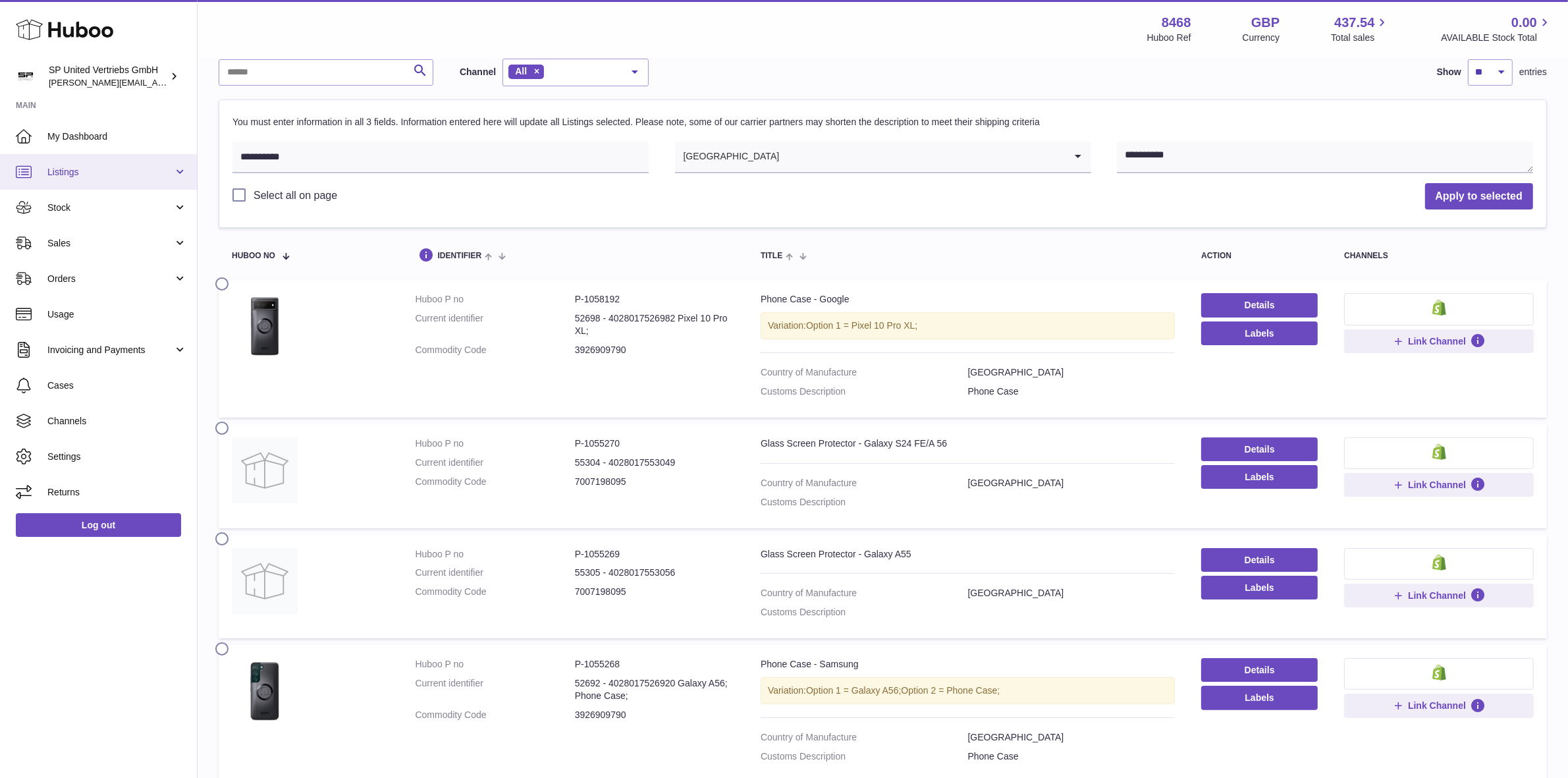
click at [104, 170] on span "Listings" at bounding box center [110, 172] width 126 height 13
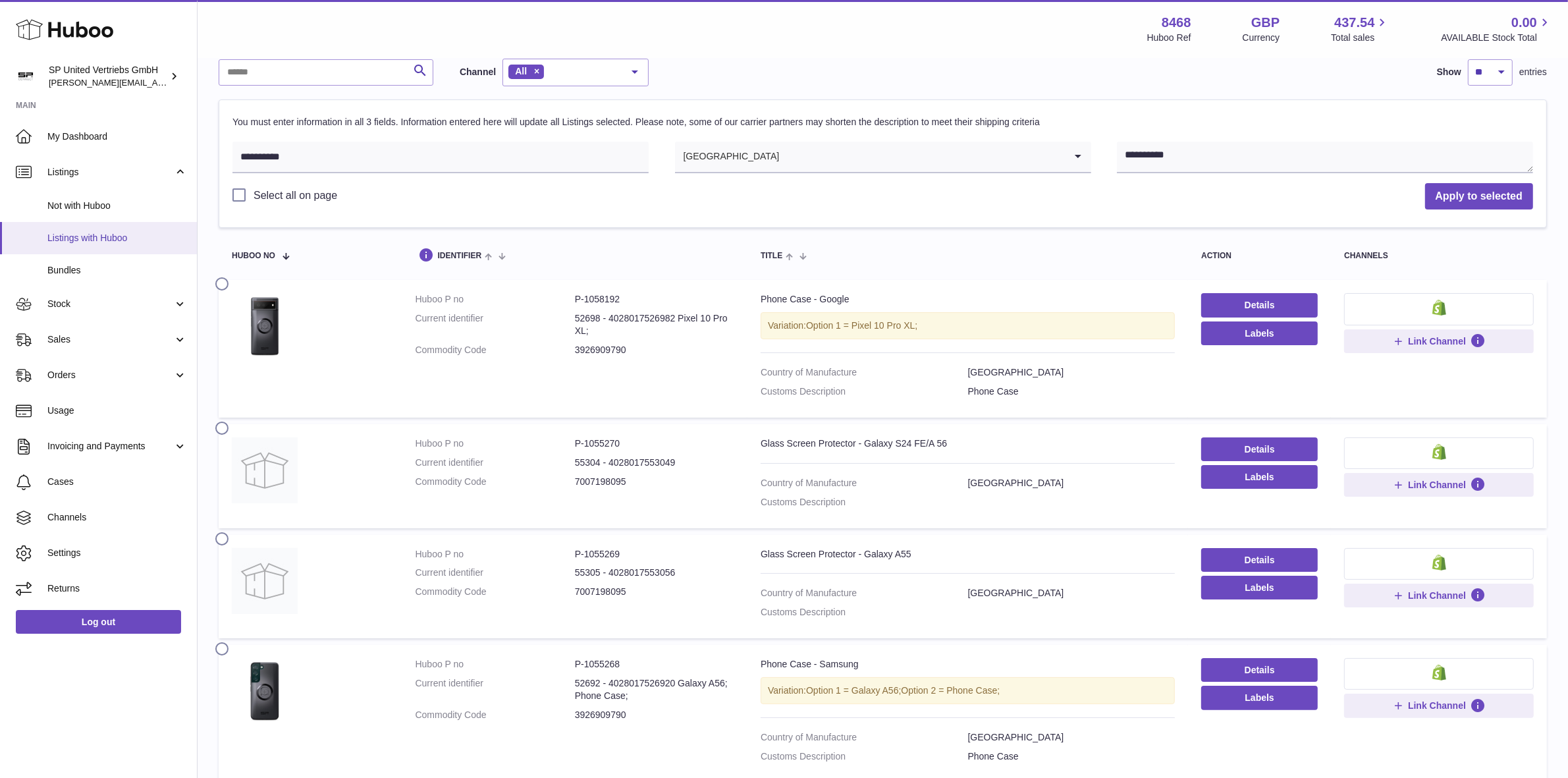
click at [132, 240] on span "Listings with Huboo" at bounding box center [117, 238] width 139 height 13
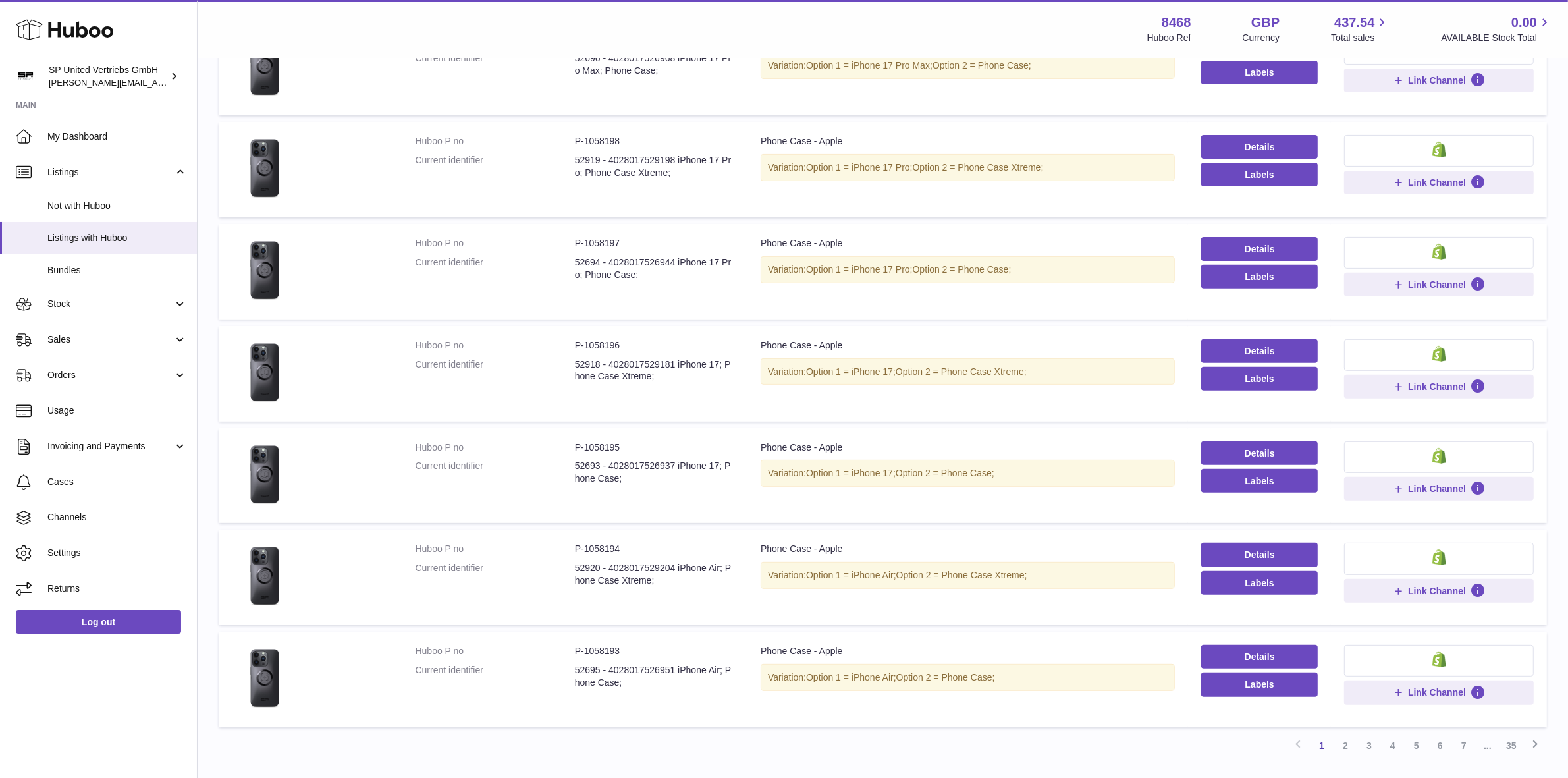
scroll to position [616, 0]
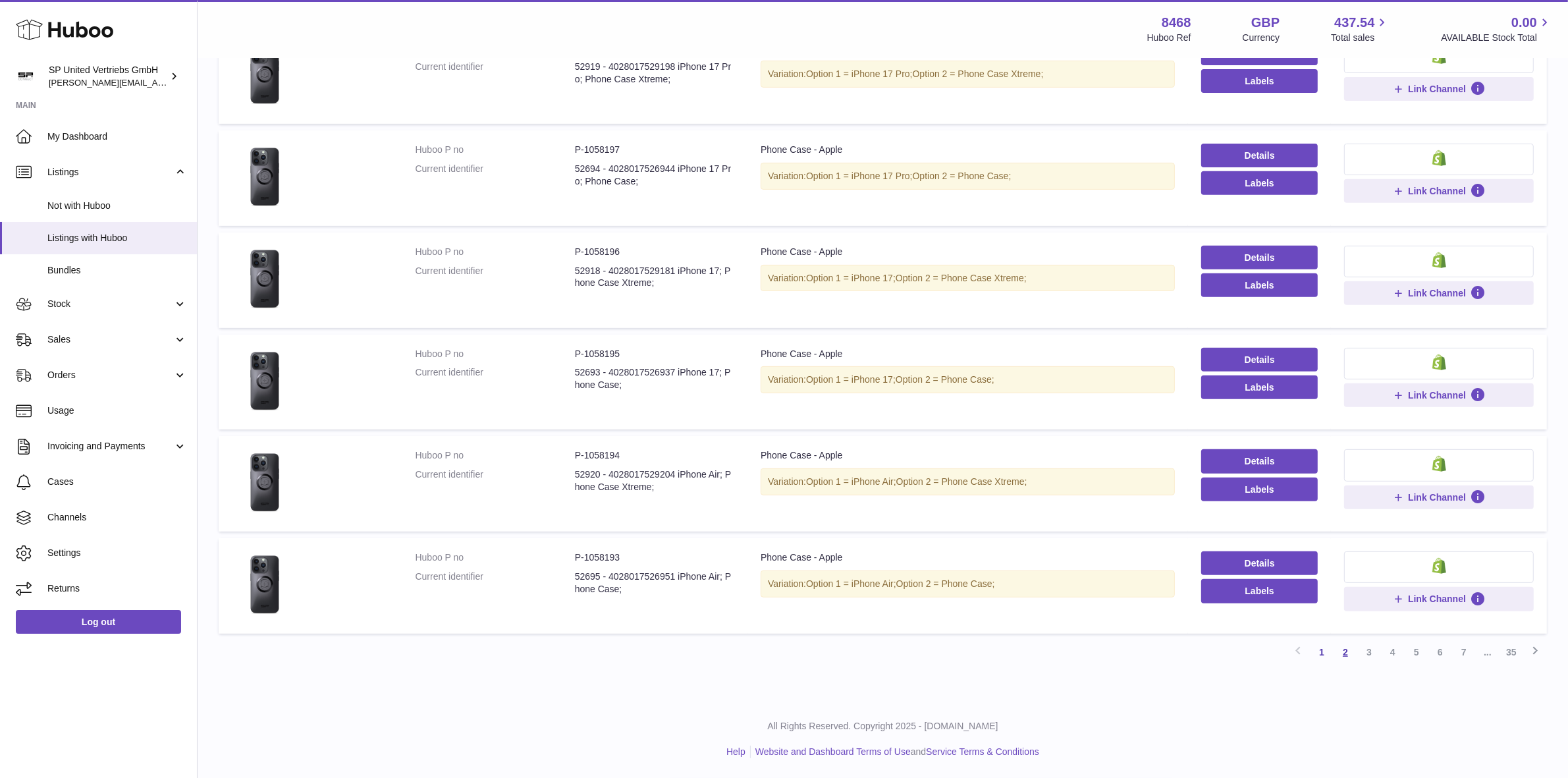
click at [1346, 655] on link "2" at bounding box center [1346, 652] width 24 height 24
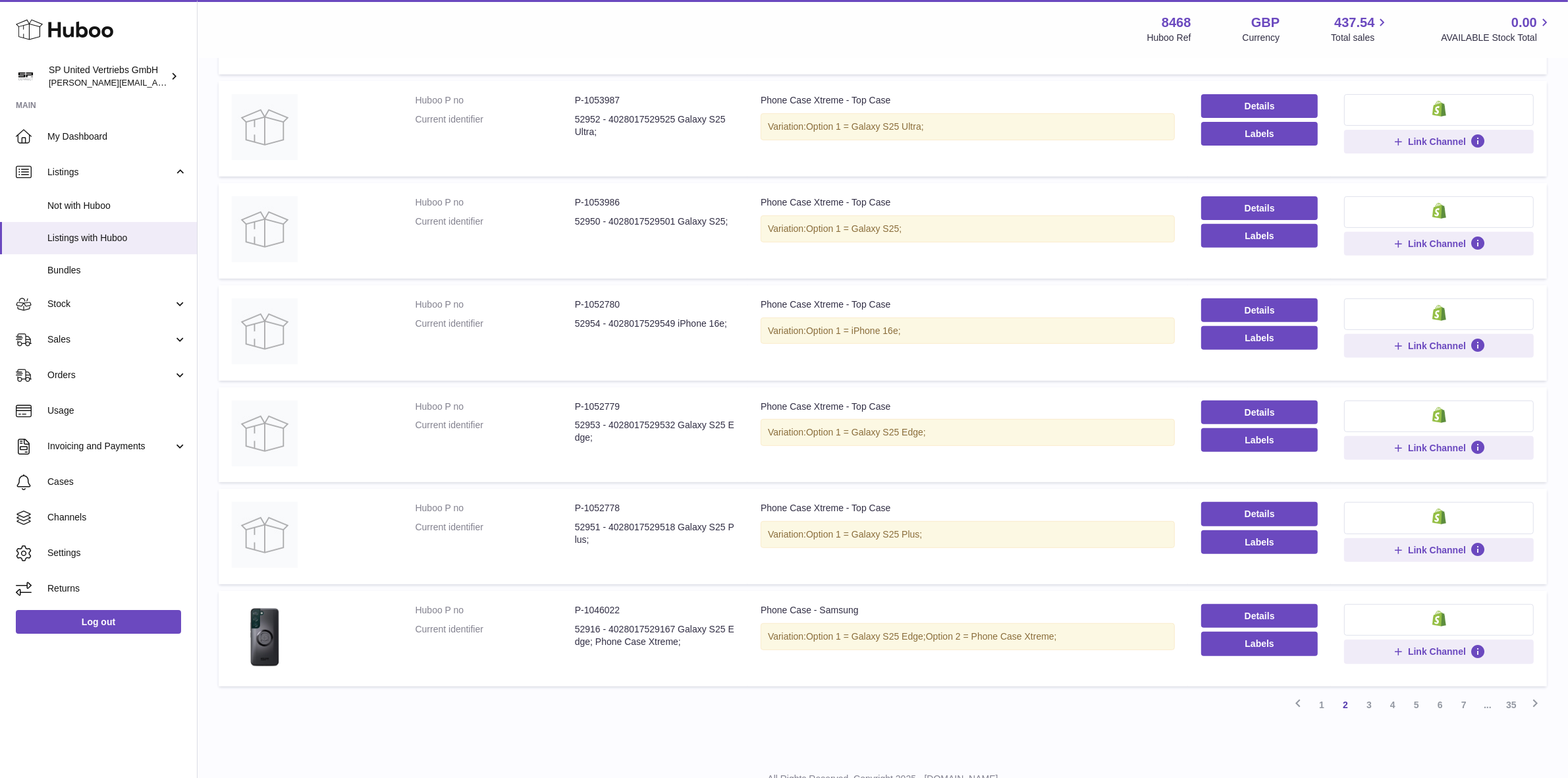
scroll to position [534, 0]
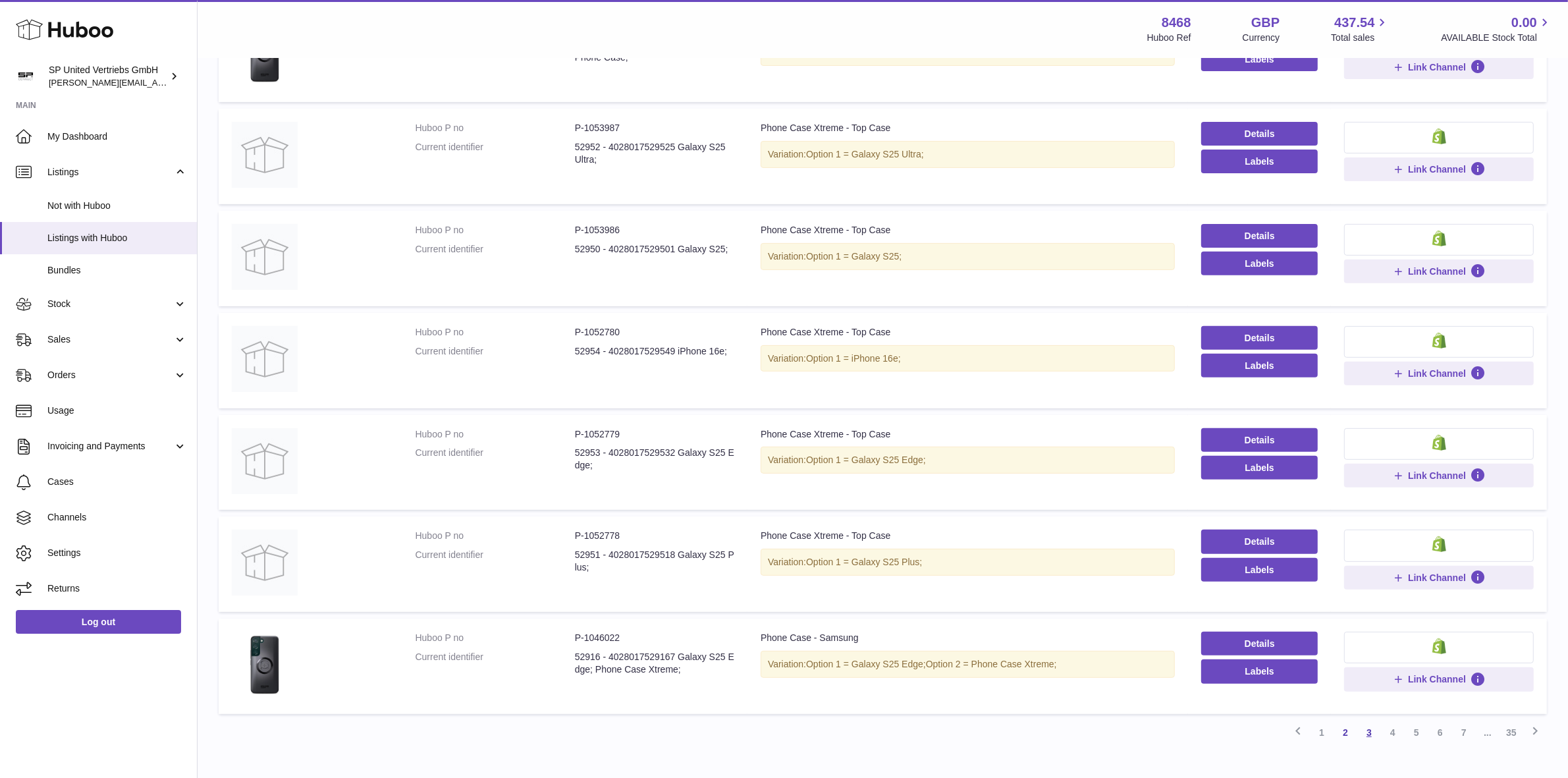
click at [1373, 735] on link "3" at bounding box center [1369, 732] width 24 height 24
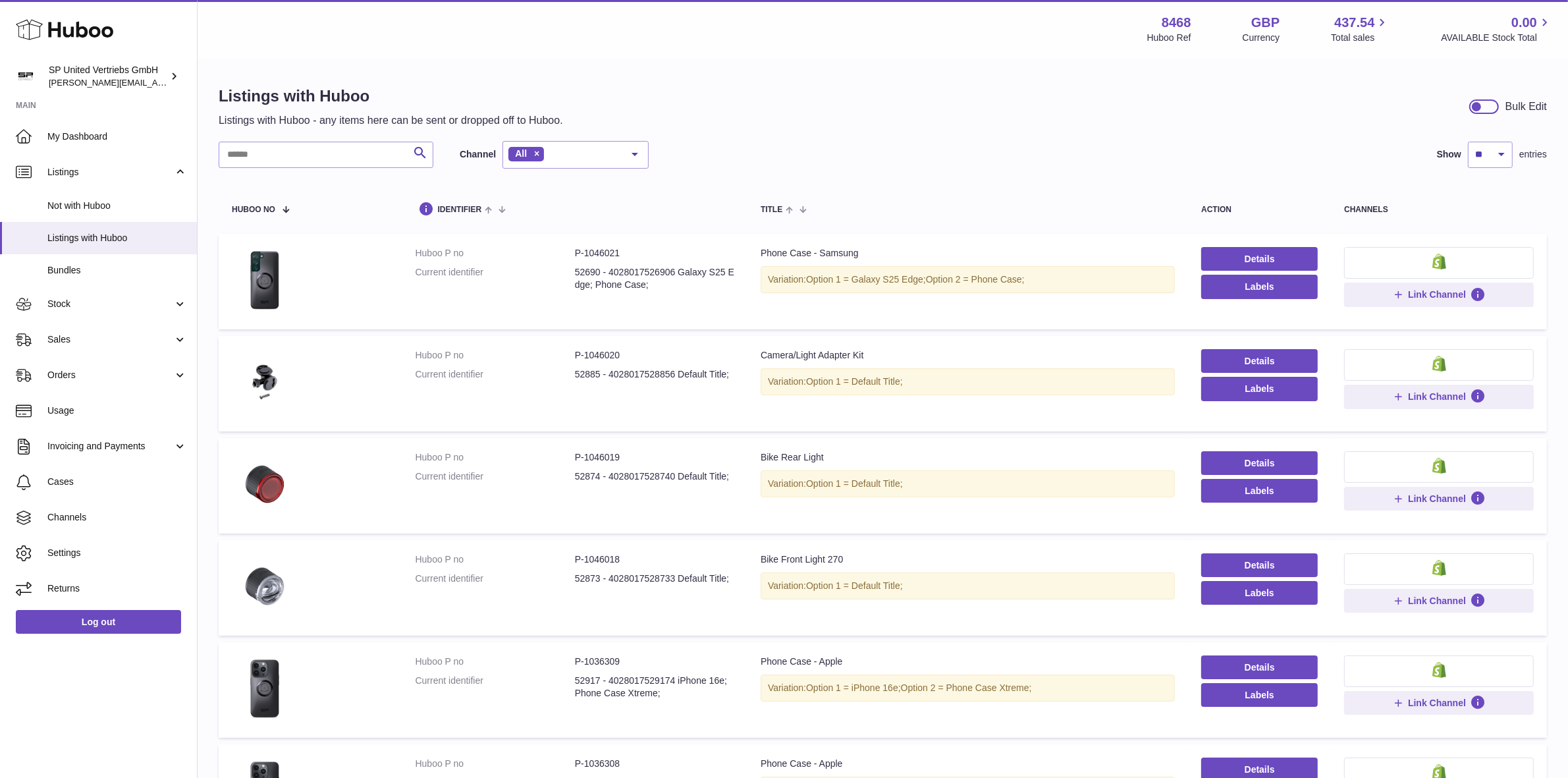
click at [1485, 106] on div at bounding box center [1484, 106] width 30 height 15
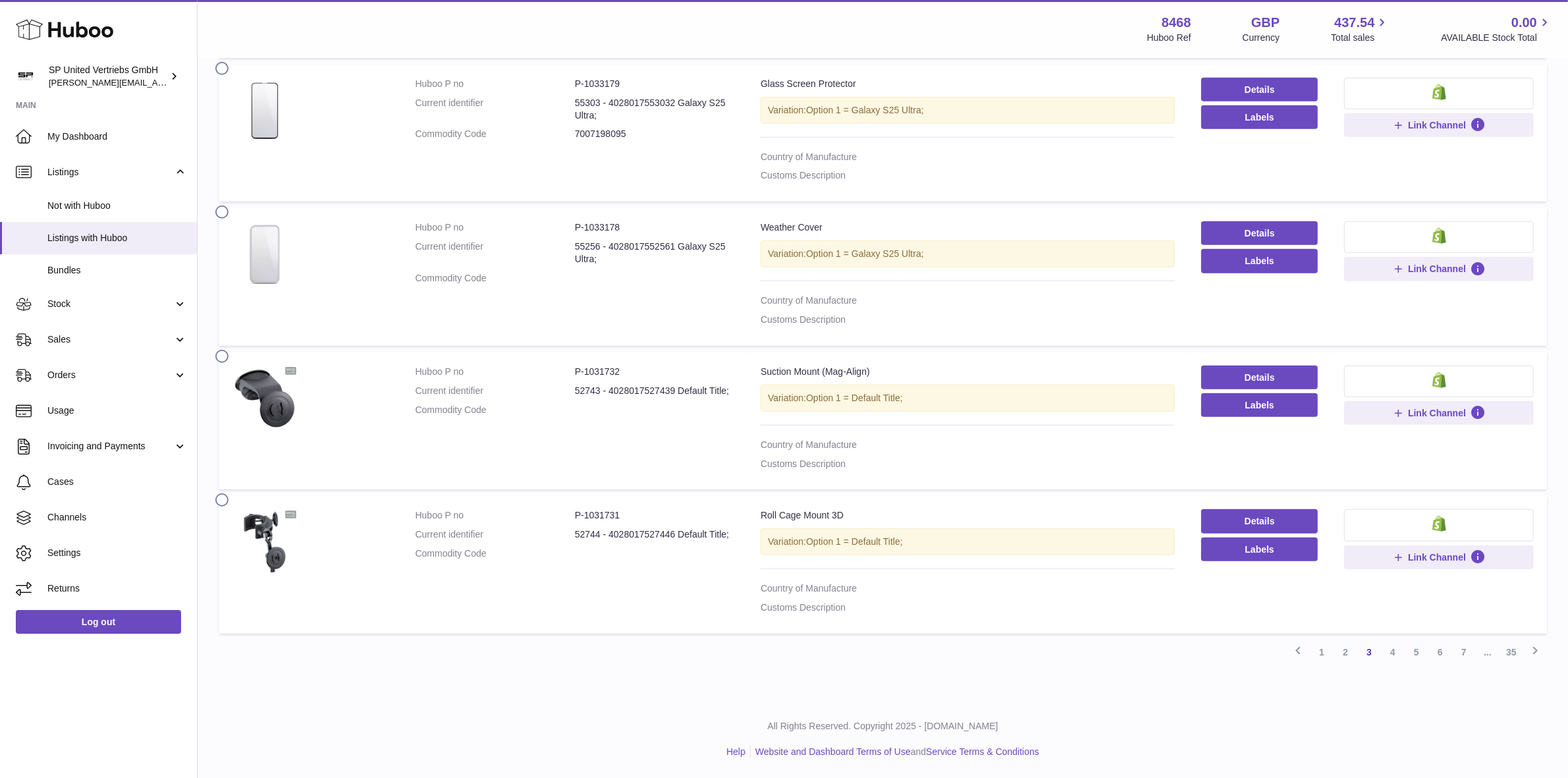
scroll to position [1167, 0]
click at [1324, 653] on link "1" at bounding box center [1322, 652] width 24 height 24
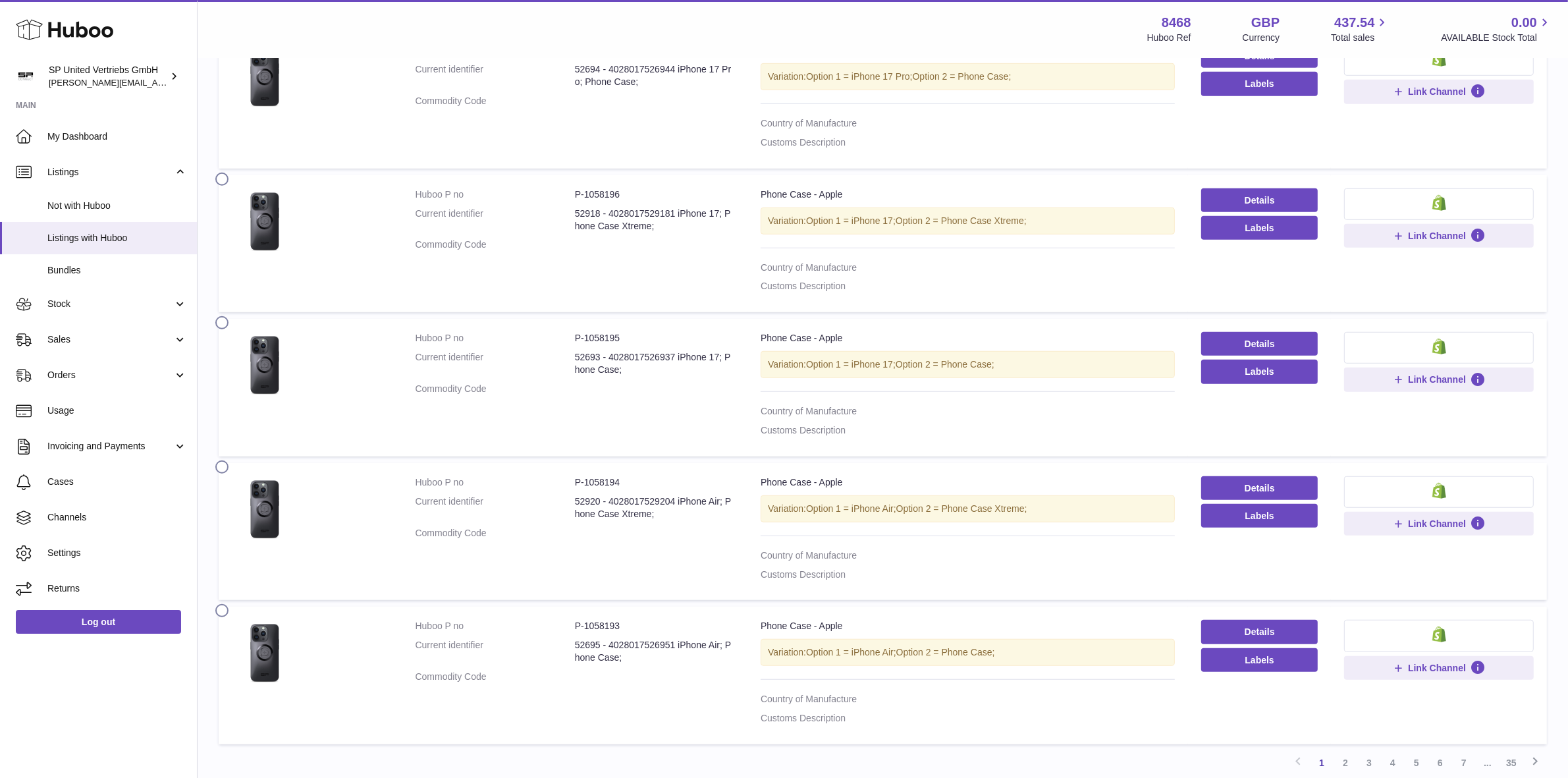
scroll to position [1167, 0]
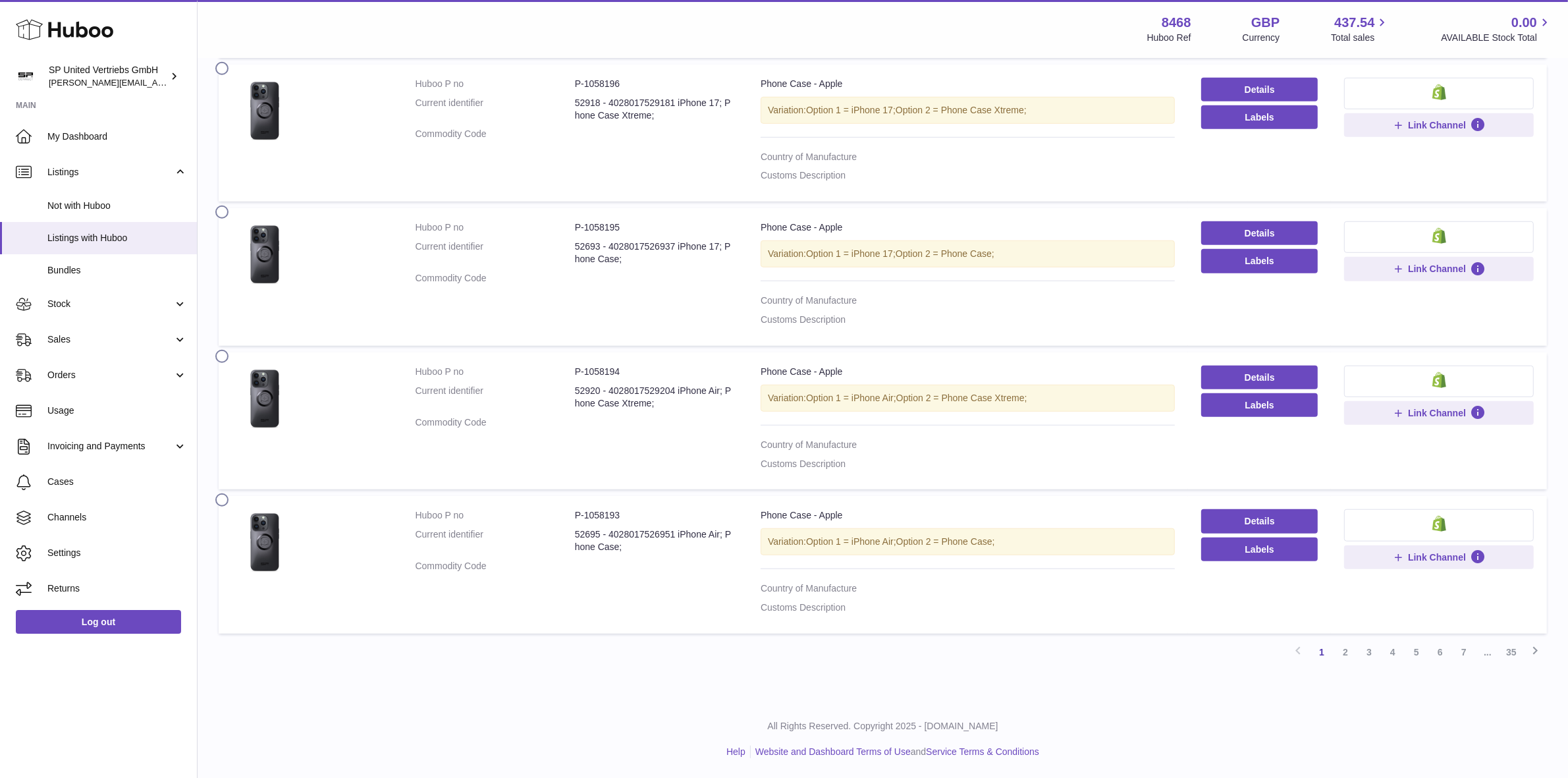
click at [1343, 653] on link "2" at bounding box center [1346, 652] width 24 height 24
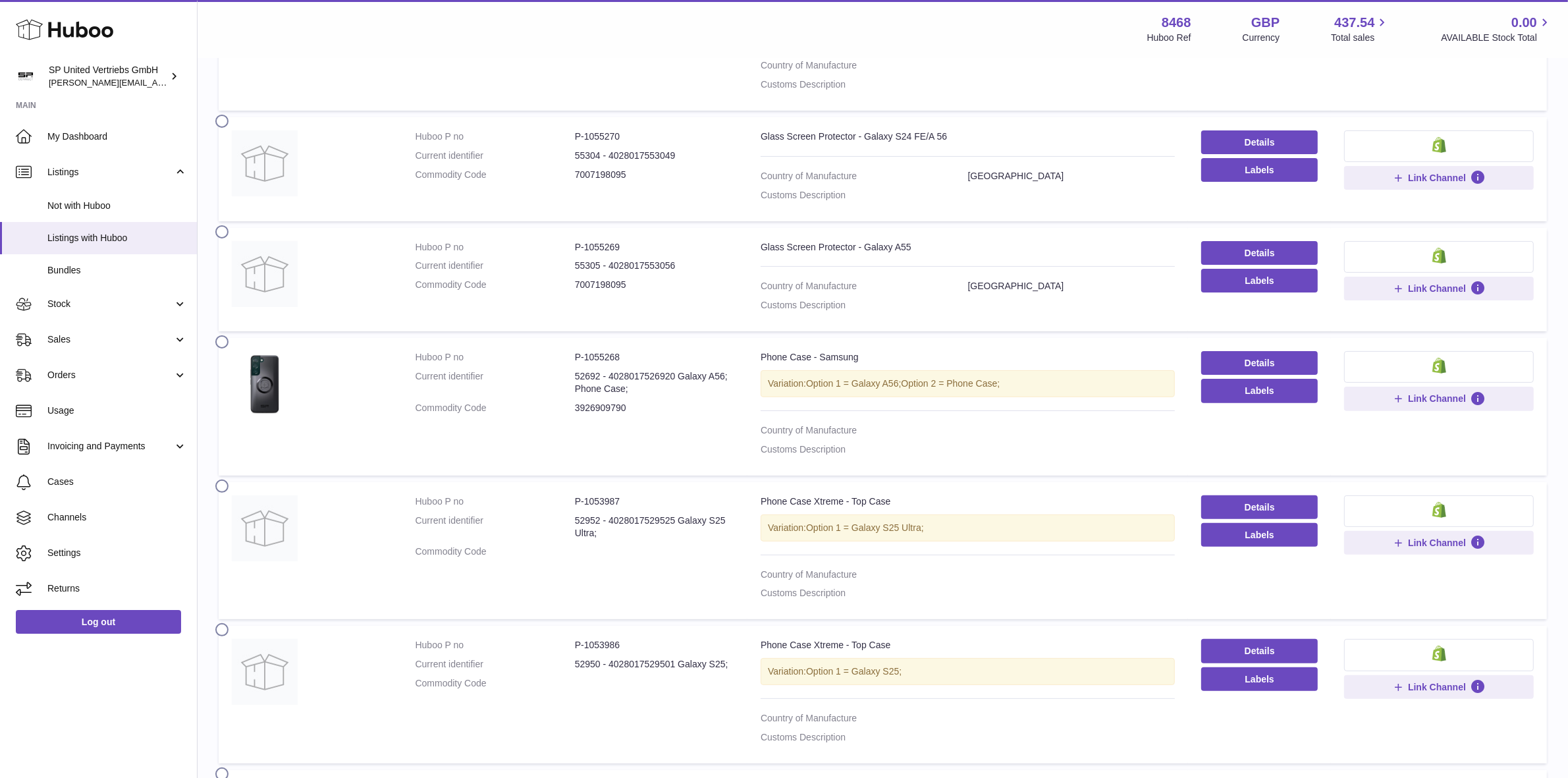
scroll to position [389, 0]
click at [1255, 362] on link "Details" at bounding box center [1260, 363] width 117 height 24
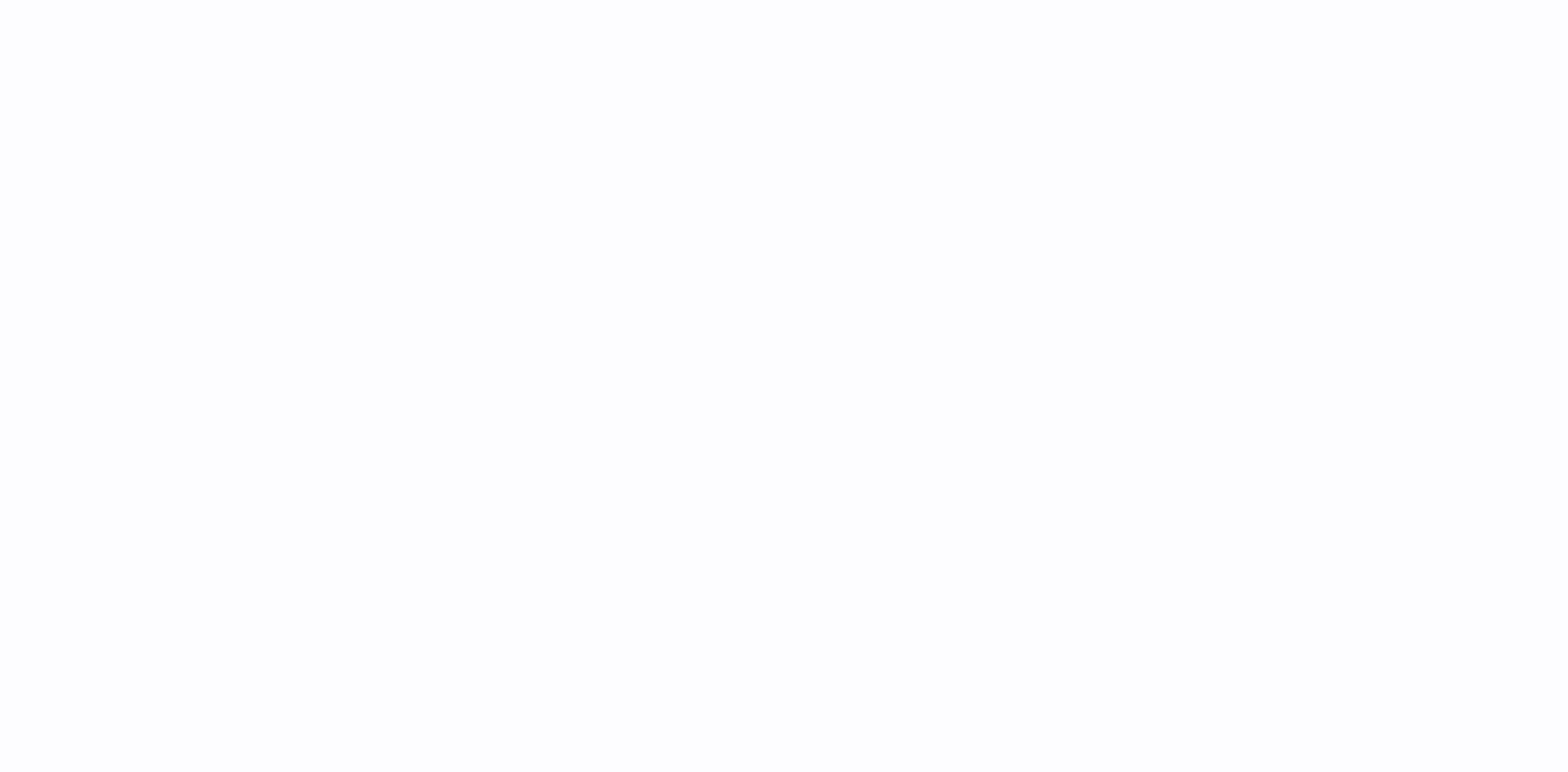
select select
select select "****"
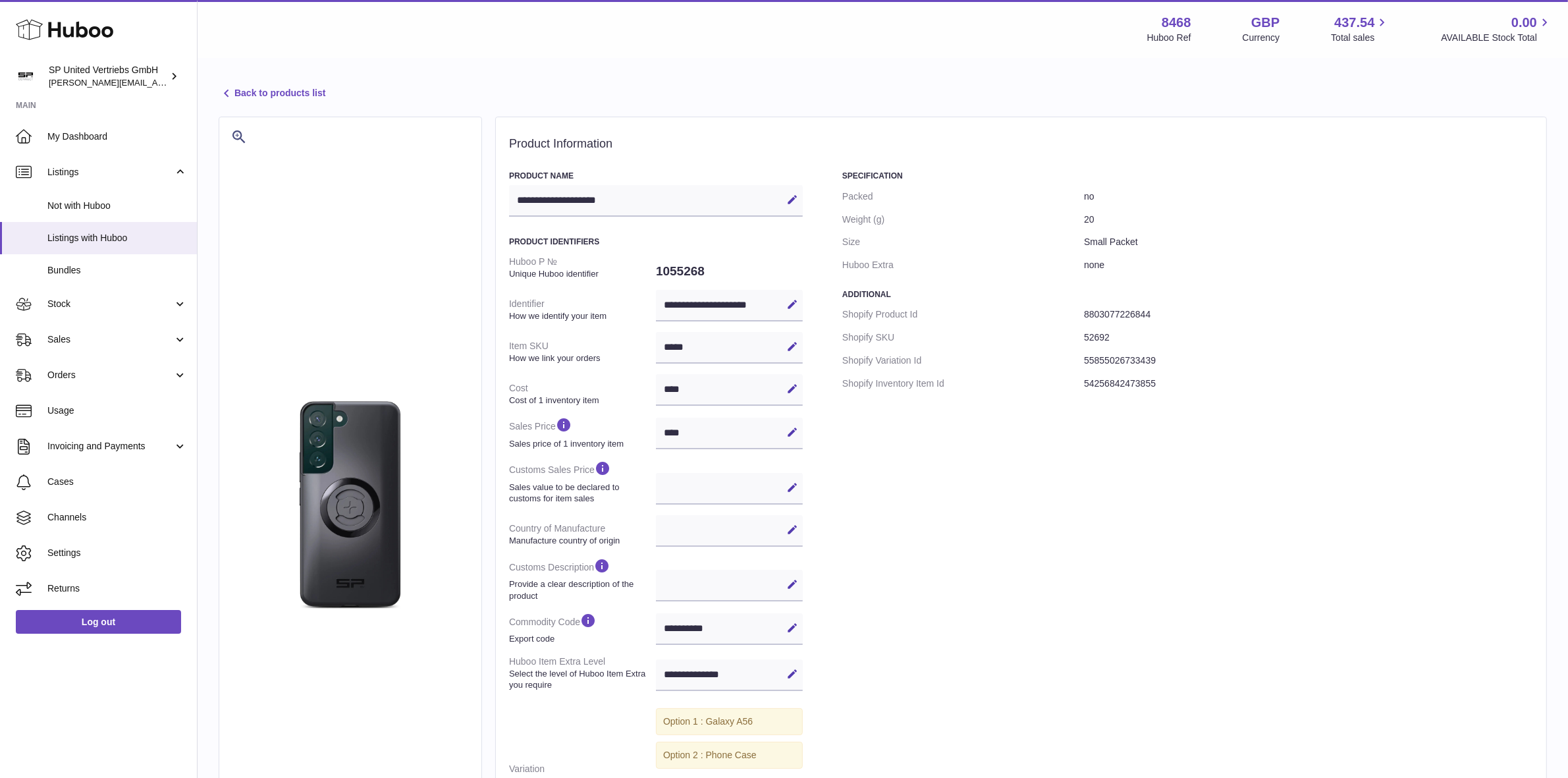
click at [400, 65] on div "**********" at bounding box center [883, 501] width 1370 height 884
click at [104, 206] on span "Not with Huboo" at bounding box center [117, 206] width 139 height 13
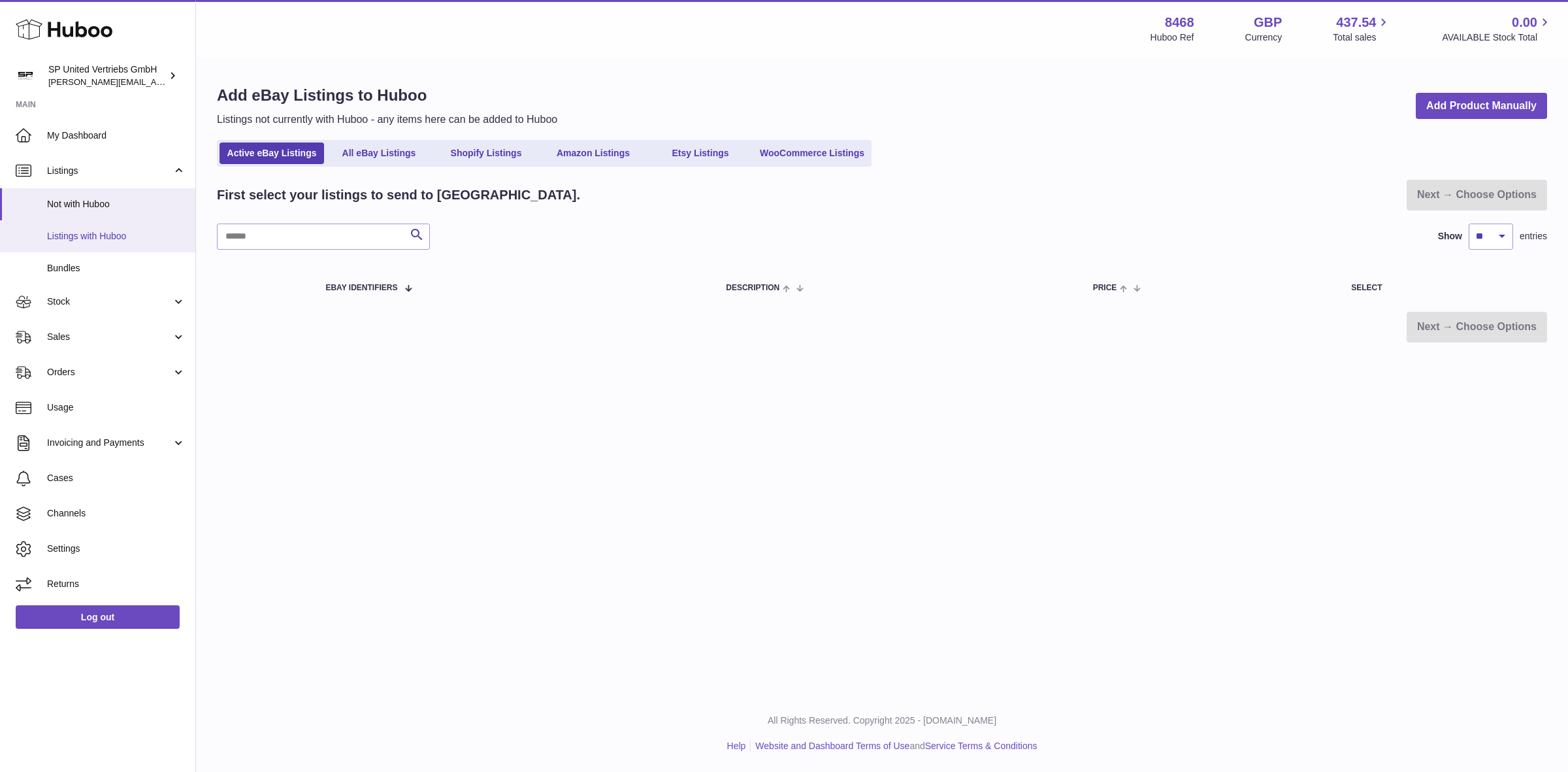
click at [100, 233] on span "Listings with Huboo" at bounding box center [116, 236] width 138 height 13
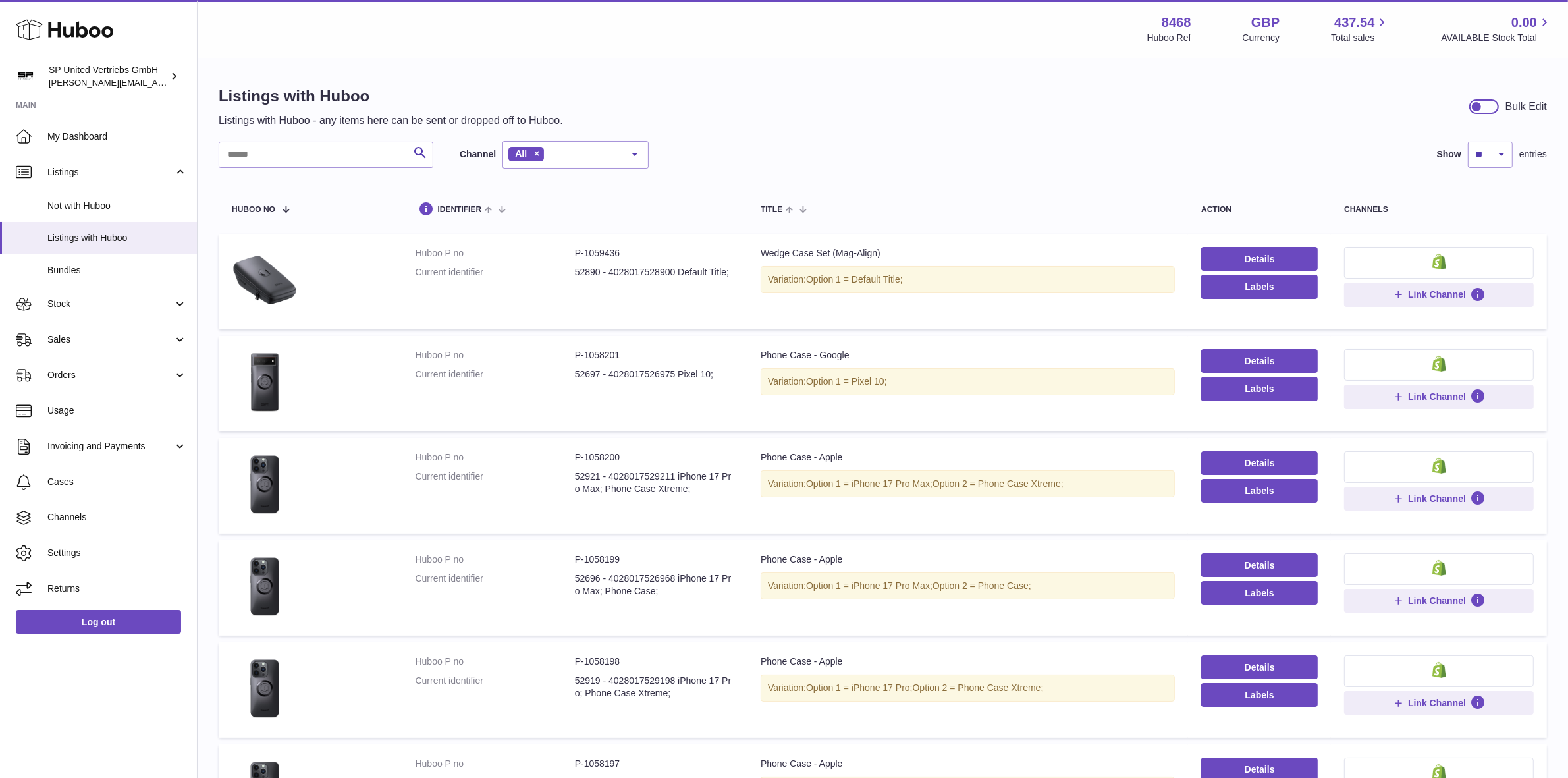
click at [1490, 110] on div at bounding box center [1484, 106] width 30 height 15
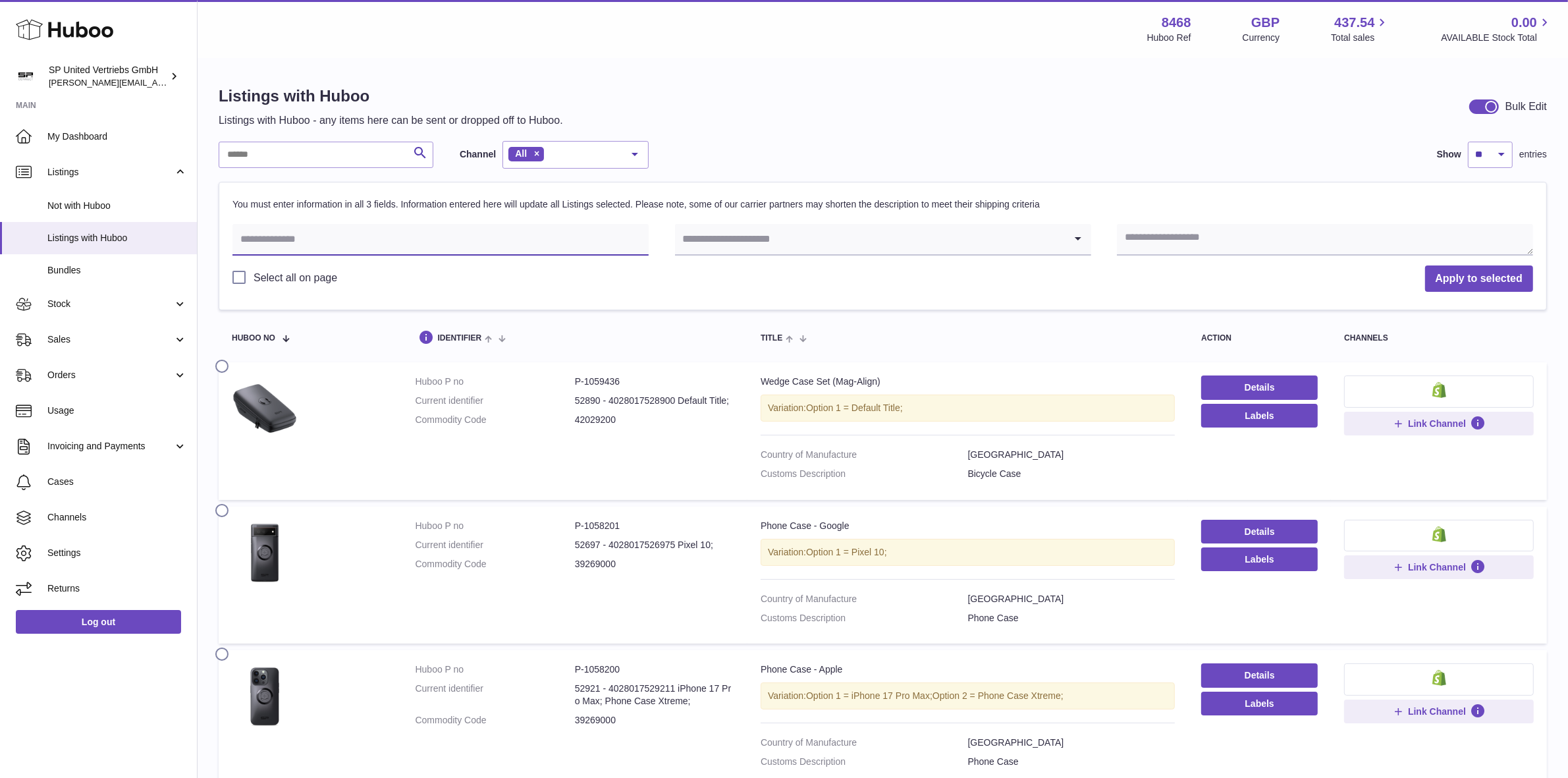
click at [397, 247] on input "text" at bounding box center [440, 239] width 416 height 32
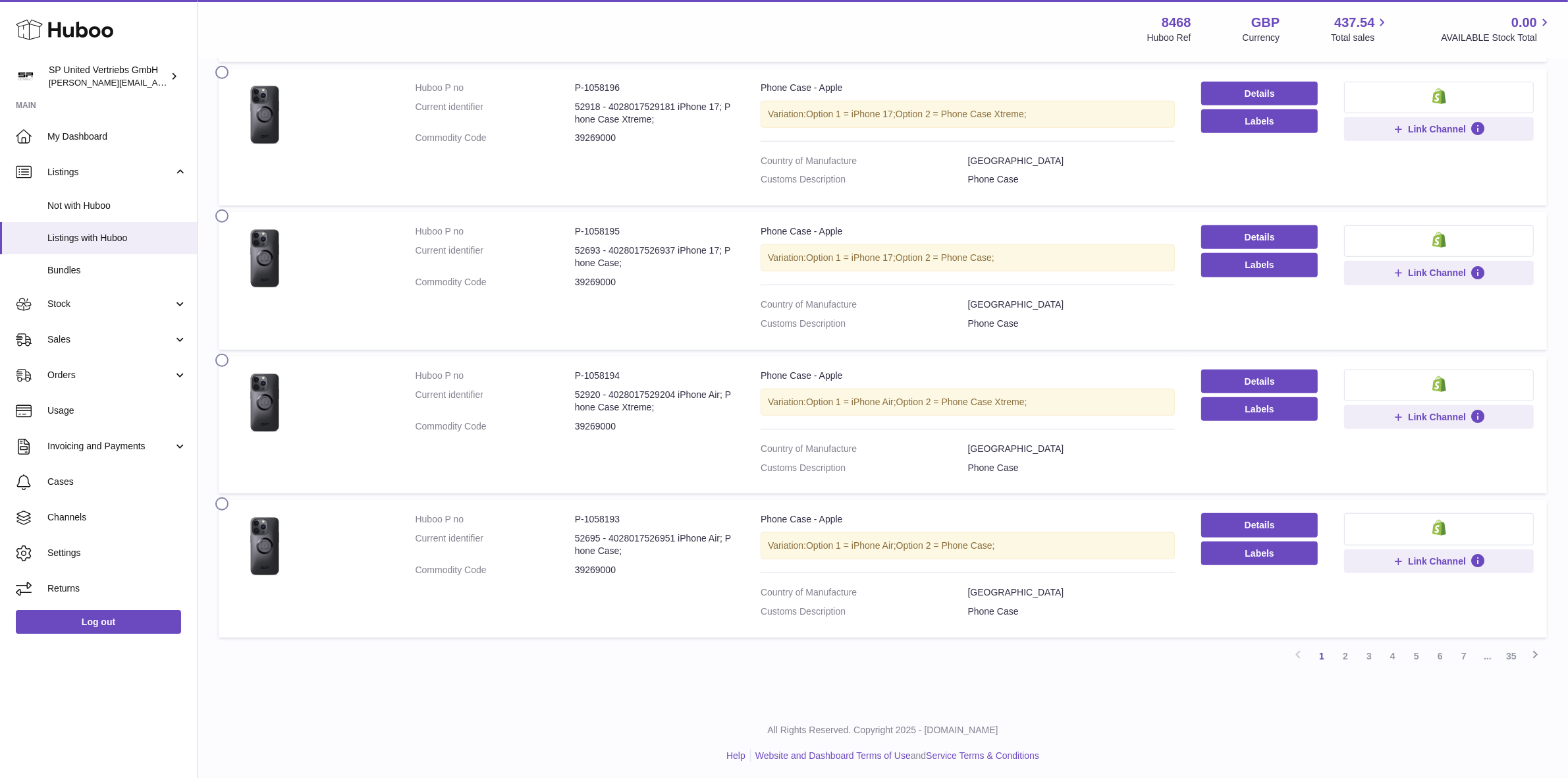
scroll to position [1167, 0]
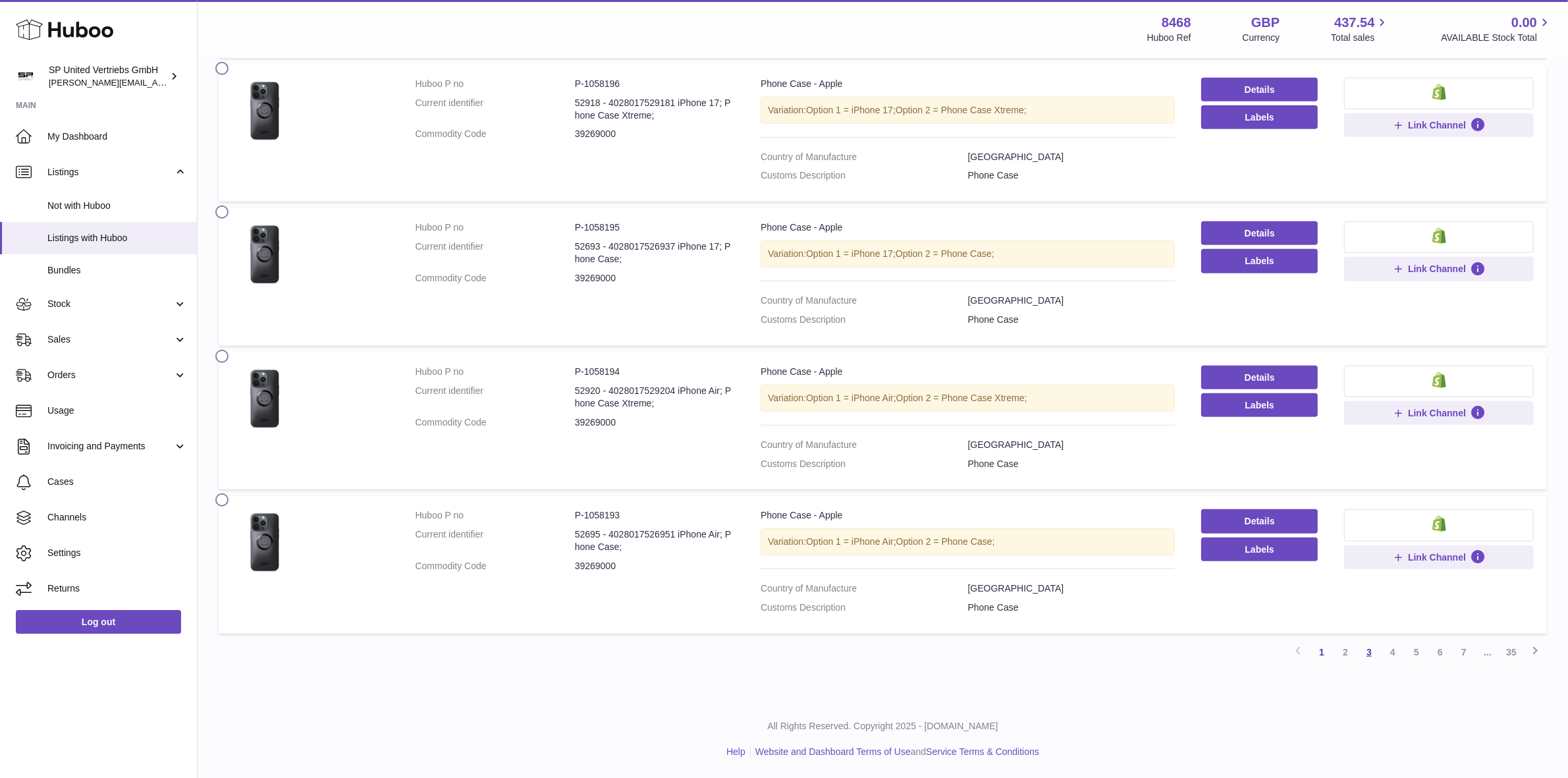
click at [1369, 653] on link "3" at bounding box center [1369, 652] width 24 height 24
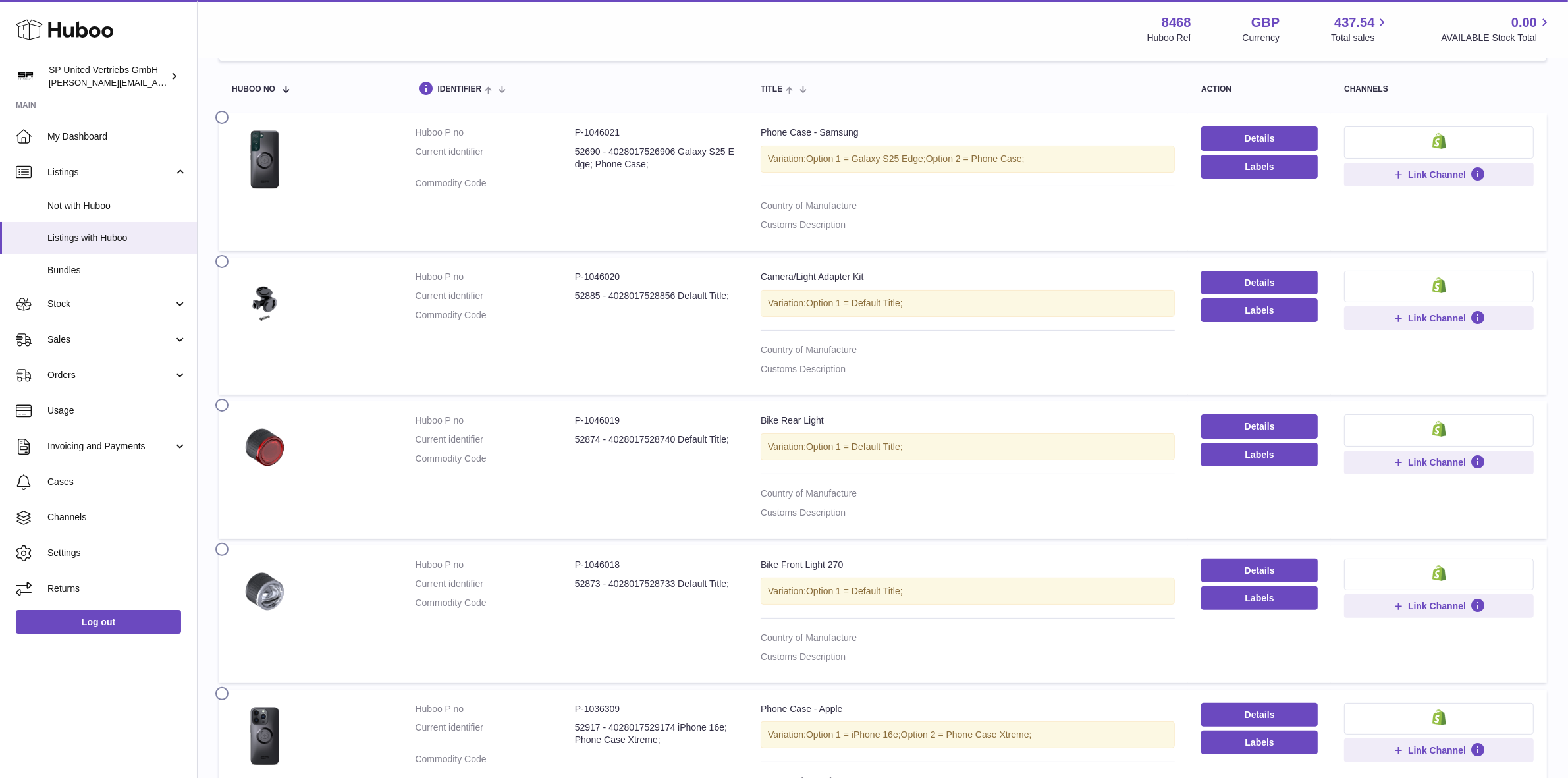
scroll to position [96, 0]
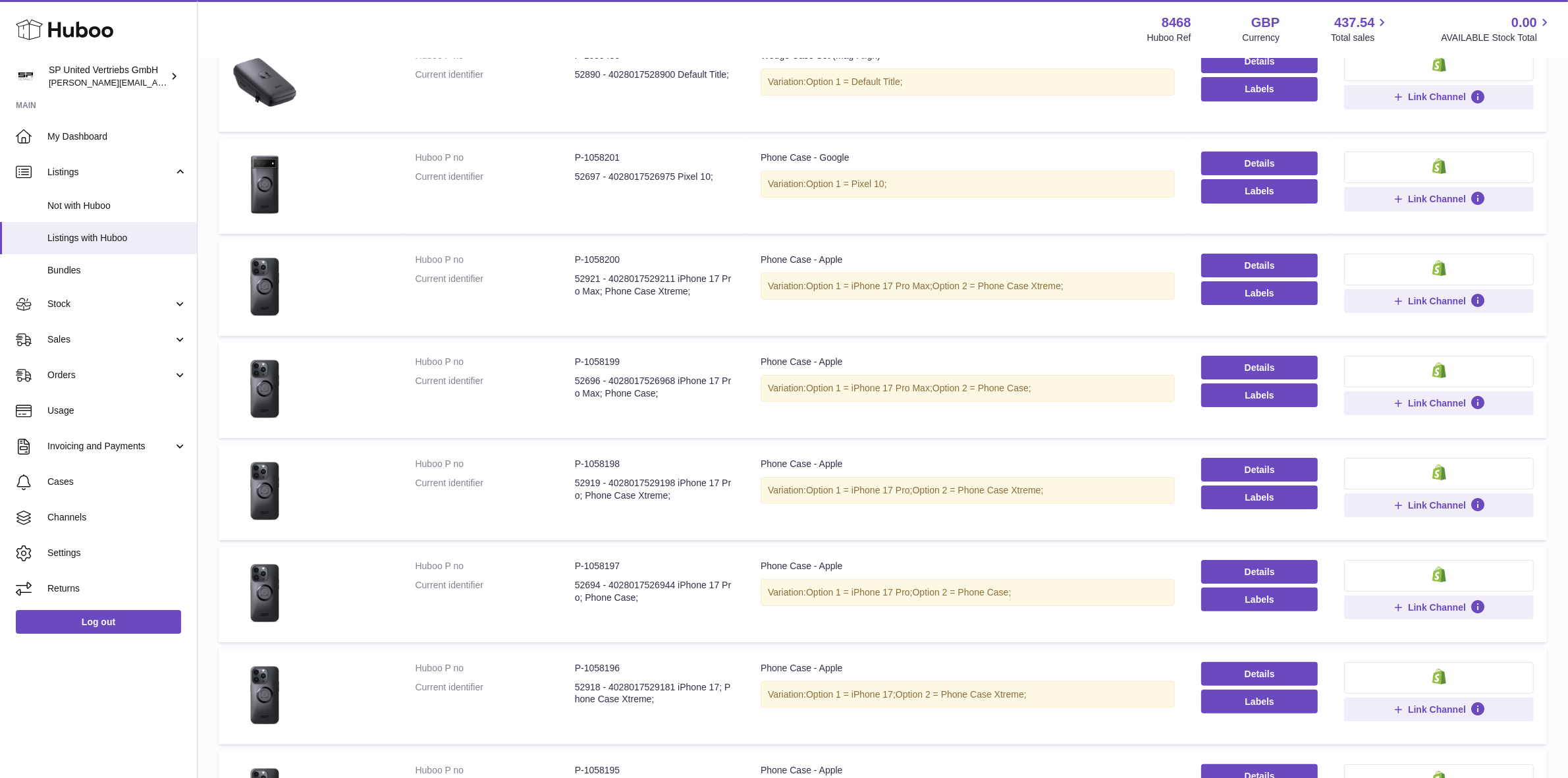
scroll to position [39, 0]
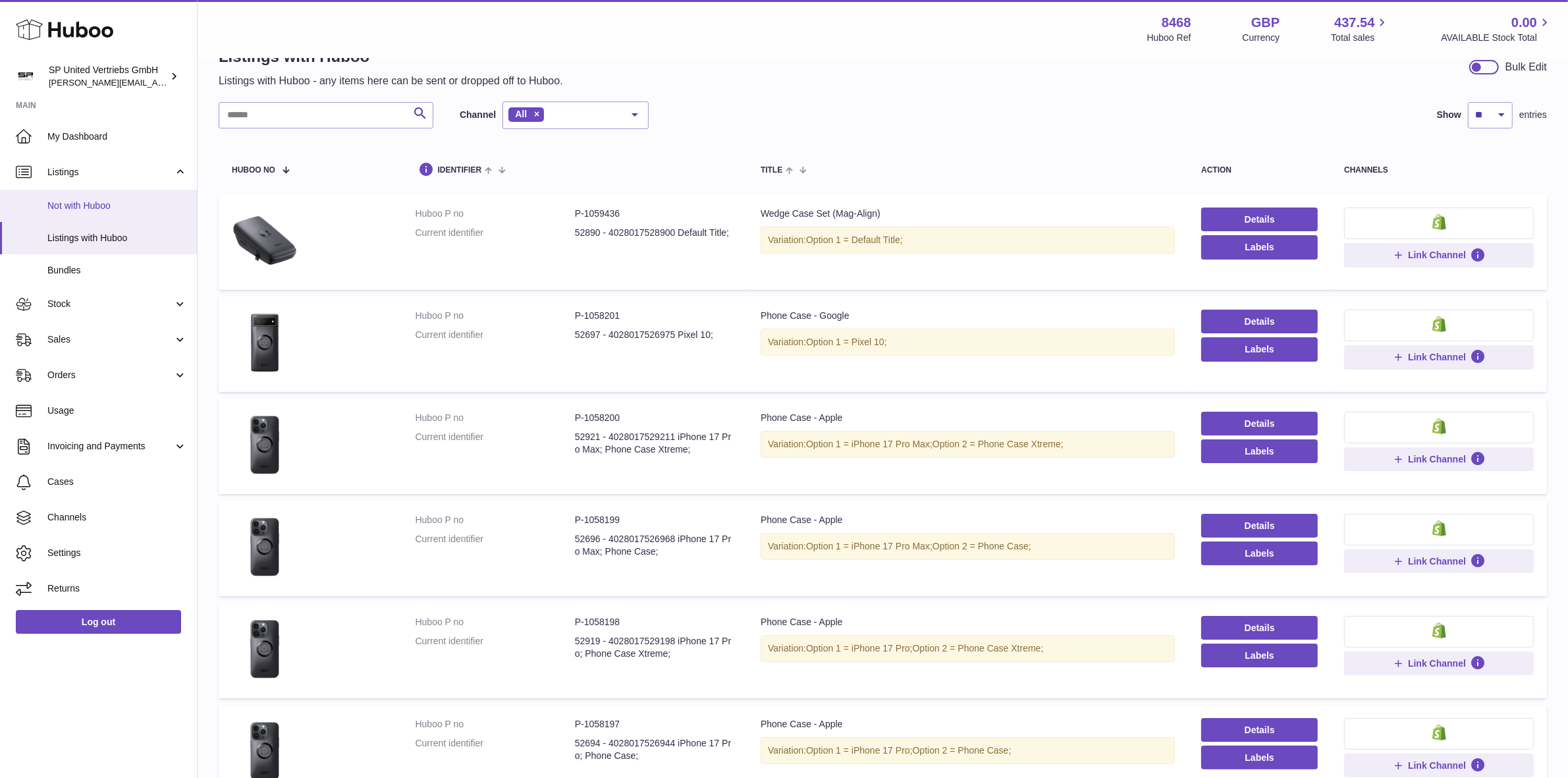
click at [96, 206] on span "Not with Huboo" at bounding box center [117, 206] width 139 height 13
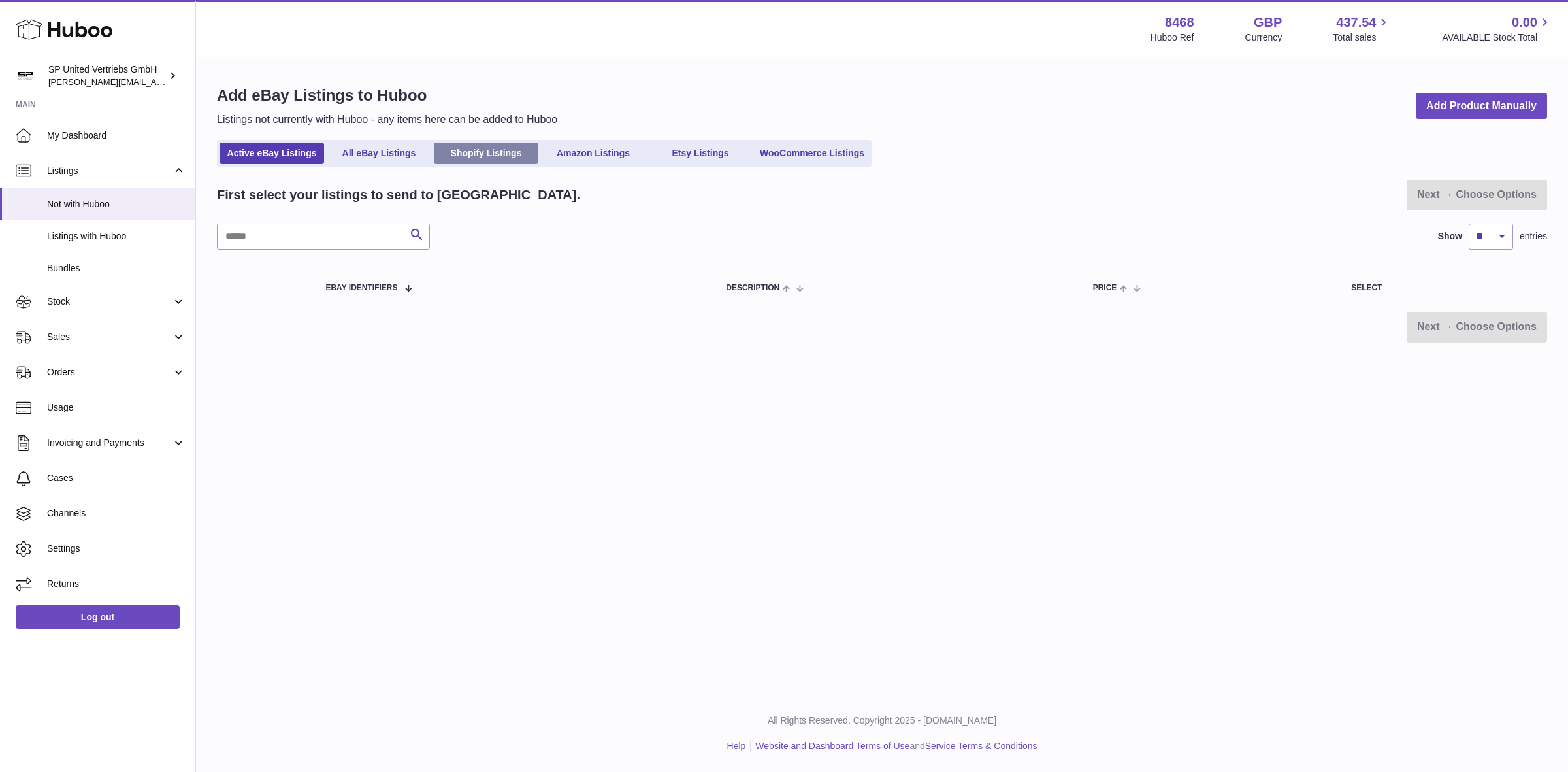
click at [501, 154] on link "Shopify Listings" at bounding box center [486, 153] width 105 height 22
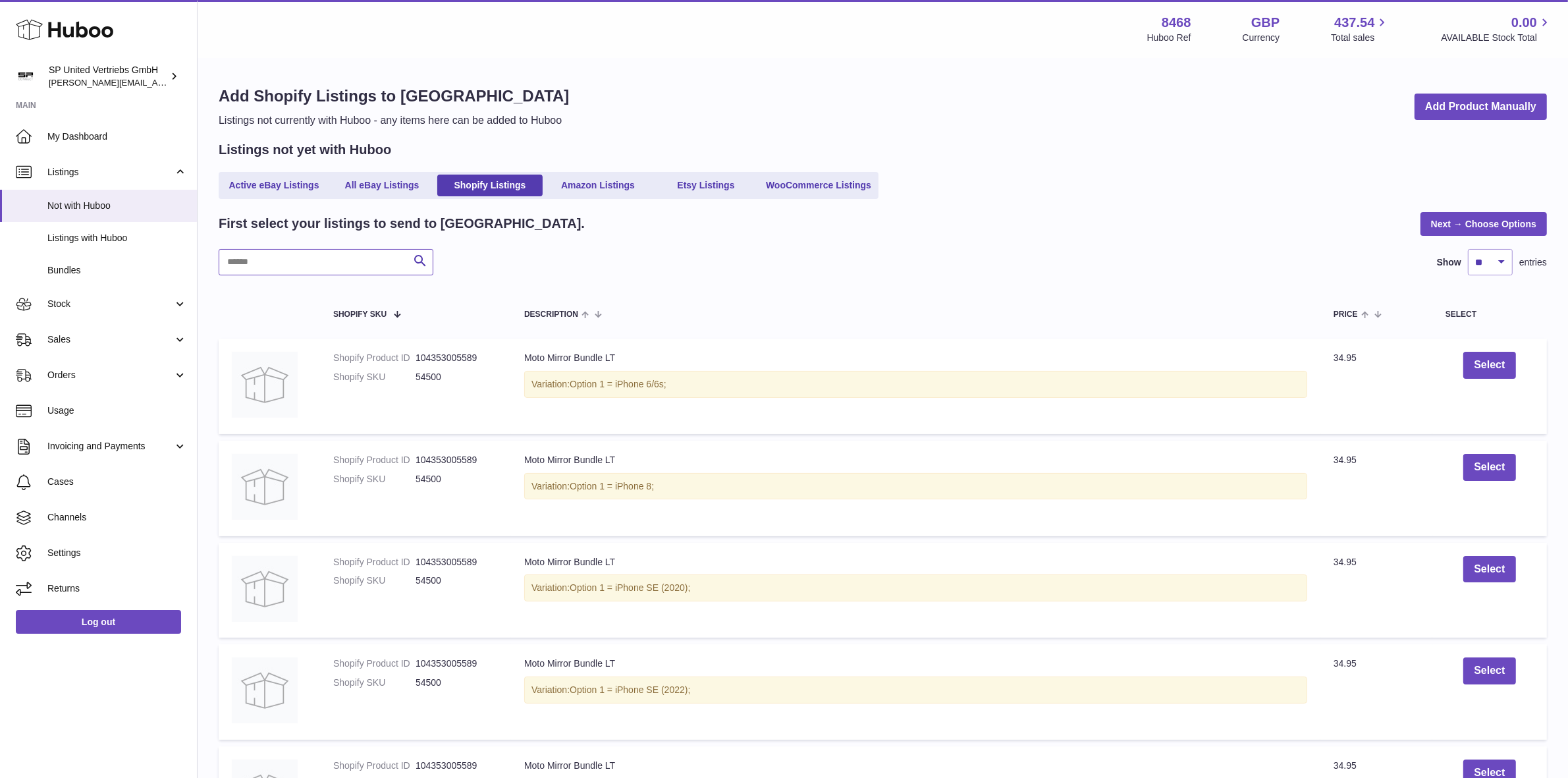
click at [334, 256] on input "text" at bounding box center [326, 262] width 215 height 26
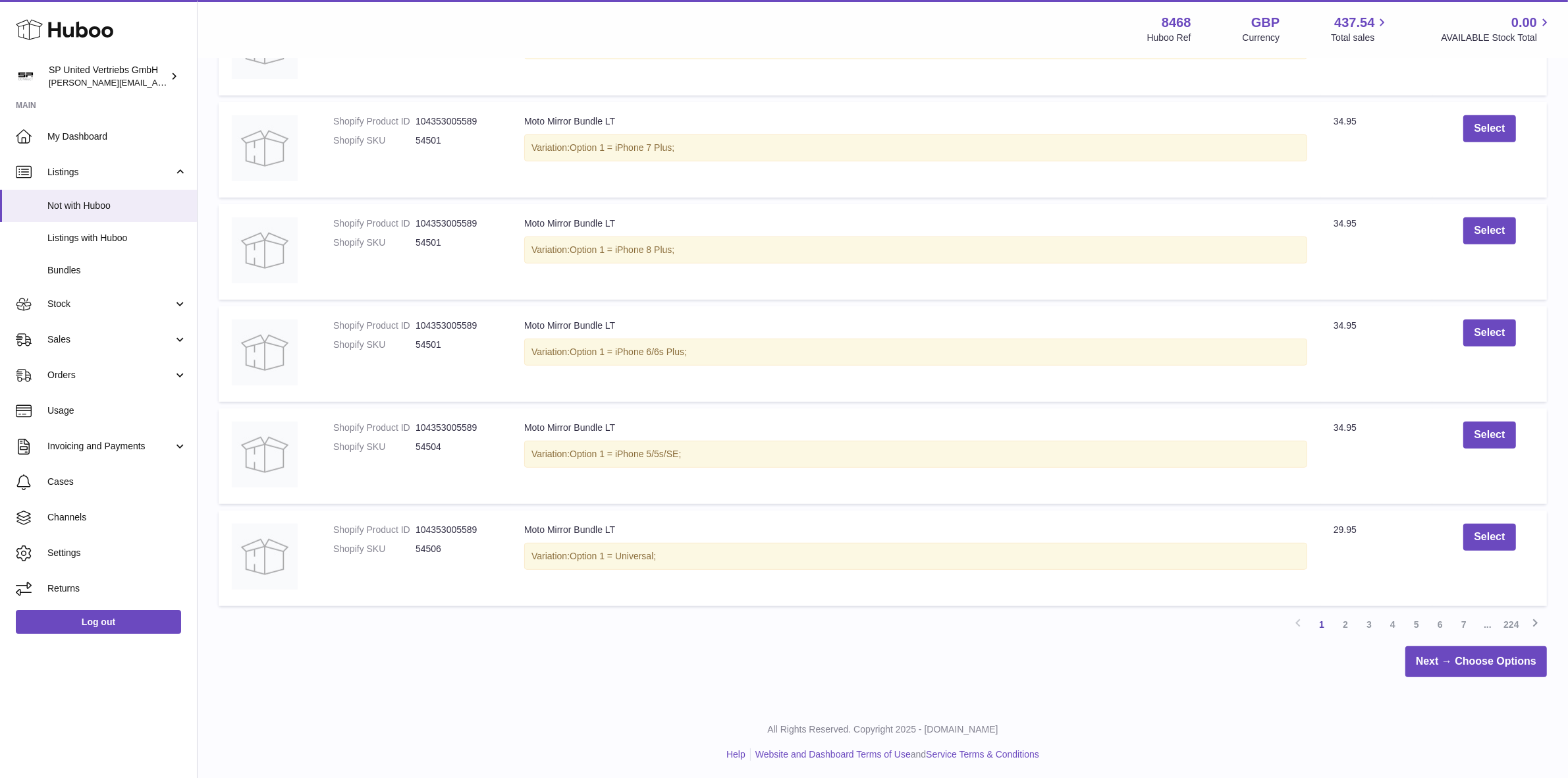
scroll to position [749, 0]
click at [1519, 627] on link "224" at bounding box center [1512, 622] width 24 height 24
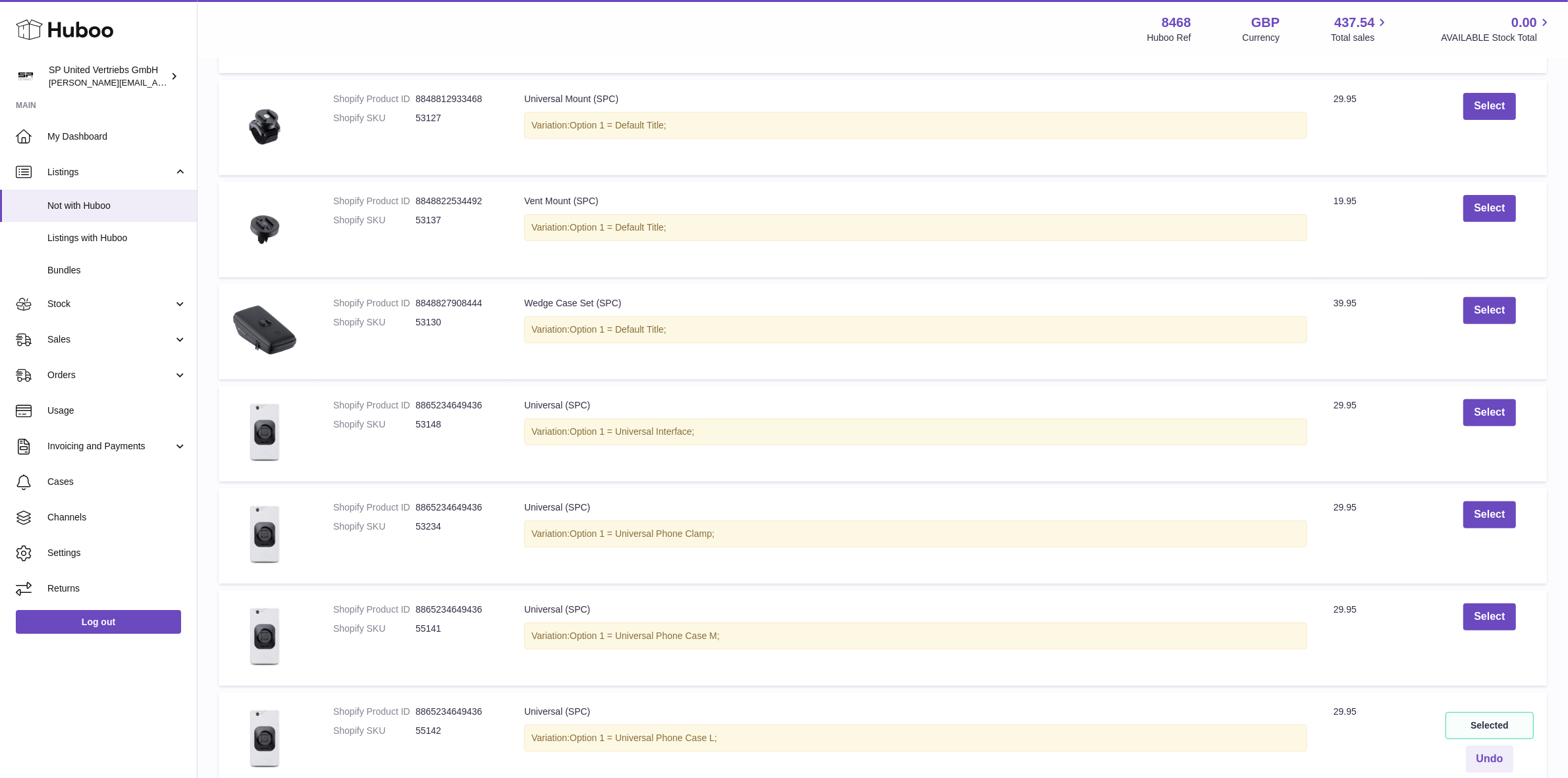
scroll to position [718, 0]
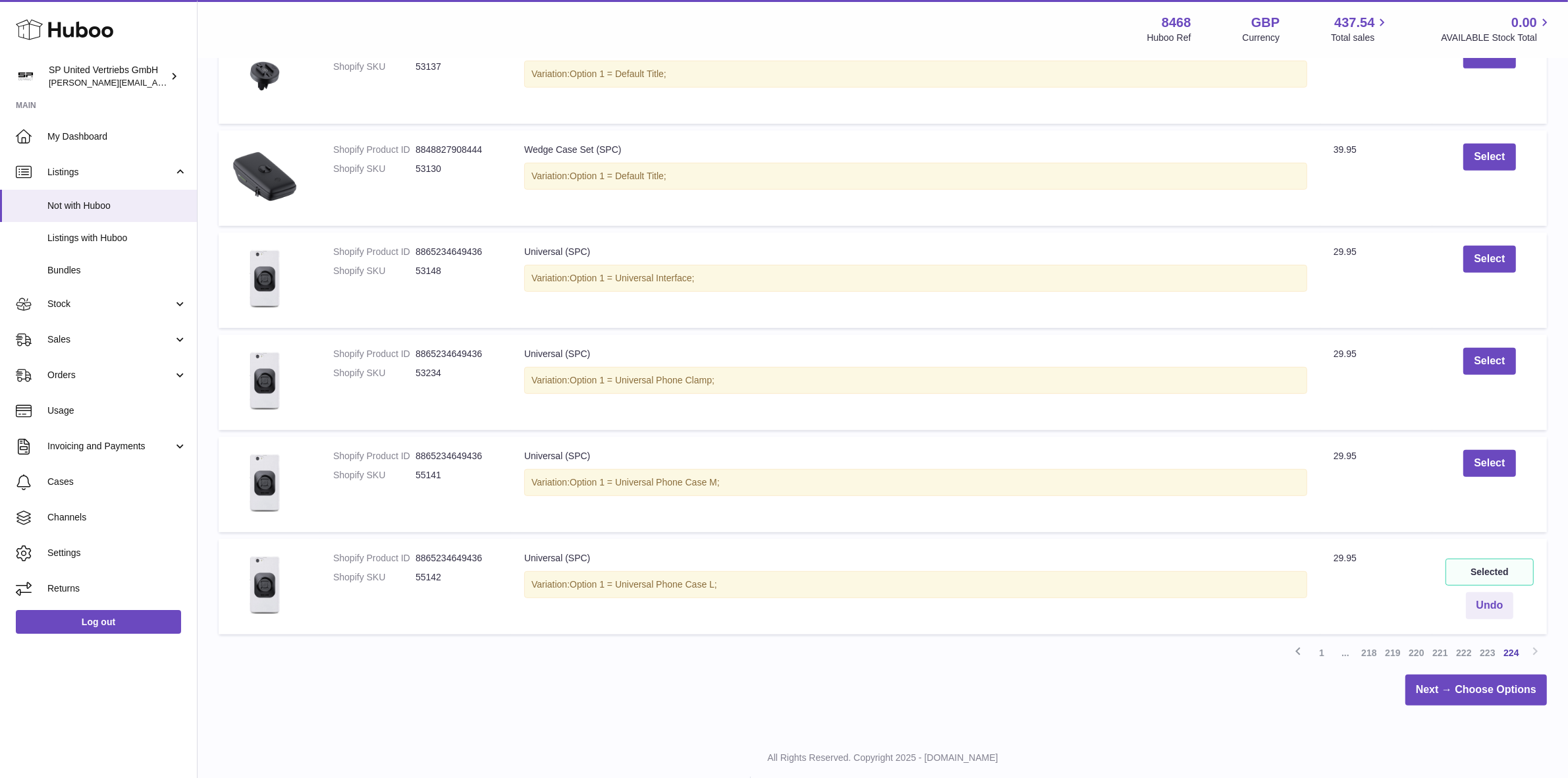
click at [1538, 653] on div "Previous 1 ... 218 219 220 221 222 223 224 Next" at bounding box center [883, 653] width 1329 height 24
click at [1486, 654] on link "223" at bounding box center [1488, 653] width 24 height 24
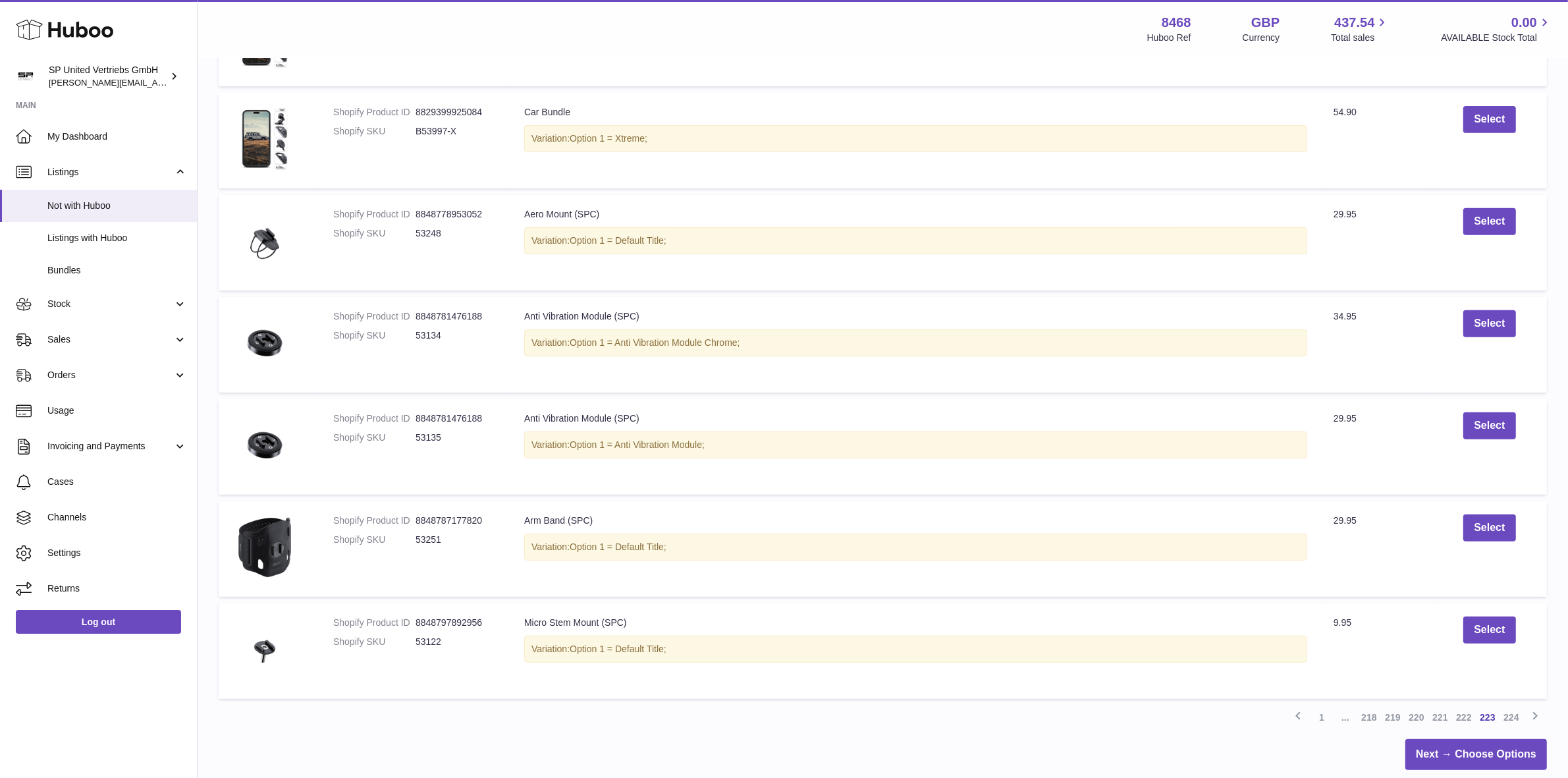
scroll to position [667, 0]
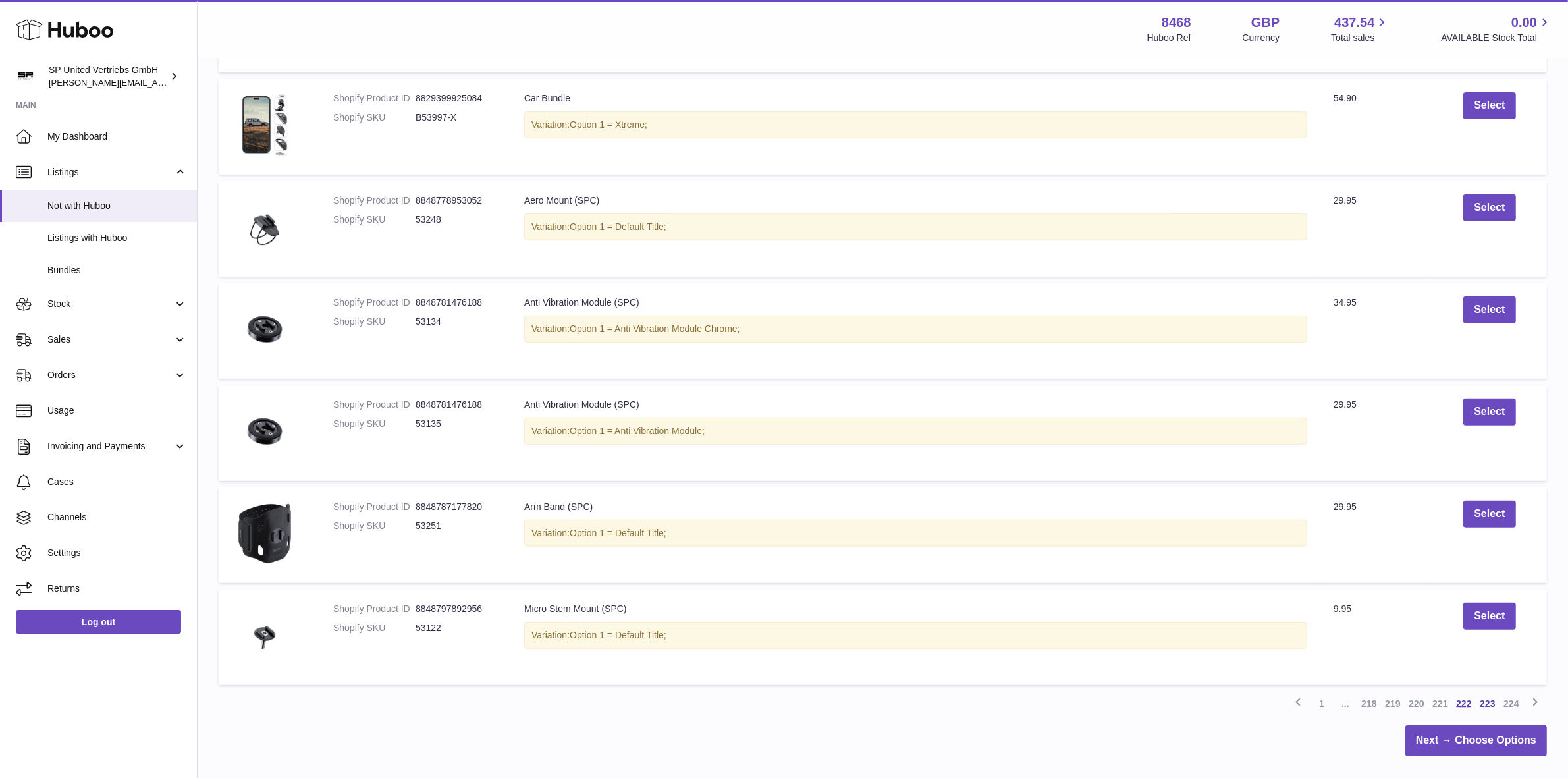
click at [1460, 703] on link "222" at bounding box center [1464, 703] width 24 height 24
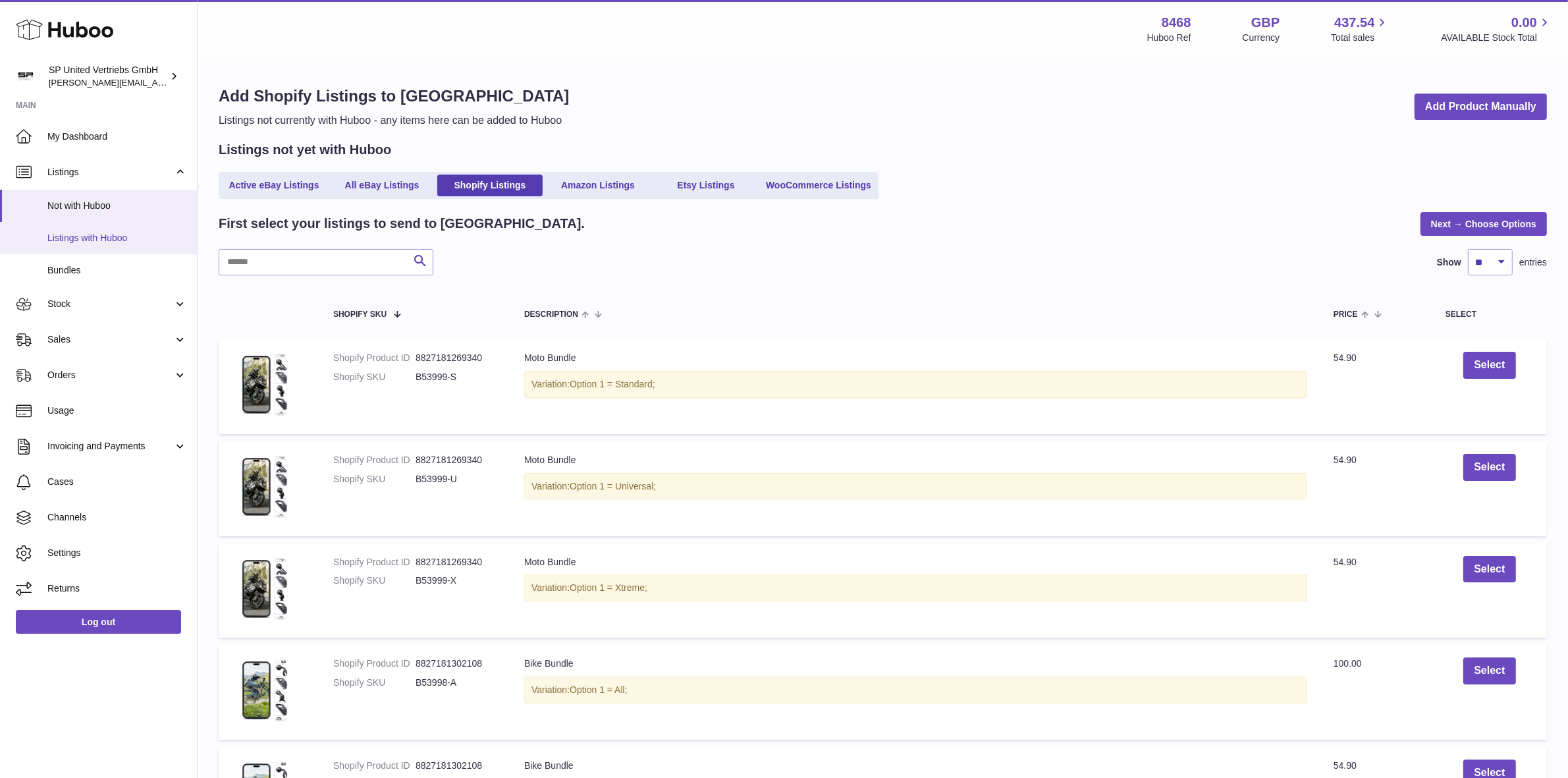
click at [103, 234] on span "Listings with Huboo" at bounding box center [117, 238] width 139 height 13
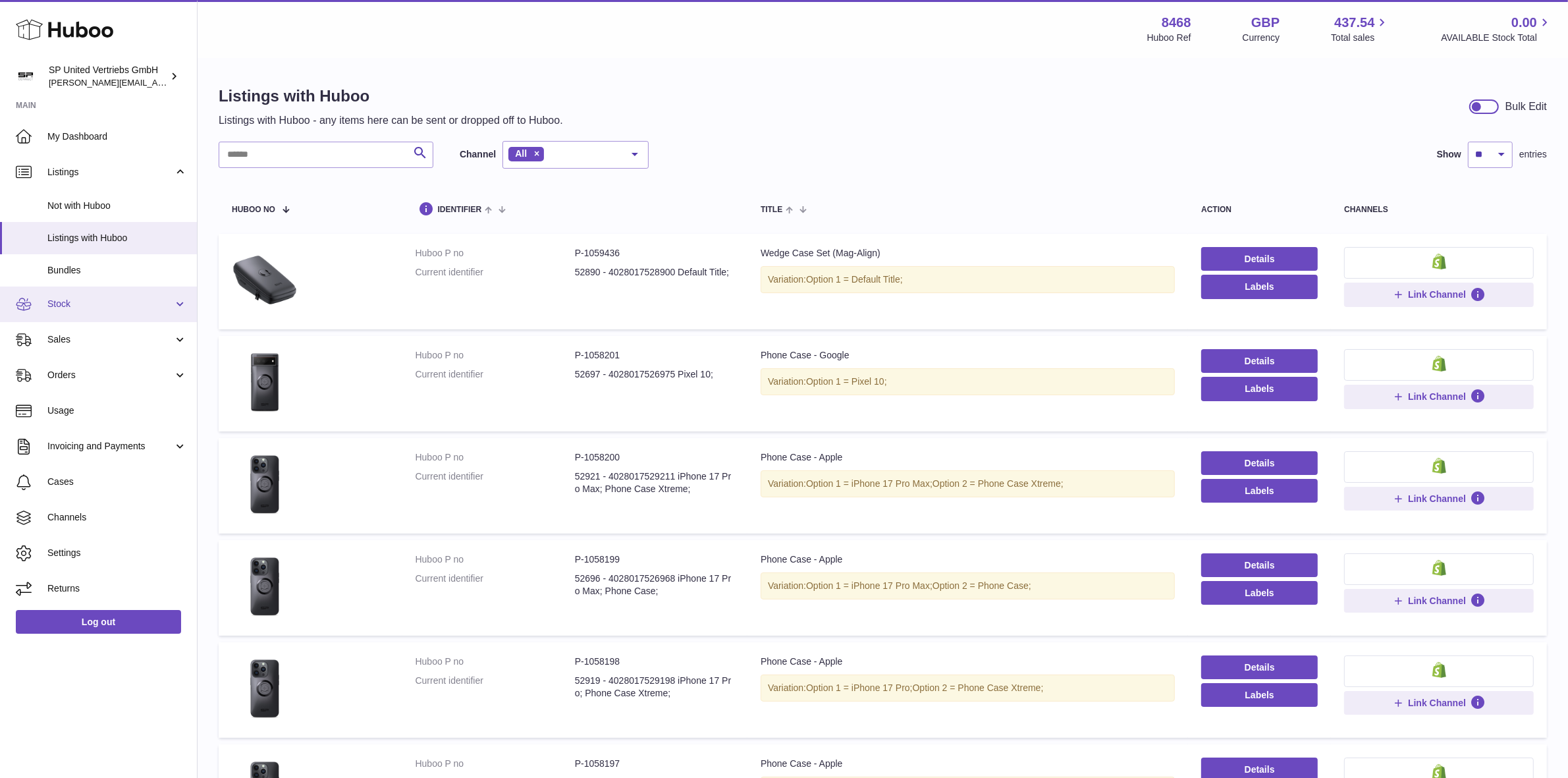
click at [102, 298] on span "Stock" at bounding box center [110, 304] width 126 height 13
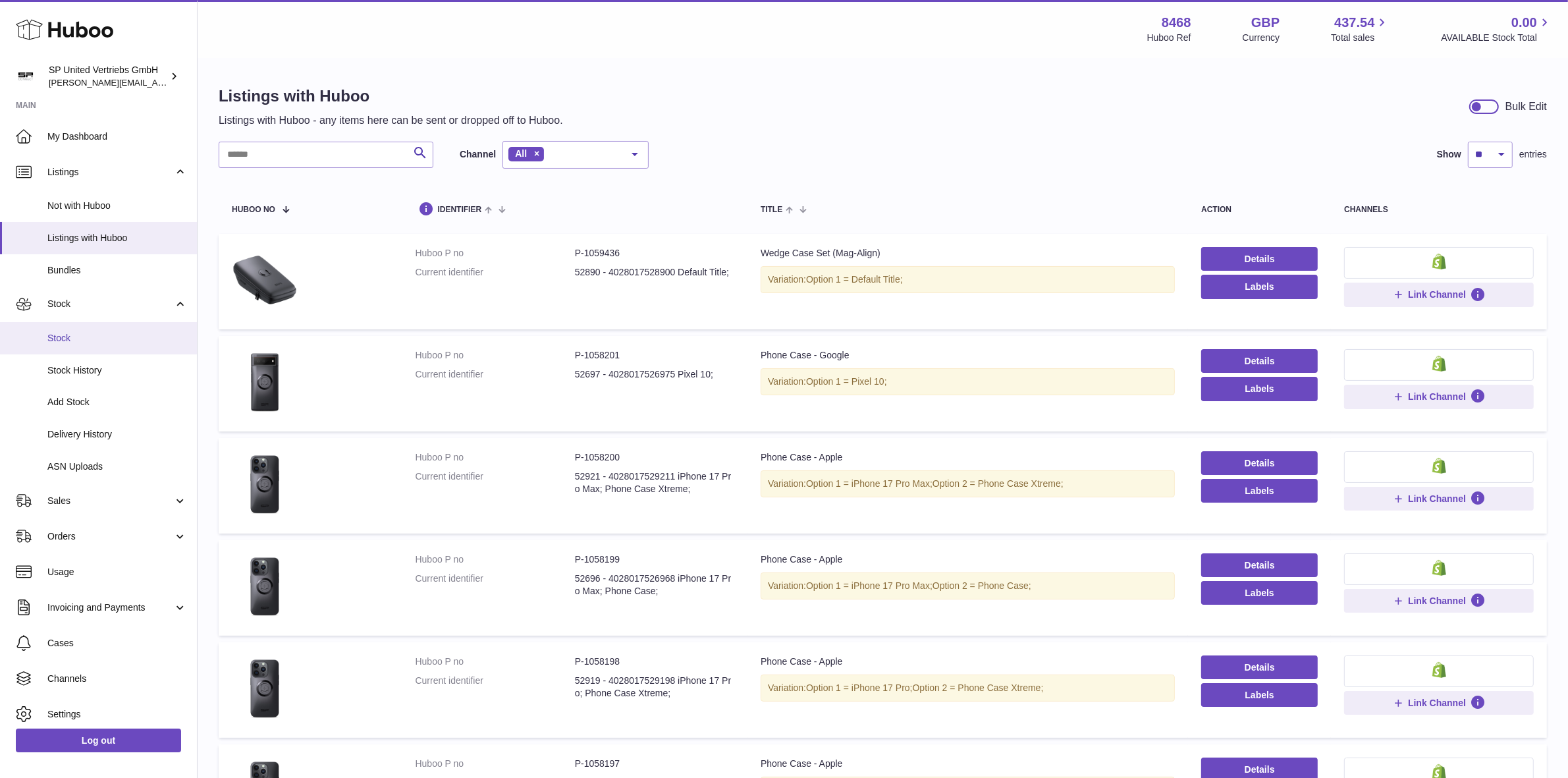
click at [91, 332] on span "Stock" at bounding box center [117, 338] width 139 height 13
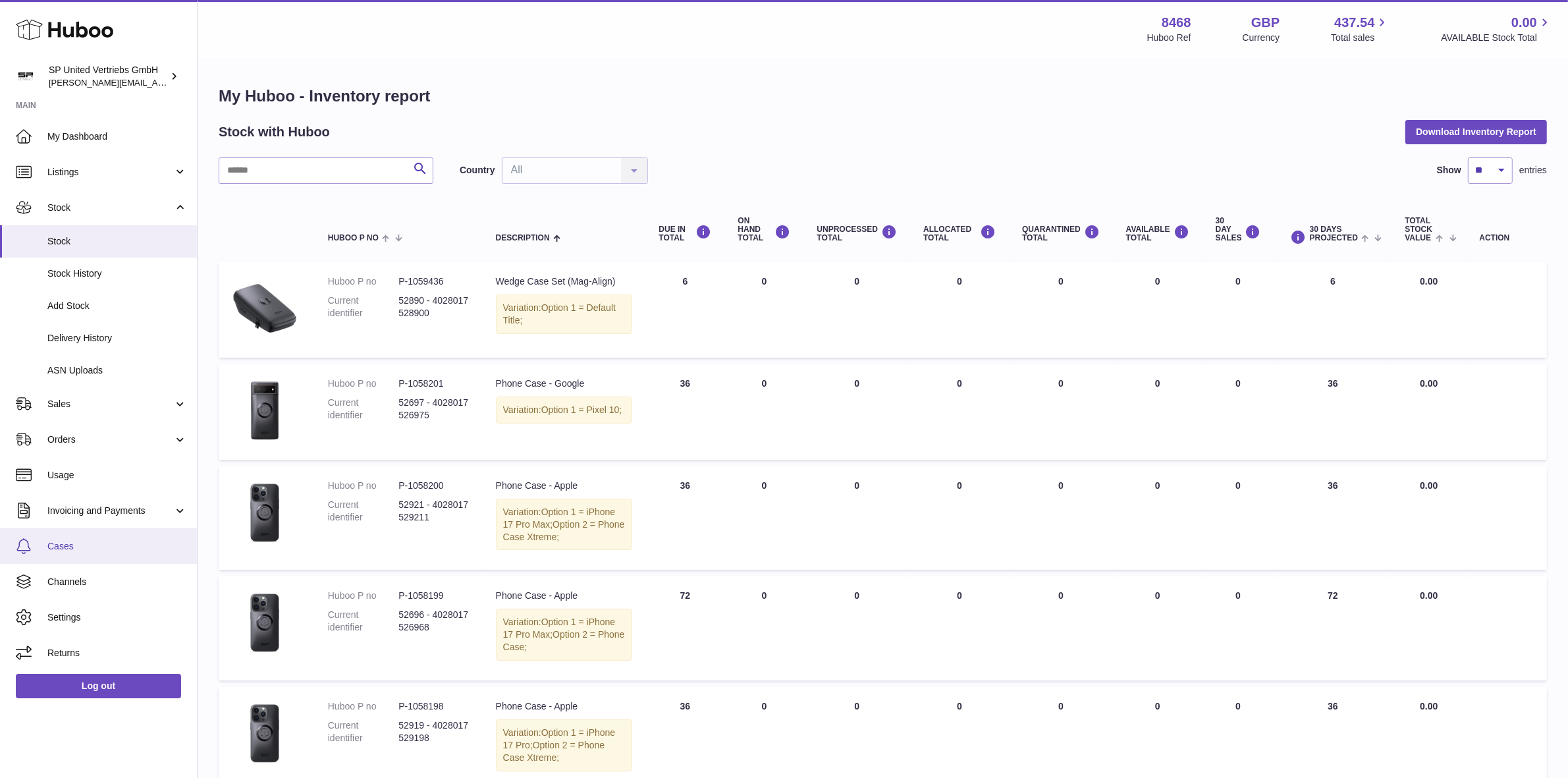
click at [55, 556] on link "Cases" at bounding box center [99, 546] width 197 height 36
